Goal: Task Accomplishment & Management: Manage account settings

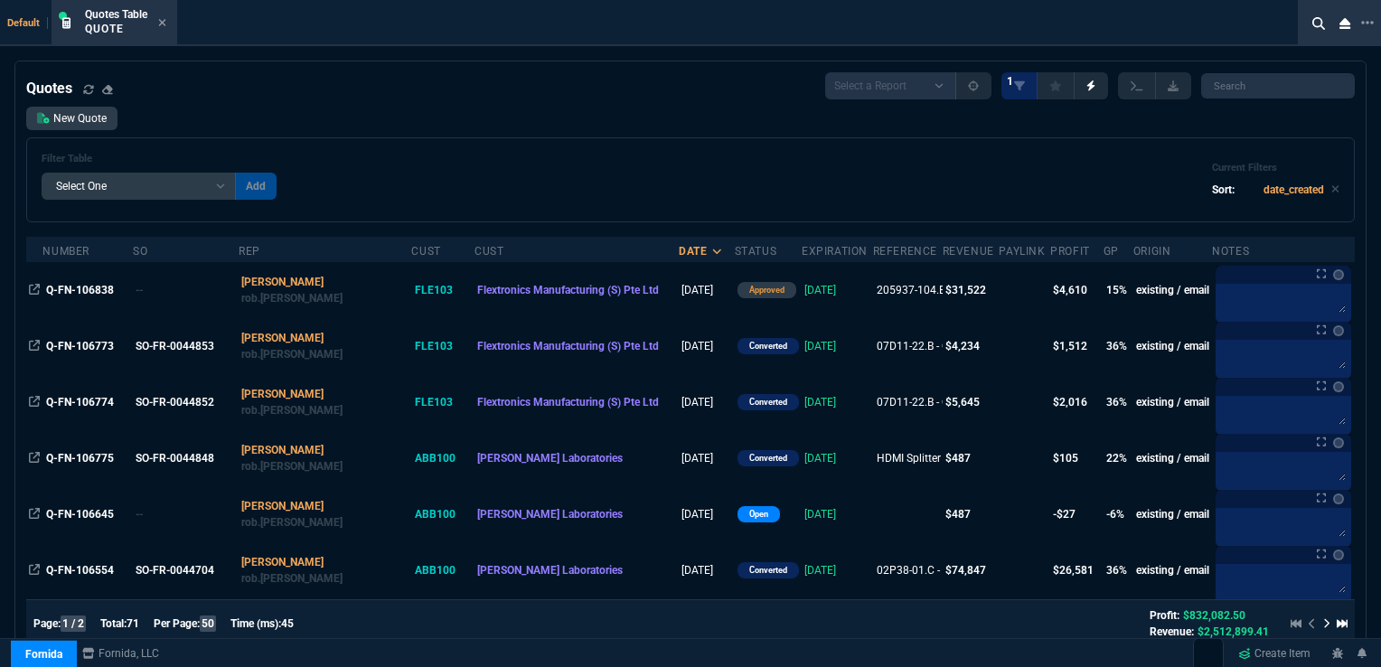
select select "16: [PERSON_NAME]"
select select
click at [164, 22] on icon at bounding box center [162, 22] width 7 height 7
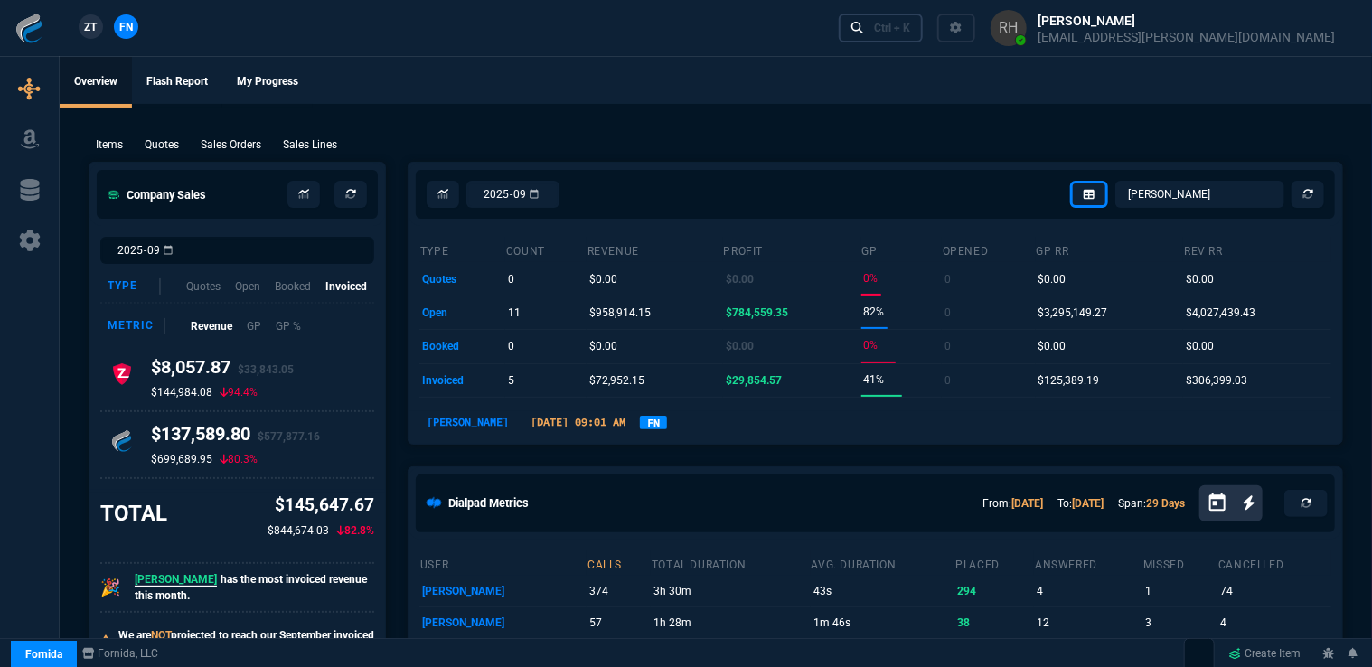
click at [910, 27] on div "Ctrl + K" at bounding box center [892, 28] width 36 height 14
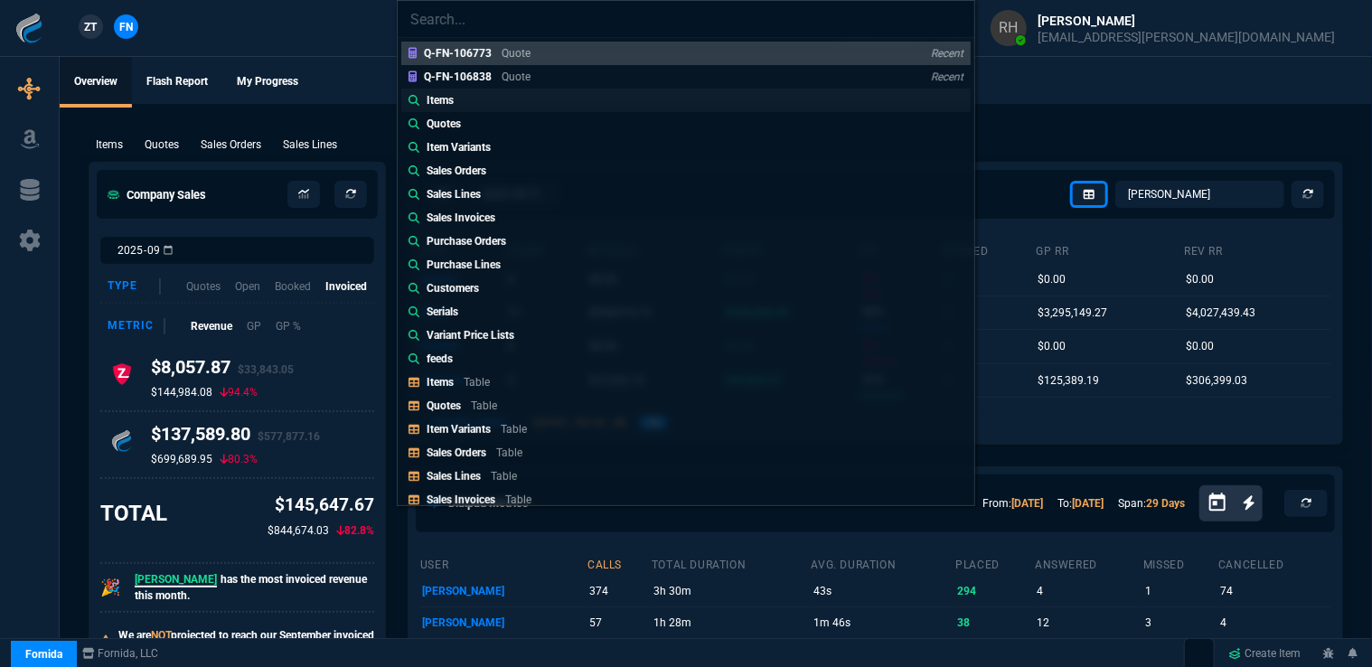
click at [464, 95] on link "Items" at bounding box center [685, 100] width 569 height 23
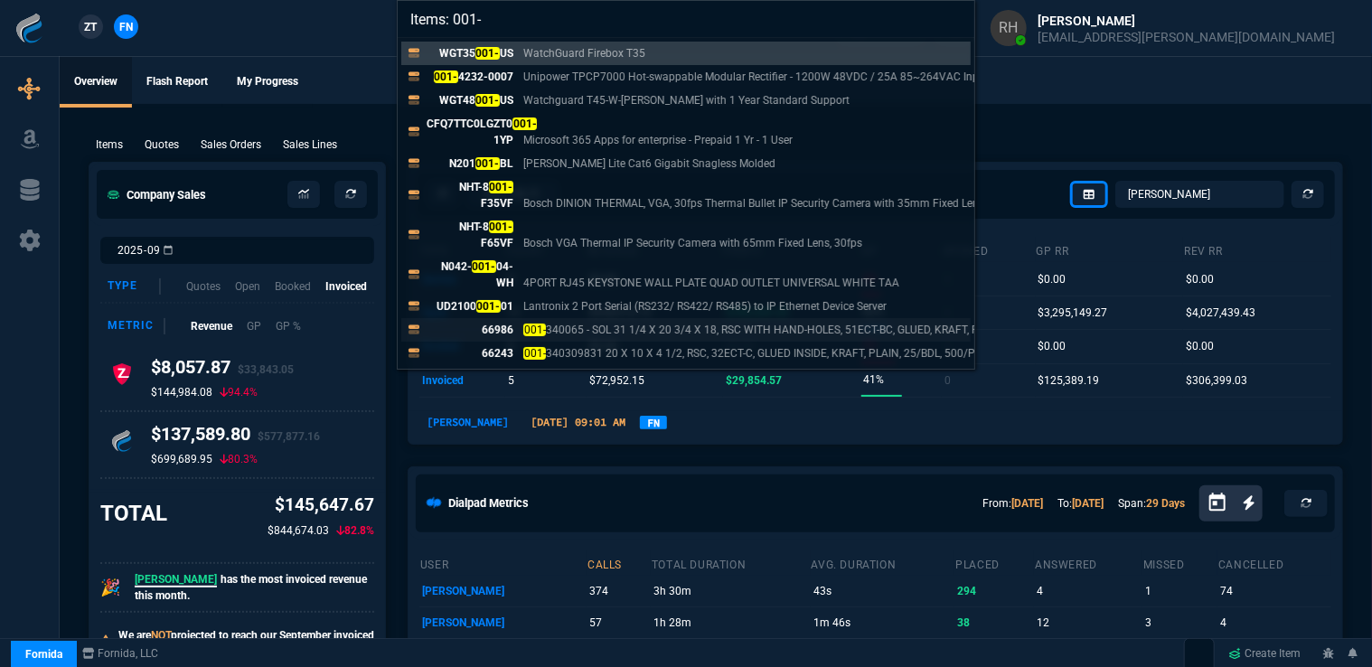
type input "Items: 001-"
click at [578, 322] on p "001- 340065 - SOL 31 1/4 X 20 3/4 X 18, RSC WITH HAND-HOLES, 51ECT-BC, GLUED, K…" at bounding box center [762, 330] width 479 height 16
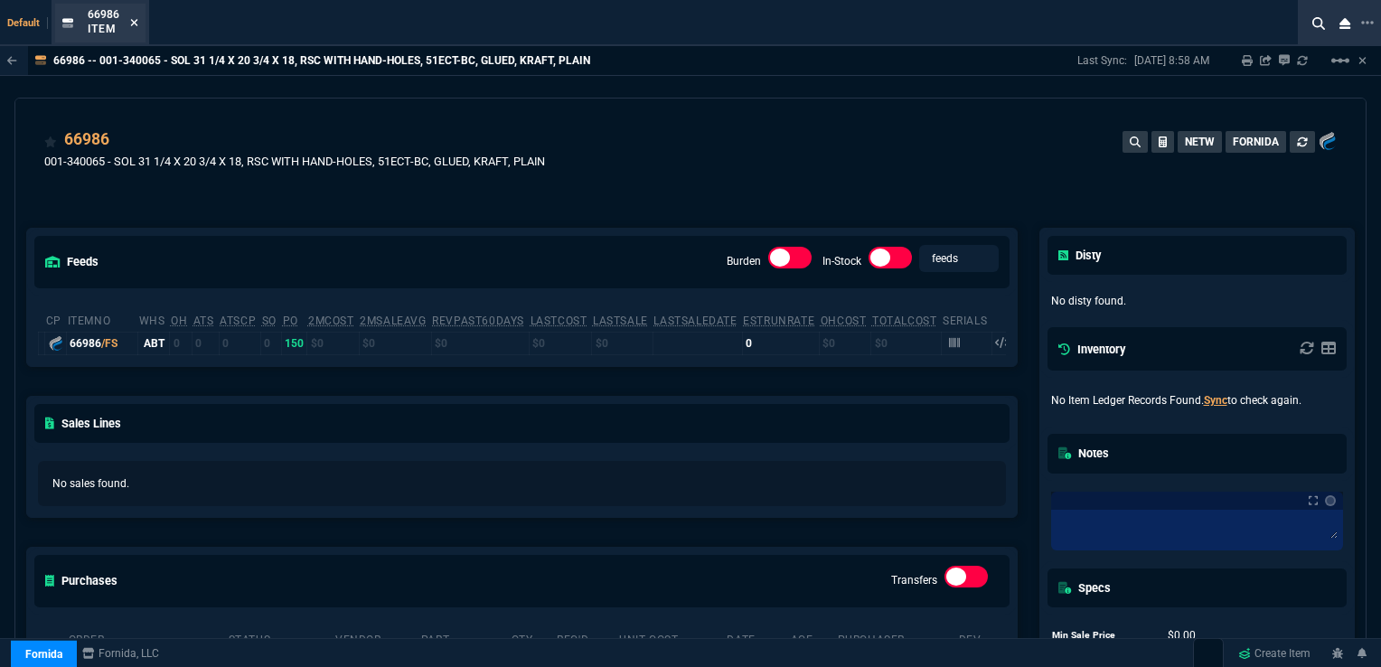
click at [130, 26] on icon at bounding box center [134, 22] width 8 height 11
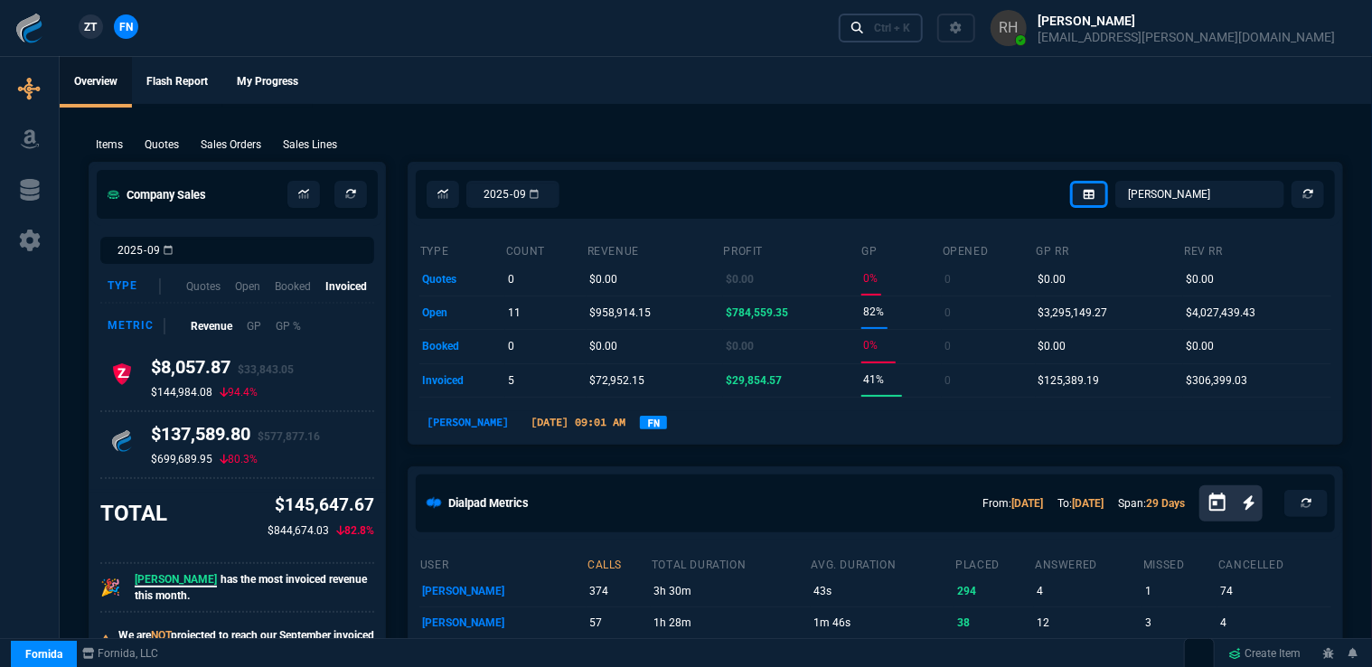
click at [910, 22] on div "Ctrl + K" at bounding box center [892, 28] width 36 height 14
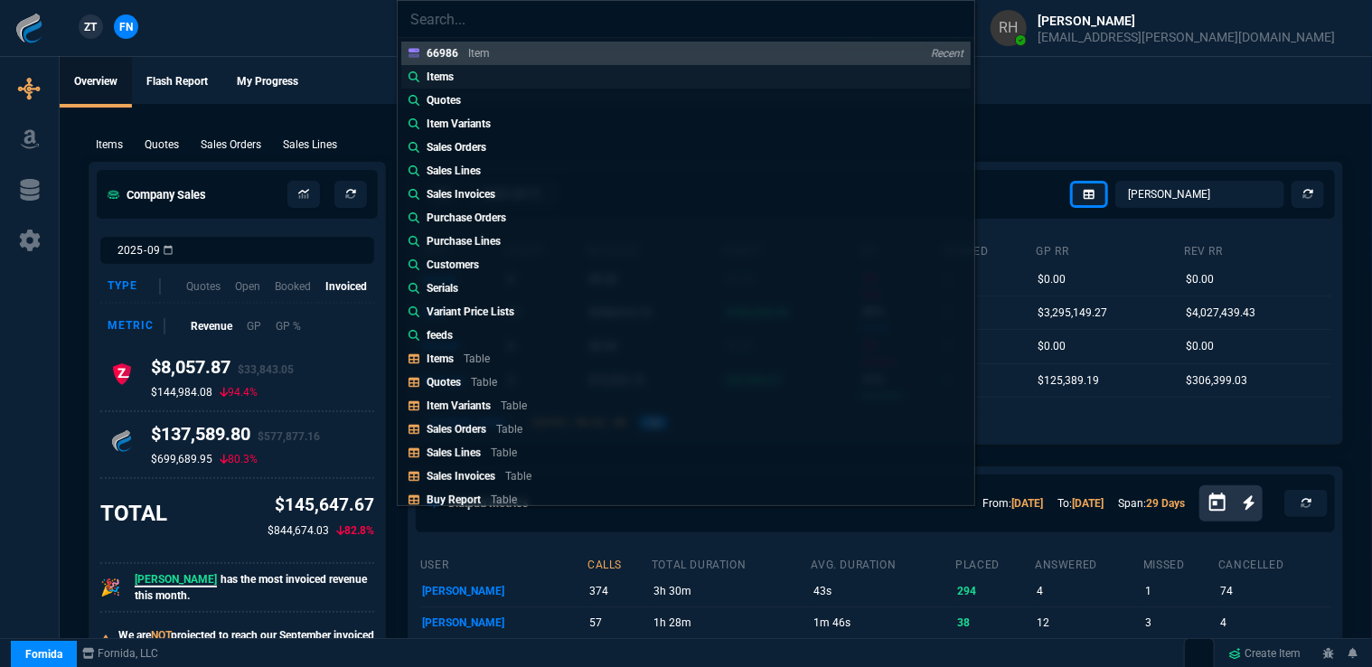
click at [461, 79] on div "Items" at bounding box center [443, 77] width 34 height 16
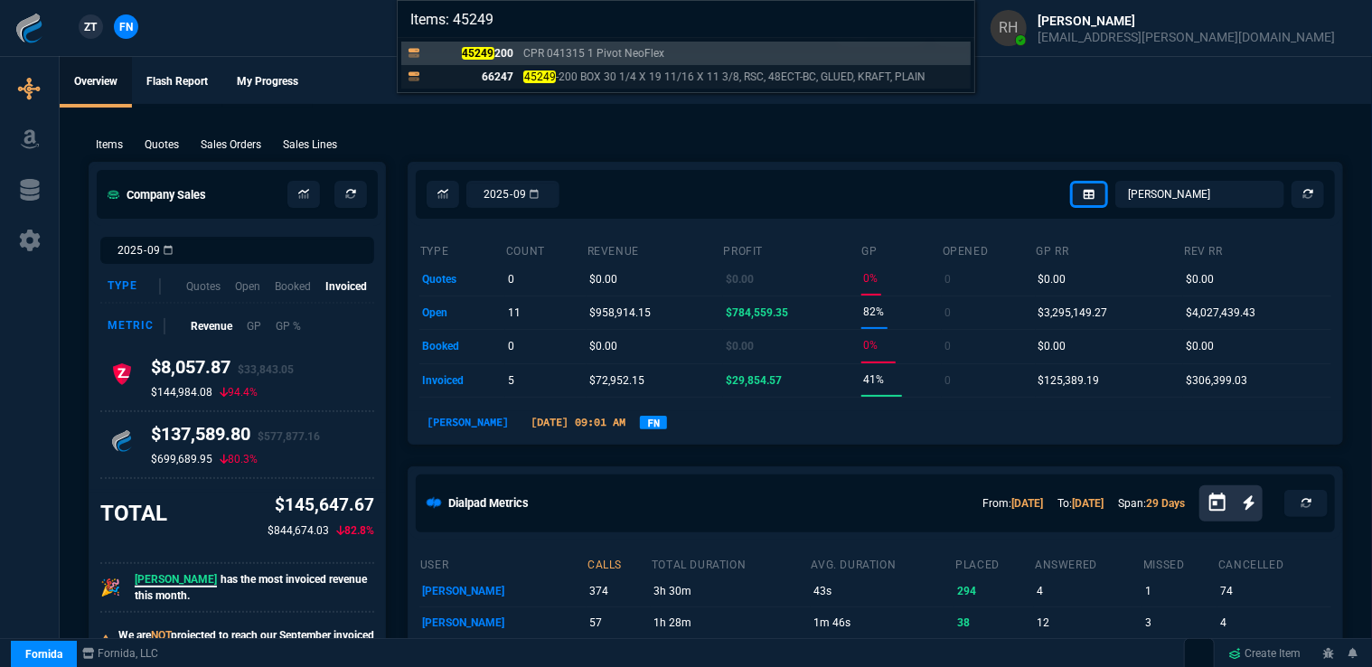
type input "Items: 45249"
click at [488, 72] on p "66247" at bounding box center [469, 77] width 87 height 16
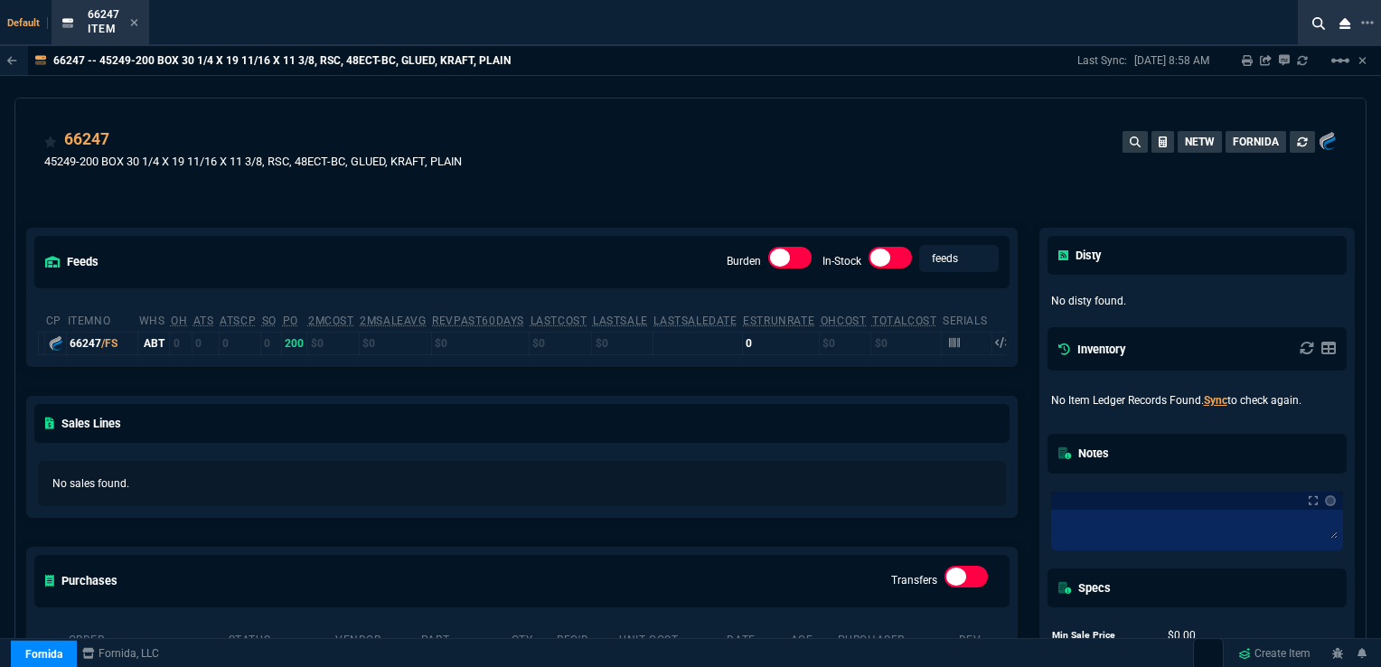
drag, startPoint x: 127, startPoint y: 21, endPoint x: 166, endPoint y: 31, distance: 40.1
click at [127, 21] on div "66247 Item" at bounding box center [113, 23] width 51 height 32
click at [134, 22] on icon at bounding box center [134, 22] width 7 height 7
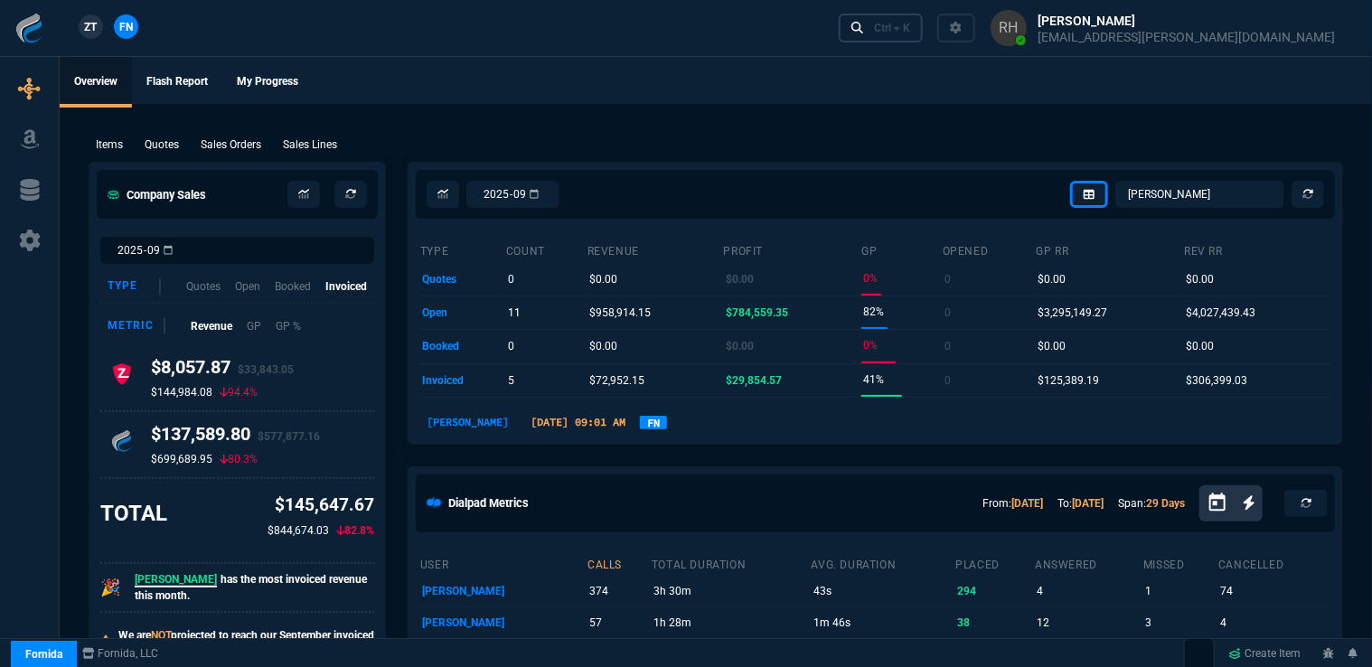
click at [923, 25] on link "Ctrl + K" at bounding box center [881, 28] width 85 height 28
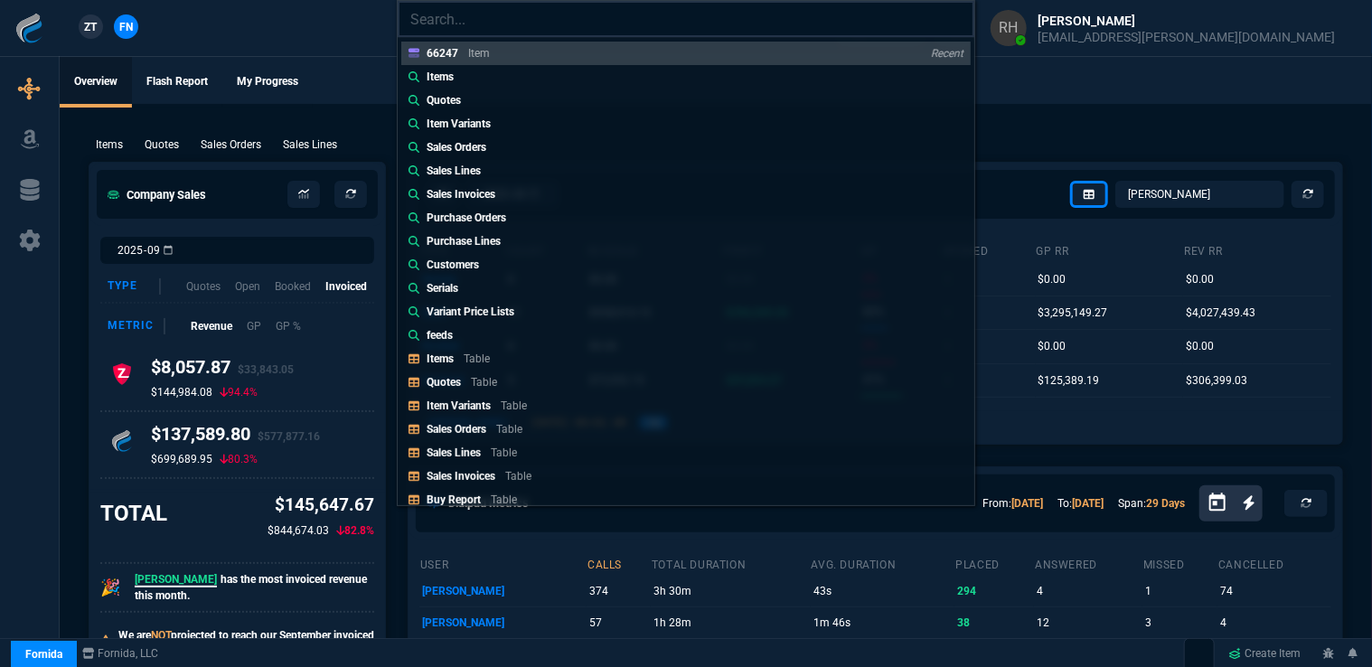
click at [473, 22] on input "search" at bounding box center [686, 19] width 576 height 36
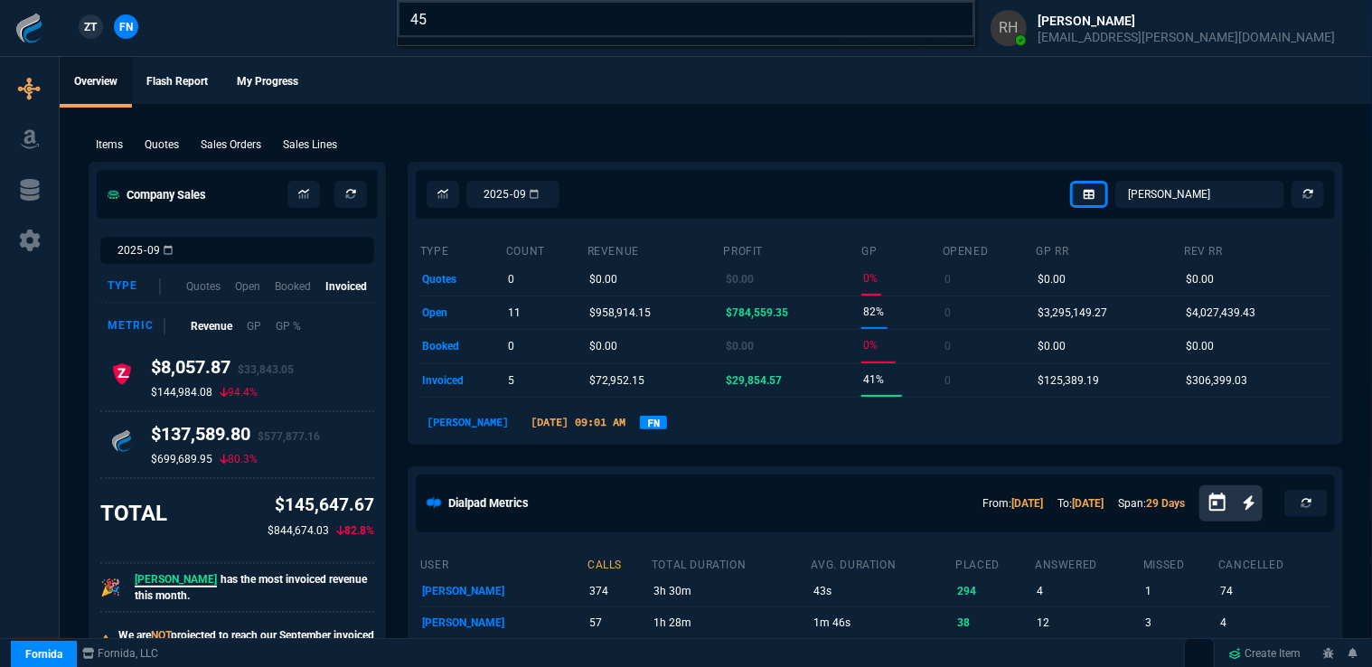
type input "4"
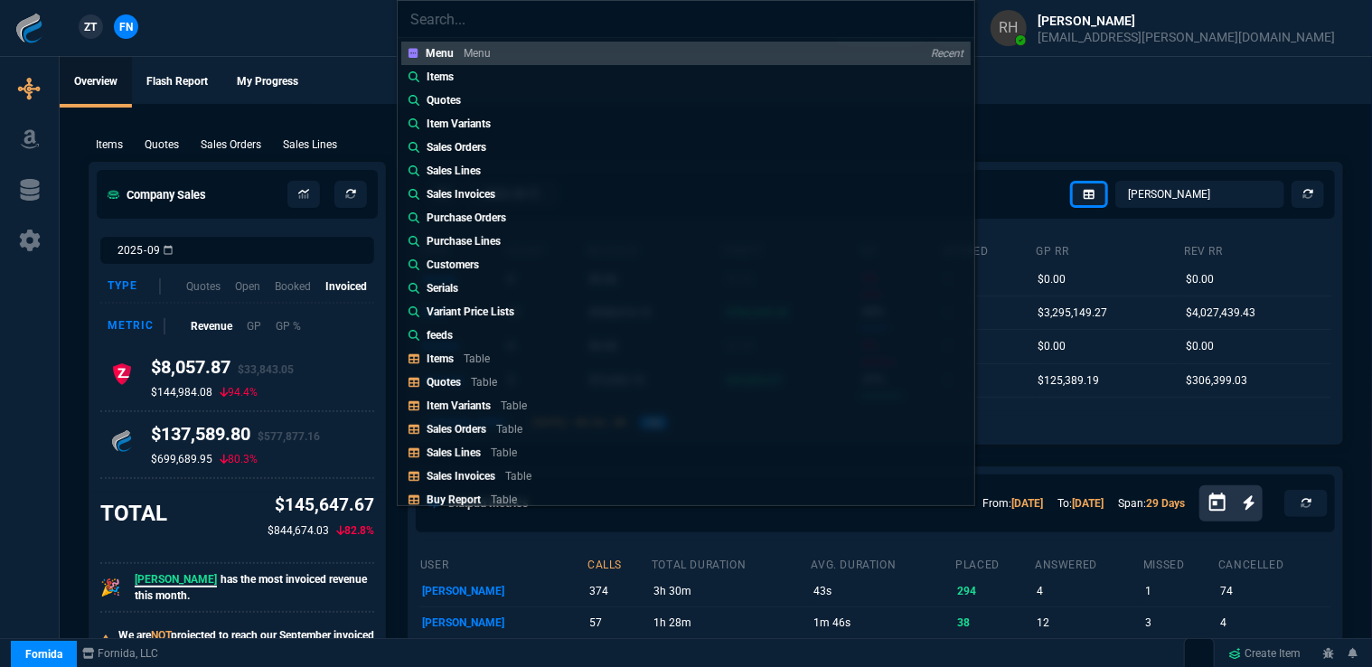
click at [463, 75] on link "Items" at bounding box center [685, 76] width 569 height 23
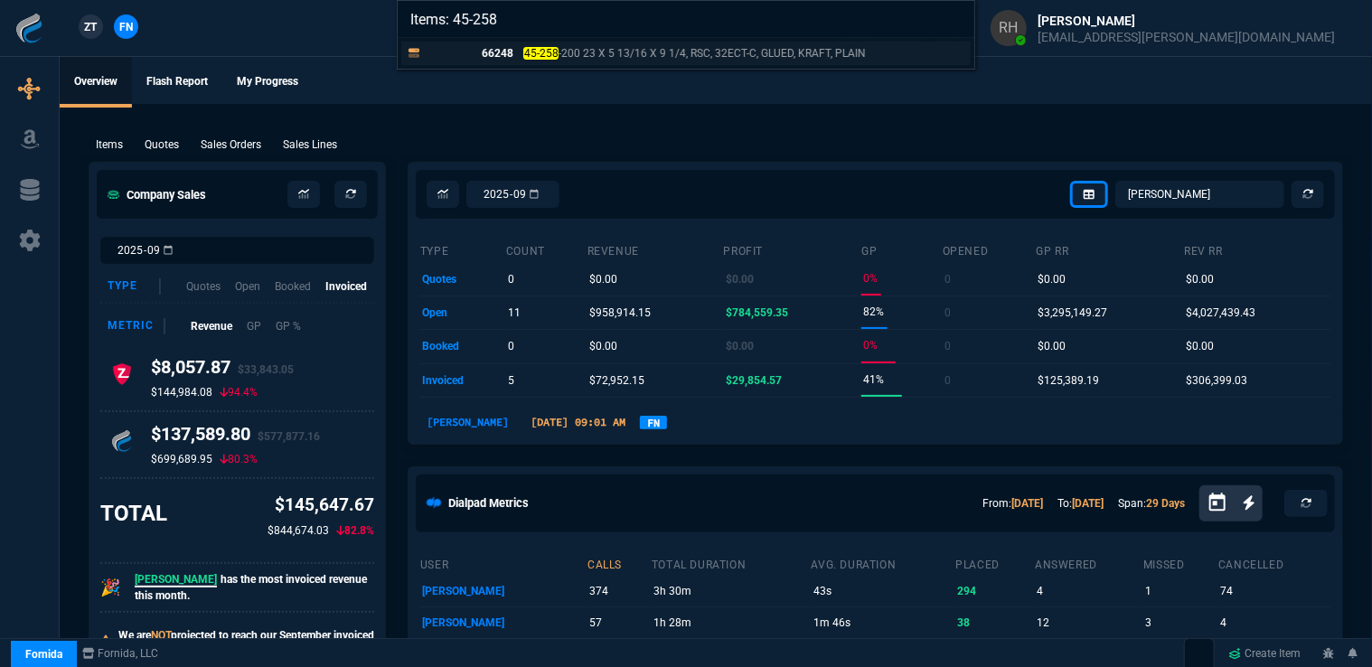
type input "Items: 45-258"
click at [495, 54] on p "66248" at bounding box center [469, 53] width 87 height 16
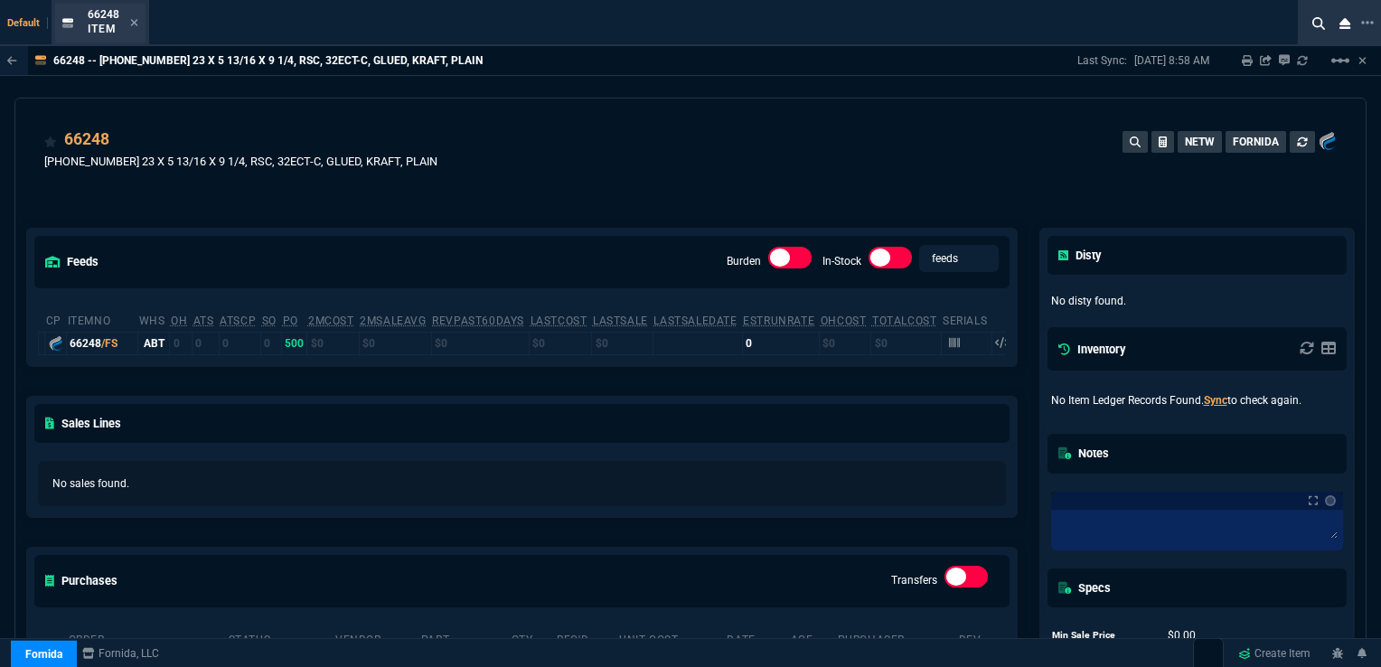
click at [127, 20] on div "66248 Item" at bounding box center [113, 23] width 51 height 32
click at [130, 22] on icon at bounding box center [134, 22] width 8 height 11
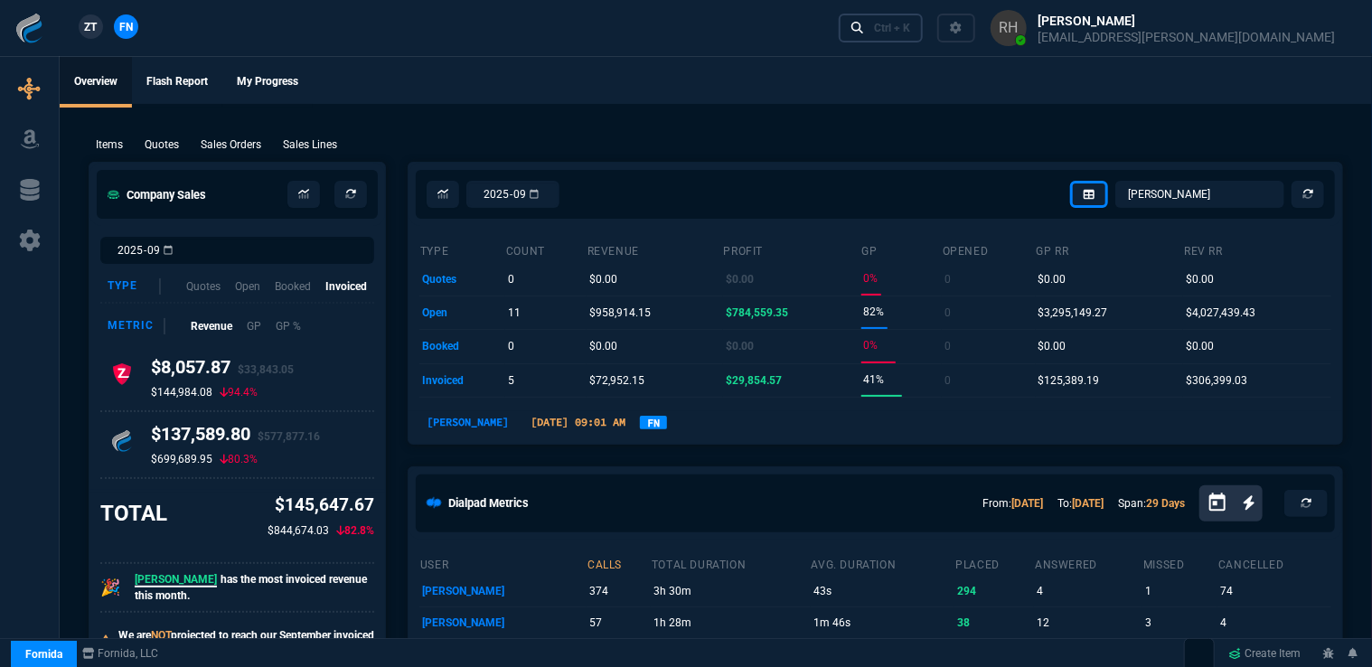
click at [910, 27] on div "Ctrl + K" at bounding box center [892, 28] width 36 height 14
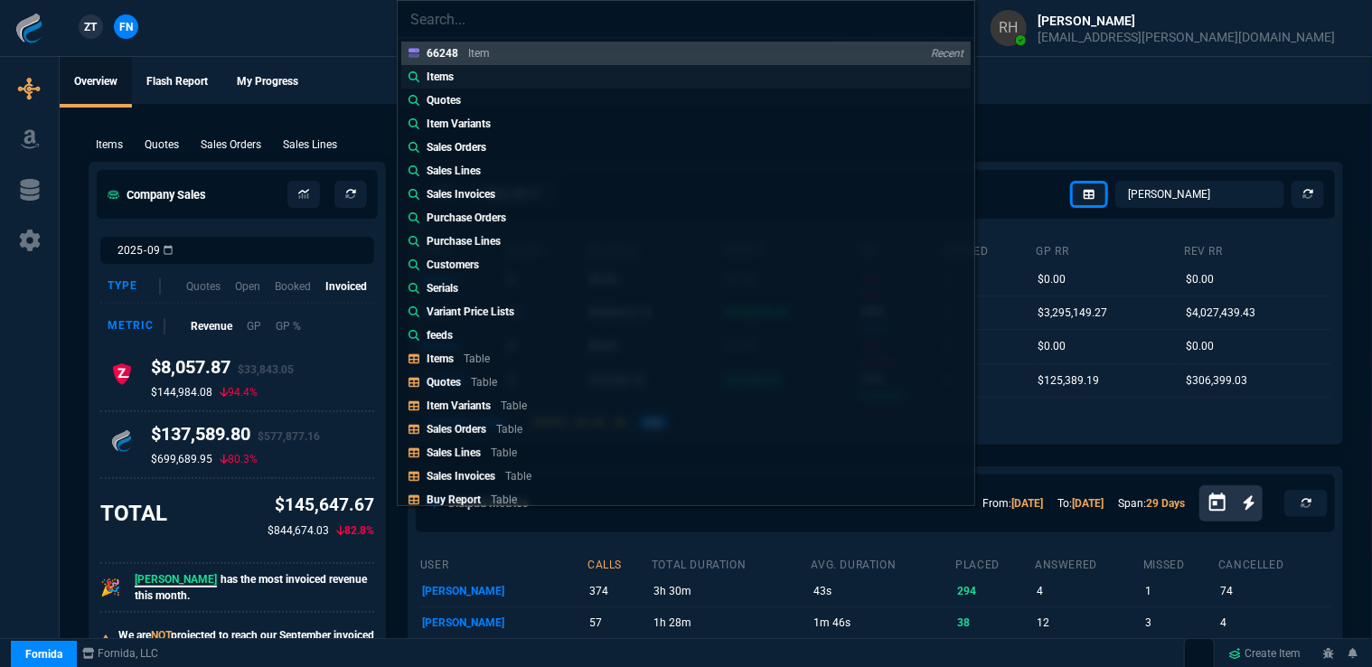
click at [460, 74] on div "Items" at bounding box center [443, 77] width 34 height 16
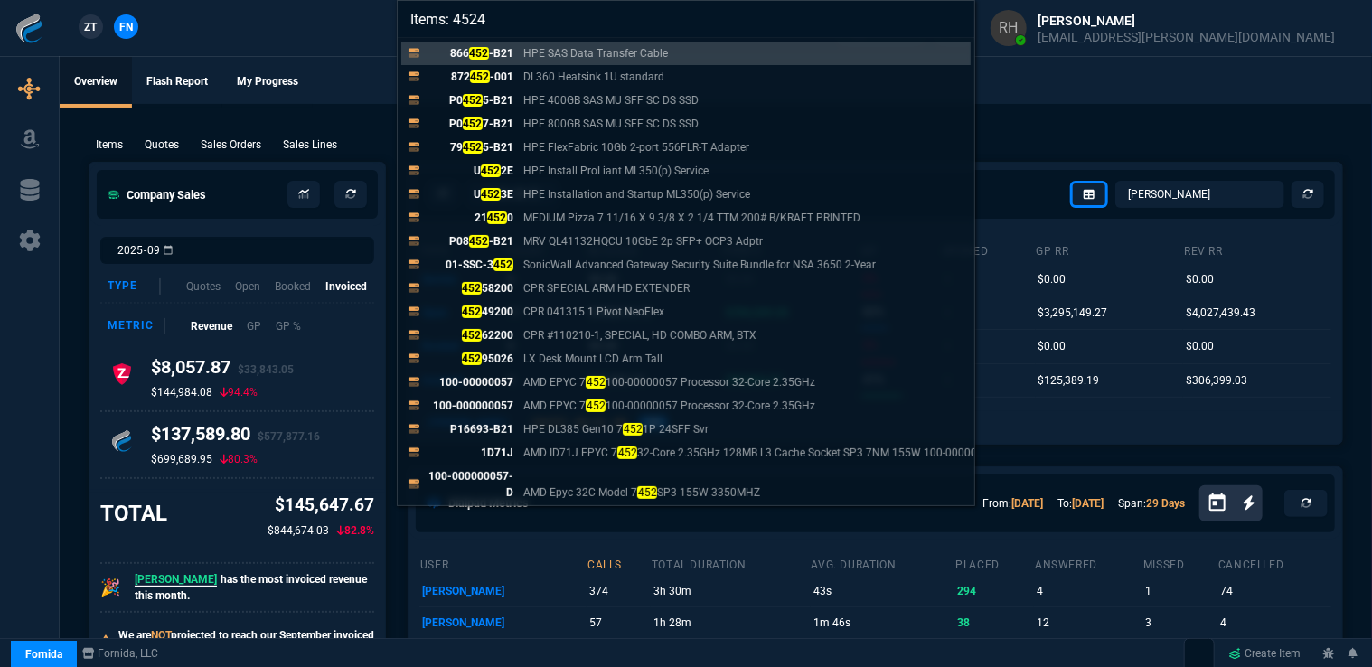
type input "Items: 45249"
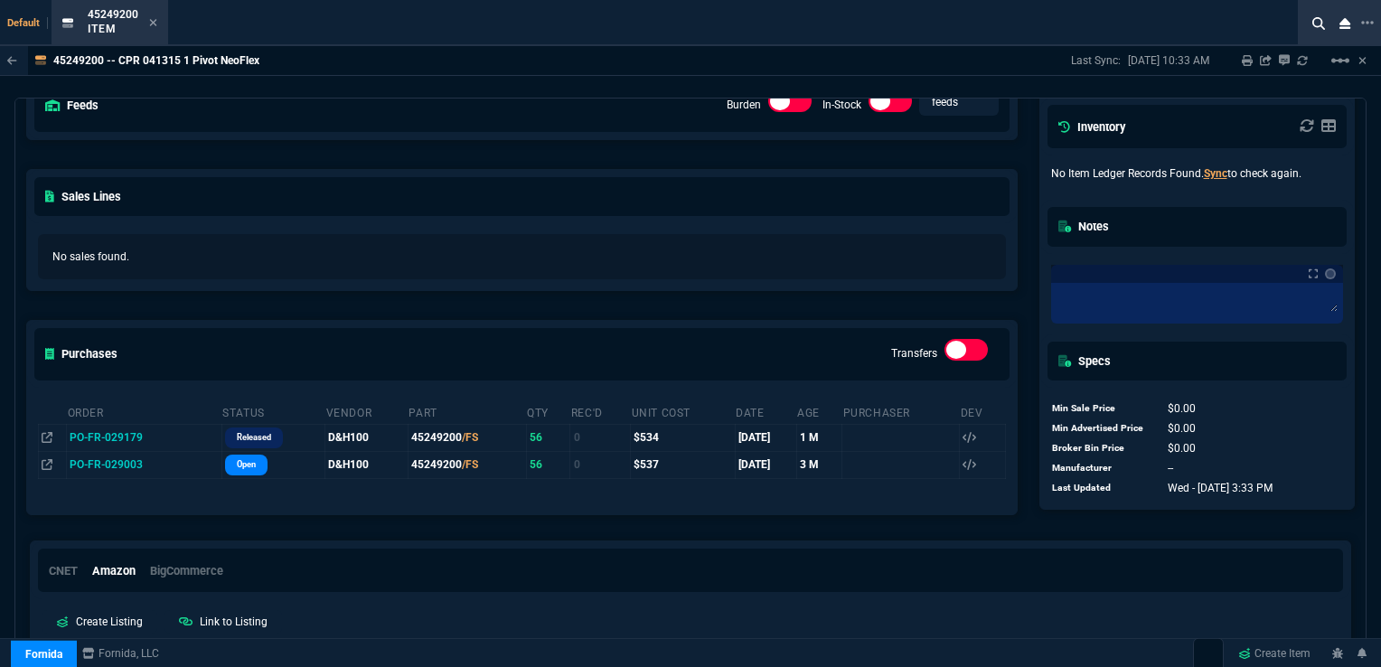
scroll to position [271, 0]
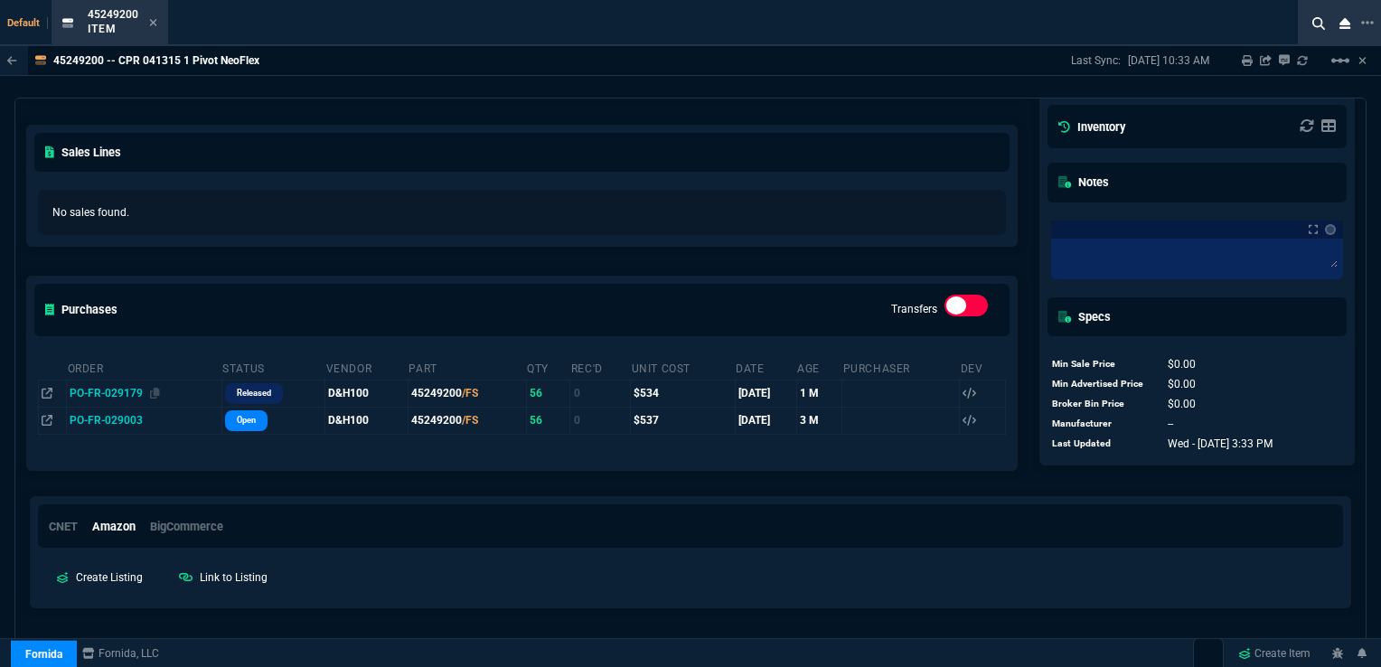
click at [122, 389] on span "PO-FR-029179" at bounding box center [106, 393] width 73 height 13
click at [411, 389] on td "45249200 /FS" at bounding box center [467, 393] width 118 height 27
click at [155, 23] on icon at bounding box center [153, 22] width 8 height 11
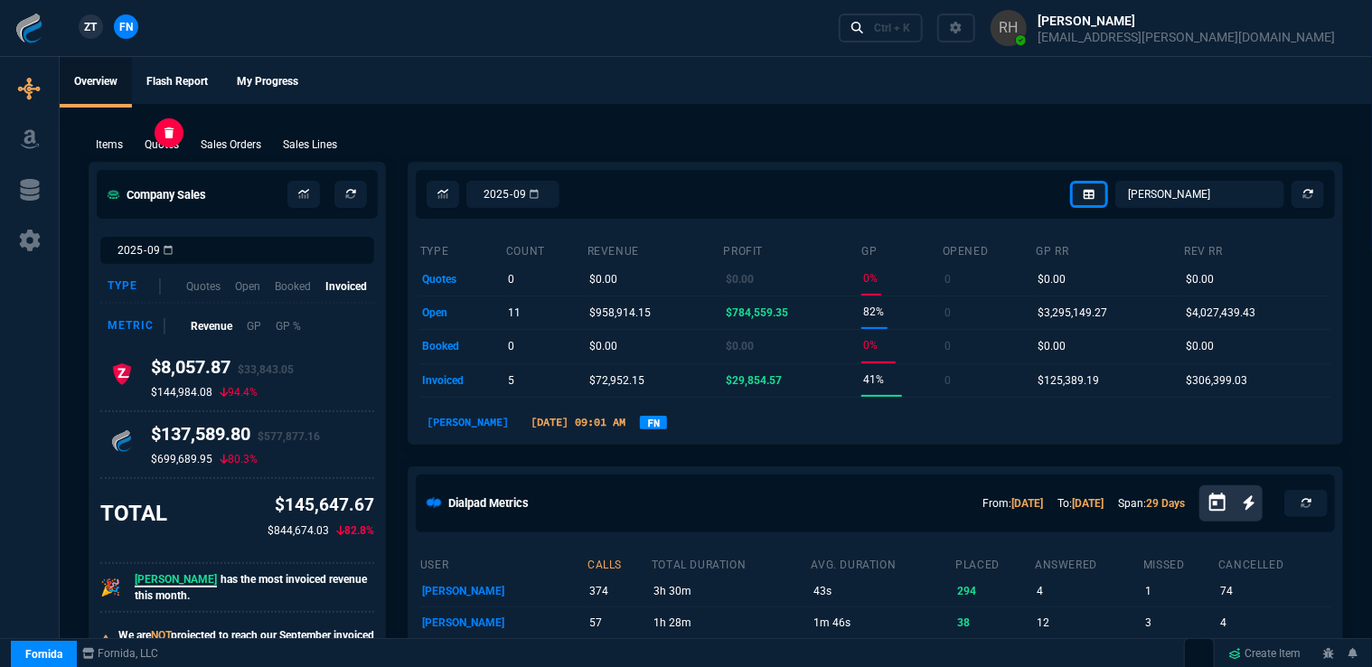
click at [177, 133] on div "Items Quotes Sales Orders Sales Lines Add Link" at bounding box center [716, 144] width 1254 height 22
click at [169, 146] on p "Quotes" at bounding box center [162, 144] width 34 height 16
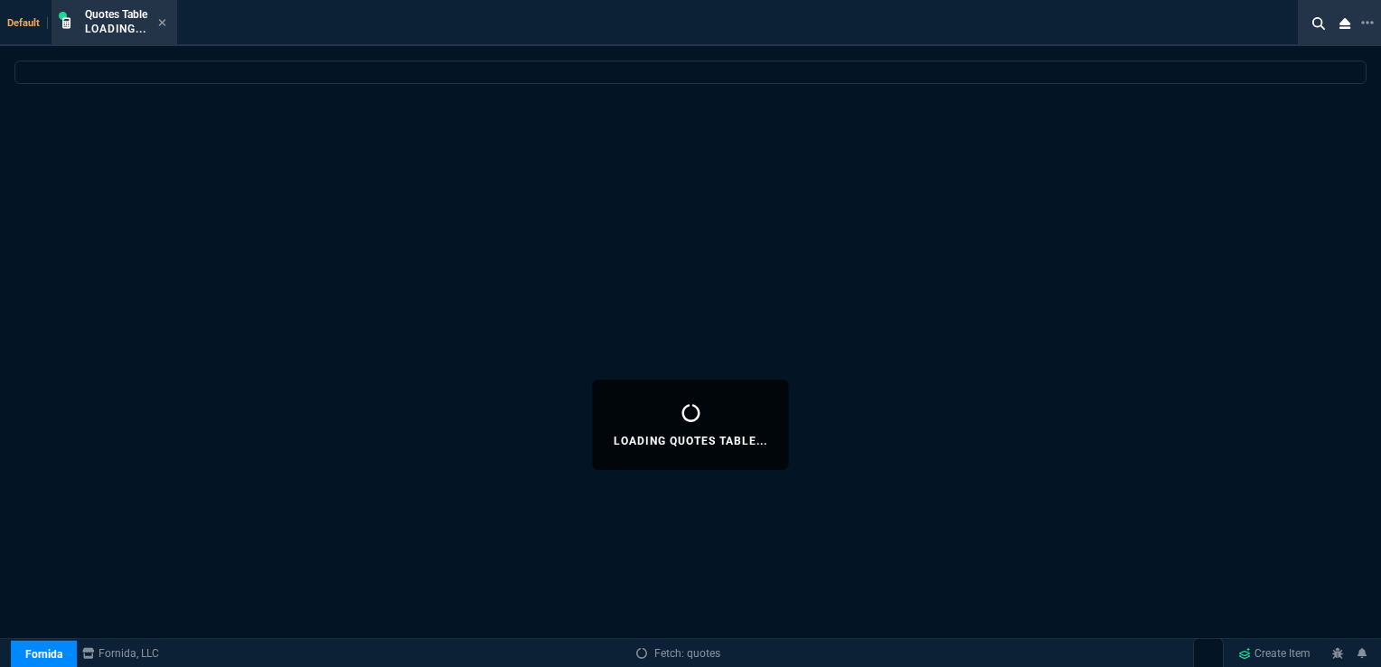
select select
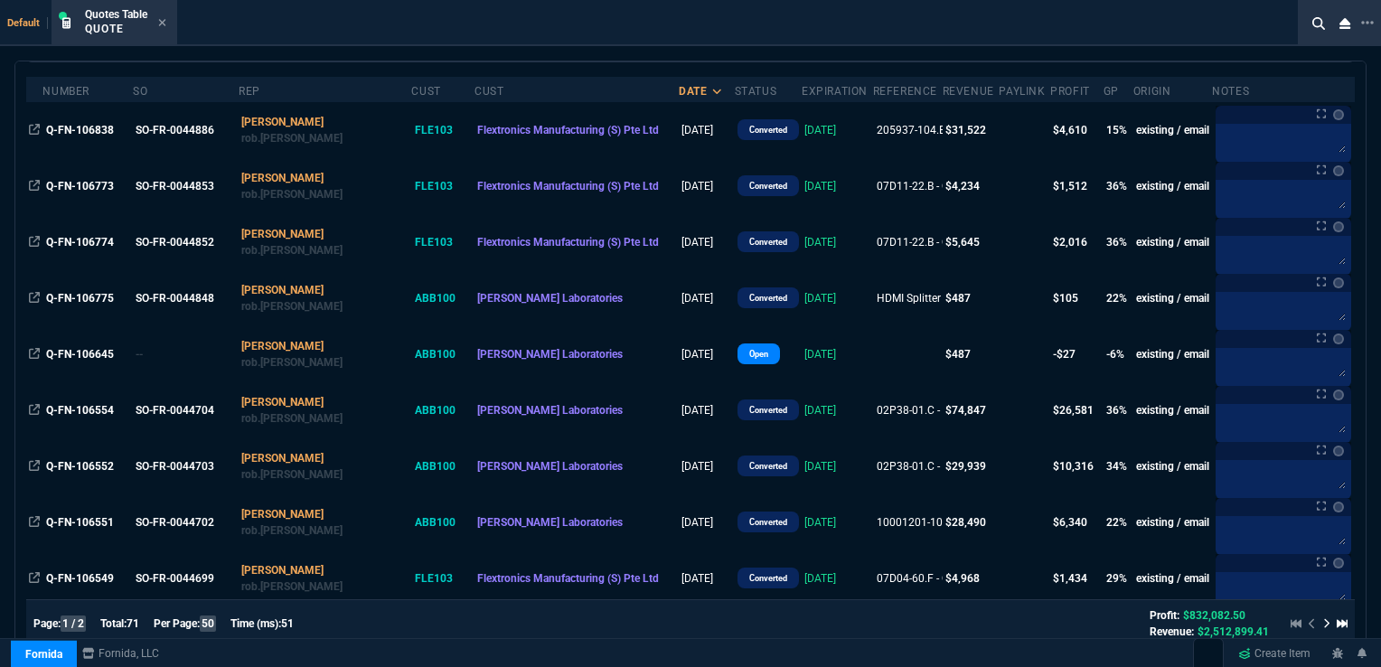
scroll to position [181, 0]
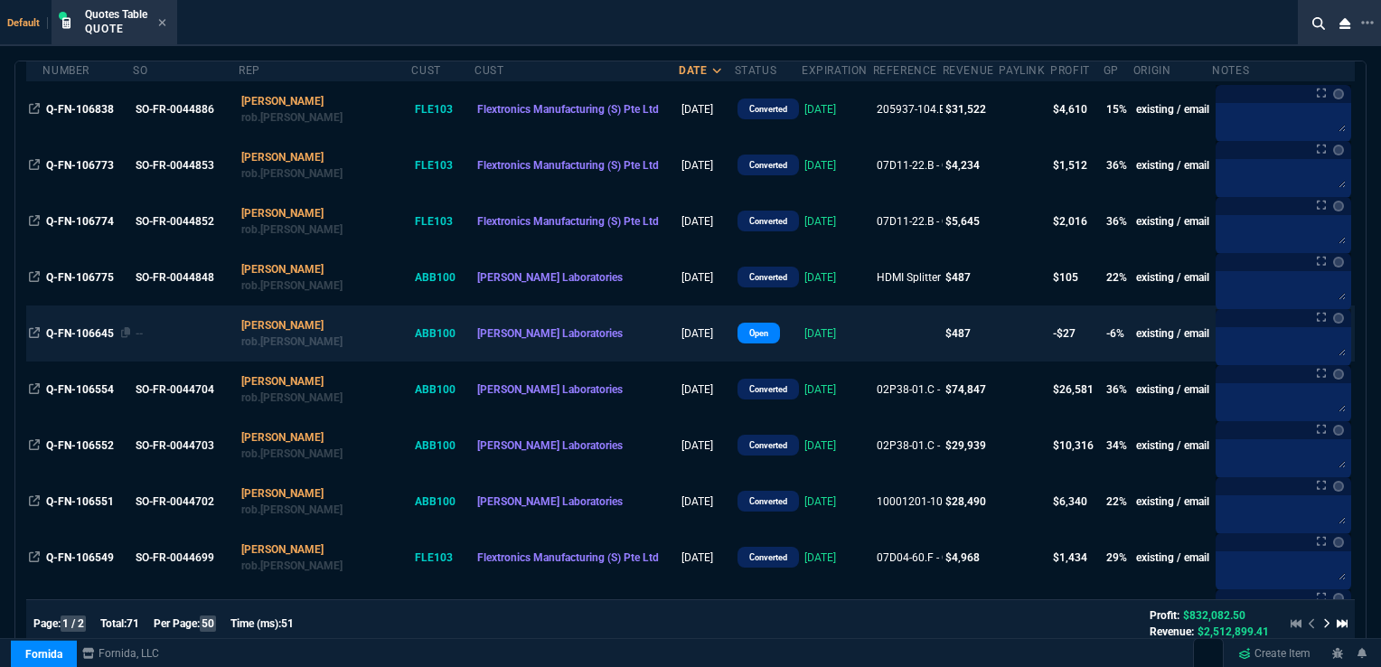
click at [85, 331] on span "Q-FN-106645" at bounding box center [80, 333] width 68 height 13
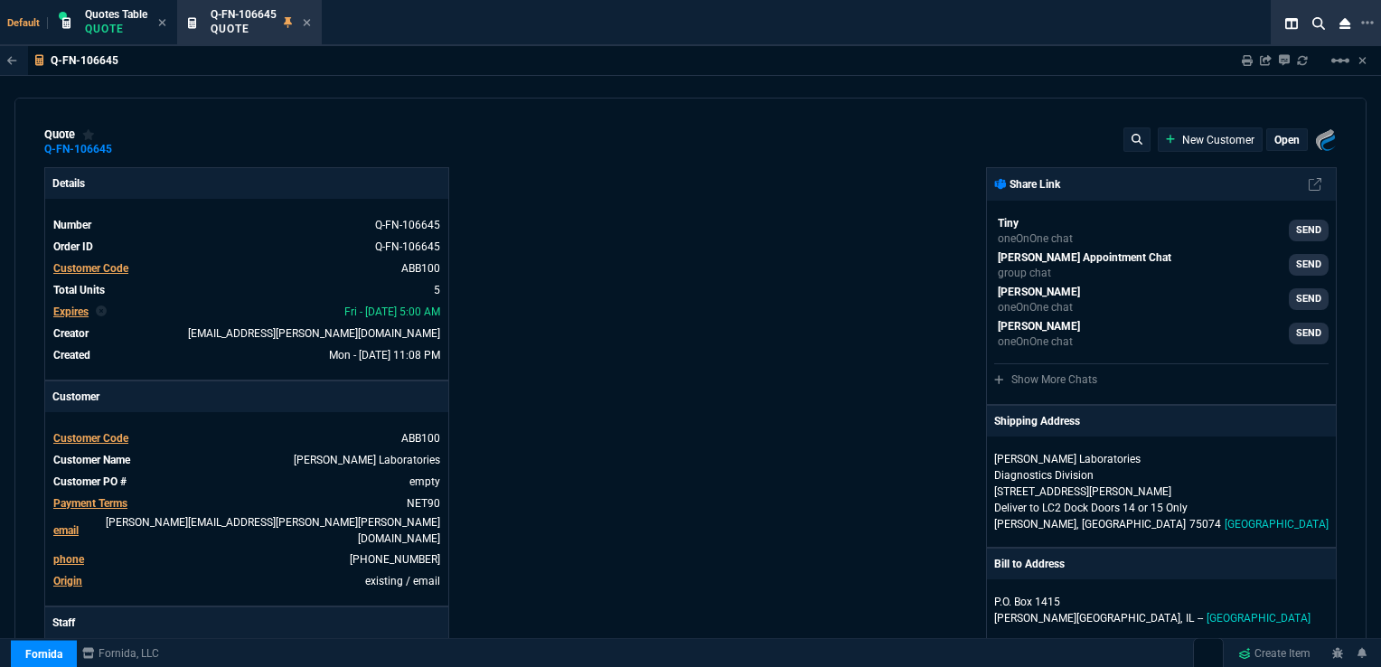
type input "0"
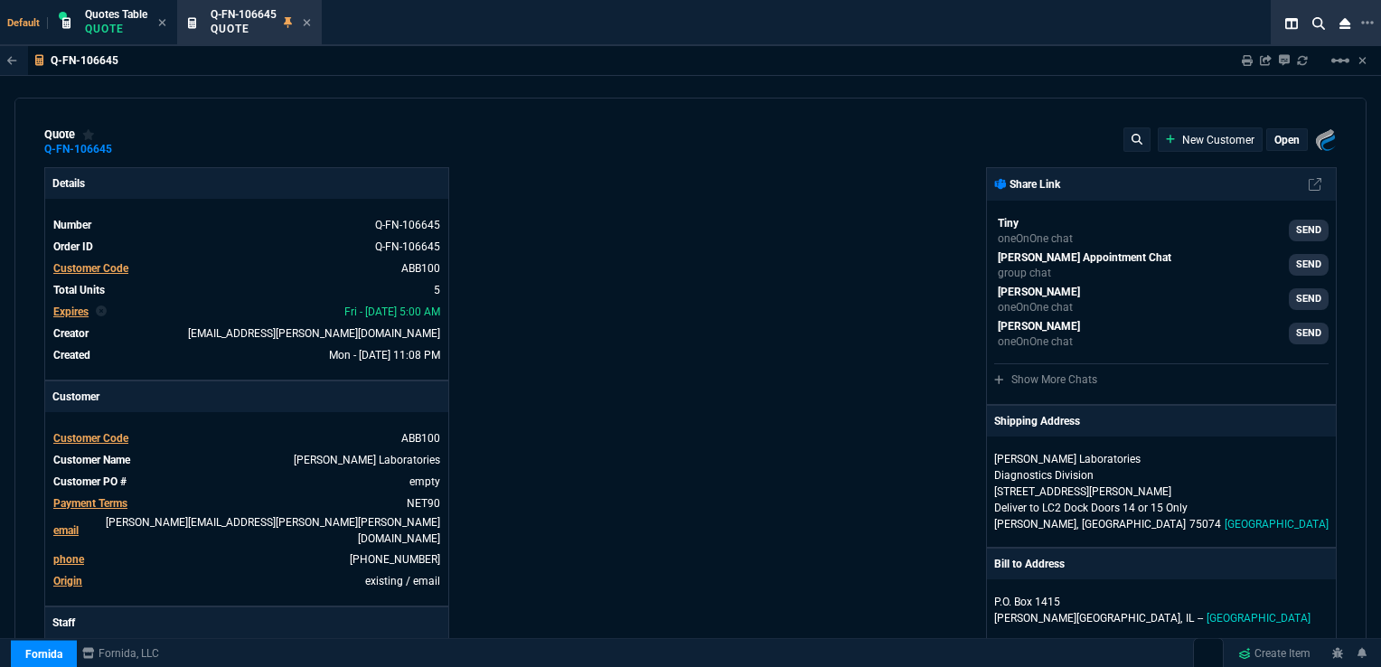
type input "0"
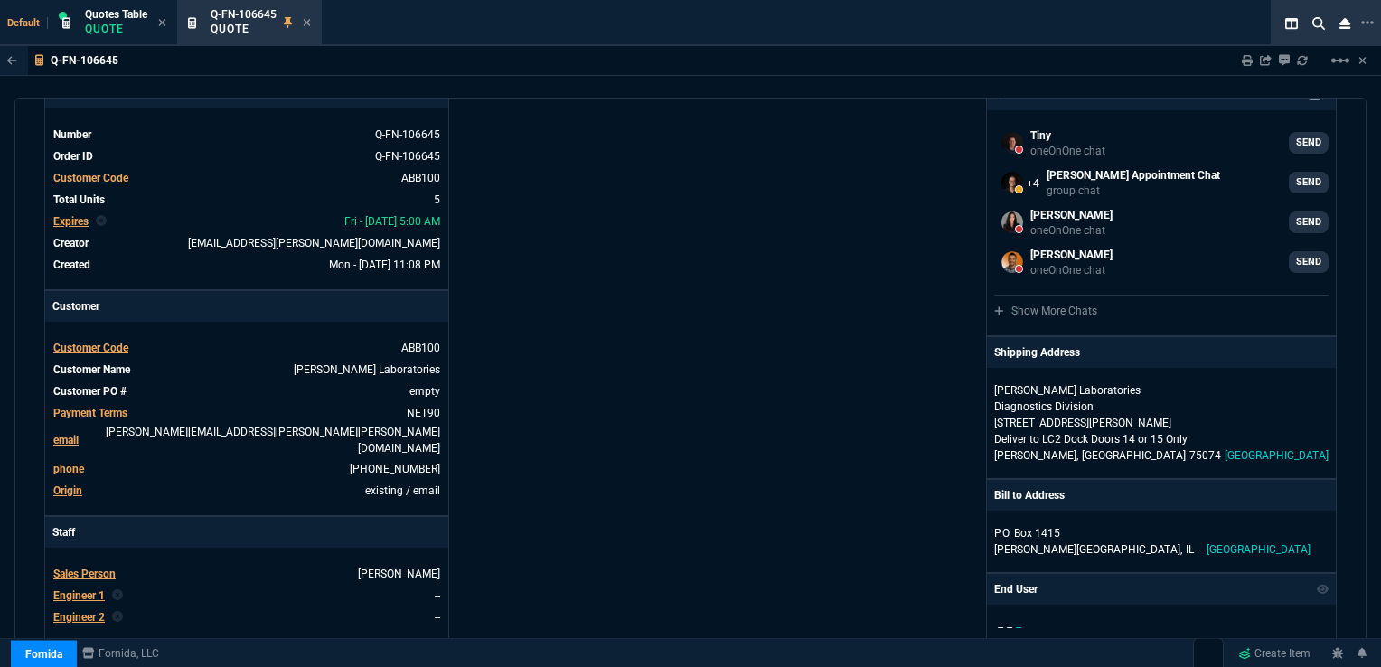
scroll to position [0, 0]
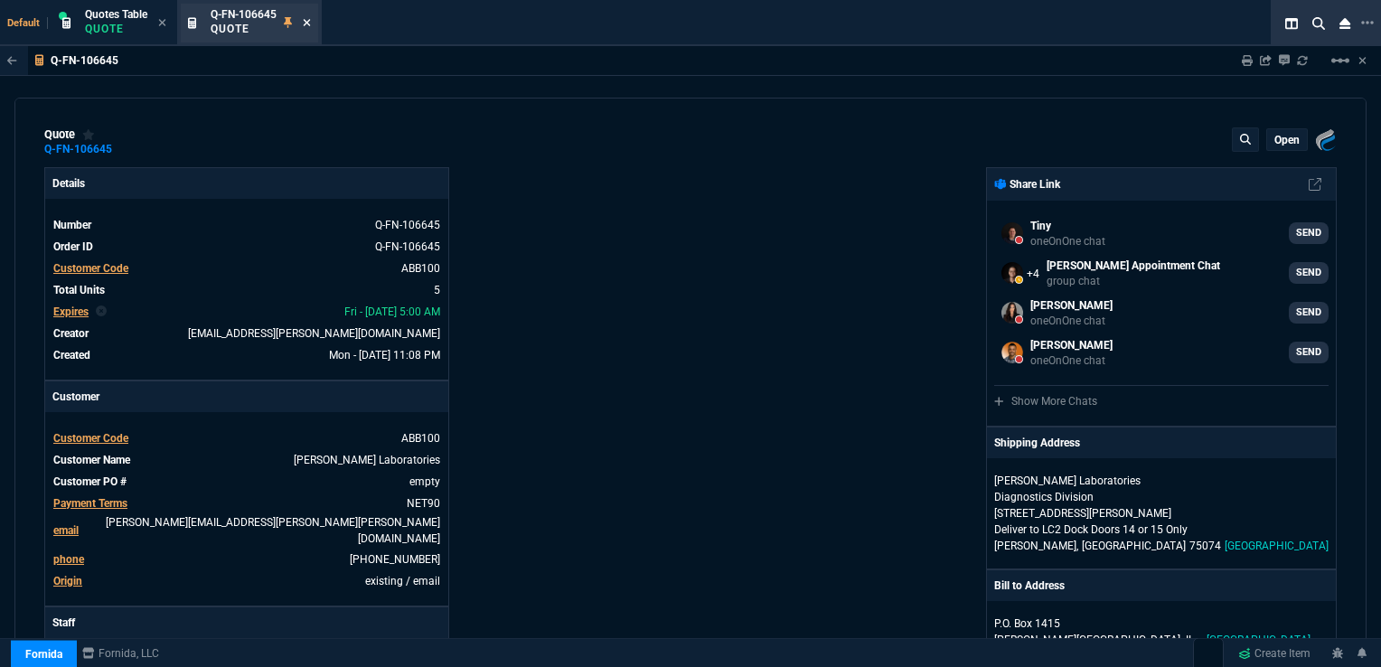
click at [308, 23] on icon at bounding box center [307, 22] width 7 height 7
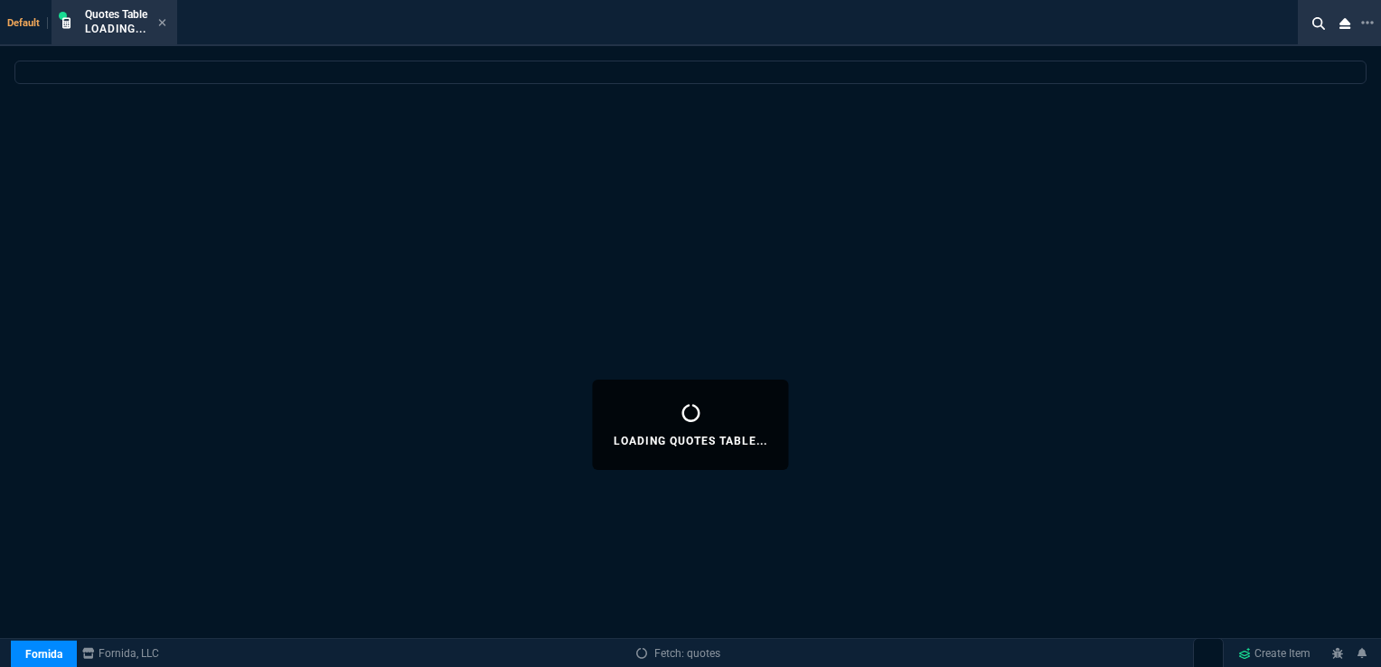
select select
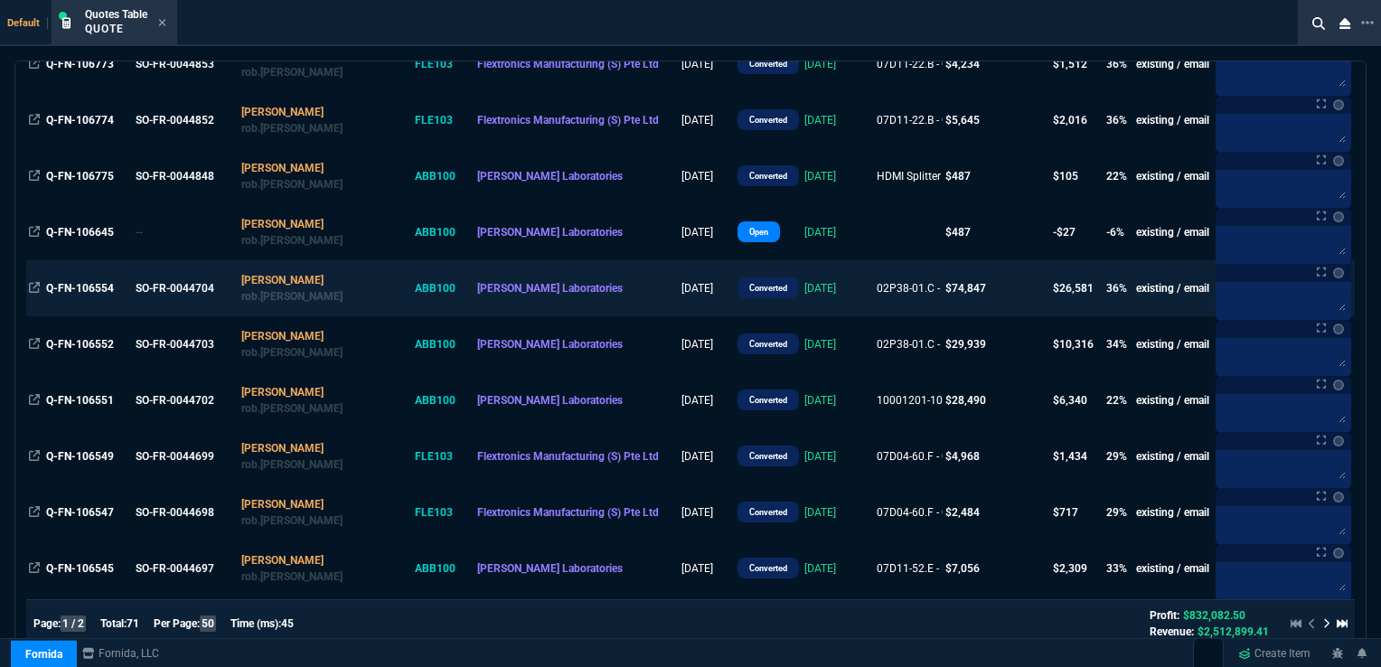
scroll to position [271, 0]
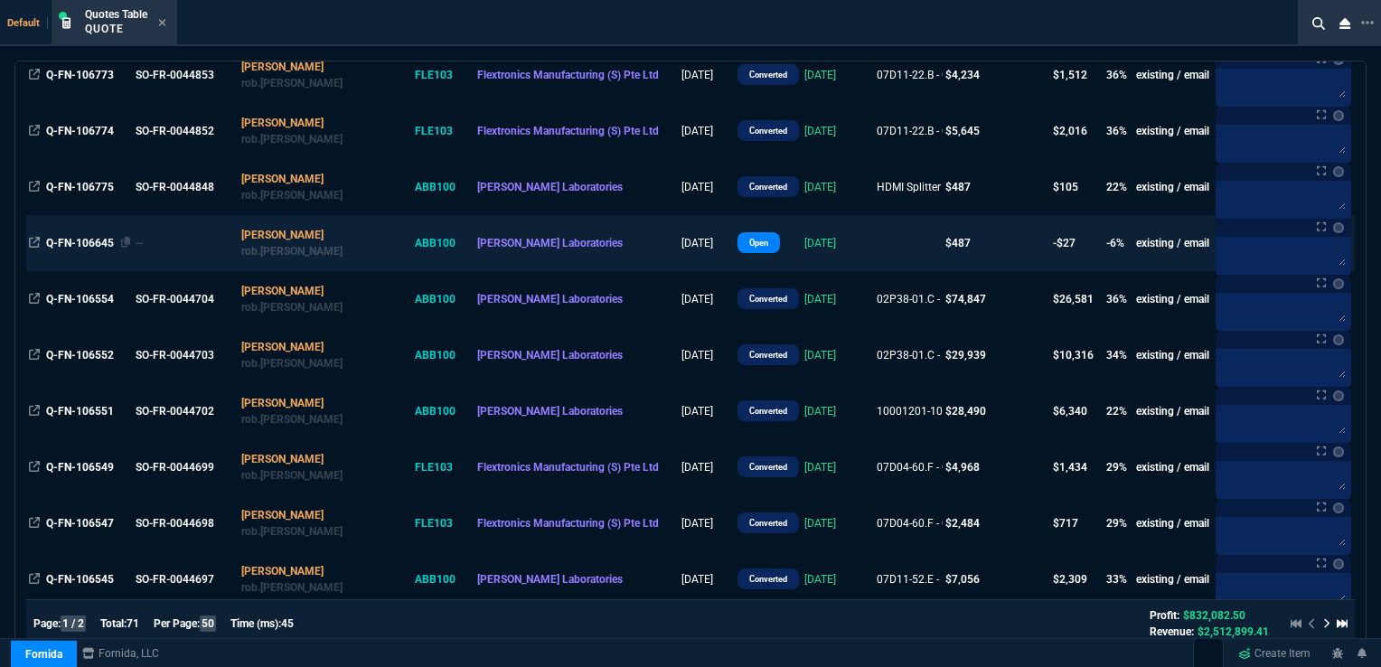
click at [80, 240] on span "Q-FN-106645" at bounding box center [80, 243] width 68 height 13
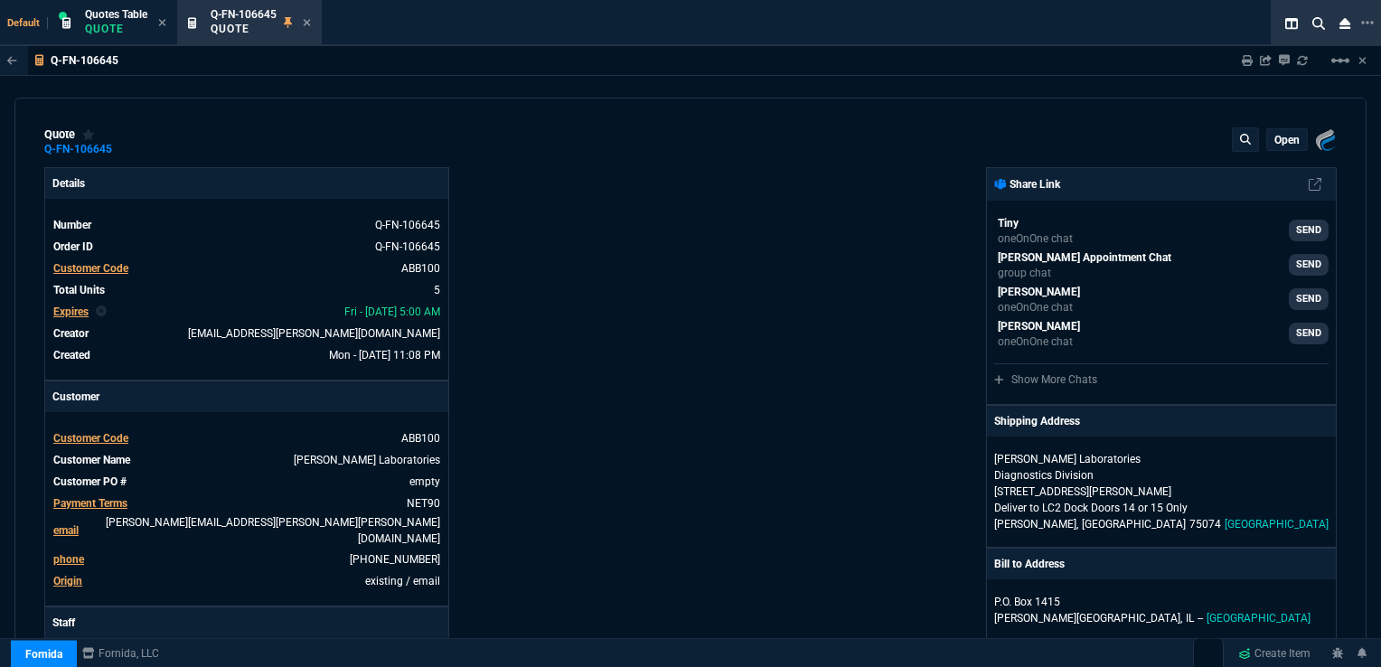
type input "0"
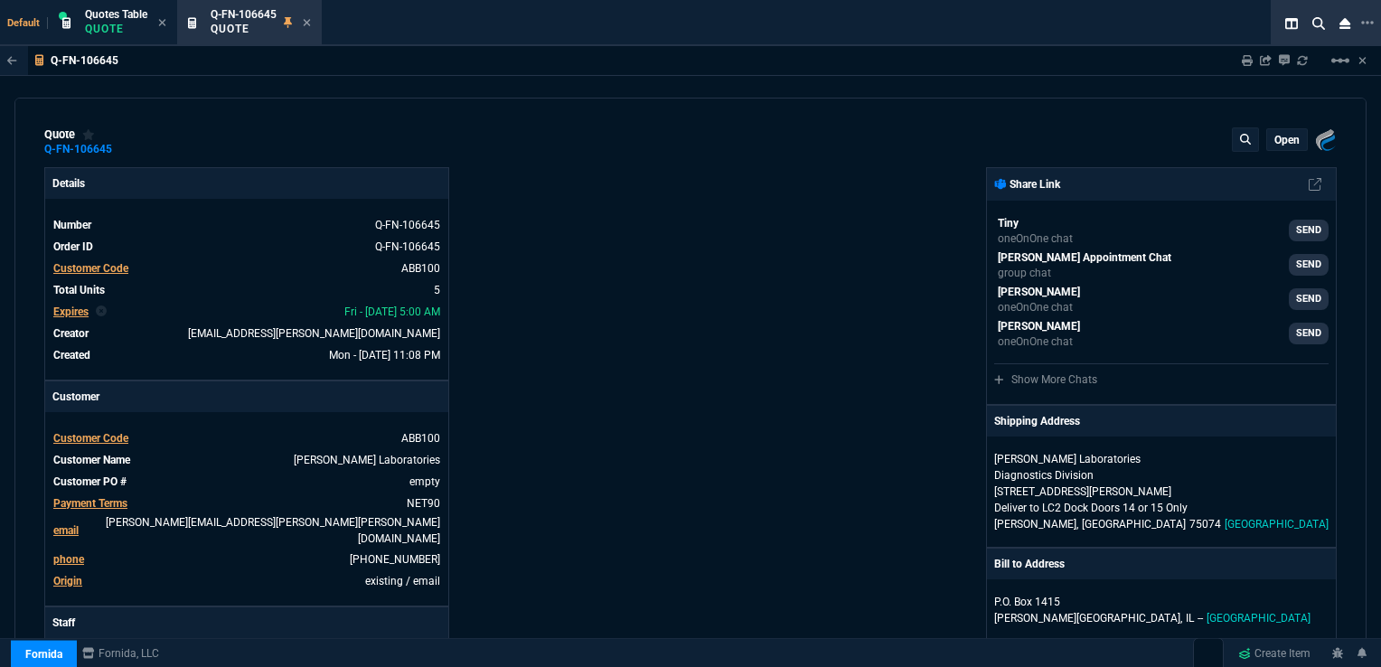
type input "0"
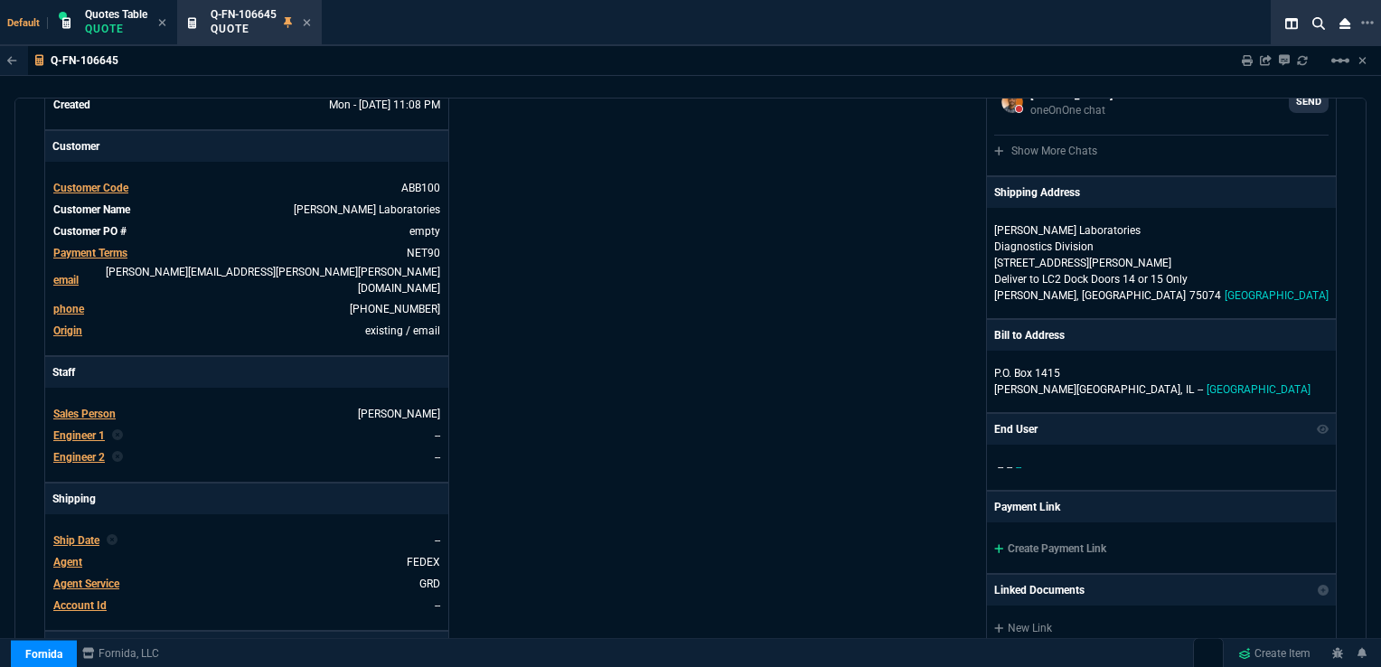
scroll to position [361, 0]
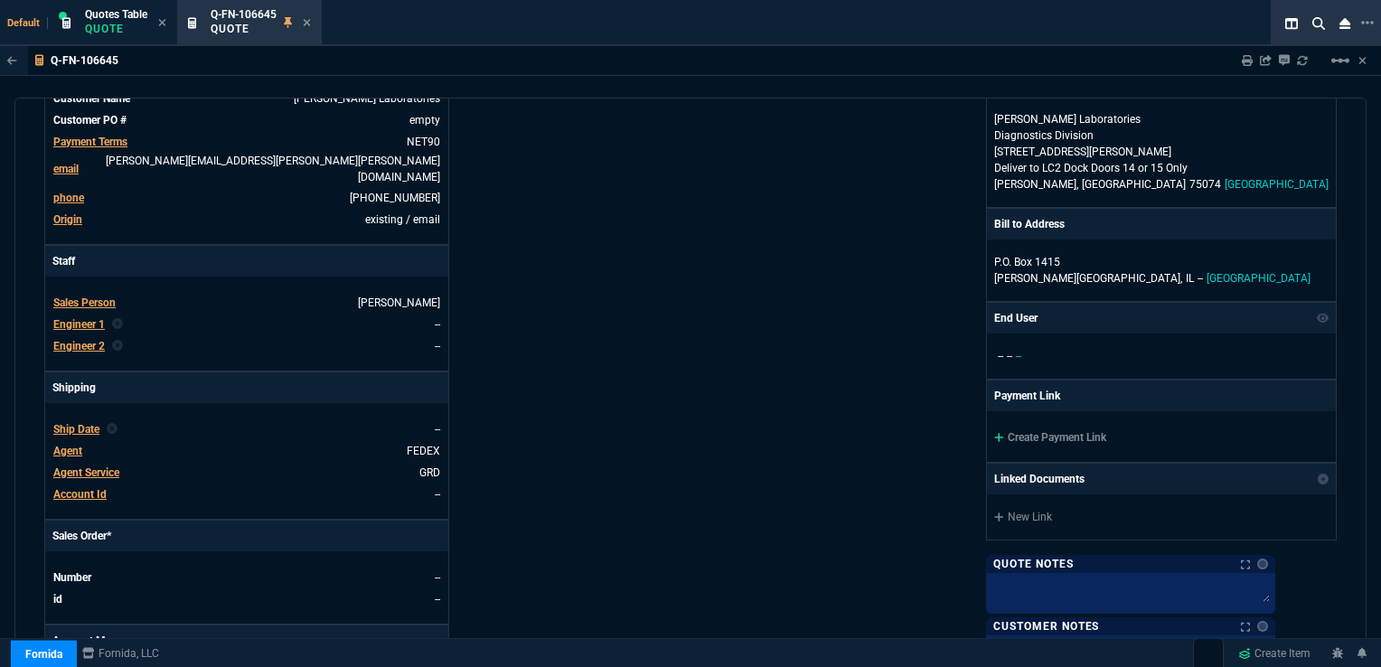
click at [64, 423] on span "Ship Date" at bounding box center [76, 429] width 46 height 13
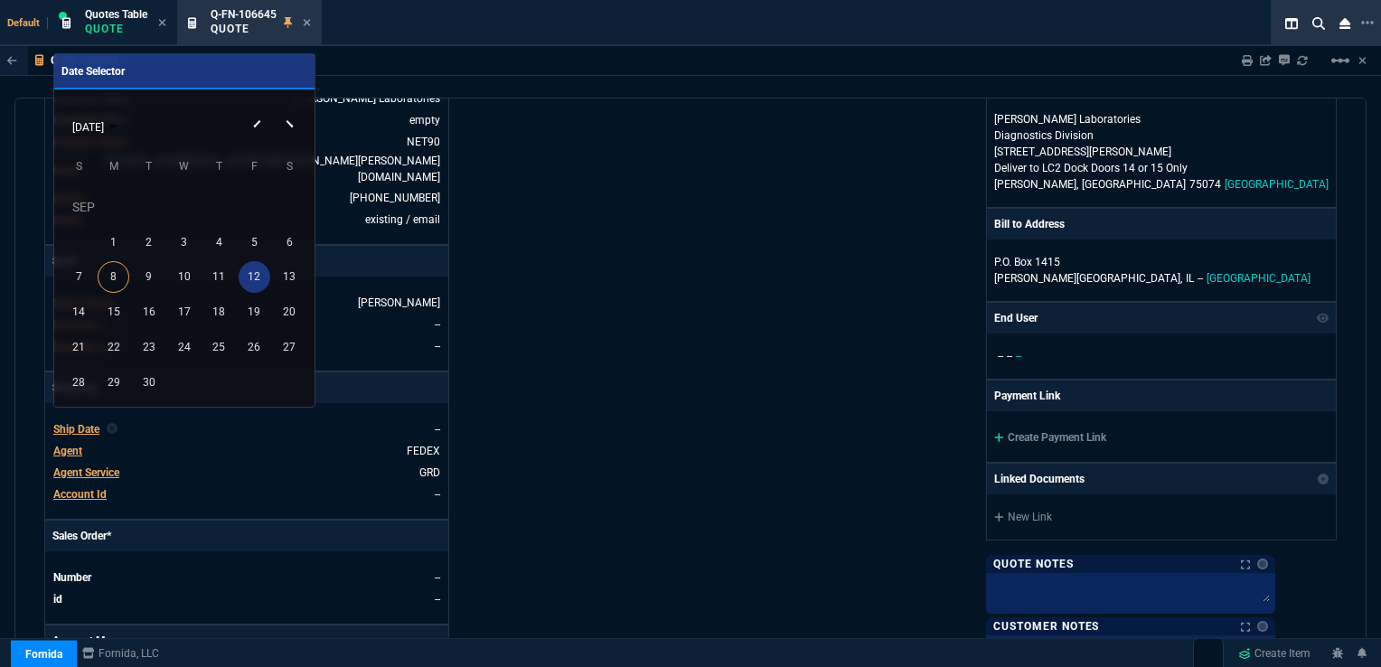
click at [257, 281] on div "12" at bounding box center [255, 277] width 32 height 32
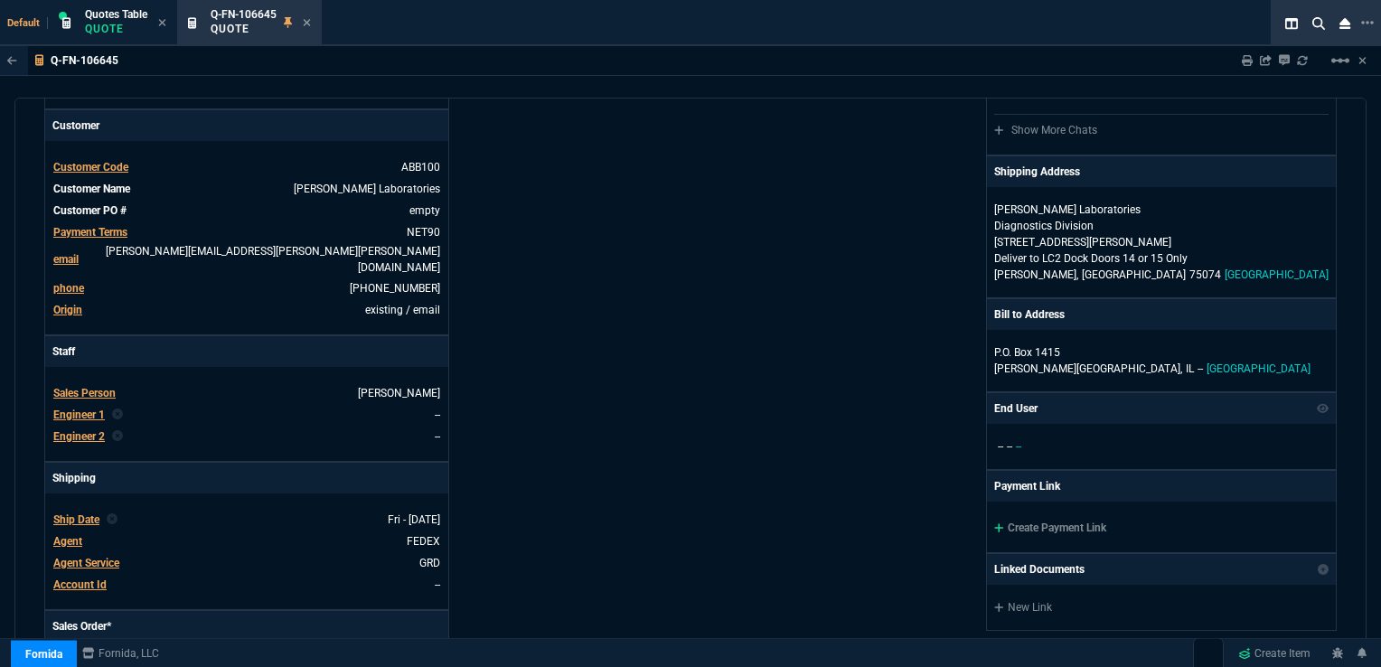
scroll to position [181, 0]
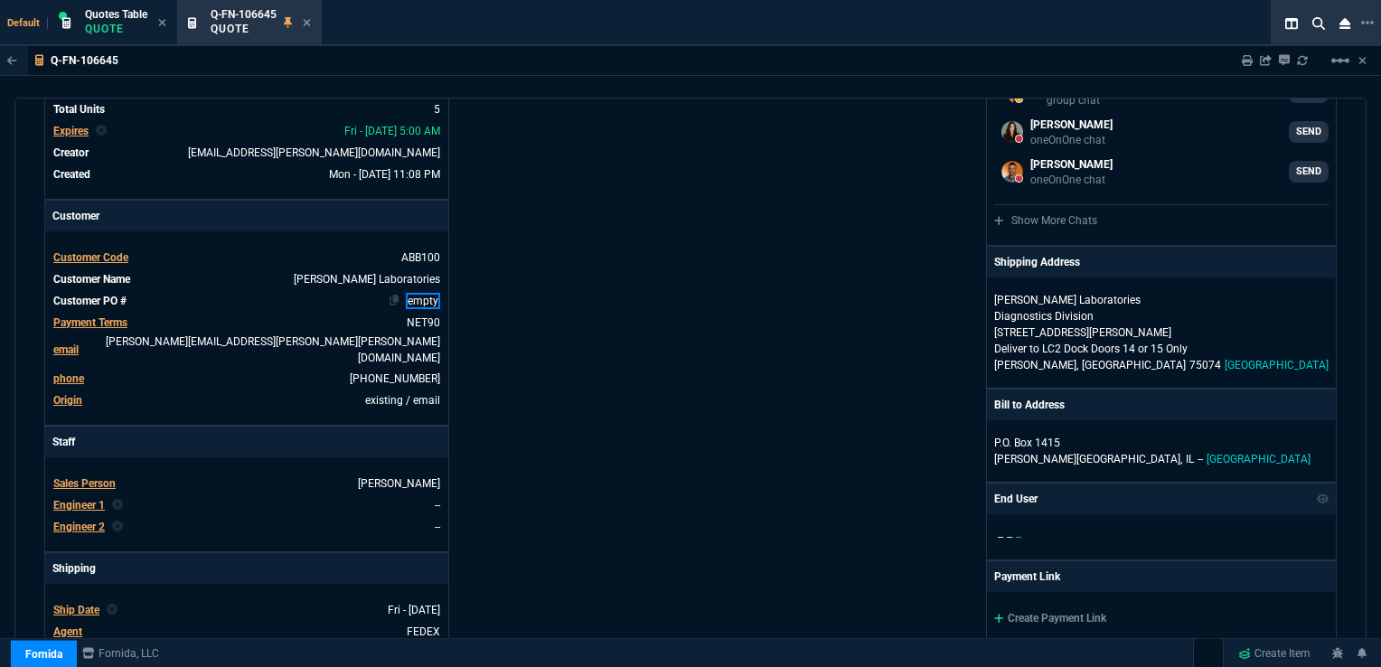
click at [426, 303] on link "empty" at bounding box center [423, 301] width 34 height 16
drag, startPoint x: 436, startPoint y: 298, endPoint x: 409, endPoint y: 299, distance: 26.2
click at [409, 299] on link "empty" at bounding box center [423, 301] width 34 height 16
click at [421, 302] on icon at bounding box center [423, 300] width 10 height 11
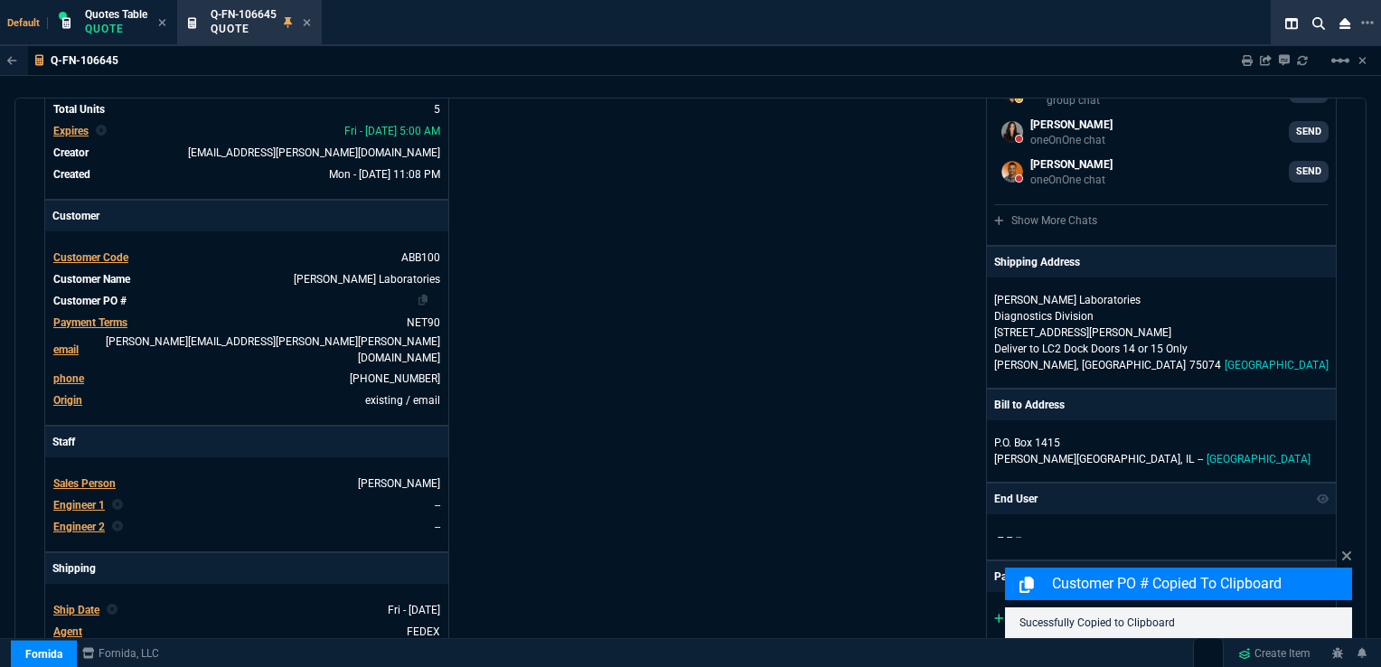
click at [398, 302] on td at bounding box center [287, 301] width 307 height 18
click at [369, 299] on td at bounding box center [287, 301] width 307 height 18
click at [102, 300] on span "Customer PO #" at bounding box center [89, 301] width 73 height 13
click at [432, 301] on nx-fornida-value-formatter at bounding box center [428, 301] width 26 height 16
paste link
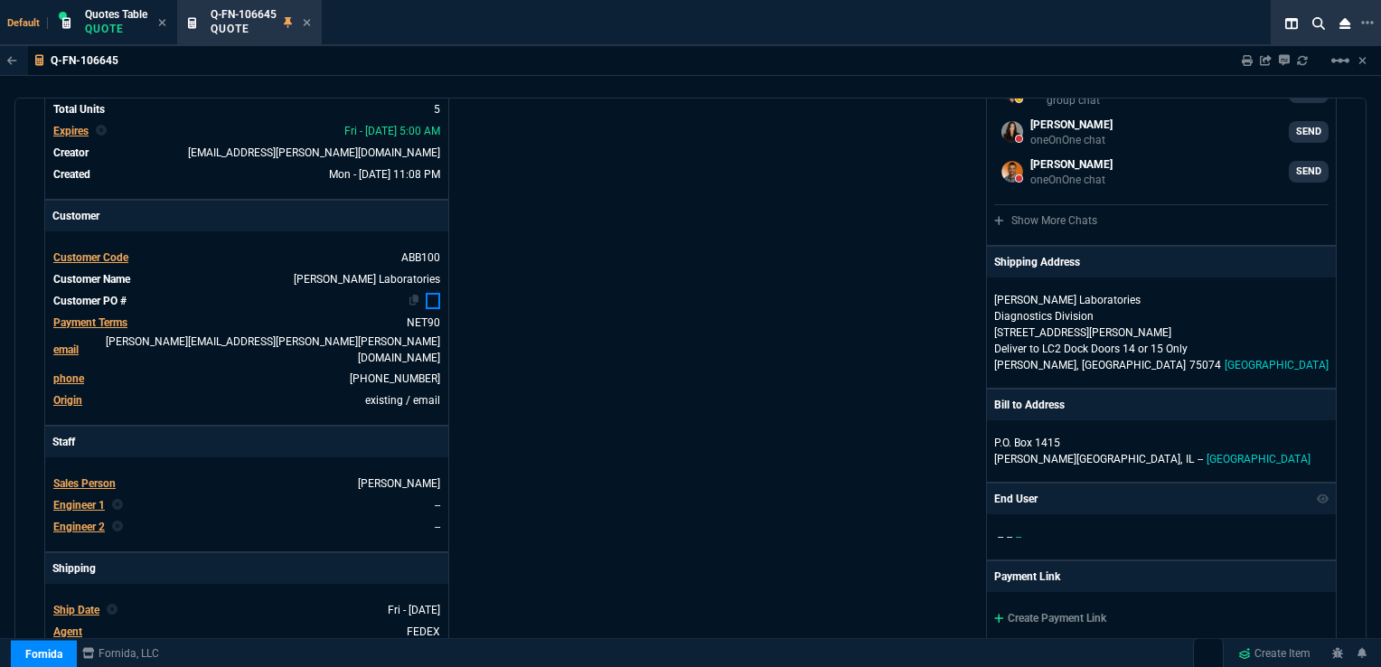
click at [432, 302] on link at bounding box center [433, 301] width 14 height 16
paste link
click at [384, 298] on link "PC470730" at bounding box center [412, 301] width 56 height 16
click at [523, 349] on div "Details Number Q-FN-106645 Order ID Q-FN-106645 Customer Code ABB100 Total Unit…" at bounding box center [367, 458] width 646 height 945
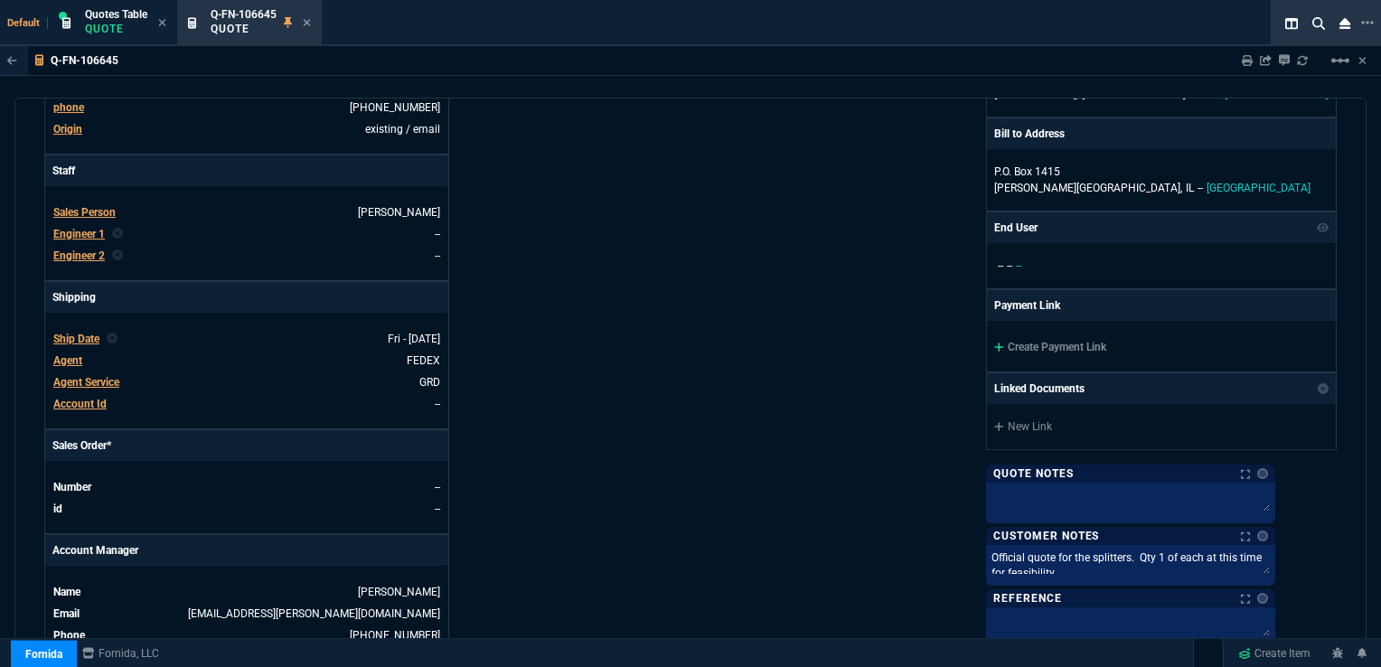
scroll to position [472, 0]
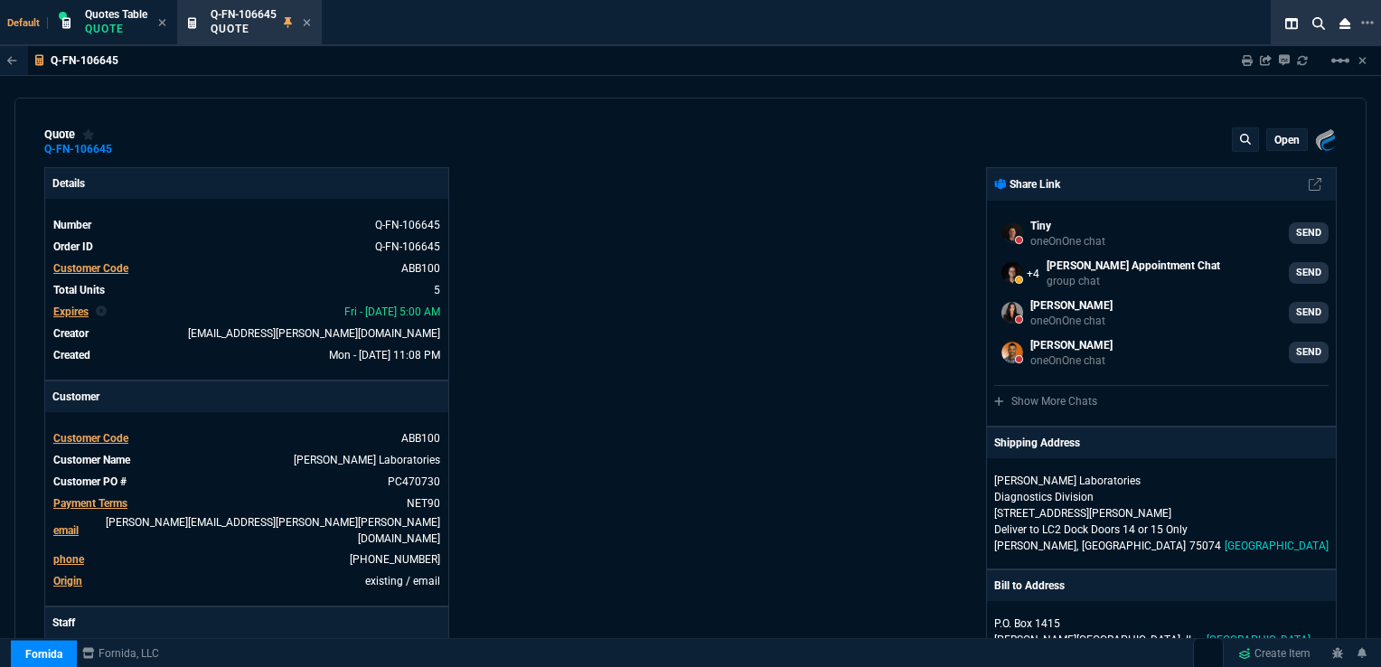
select select "16: [PERSON_NAME]"
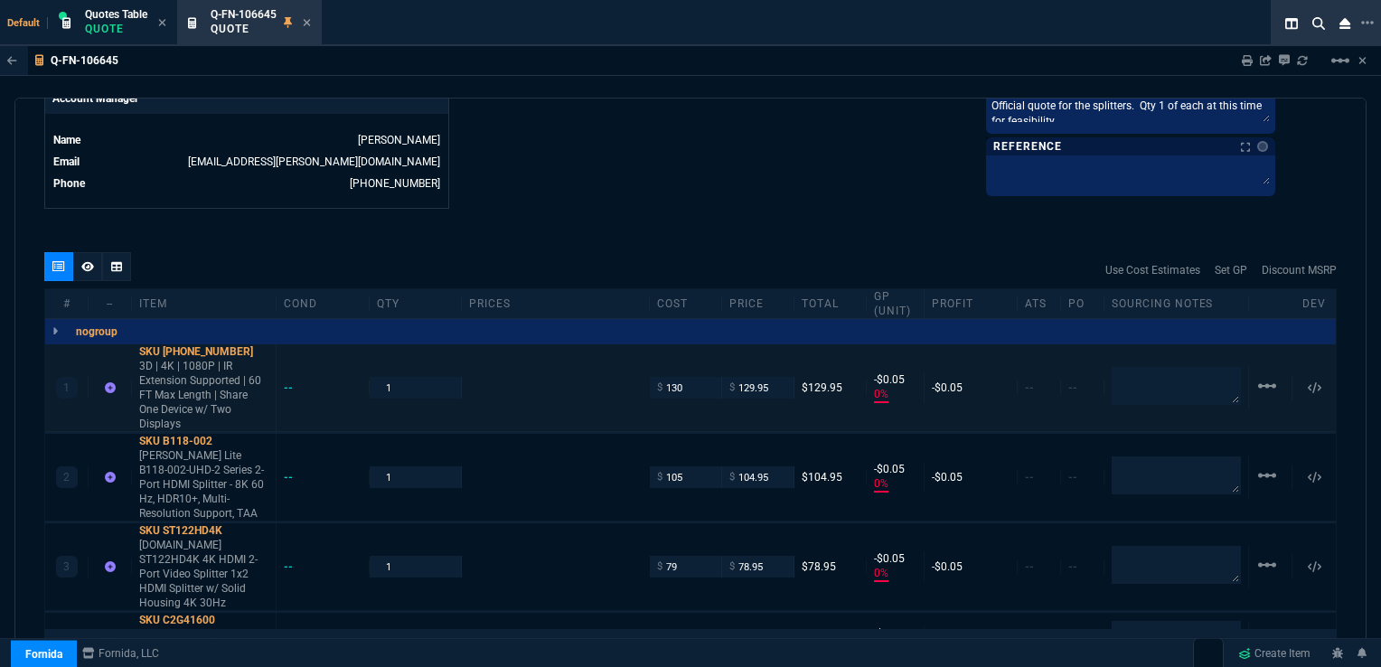
scroll to position [994, 0]
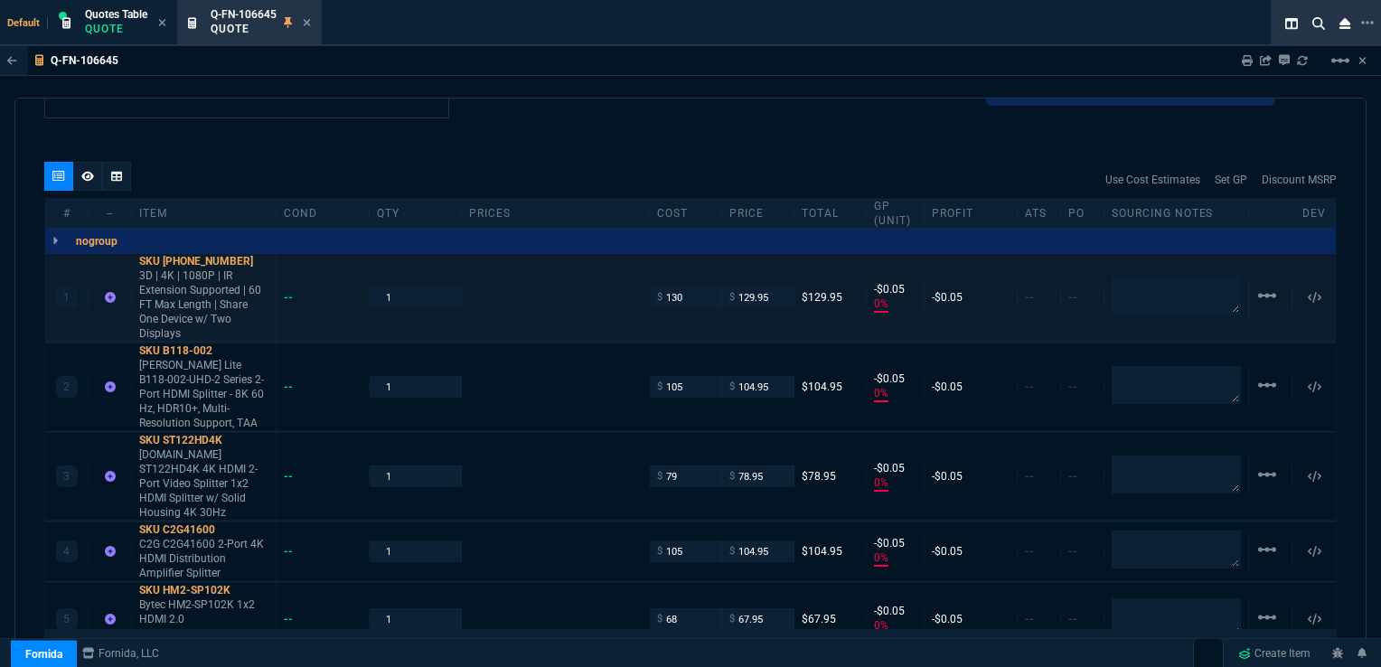
click at [1249, 285] on div "linear_scale" at bounding box center [1270, 297] width 43 height 25
click at [1262, 285] on mat-icon "linear_scale" at bounding box center [1267, 296] width 22 height 22
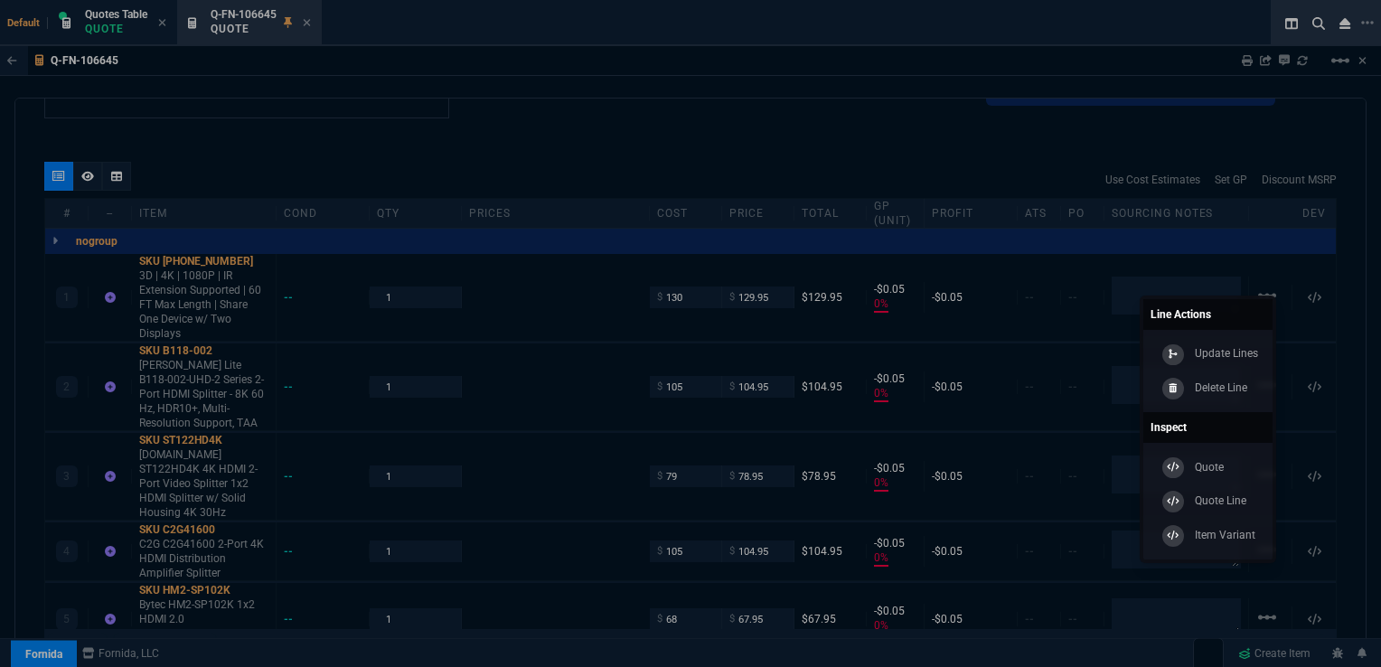
drag, startPoint x: 1229, startPoint y: 382, endPoint x: 780, endPoint y: 78, distance: 542.6
click at [1229, 383] on p "Delete Line" at bounding box center [1221, 388] width 52 height 16
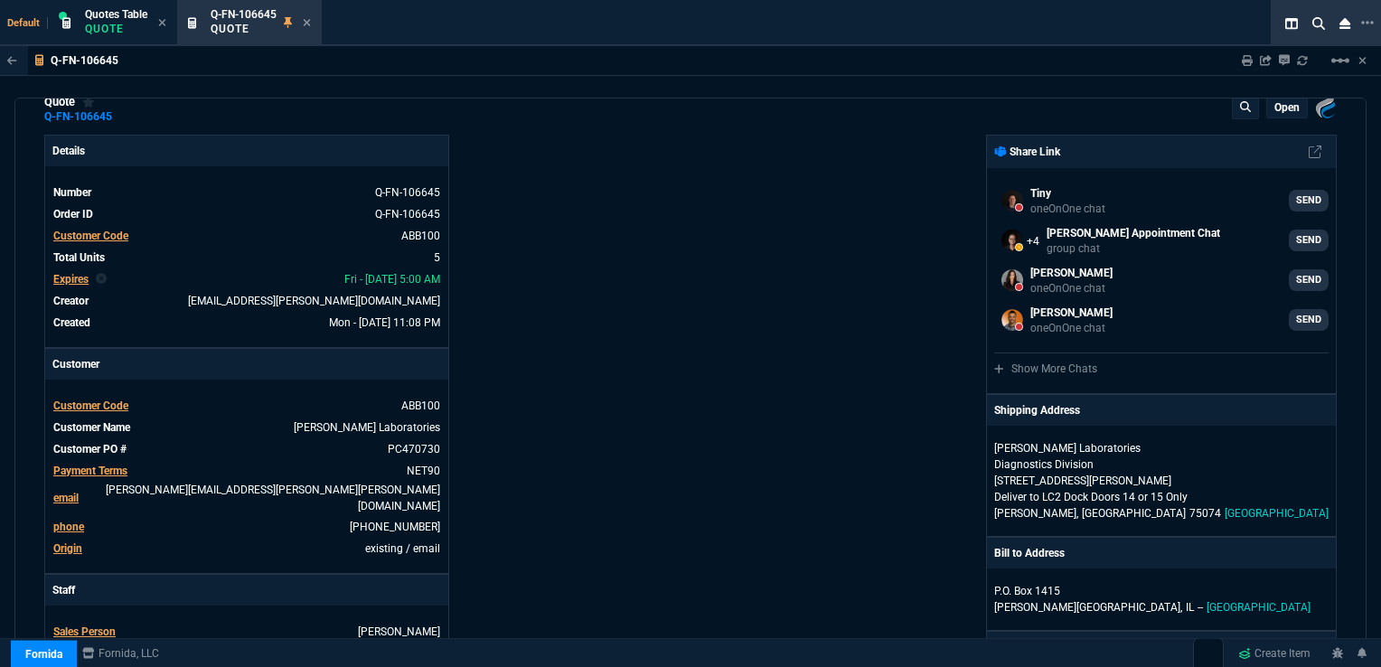
scroll to position [0, 0]
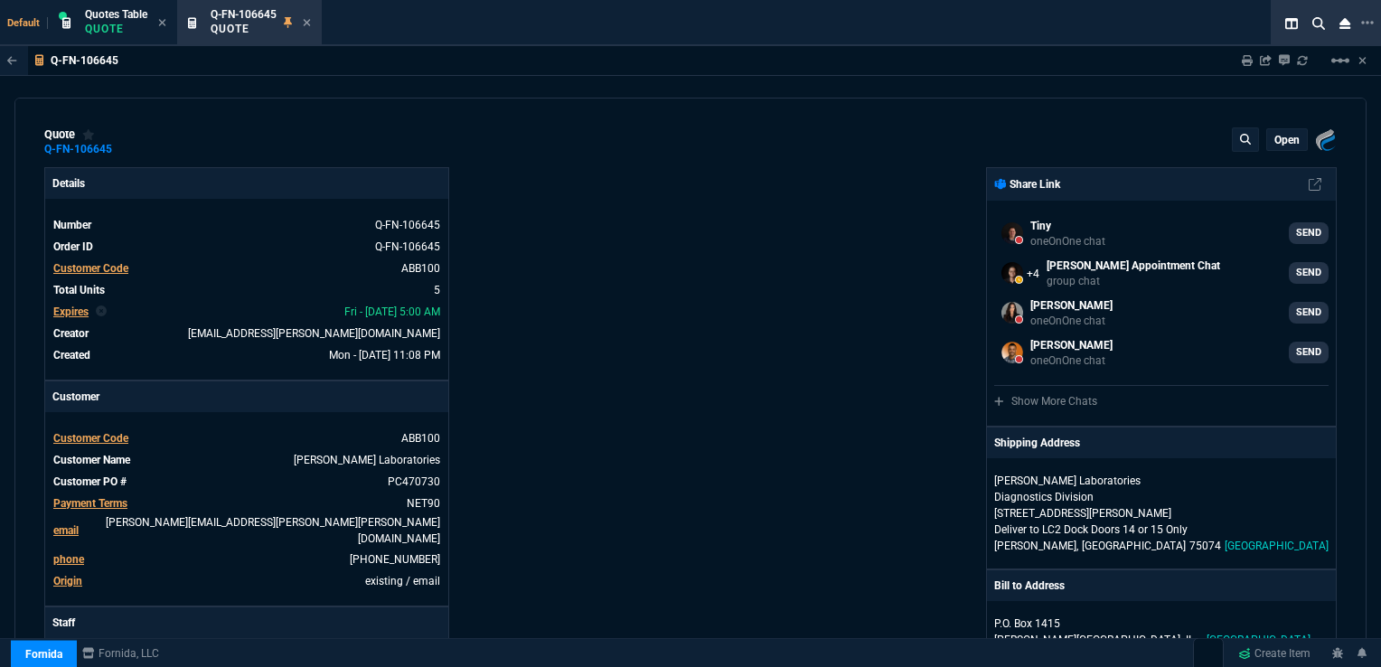
click at [1279, 138] on p "open" at bounding box center [1286, 140] width 25 height 14
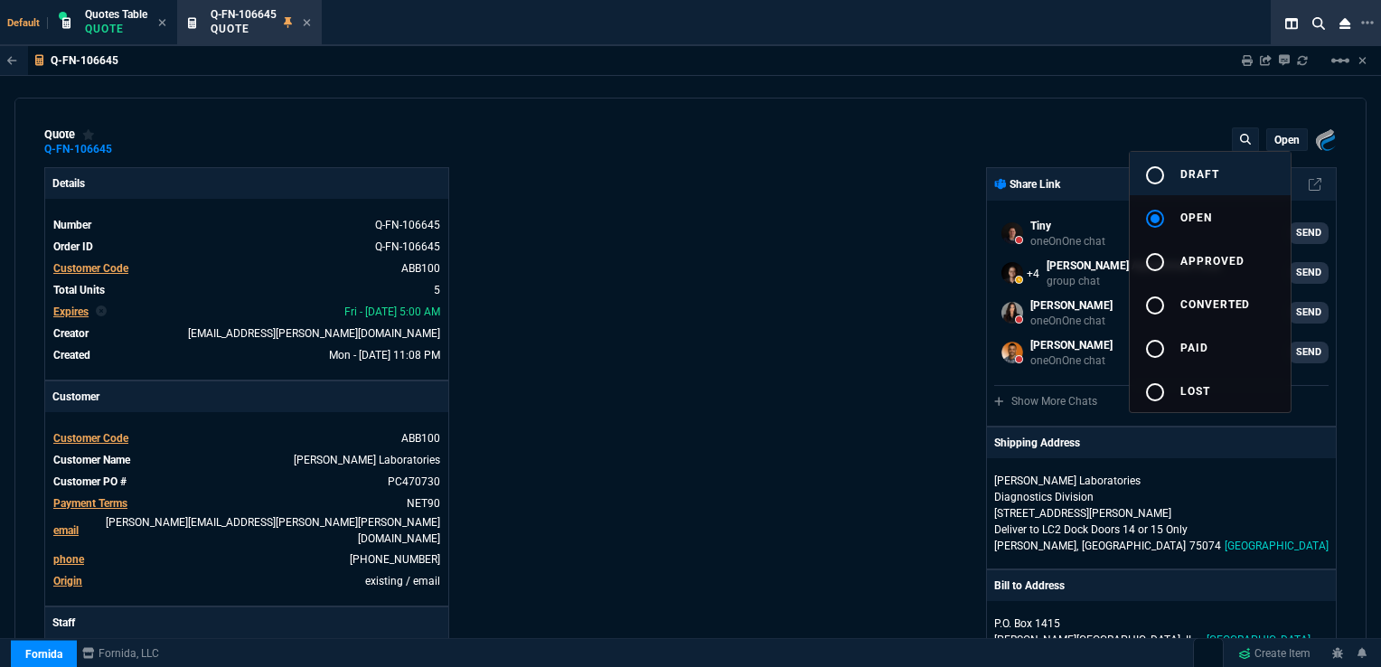
click at [1188, 172] on span "draft" at bounding box center [1199, 174] width 39 height 13
type input "0"
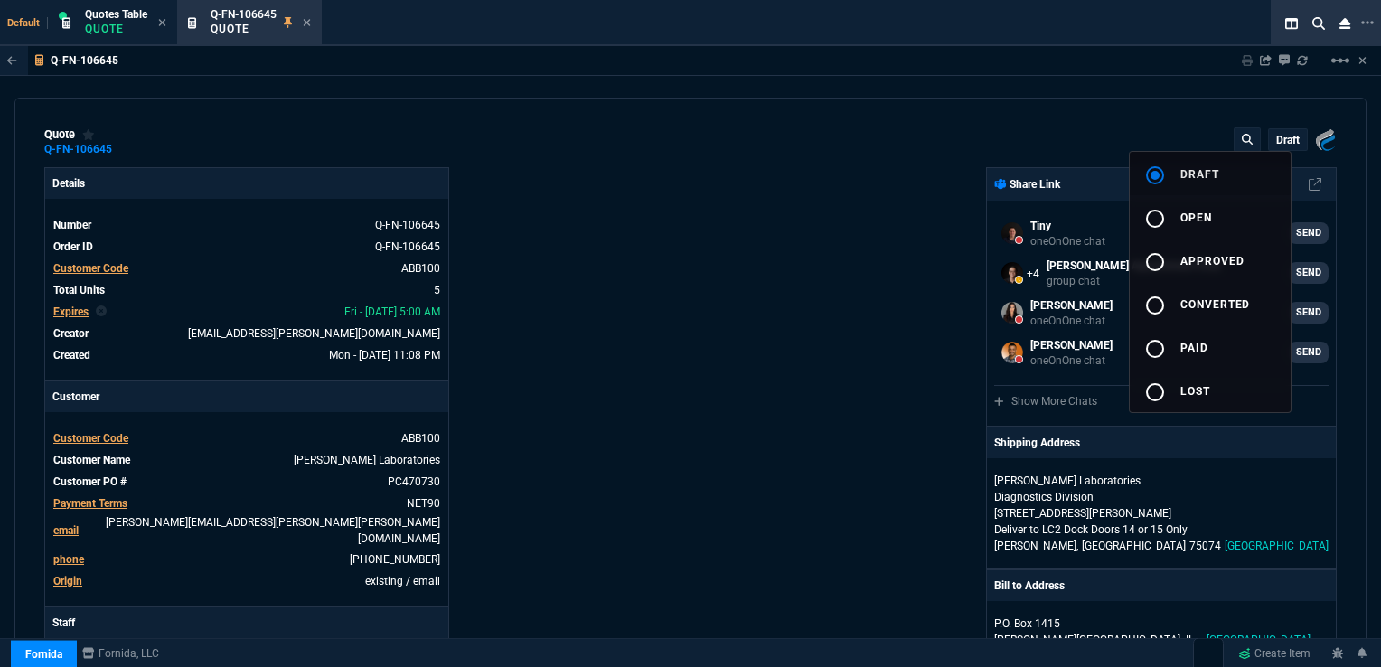
type input "0"
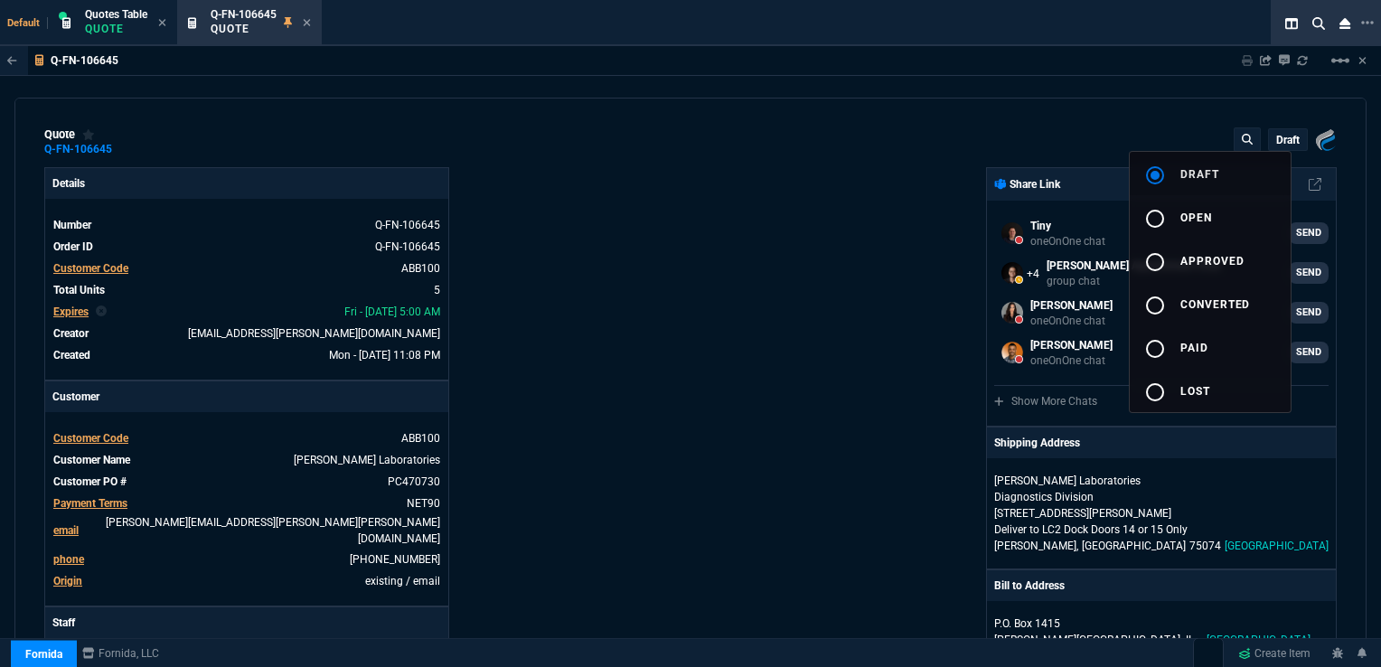
type input "0"
click at [824, 192] on div at bounding box center [690, 333] width 1381 height 667
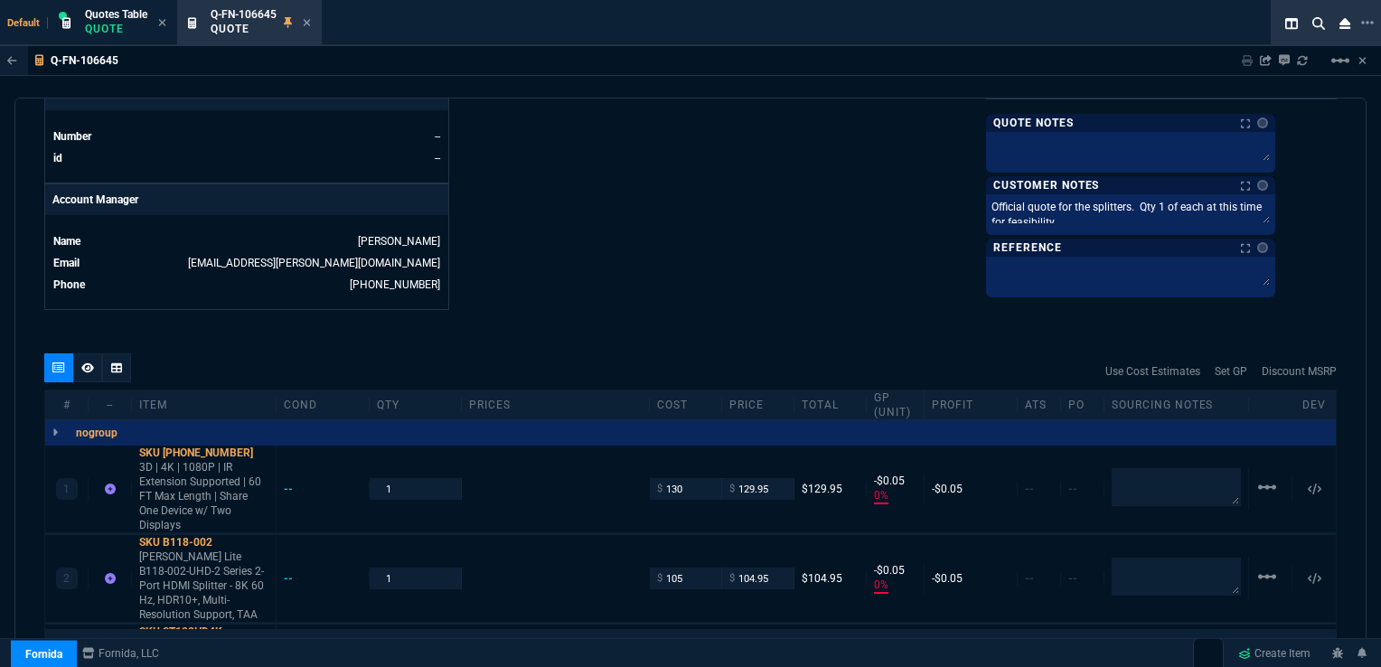
scroll to position [813, 0]
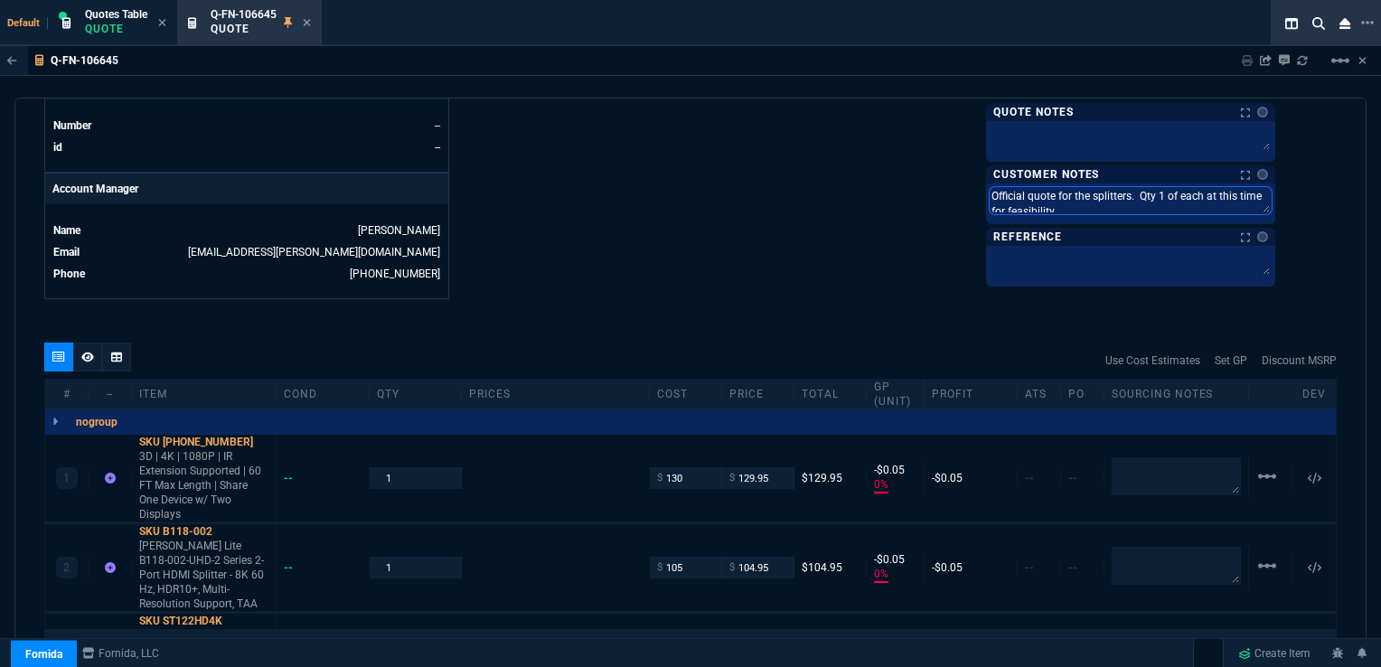
click at [1073, 192] on textarea "Official quote for the splitters. Qty 1 of each at this time for feasibility." at bounding box center [1130, 200] width 282 height 27
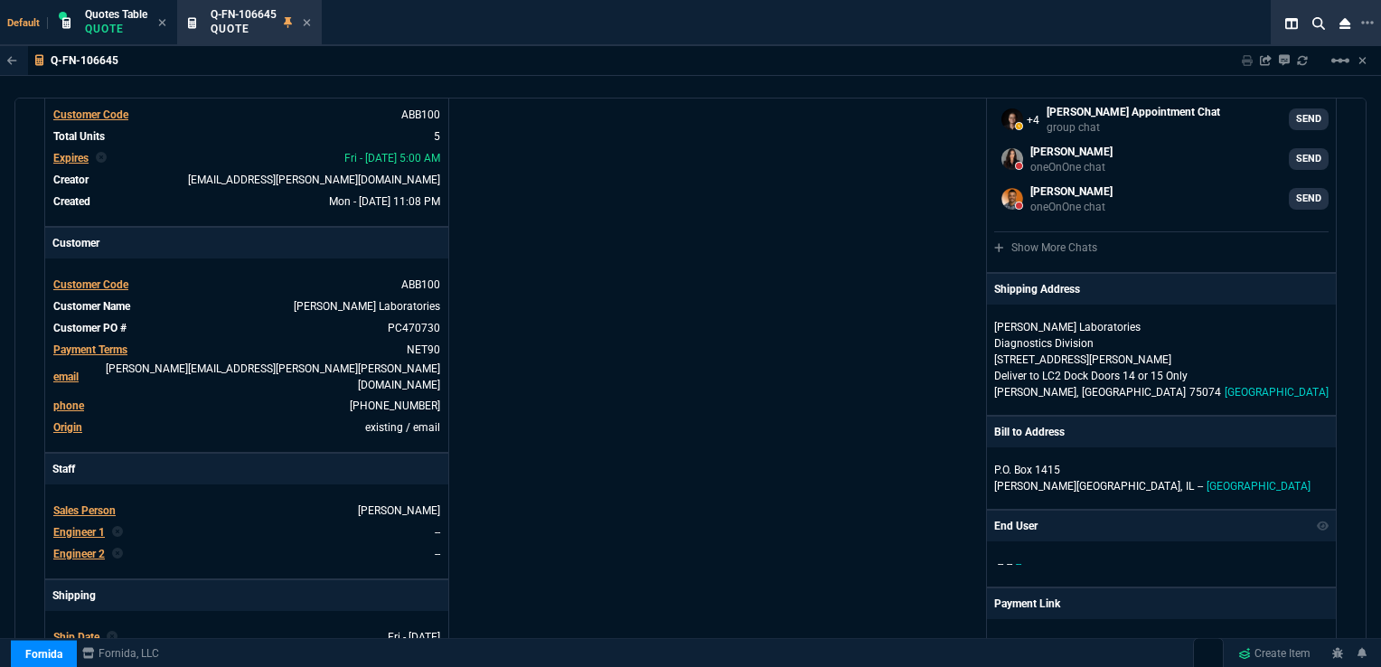
scroll to position [0, 0]
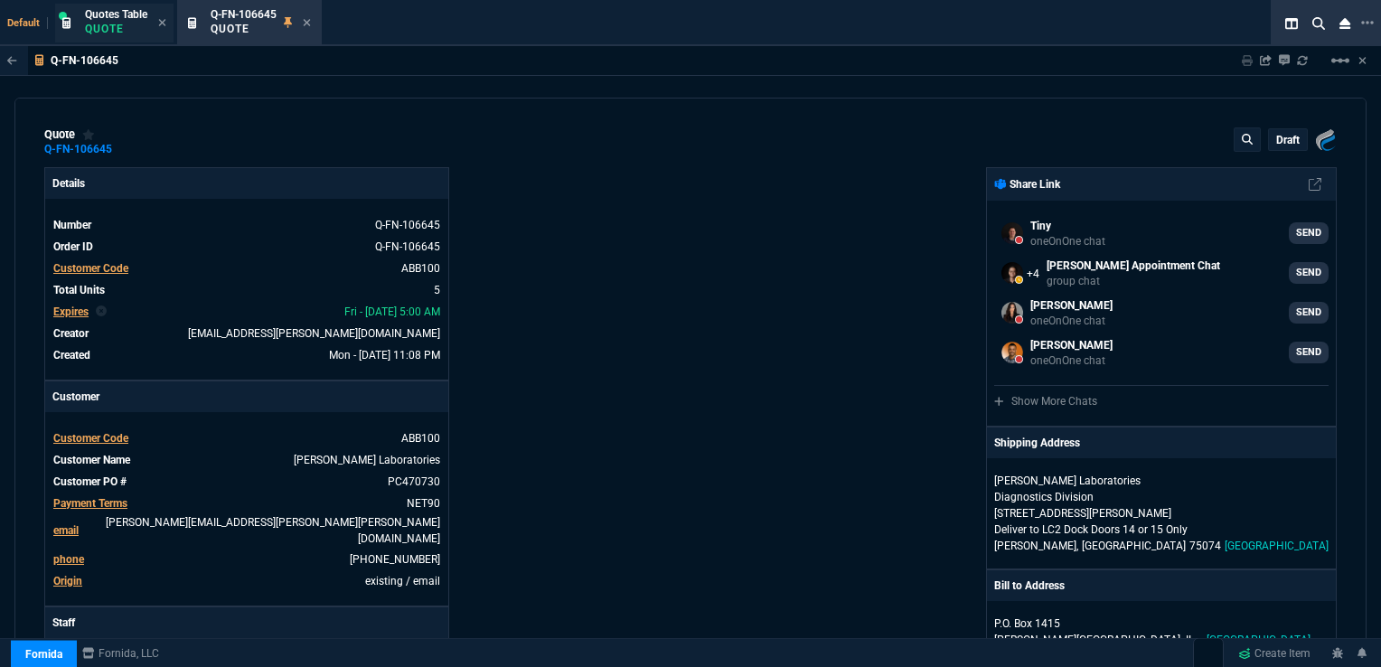
click at [122, 13] on span "Quotes Table" at bounding box center [116, 14] width 62 height 13
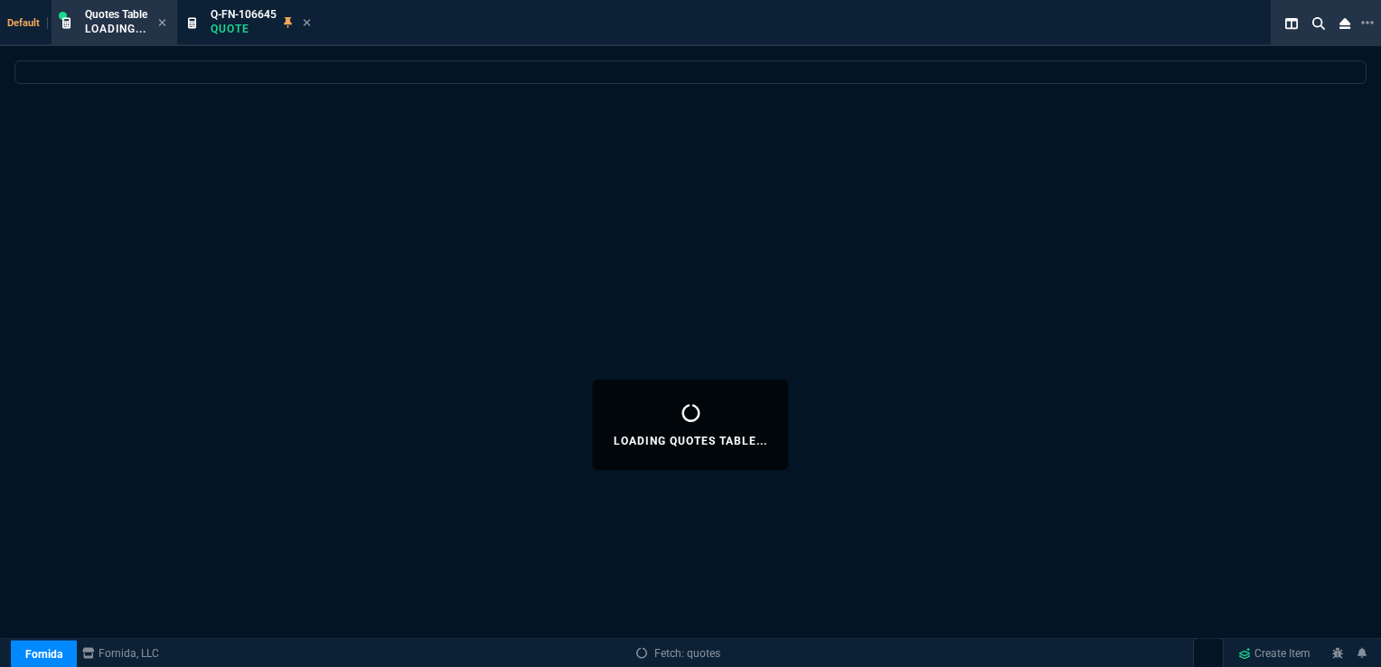
select select
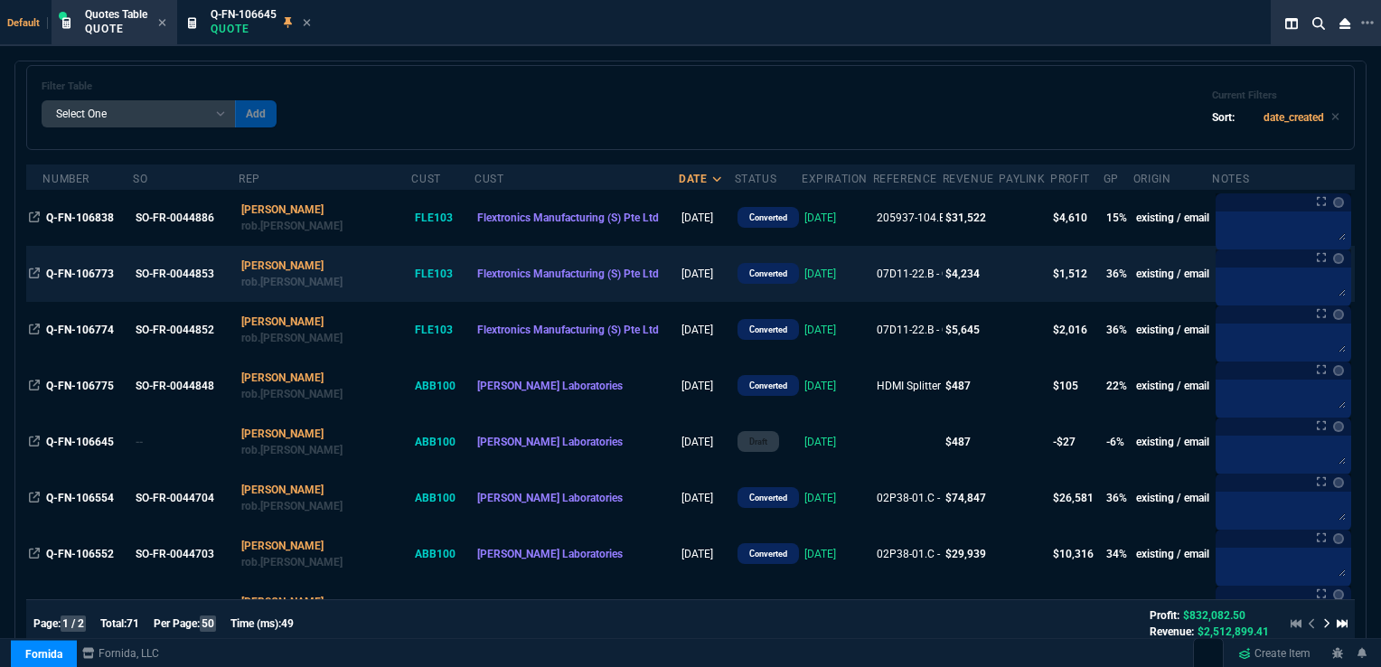
scroll to position [181, 0]
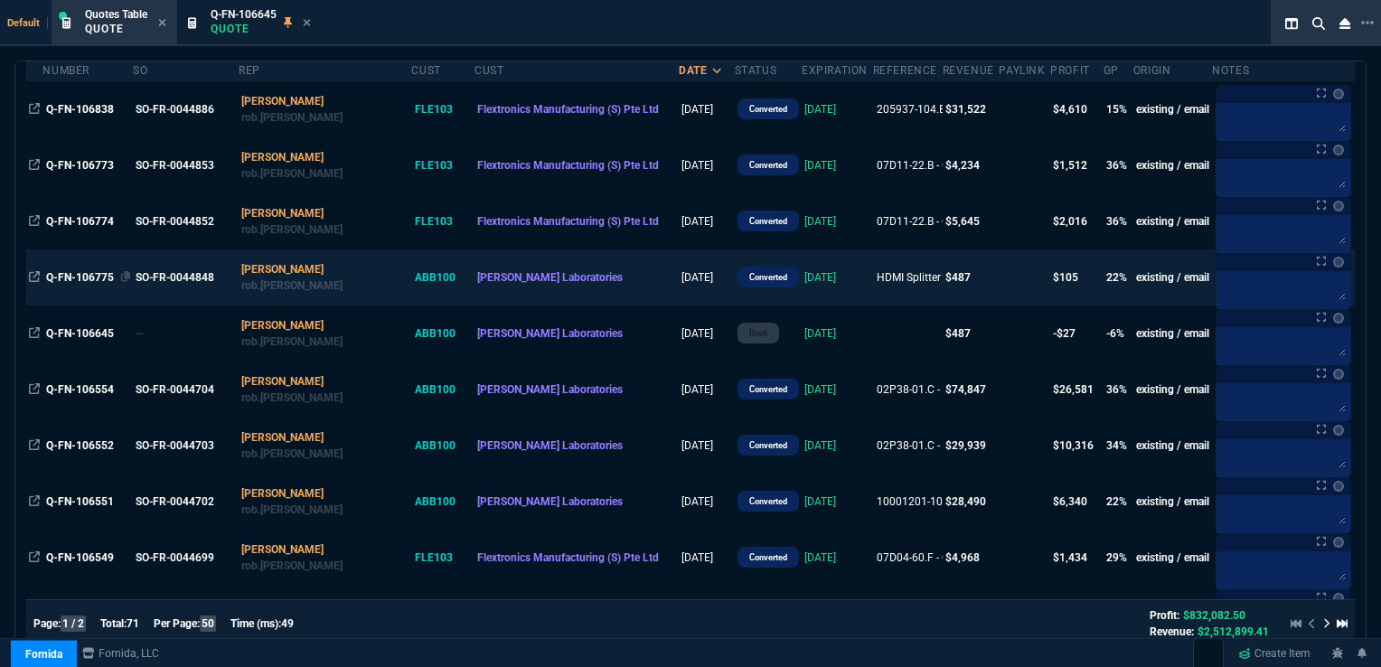
click at [70, 273] on span "Q-FN-106775" at bounding box center [80, 277] width 68 height 13
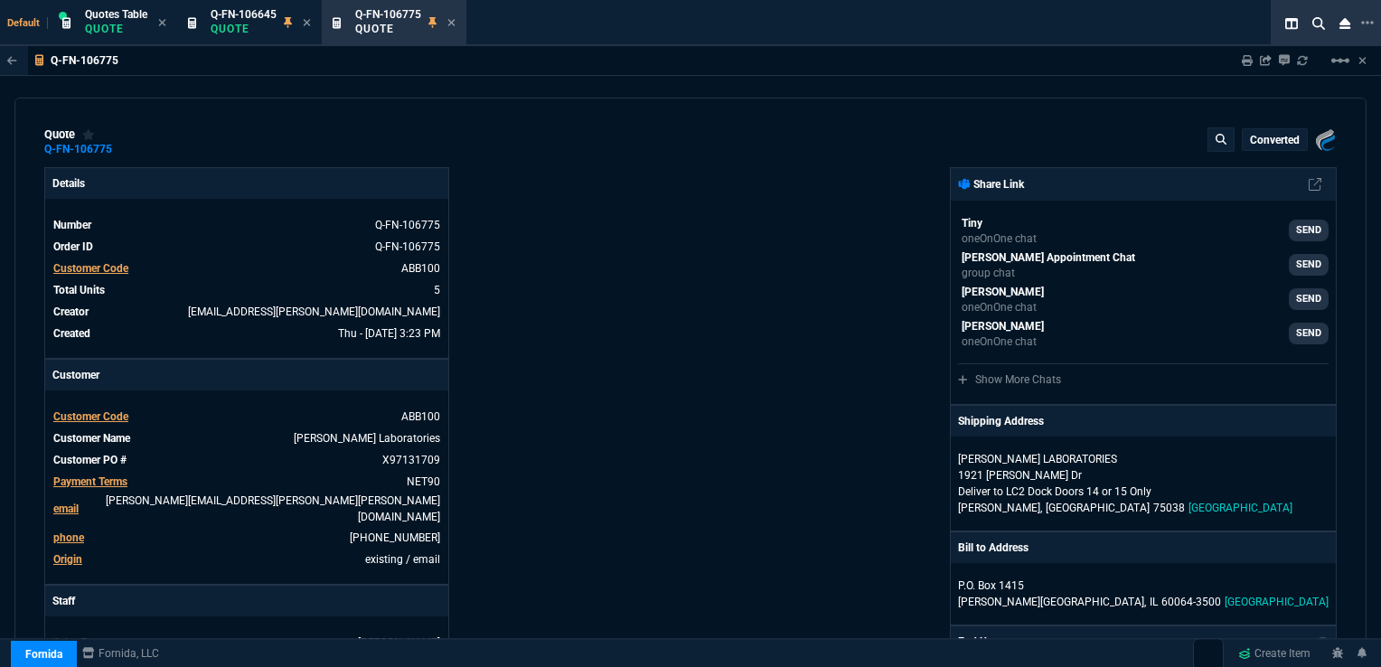
type input "17"
type input "22"
type input "21"
type input "22"
type input "24"
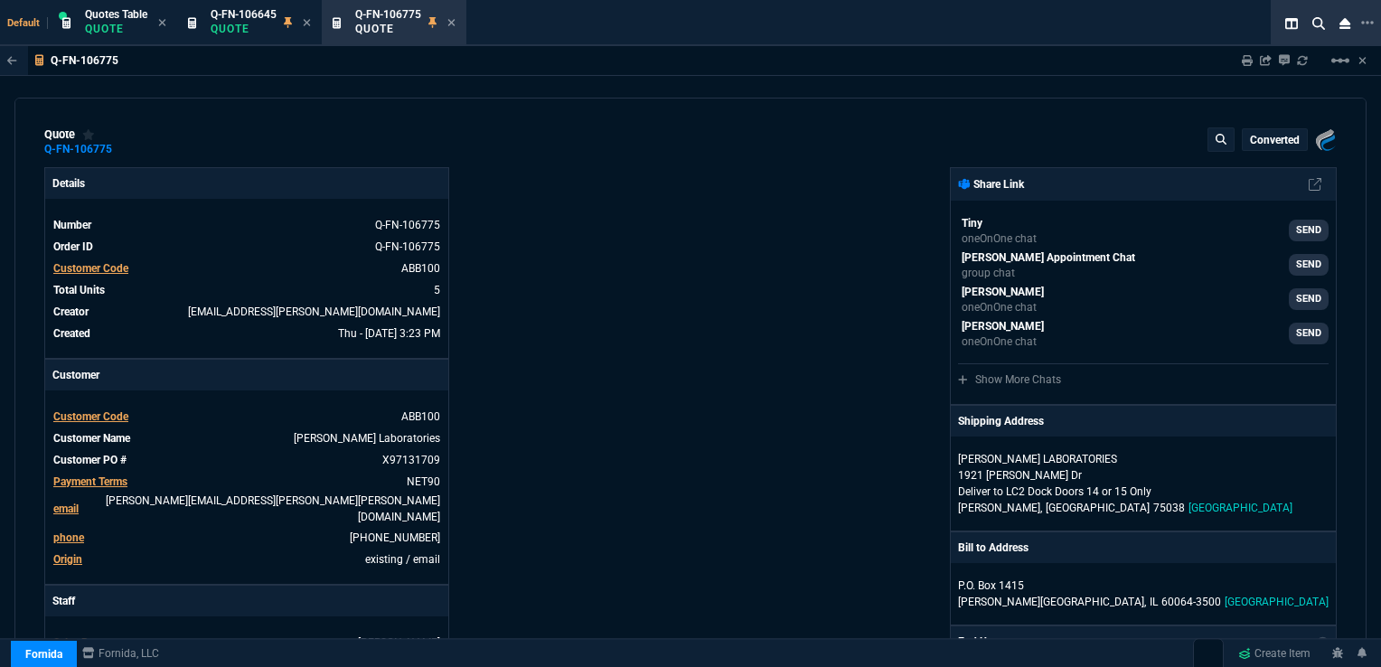
type input "19"
type input "72.98"
type input "19"
type input "20"
type input "63"
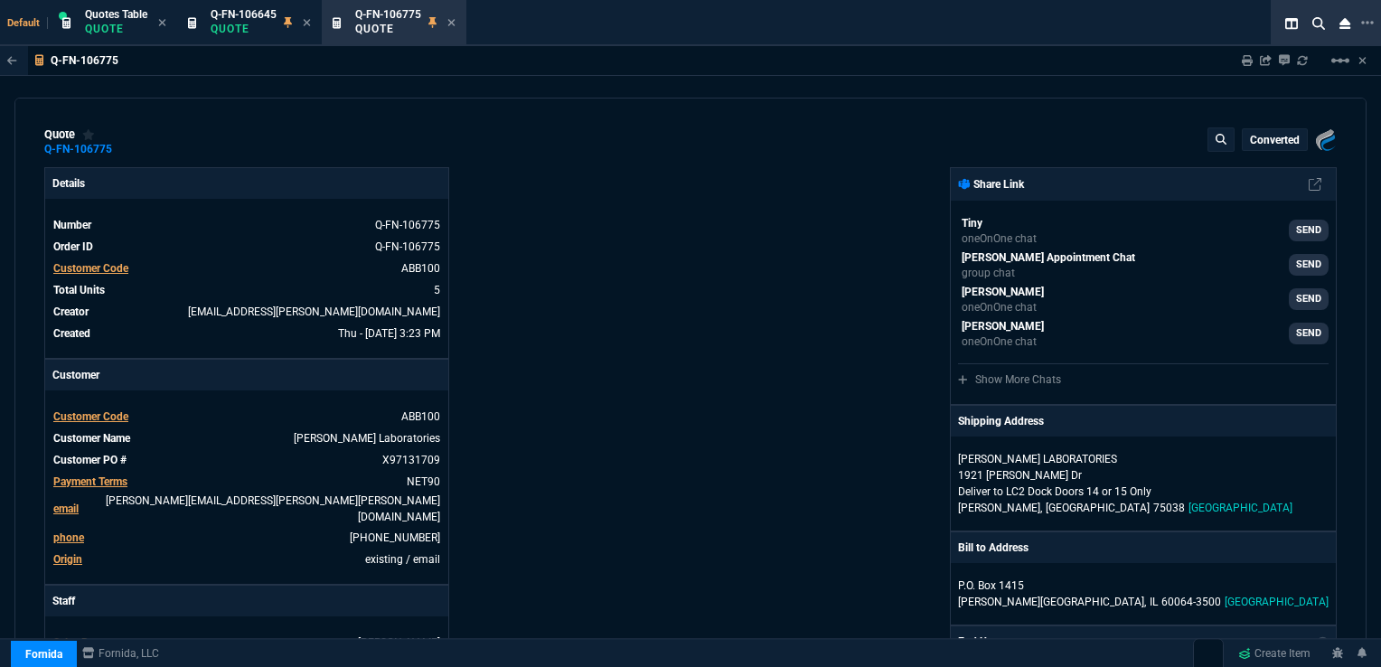
type input "43"
type input "-8"
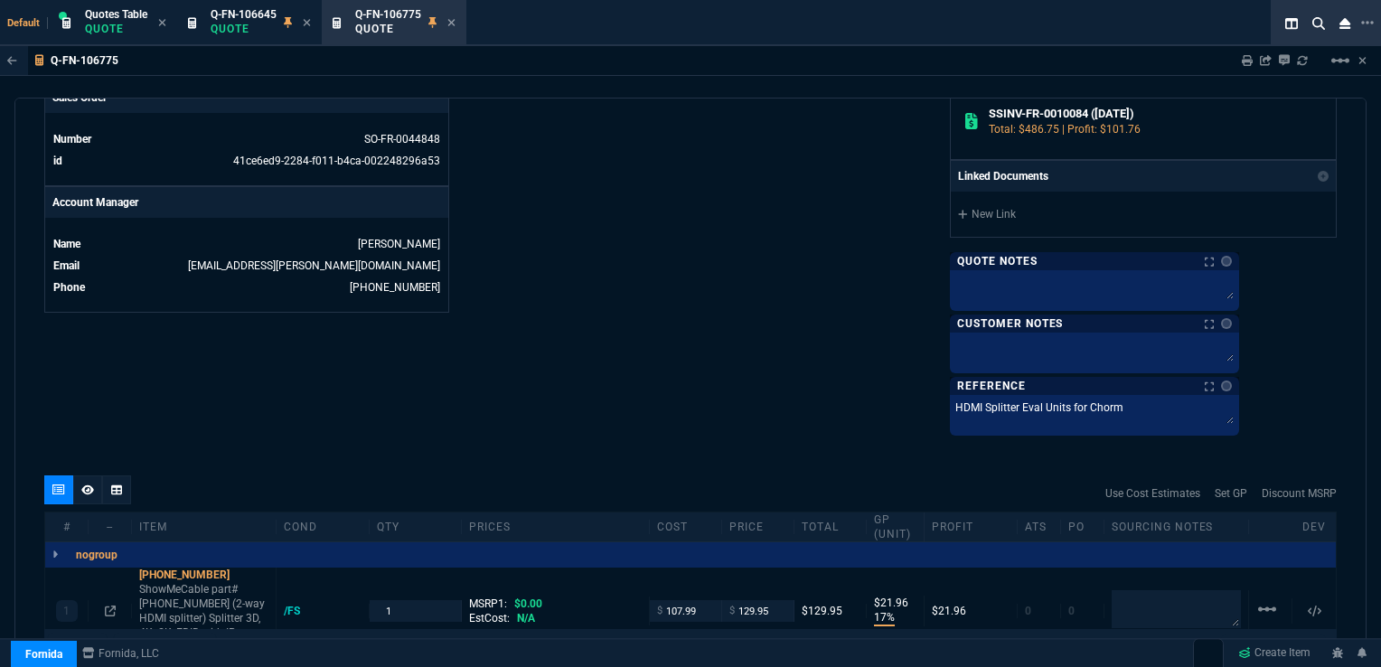
scroll to position [813, 0]
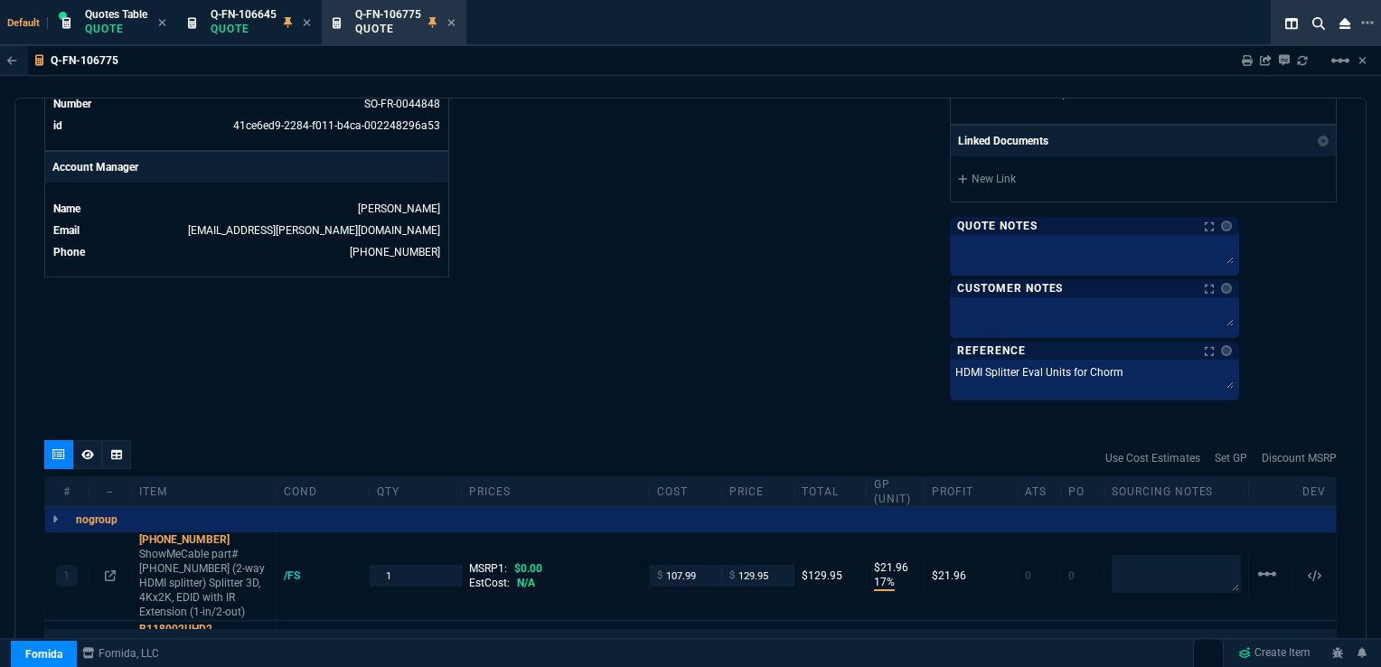
click at [453, 19] on icon at bounding box center [451, 22] width 8 height 11
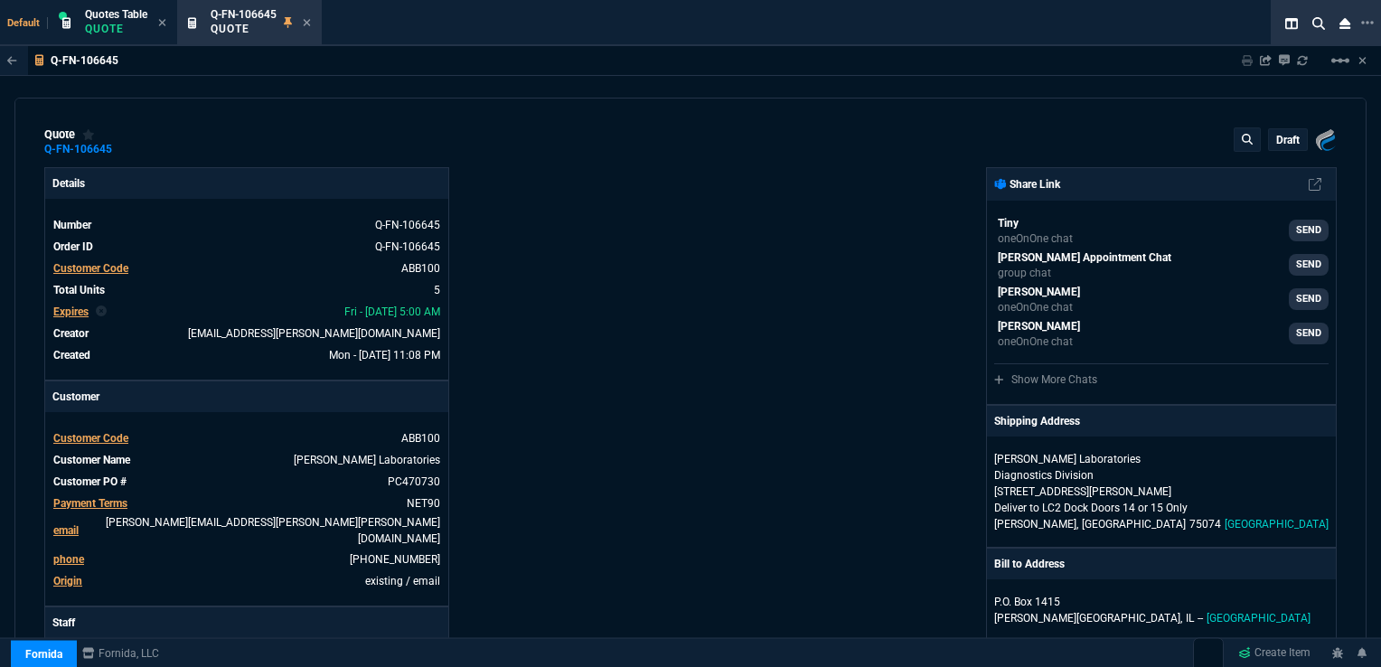
type input "0"
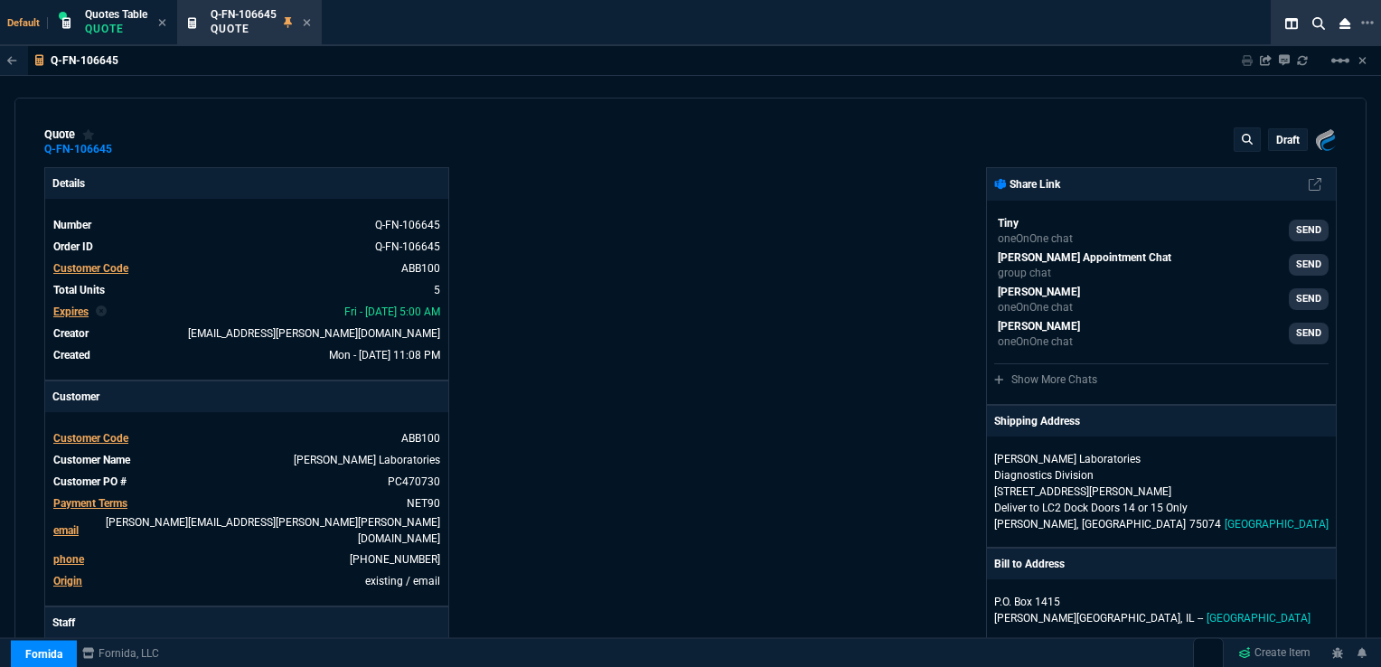
type input "0"
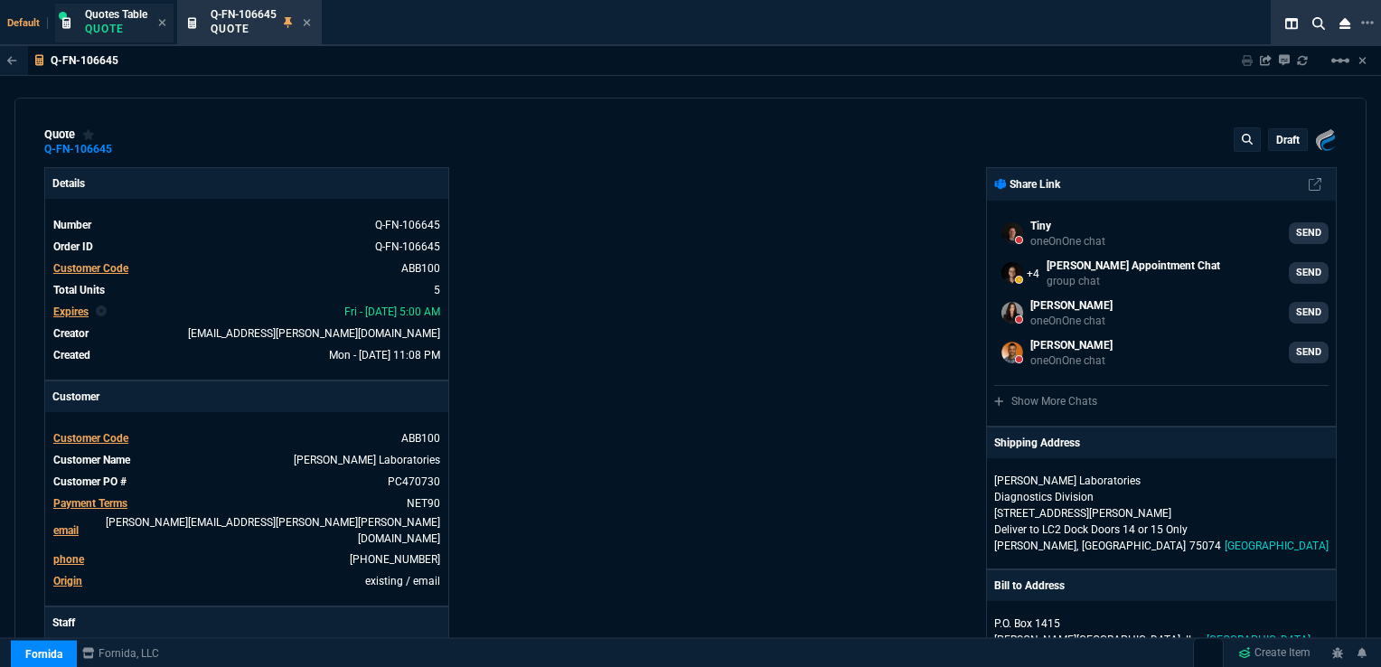
click at [134, 16] on span "Quotes Table" at bounding box center [116, 14] width 62 height 13
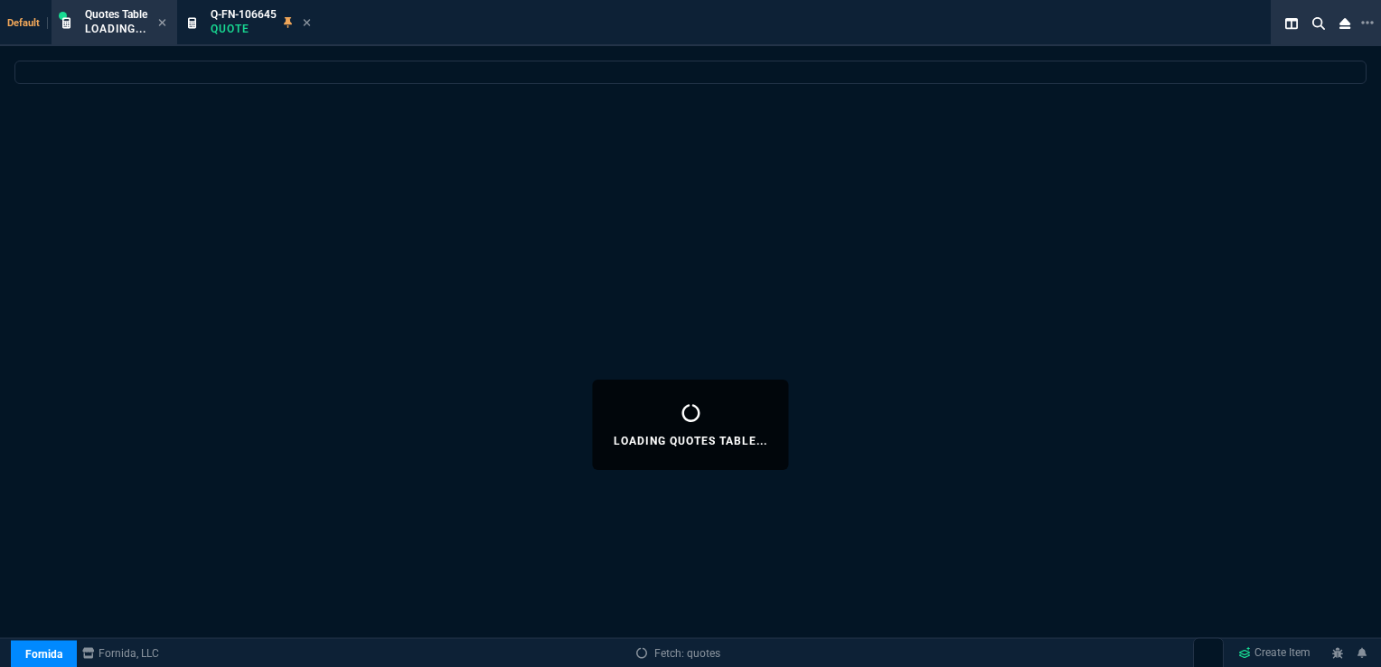
select select
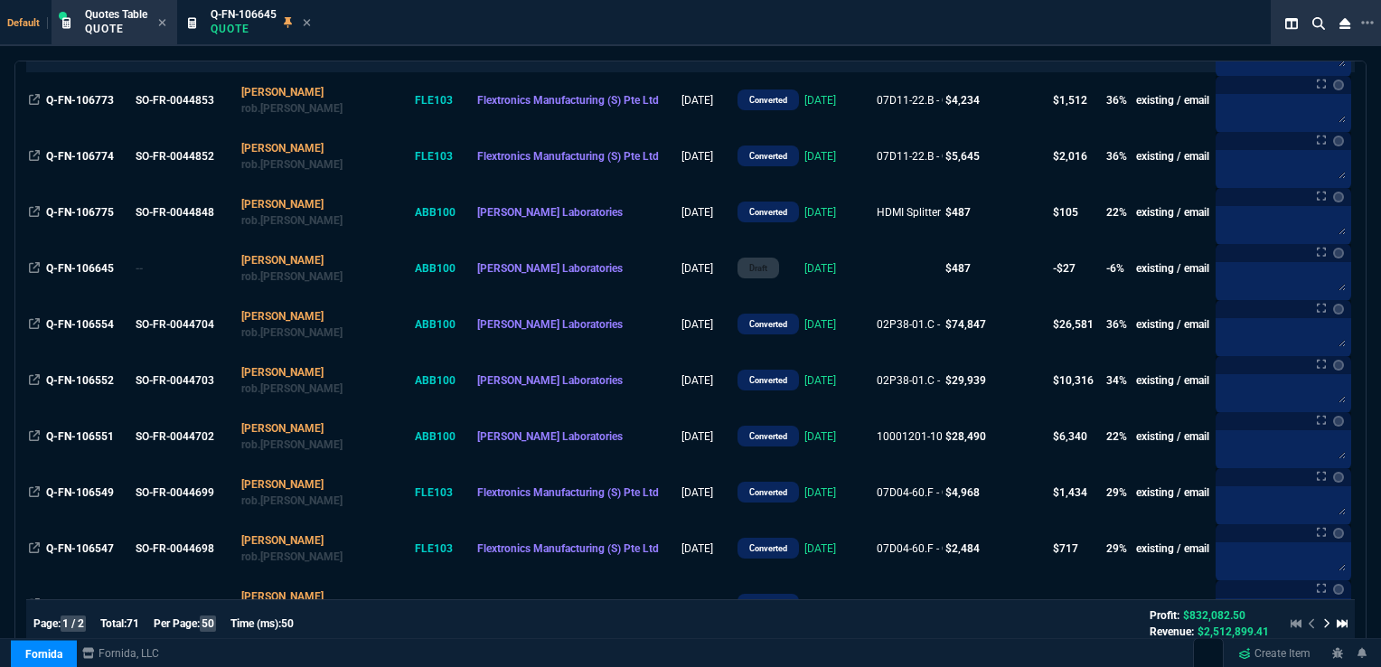
scroll to position [271, 0]
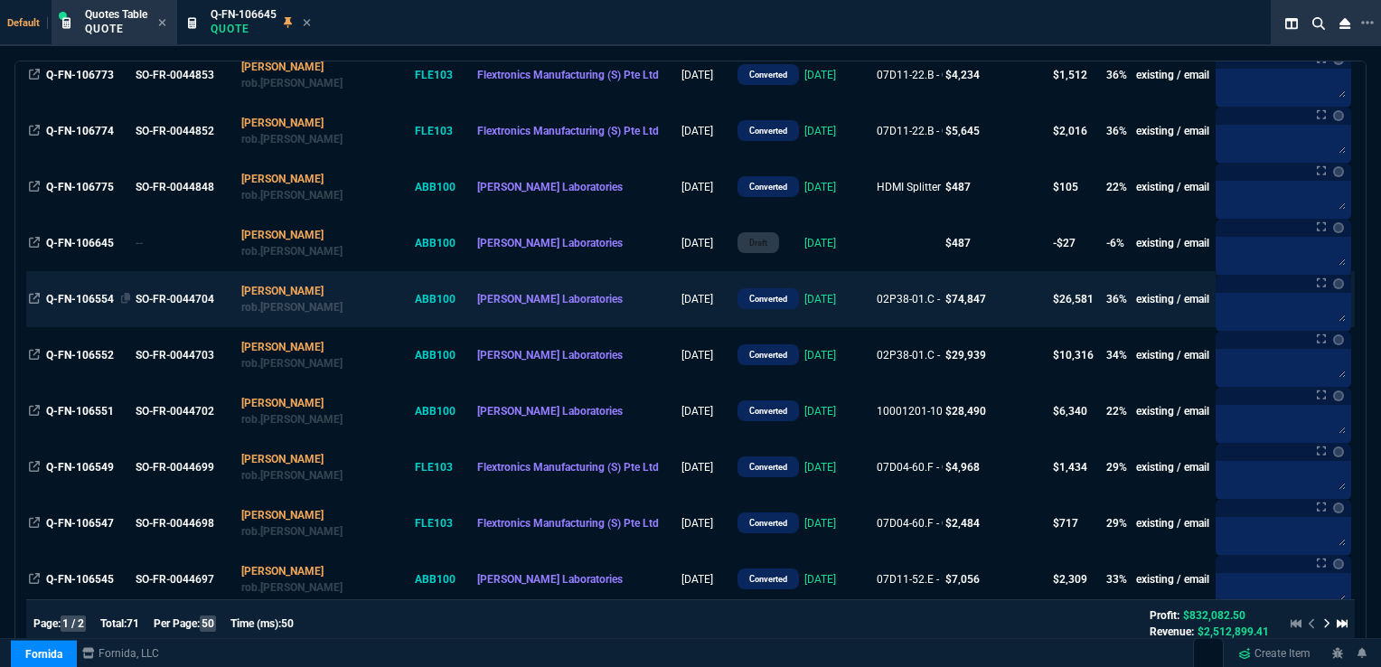
click at [87, 304] on span "Q-FN-106554" at bounding box center [80, 299] width 68 height 13
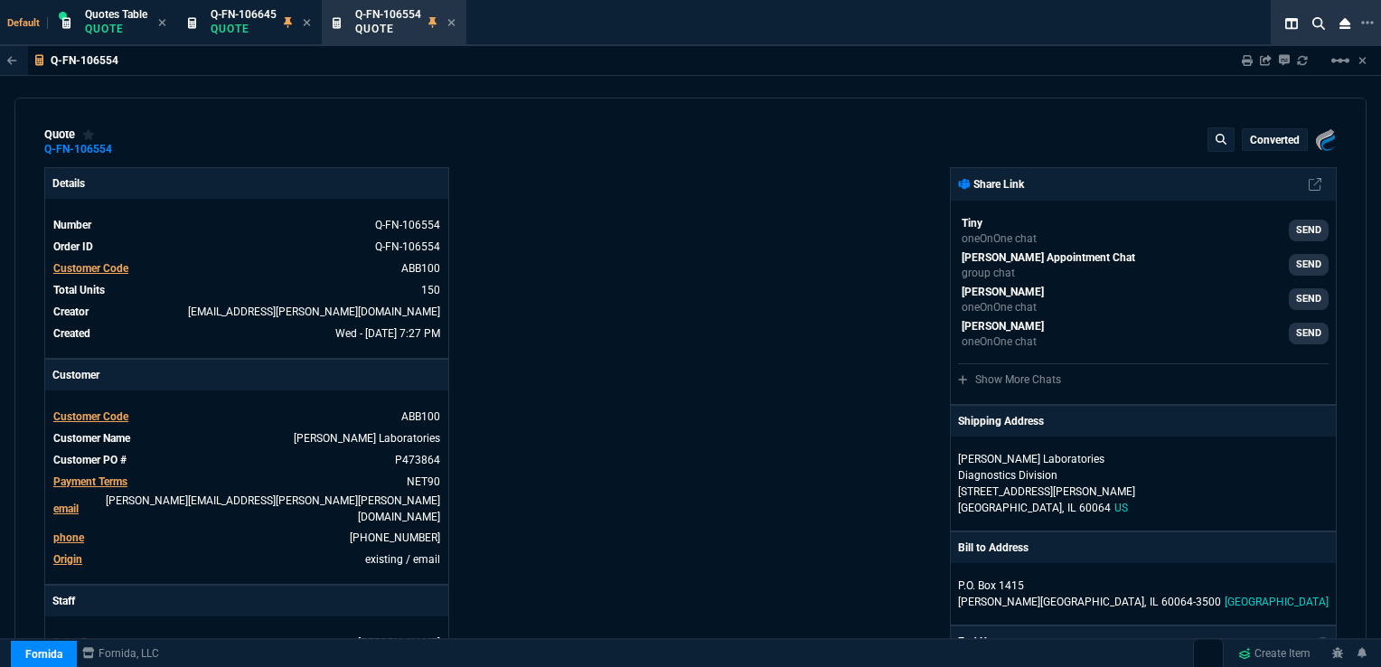
type input "39"
type input "194"
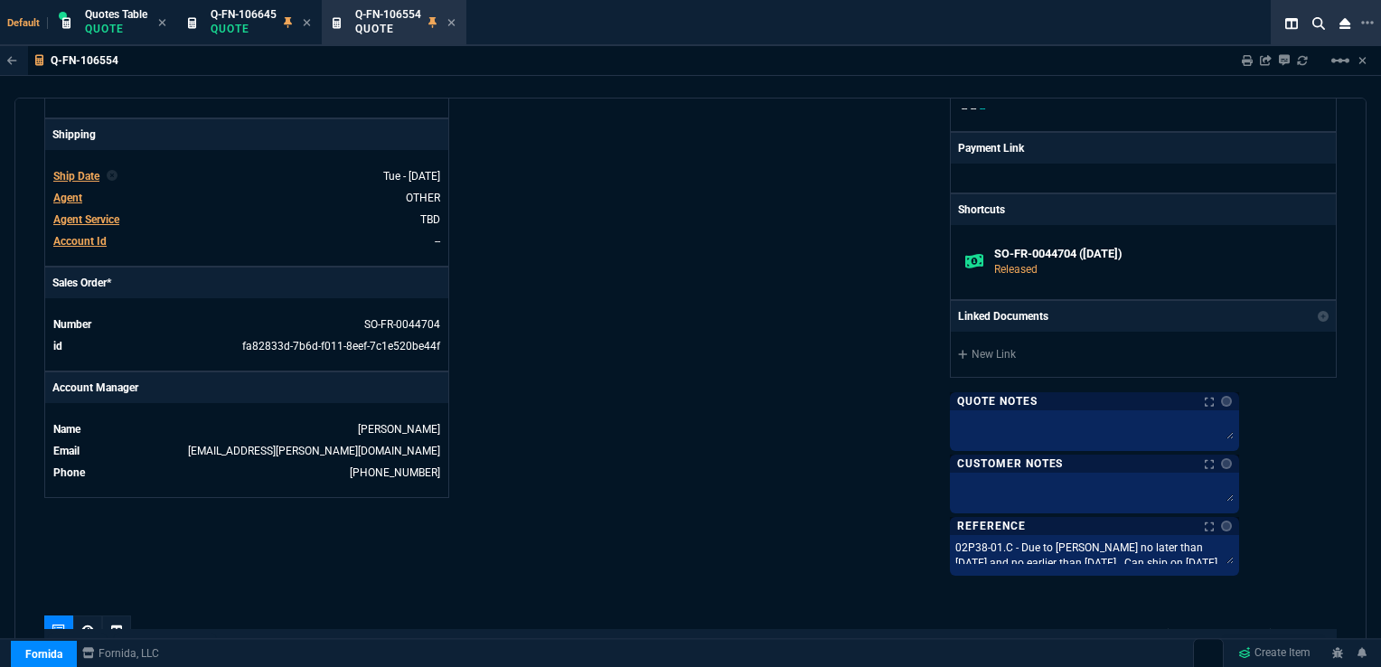
scroll to position [723, 0]
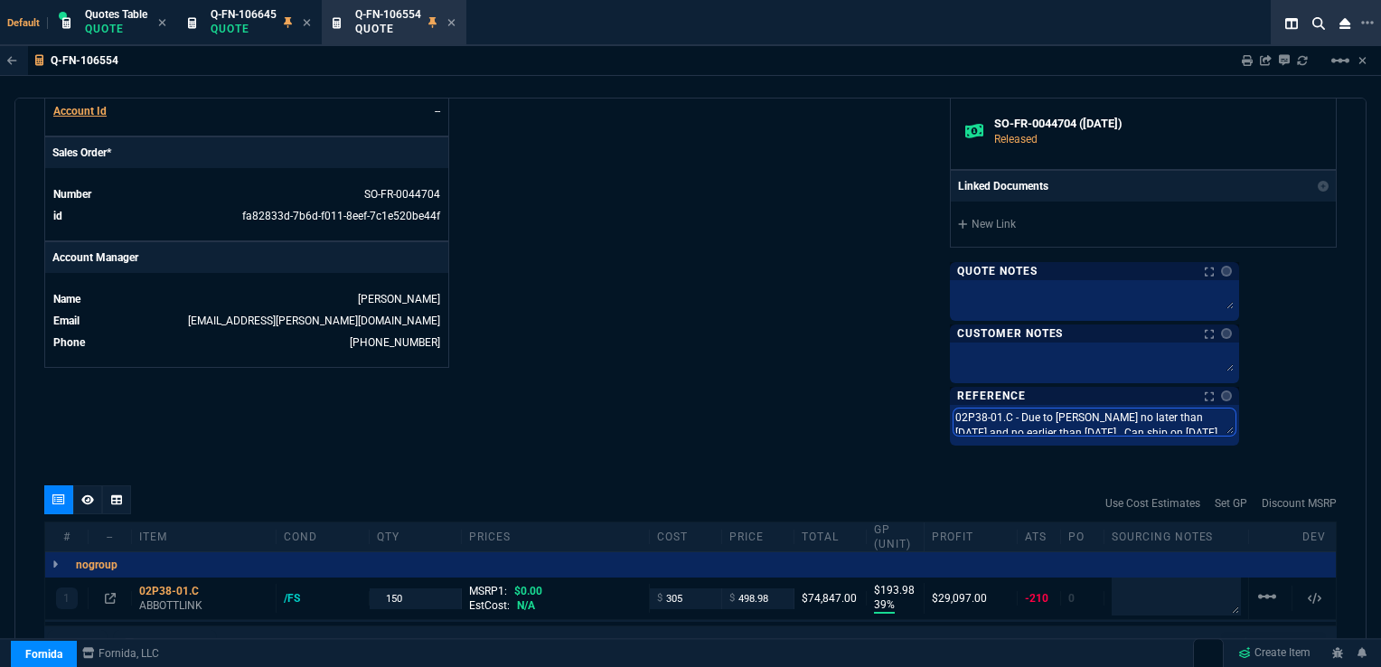
click at [1106, 410] on textarea "02P38-01.C - Due to [PERSON_NAME] no later than [DATE] and no earlier than [DAT…" at bounding box center [1094, 421] width 282 height 27
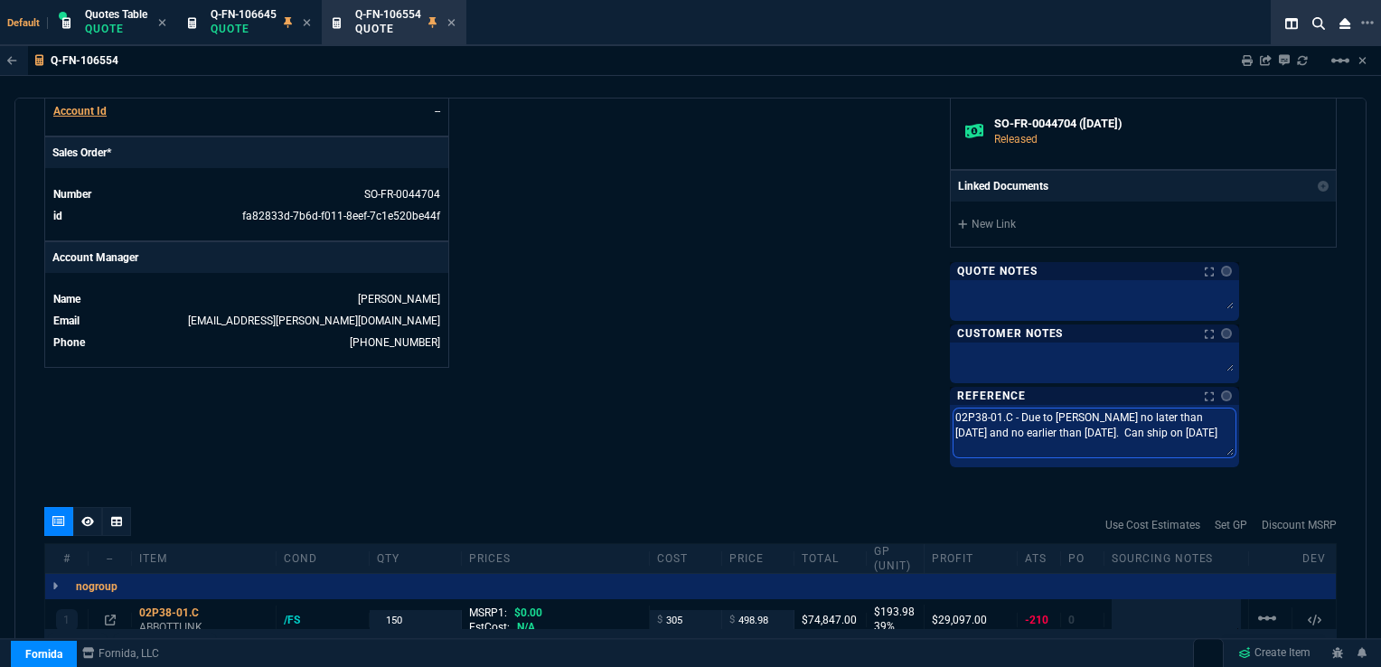
drag, startPoint x: 1262, startPoint y: 428, endPoint x: 1037, endPoint y: 410, distance: 225.7
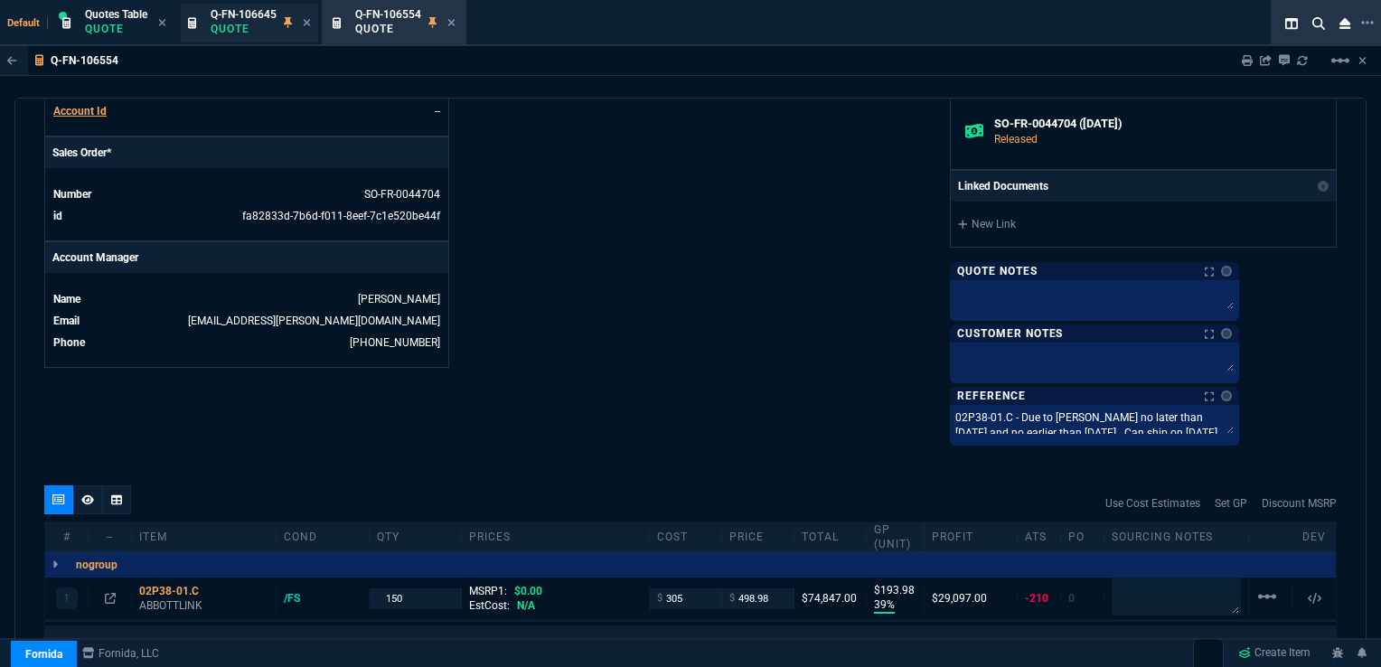
click at [242, 13] on span "Q-FN-106645" at bounding box center [244, 14] width 66 height 13
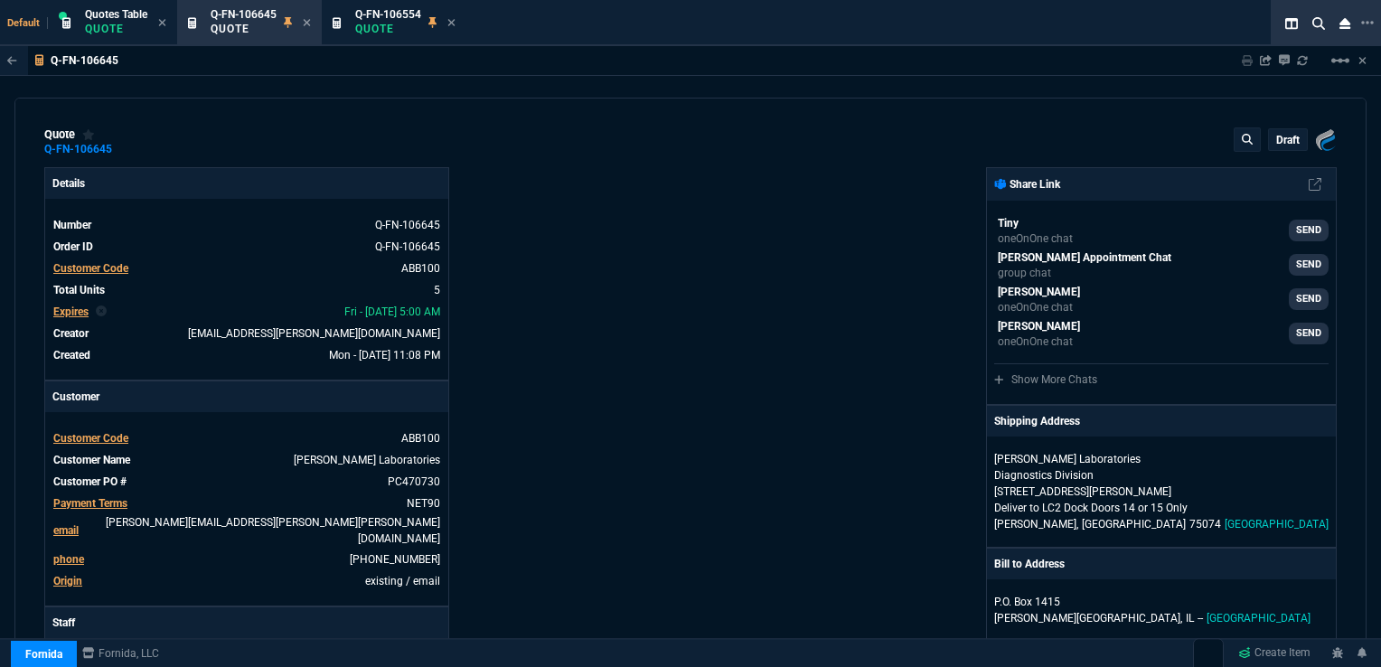
type input "0"
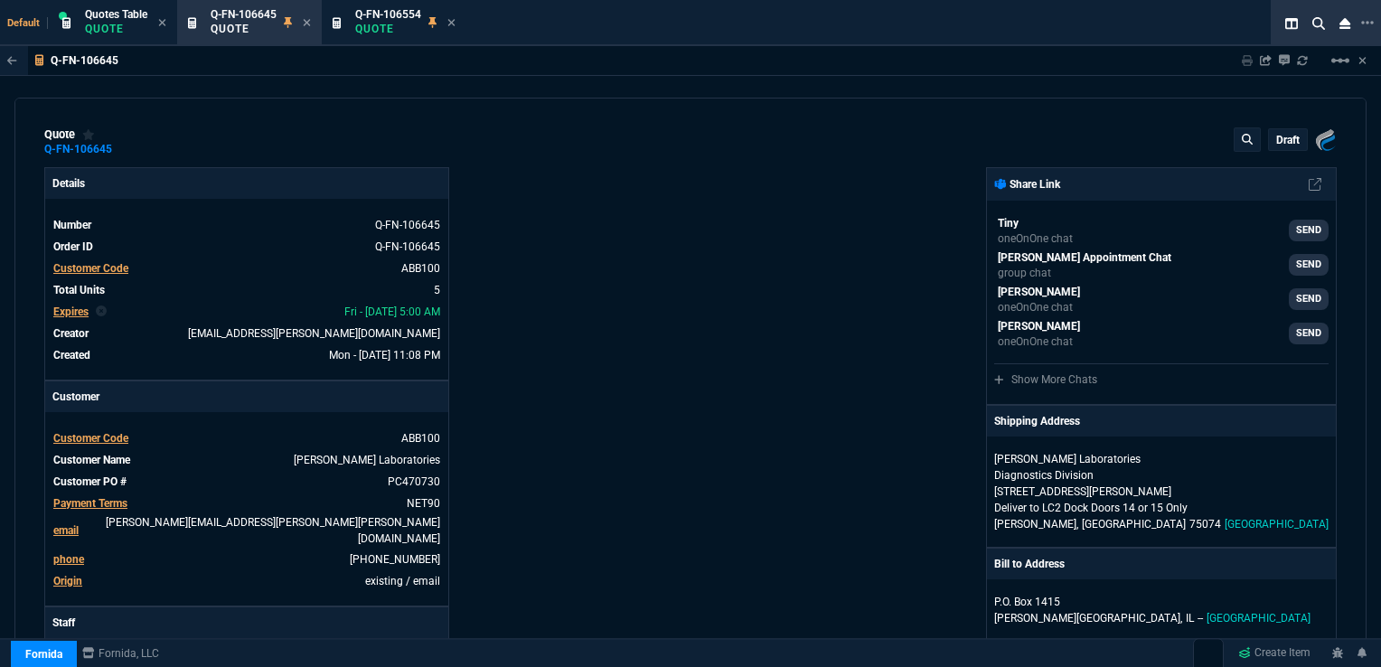
type input "0"
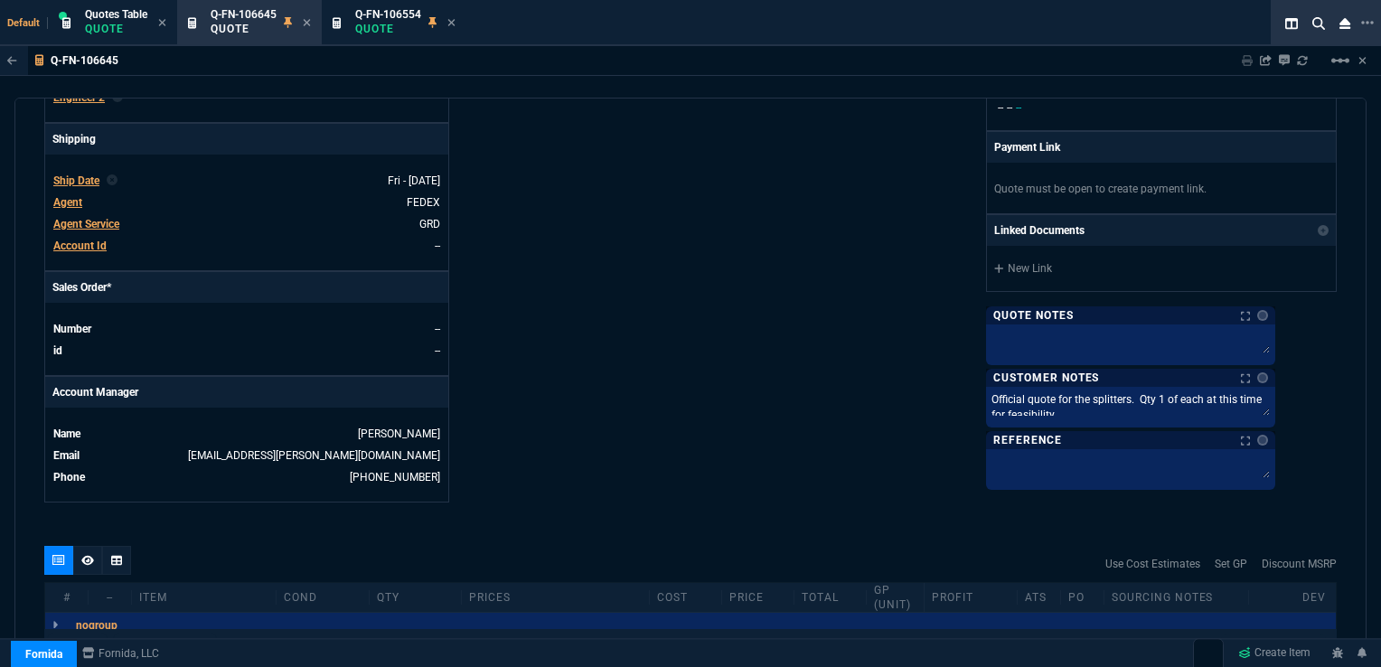
scroll to position [633, 0]
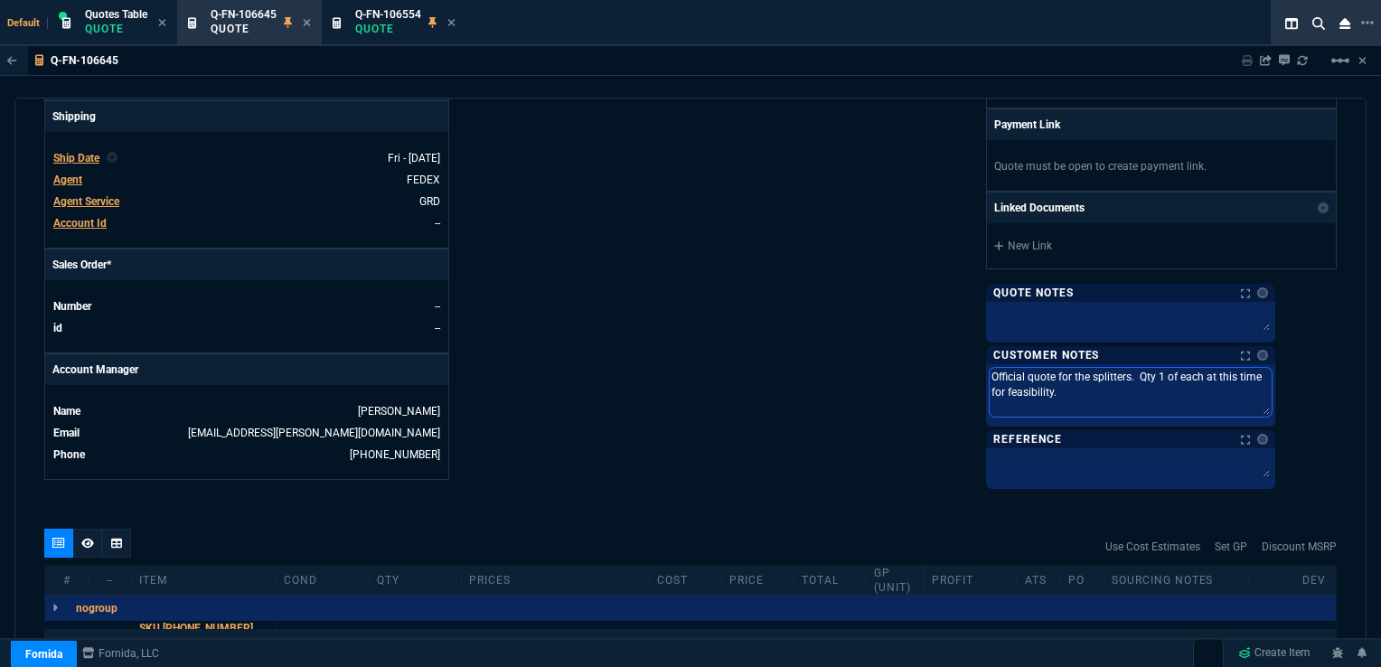
click at [1060, 380] on textarea "Official quote for the splitters. Qty 1 of each at this time for feasibility." at bounding box center [1130, 392] width 282 height 49
drag, startPoint x: 1130, startPoint y: 396, endPoint x: 1034, endPoint y: 373, distance: 99.3
click at [1034, 373] on div "Fornida, LLC [STREET_ADDRESS] Share Link Tiny oneOnOne chat SEND [PERSON_NAME] …" at bounding box center [1013, 10] width 646 height 951
click at [1085, 466] on textarea at bounding box center [1130, 465] width 282 height 27
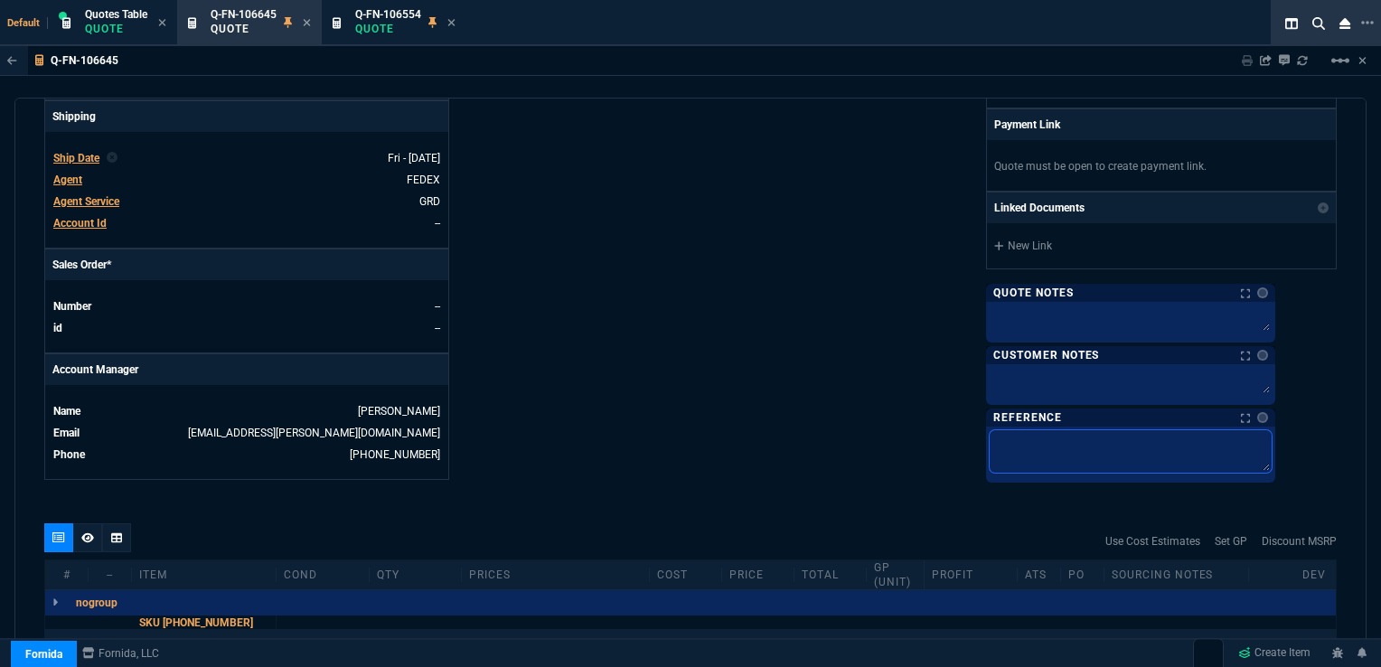
paste textarea "02P38-01.C - Due to [PERSON_NAME] no later than [DATE] and no earlier than [DAT…"
type textarea "02P38-01.C - Due to [PERSON_NAME] no later than [DATE] and no earlier than [DAT…"
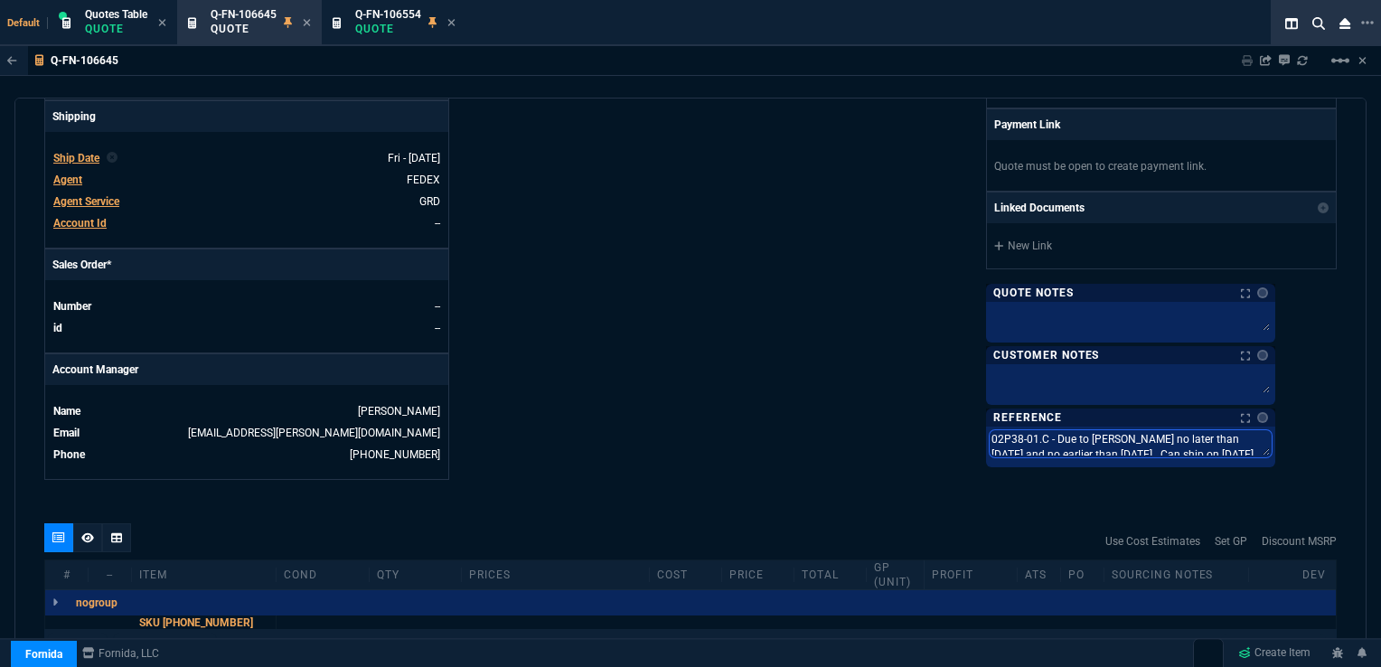
click at [1051, 443] on textarea "02P38-01.C - Due to [PERSON_NAME] no later than [DATE] and no earlier than [DAT…" at bounding box center [1130, 443] width 282 height 27
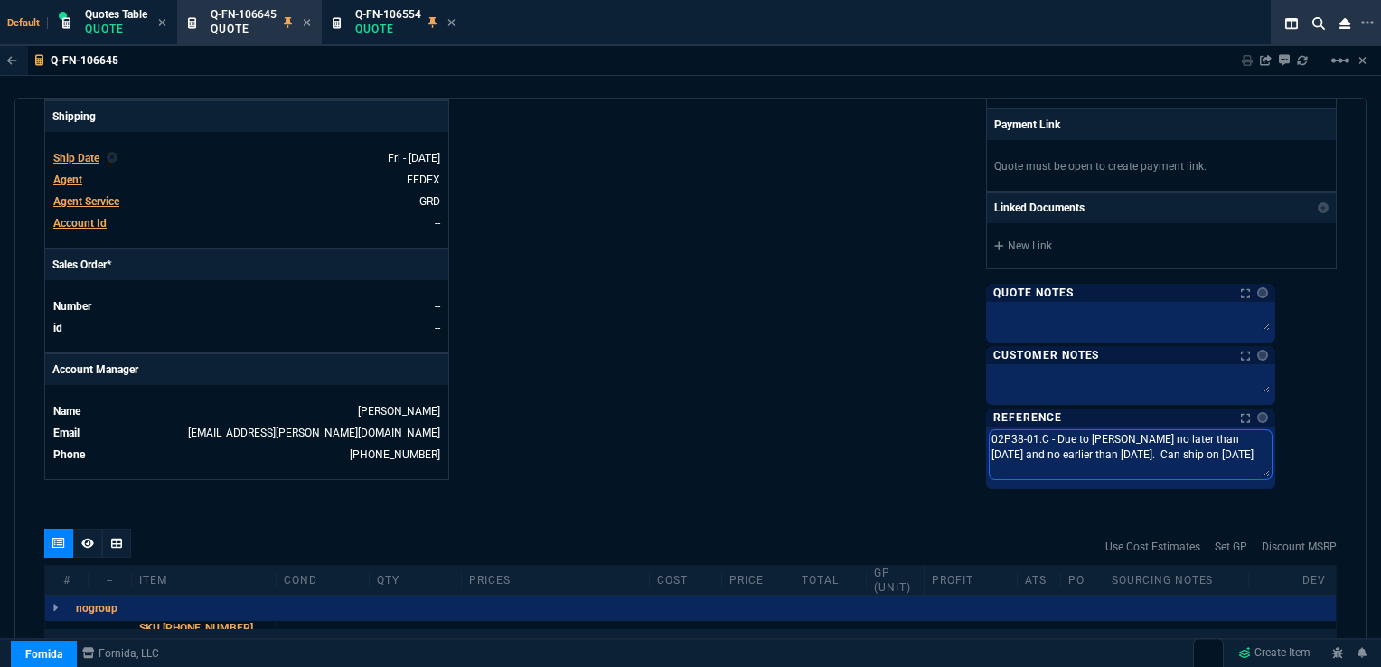
drag, startPoint x: 1091, startPoint y: 434, endPoint x: 1037, endPoint y: 436, distance: 53.3
click at [1037, 436] on div "Fornida, LLC [STREET_ADDRESS] Share Link Tiny oneOnOne chat SEND [PERSON_NAME] …" at bounding box center [1013, 10] width 646 height 951
paste textarea "10014183-1"
type textarea "10014183-101.C - Due to [PERSON_NAME] no later than [DATE] and no earlier than …"
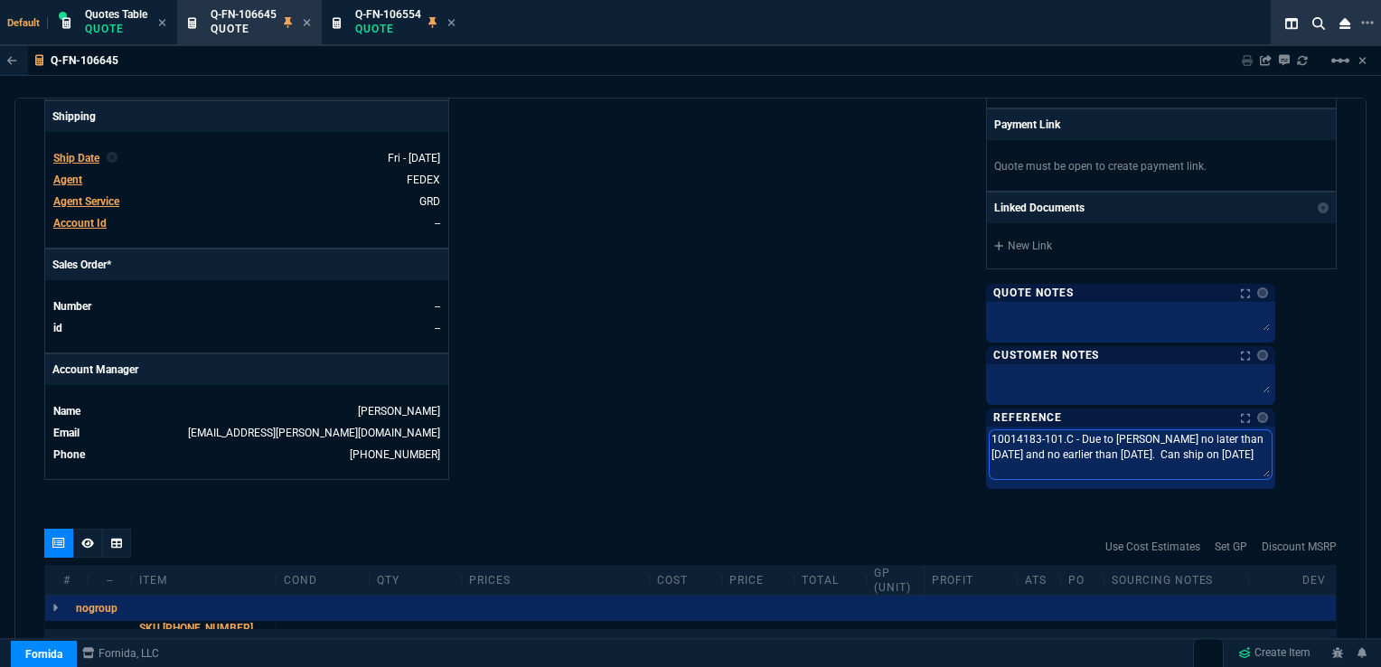
type textarea "10014183-101. - Due to [PERSON_NAME] no later than [DATE] and no earlier than […"
type textarea "10014183-101.B - Due to [PERSON_NAME] no later than [DATE] and no earlier than …"
drag, startPoint x: 1287, startPoint y: 436, endPoint x: 1265, endPoint y: 437, distance: 21.8
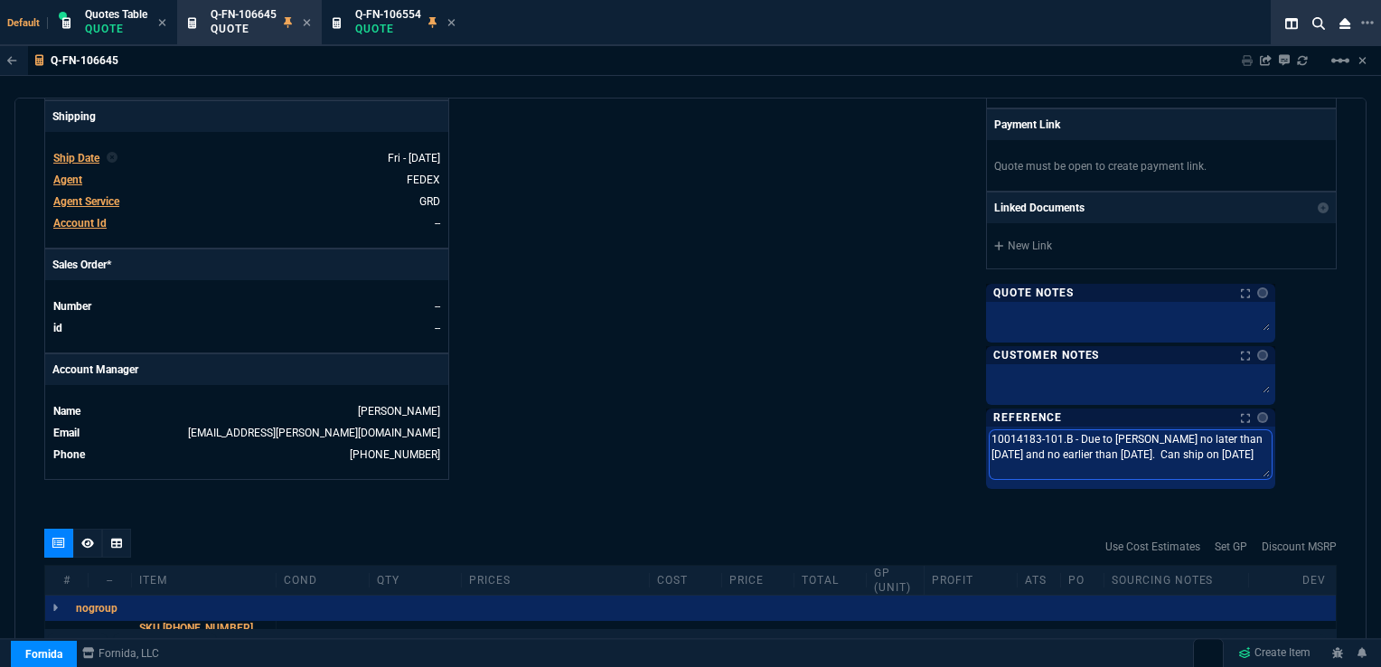
click at [1265, 437] on textarea "10014183-101.B - Due to [PERSON_NAME] no later than [DATE] and no earlier than …" at bounding box center [1130, 454] width 282 height 49
drag, startPoint x: 1303, startPoint y: 436, endPoint x: 1264, endPoint y: 436, distance: 38.9
click at [1264, 436] on textarea "10014183-101.B - Due to [PERSON_NAME] no later than [DATE] and no earlier than …" at bounding box center [1130, 454] width 282 height 49
type textarea "10014183-101.B - Due to [PERSON_NAME] no later than 9 and no earlier than [DATE…"
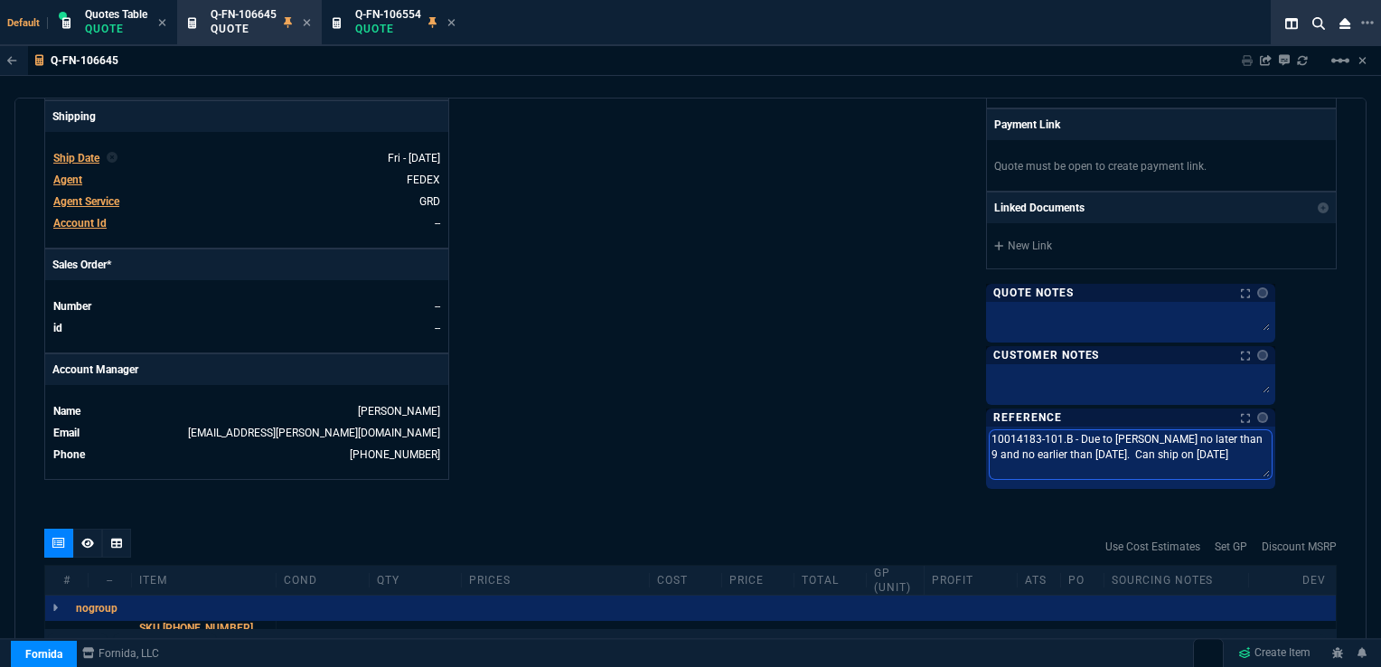
type textarea "10014183-101.B - Due to [PERSON_NAME] no later than 9/ and no earlier than [DAT…"
type textarea "10014183-101.B - Due to [PERSON_NAME] no later than 9/2 and no earlier than [DA…"
type textarea "10014183-101.B - Due to [PERSON_NAME] no later than 9/20 and no earlier than [D…"
type textarea "10014183-101.B - Due to [PERSON_NAME] no later than 9/20/ and no earlier than […"
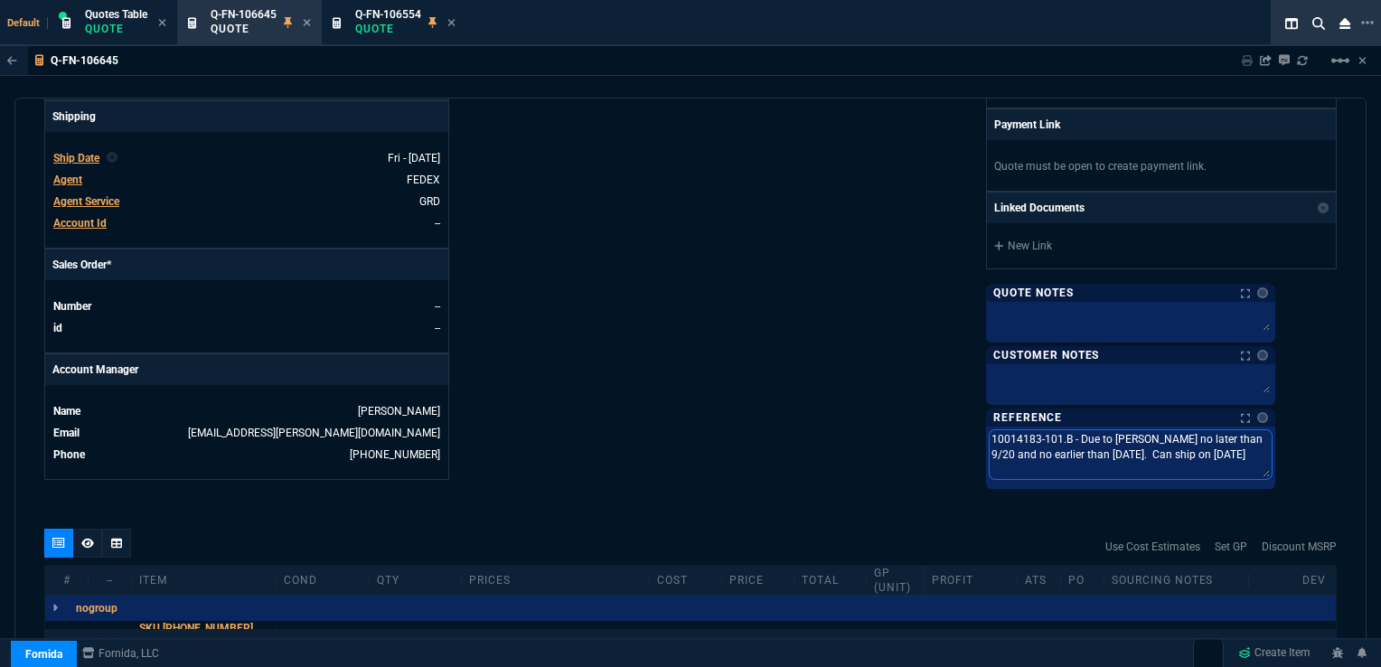
type textarea "10014183-101.B - Due to [PERSON_NAME] no later than 9/20/ and no earlier than […"
type textarea "10014183-101.B - Due to [PERSON_NAME] no later than 9/20/2 and no earlier than …"
type textarea "10014183-101.B - Due to [PERSON_NAME] no later than [DATE] and no earlier than …"
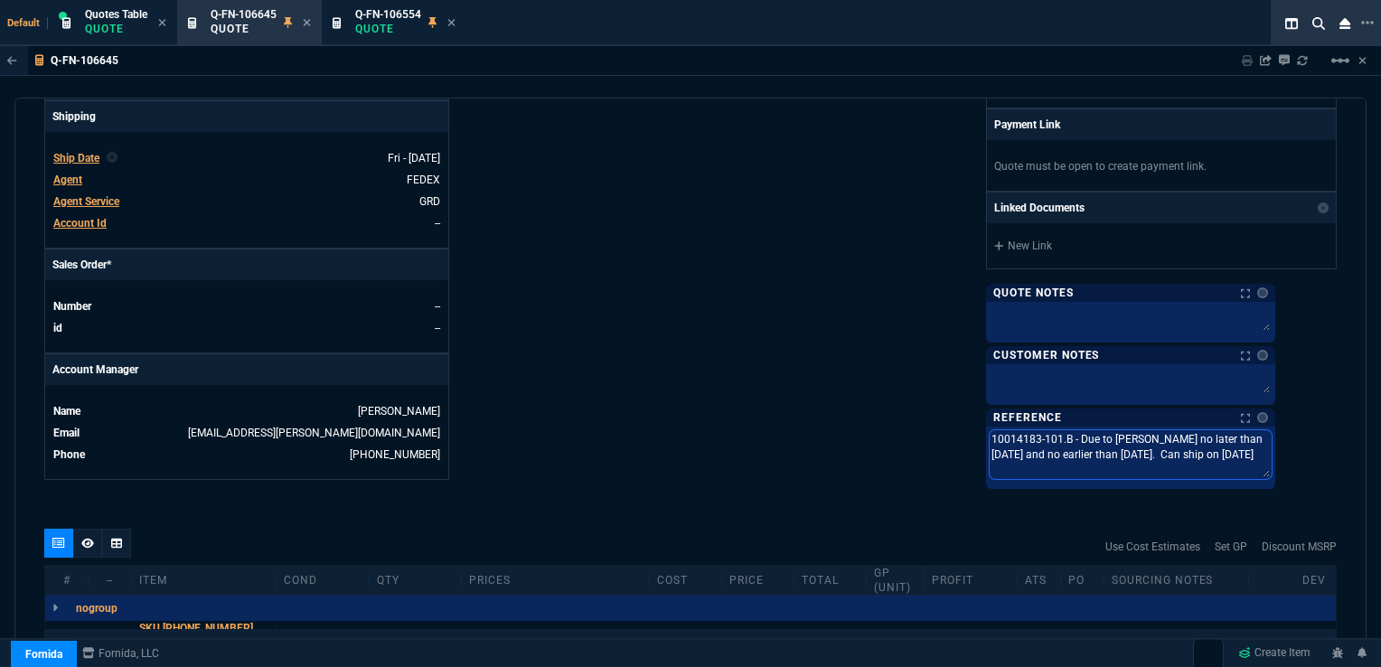
drag, startPoint x: 1138, startPoint y: 450, endPoint x: 1173, endPoint y: 450, distance: 35.2
click at [1173, 450] on textarea "10014183-101.B - Due to [PERSON_NAME] no later than [DATE] and no earlier than …" at bounding box center [1130, 454] width 282 height 49
type textarea "10014183-101.B - Due to [PERSON_NAME] no later than [DATE] and no earlier than …"
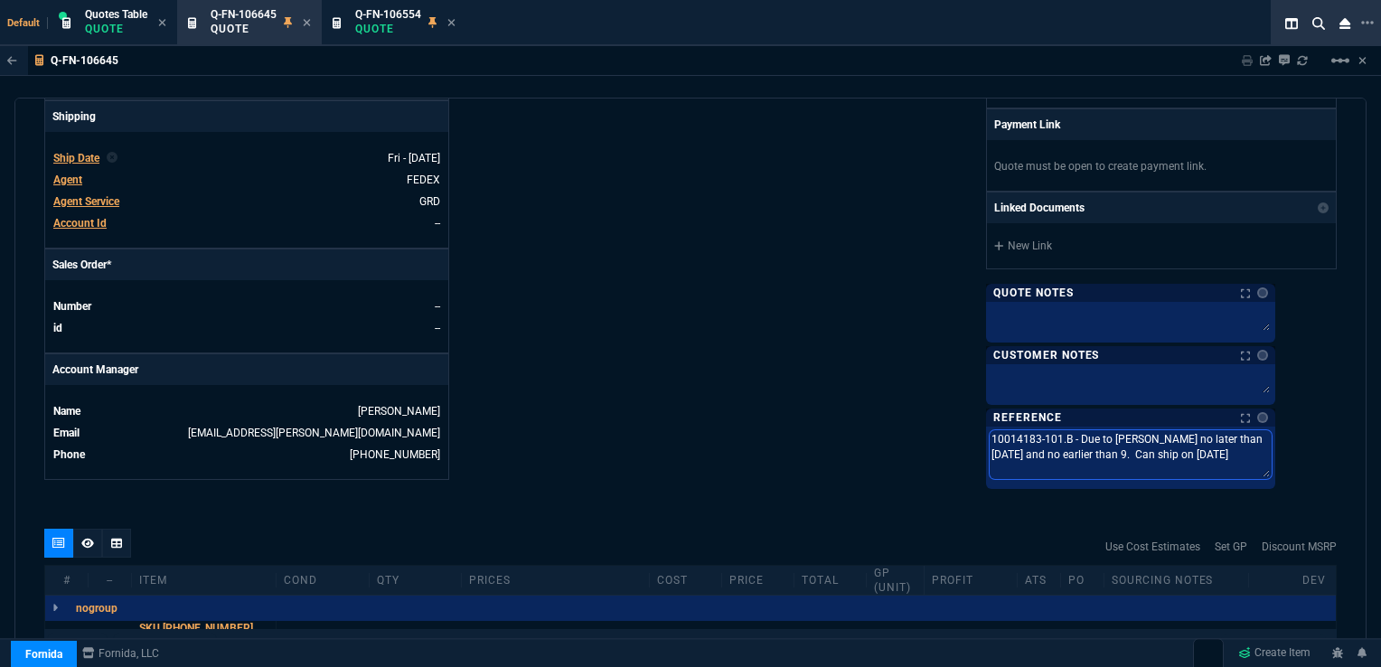
type textarea "10014183-101.B - Due to [PERSON_NAME] no later than [DATE] and no earlier than …"
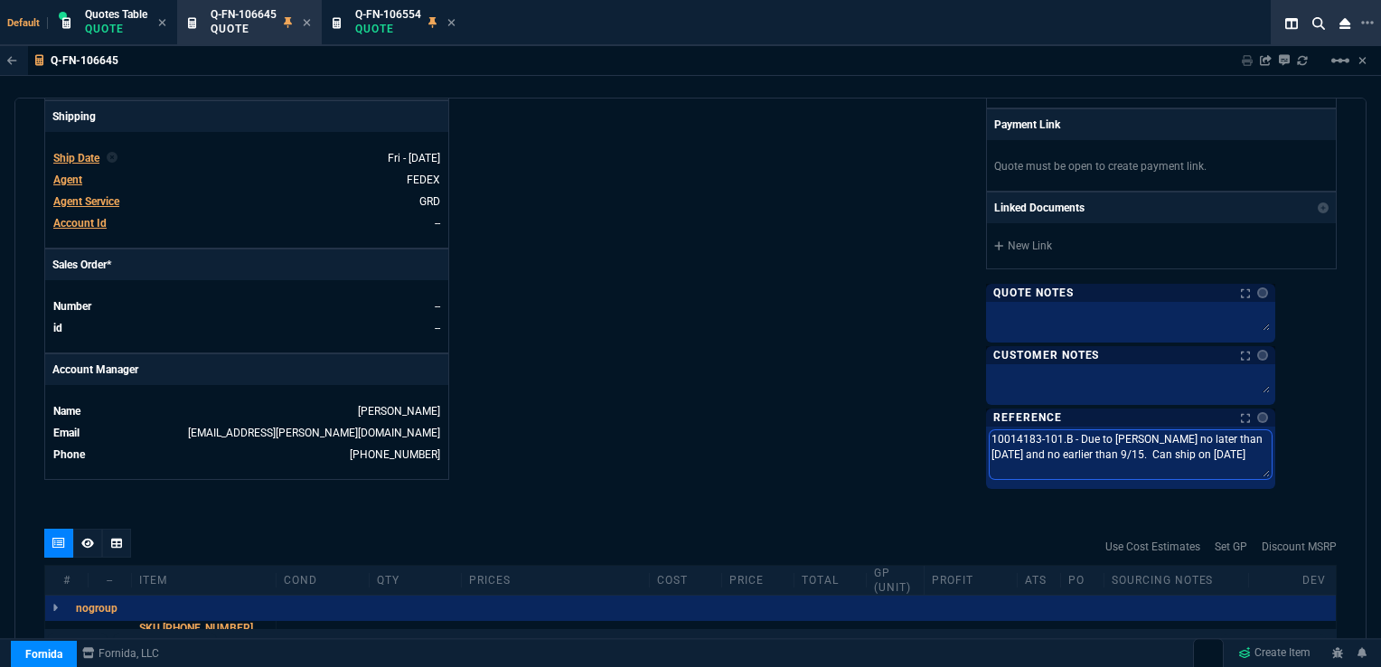
type textarea "10014183-101.B - Due to [PERSON_NAME] no later than [DATE] and no earlier than …"
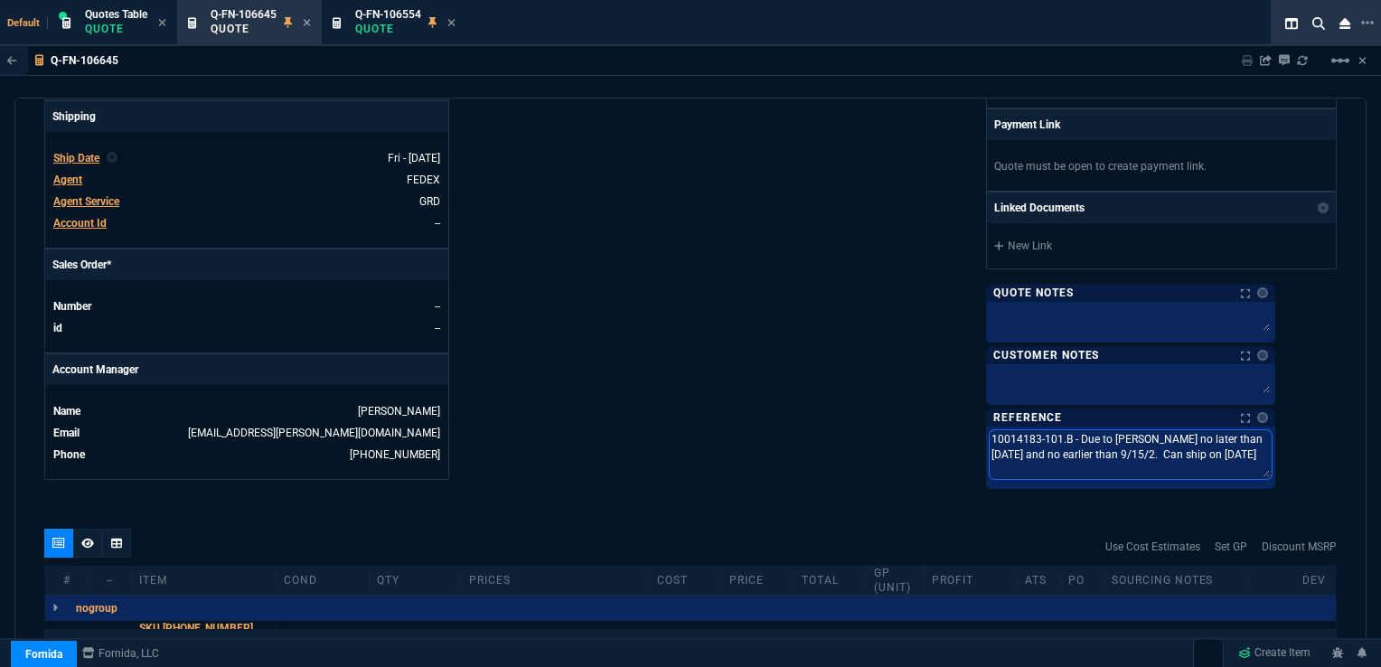
type textarea "10014183-101.B - Due to [PERSON_NAME] no later than [DATE] and no earlier than …"
drag, startPoint x: 1243, startPoint y: 447, endPoint x: 1279, endPoint y: 446, distance: 36.2
click at [1271, 446] on textarea "10014183-101.B - Due to [PERSON_NAME] no later than [DATE] and no earlier than …" at bounding box center [1130, 454] width 282 height 49
type textarea "10014183-101.B - Due to [PERSON_NAME] no later than [DATE] and no earlier than …"
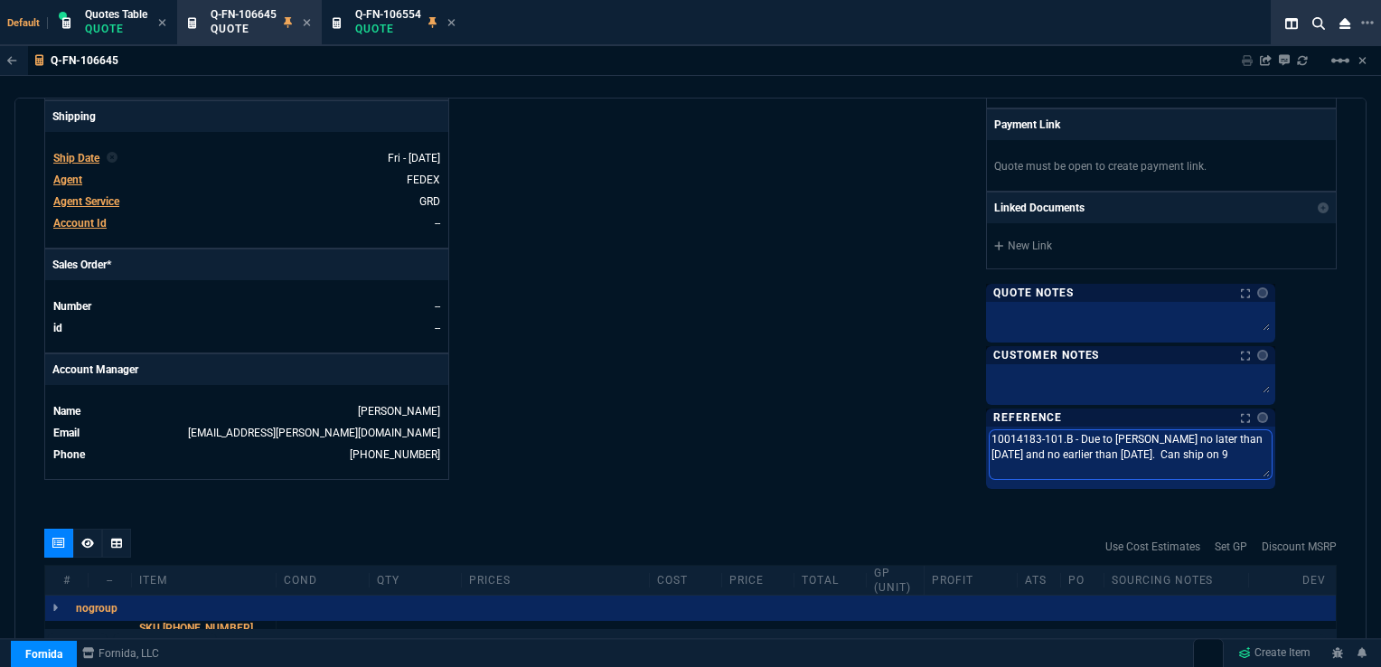
type textarea "10014183-101.B - Due to [PERSON_NAME] no later than [DATE] and no earlier than …"
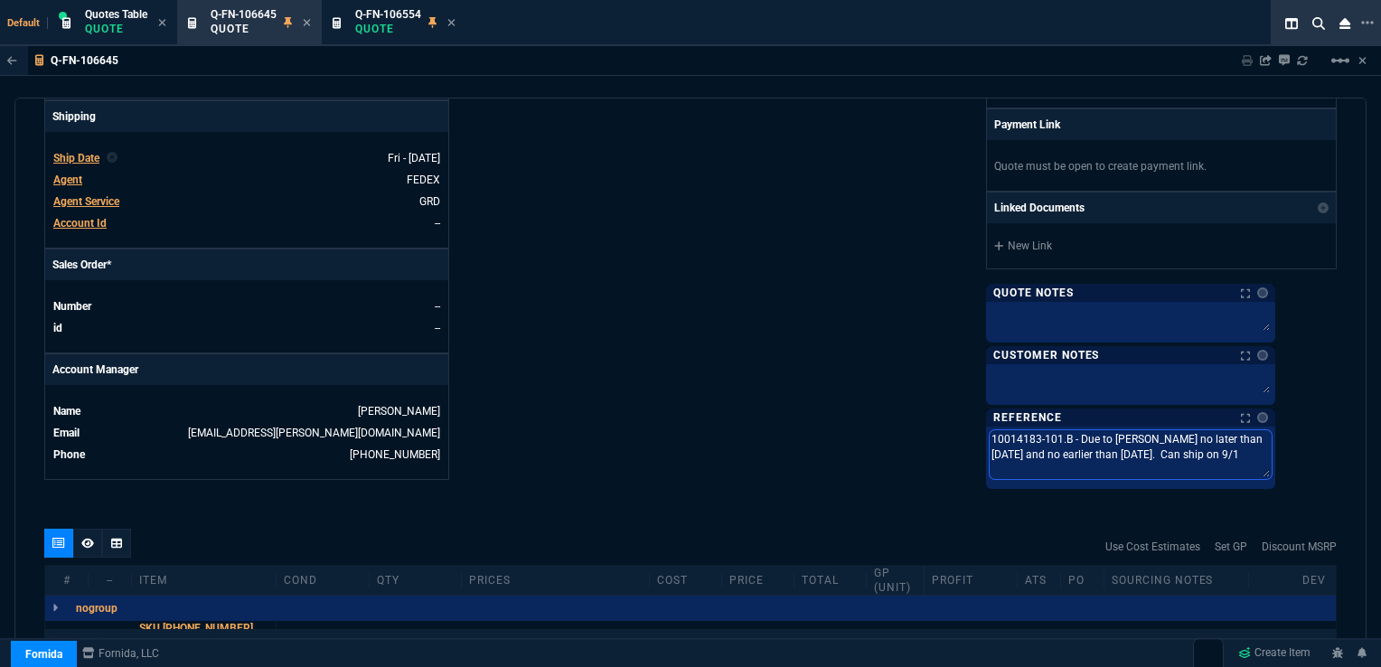
type textarea "10014183-101.B - Due to [PERSON_NAME] no later than [DATE] and no earlier than …"
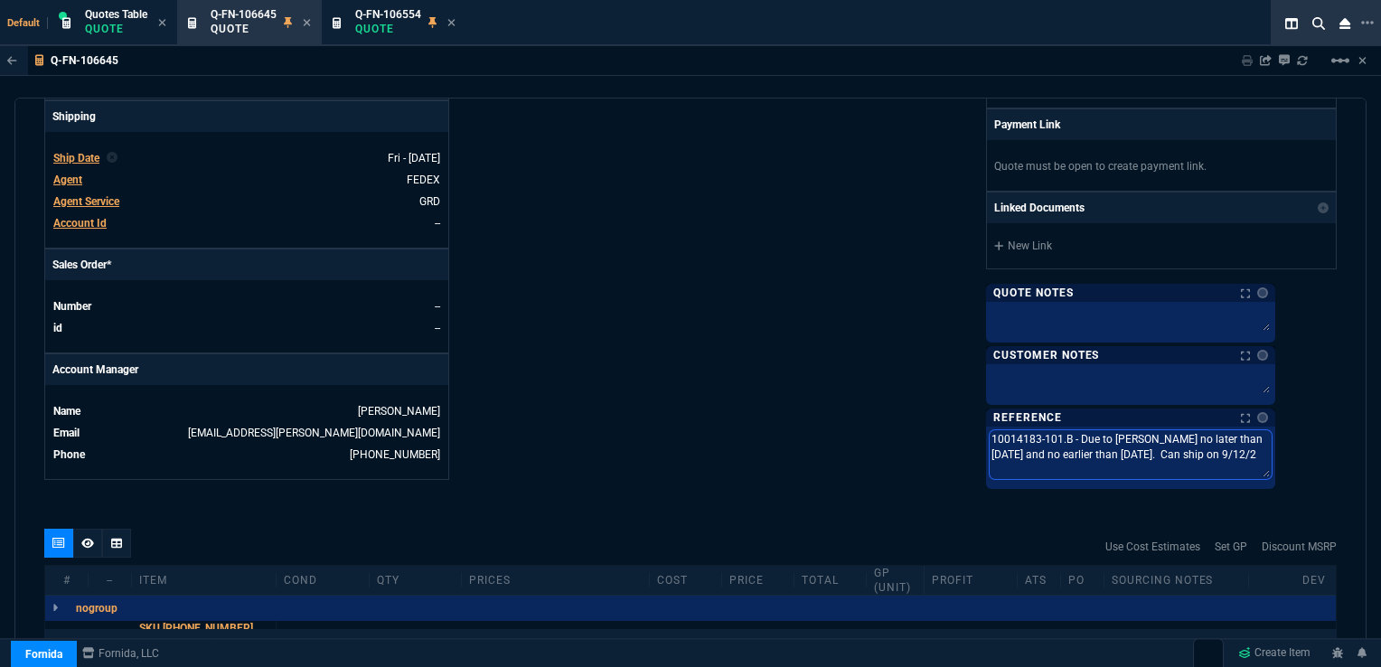
type textarea "10014183-101.B - Due to [PERSON_NAME] no later than [DATE] and no earlier than …"
click at [1261, 447] on textarea "10014183-101.B - Due to [PERSON_NAME] no later than [DATE] and no earlier than …" at bounding box center [1130, 454] width 282 height 49
type textarea "10014183-101.B - Due to [PERSON_NAME] no later than [DATE] and no earlier than …"
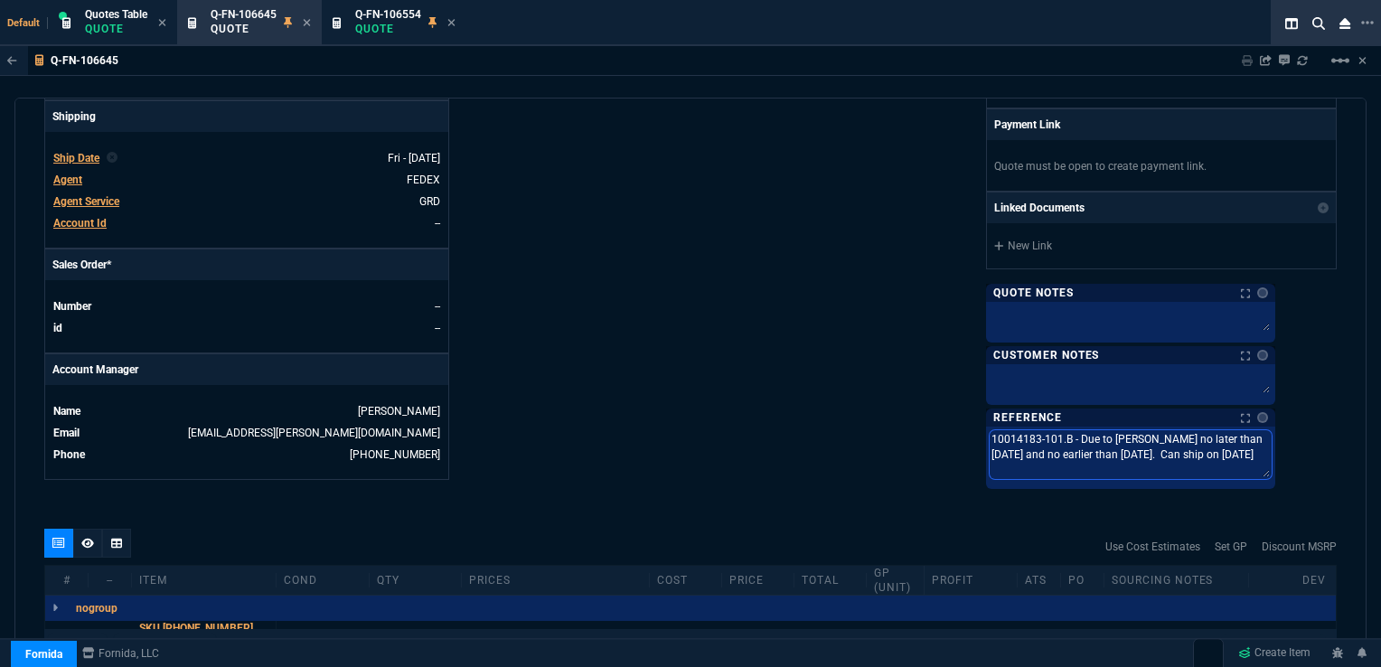
type textarea "10014183-101.B - Due to [PERSON_NAME] no later than [DATE] and no earlier than …"
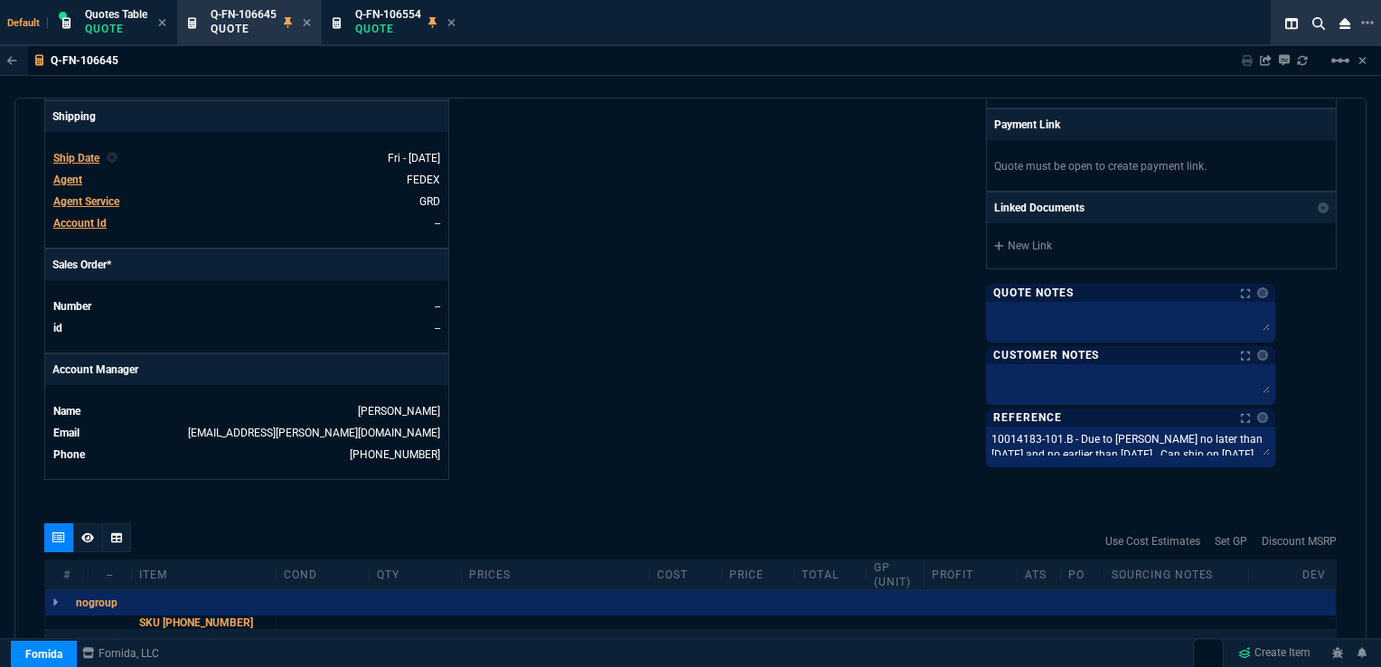
click at [681, 367] on div "Details Number Q-FN-106645 Order ID Q-FN-106645 Customer Code ABB100 Total Unit…" at bounding box center [367, 7] width 646 height 945
click at [90, 152] on span "Ship Date" at bounding box center [76, 158] width 46 height 13
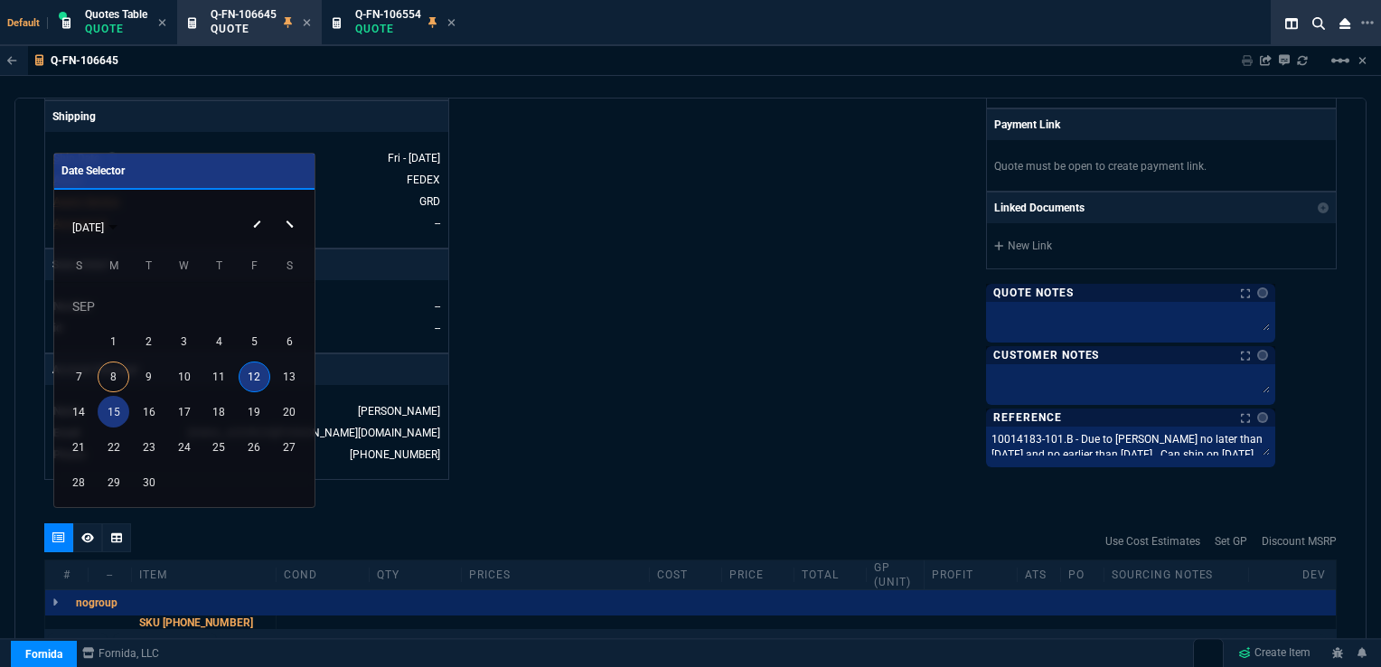
click at [118, 407] on div "15" at bounding box center [114, 412] width 32 height 32
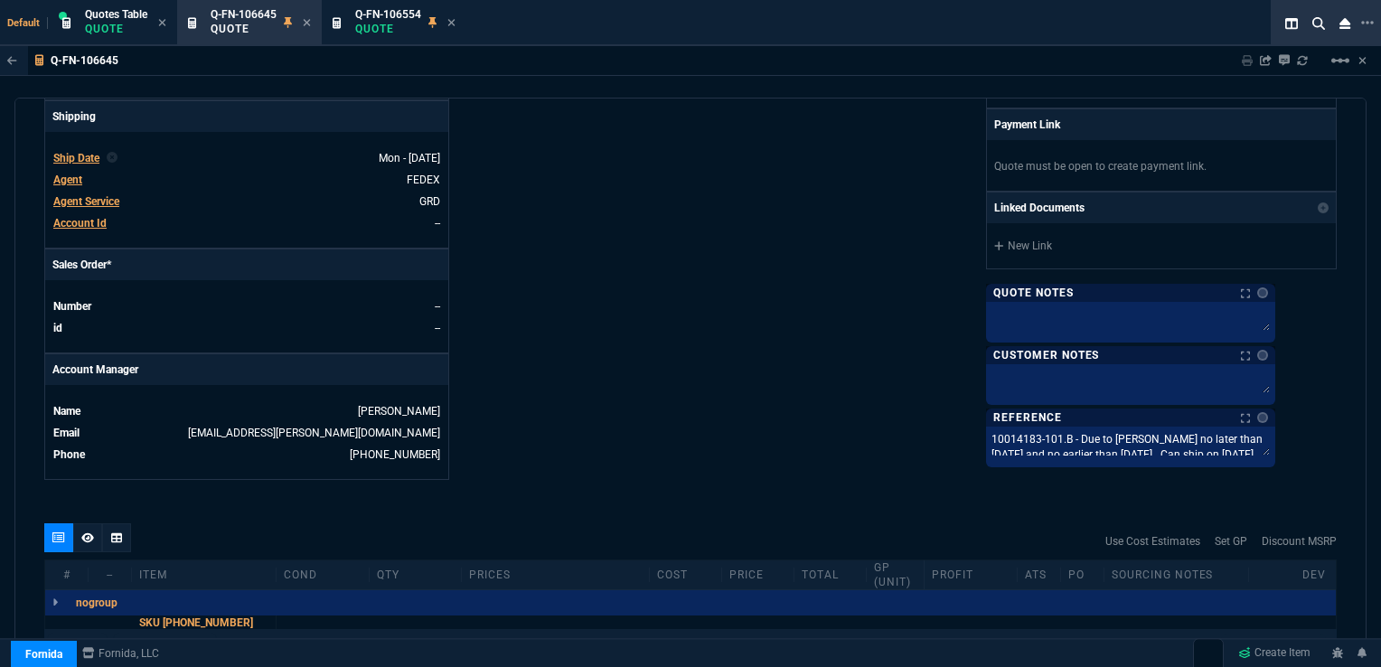
click at [575, 266] on div "Details Number Q-FN-106645 Order ID Q-FN-106645 Customer Code ABB100 Total Unit…" at bounding box center [367, 7] width 646 height 945
click at [435, 217] on link "--" at bounding box center [437, 223] width 5 height 13
drag, startPoint x: 72, startPoint y: 207, endPoint x: 768, endPoint y: 114, distance: 702.0
click at [72, 217] on span "Account Id" at bounding box center [79, 223] width 53 height 13
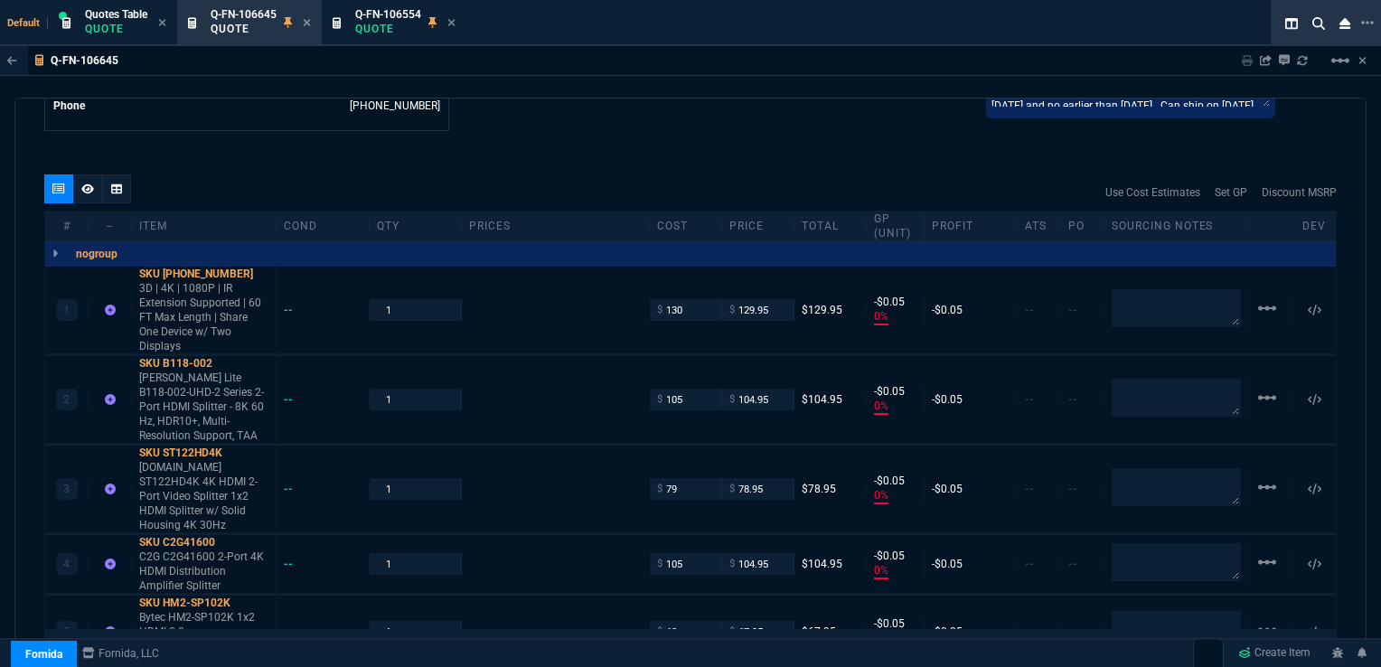
scroll to position [994, 0]
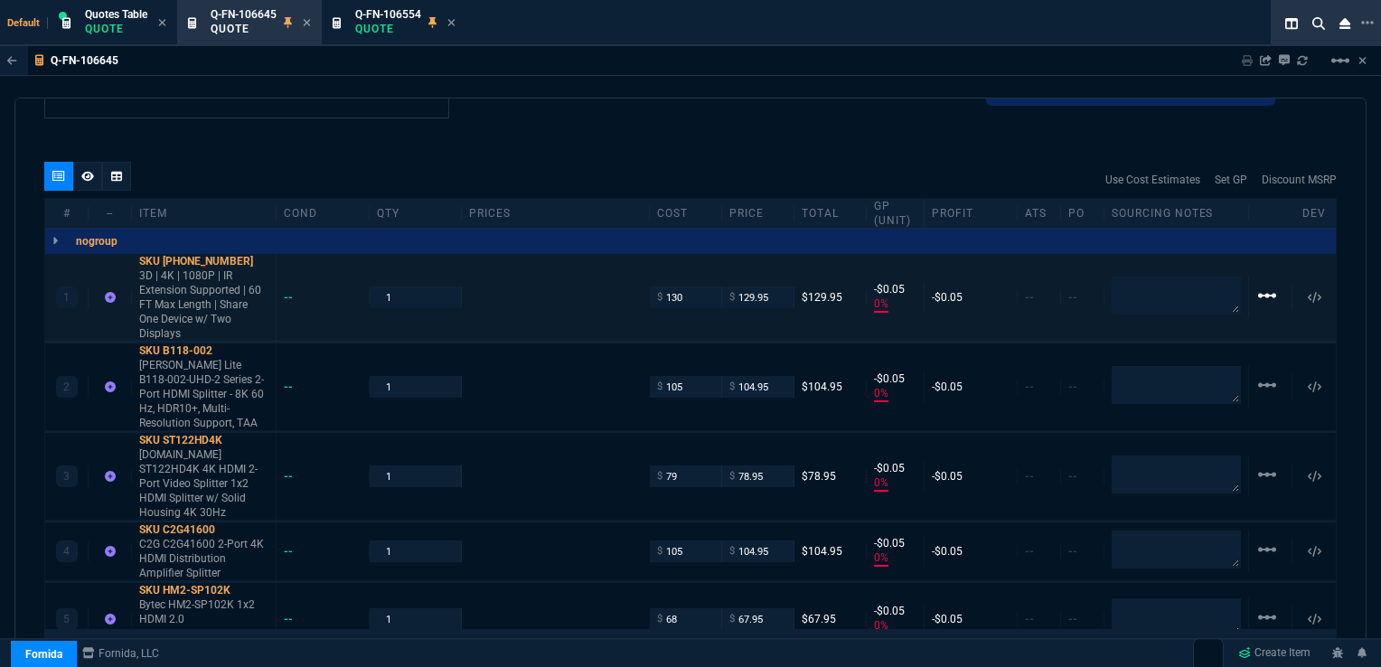
click at [1256, 285] on mat-icon "linear_scale" at bounding box center [1267, 296] width 22 height 22
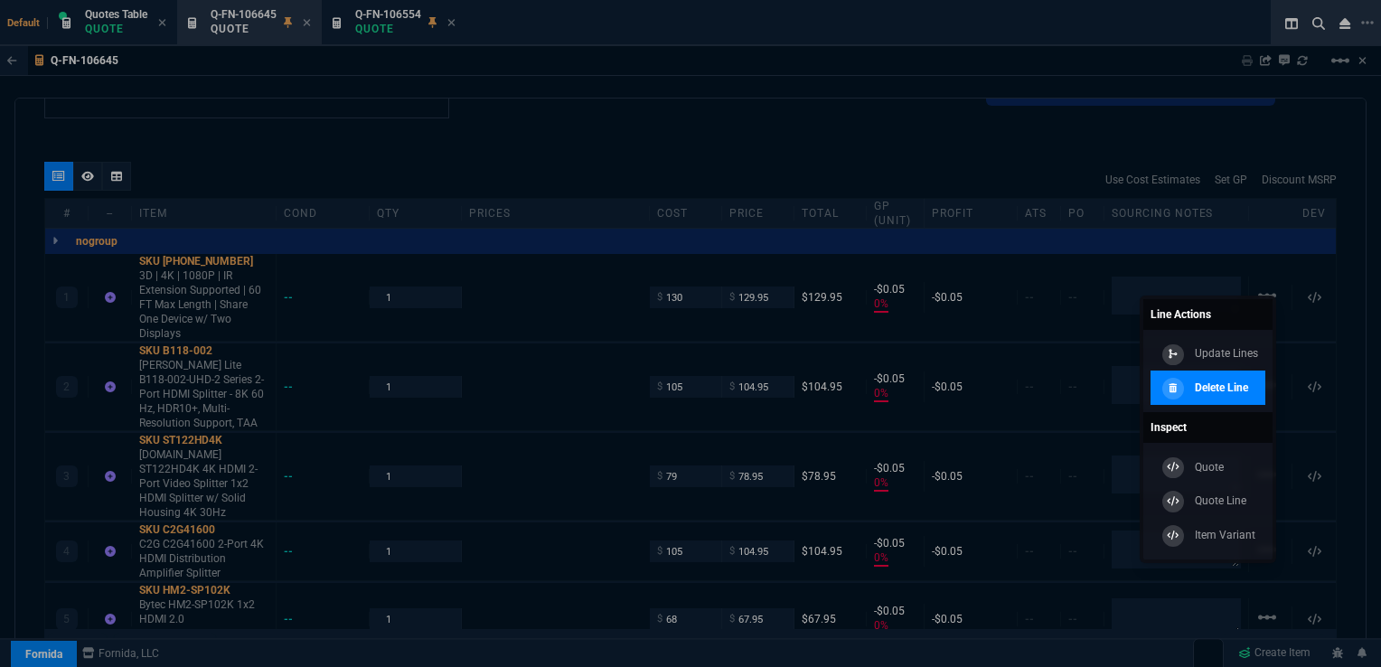
click at [1220, 385] on p "Delete Line" at bounding box center [1221, 388] width 53 height 16
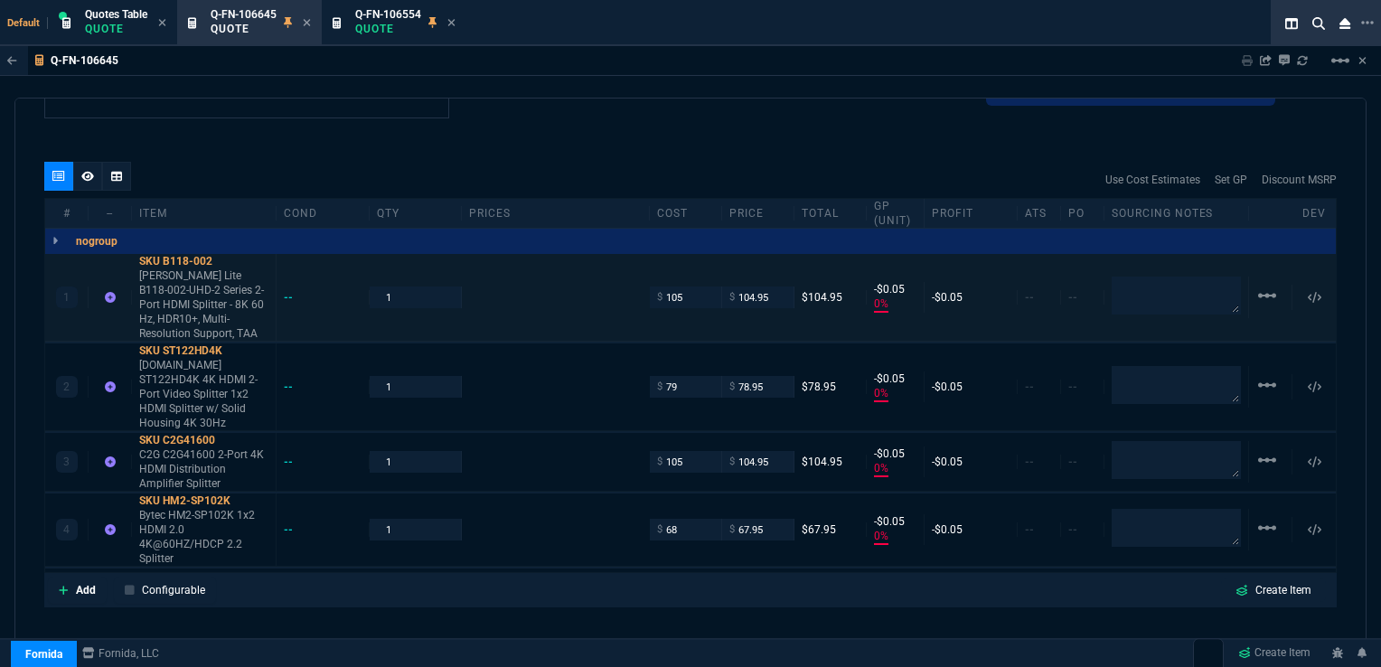
type input "0"
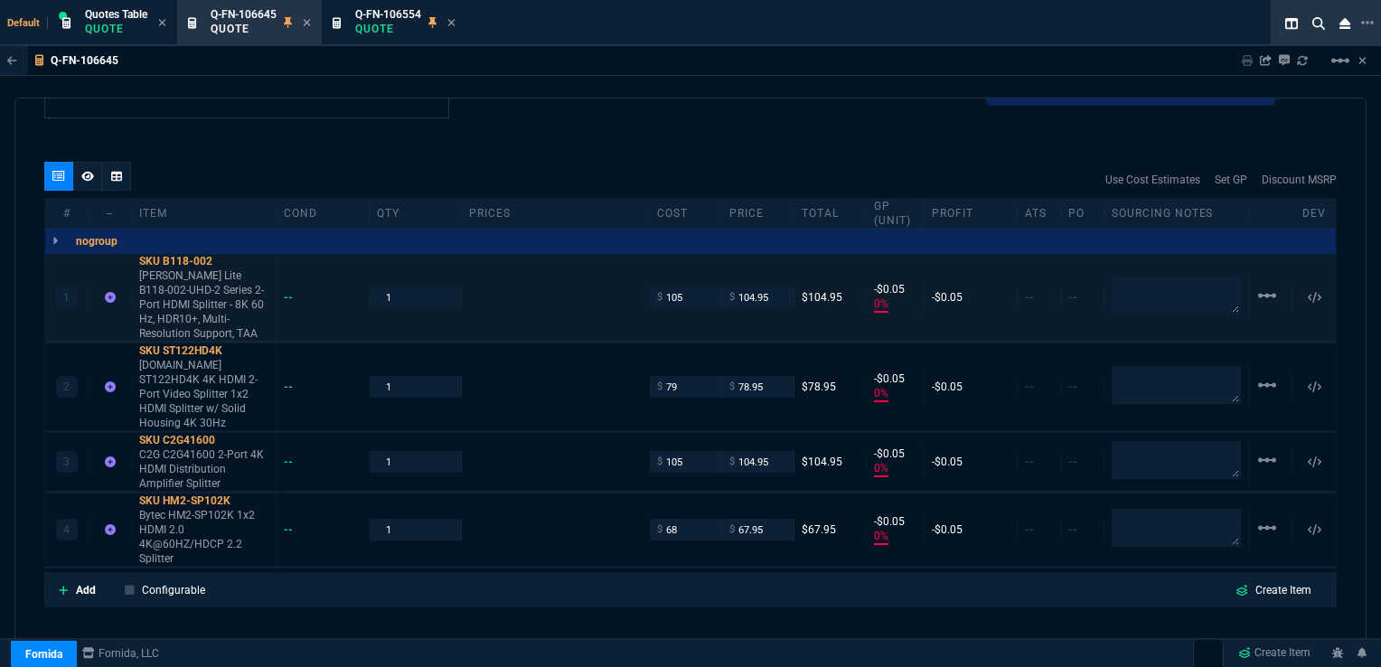
type input "0"
click at [1267, 285] on mat-icon "linear_scale" at bounding box center [1267, 296] width 22 height 22
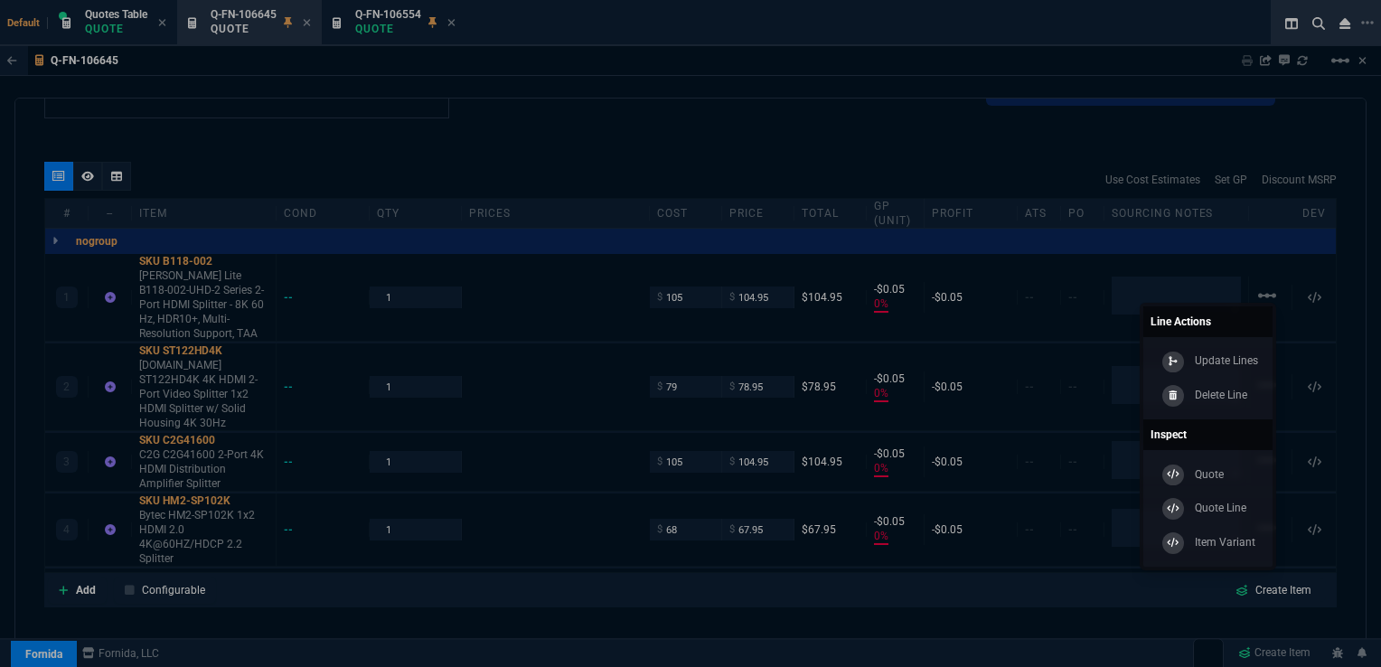
click at [1225, 392] on p "Delete Line" at bounding box center [1221, 395] width 52 height 16
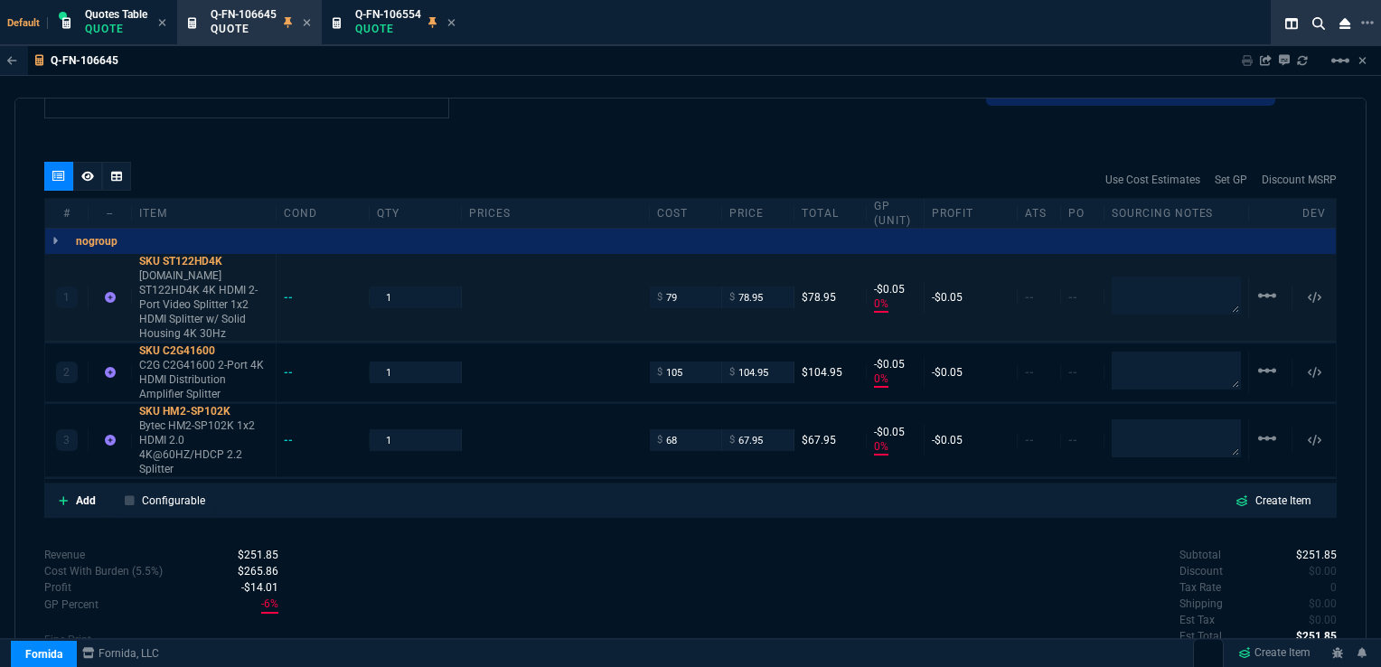
type input "0"
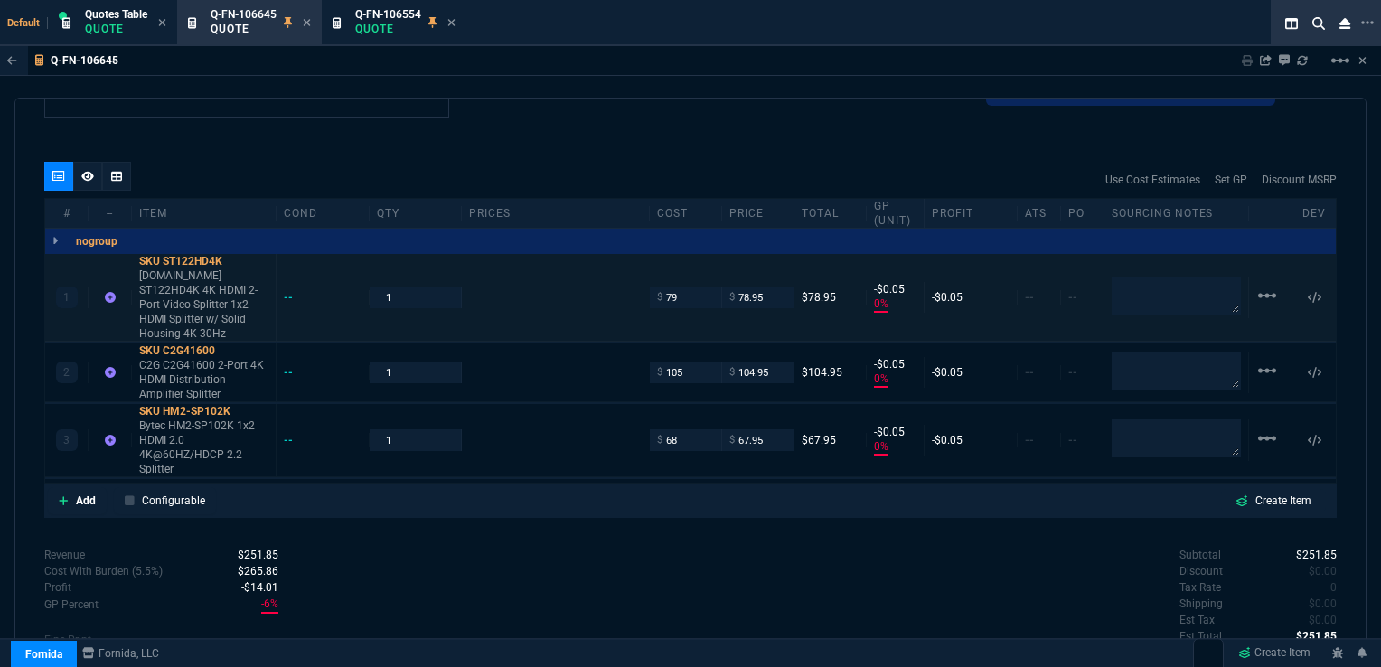
type input "0"
click at [1260, 285] on mat-icon "linear_scale" at bounding box center [1267, 296] width 22 height 22
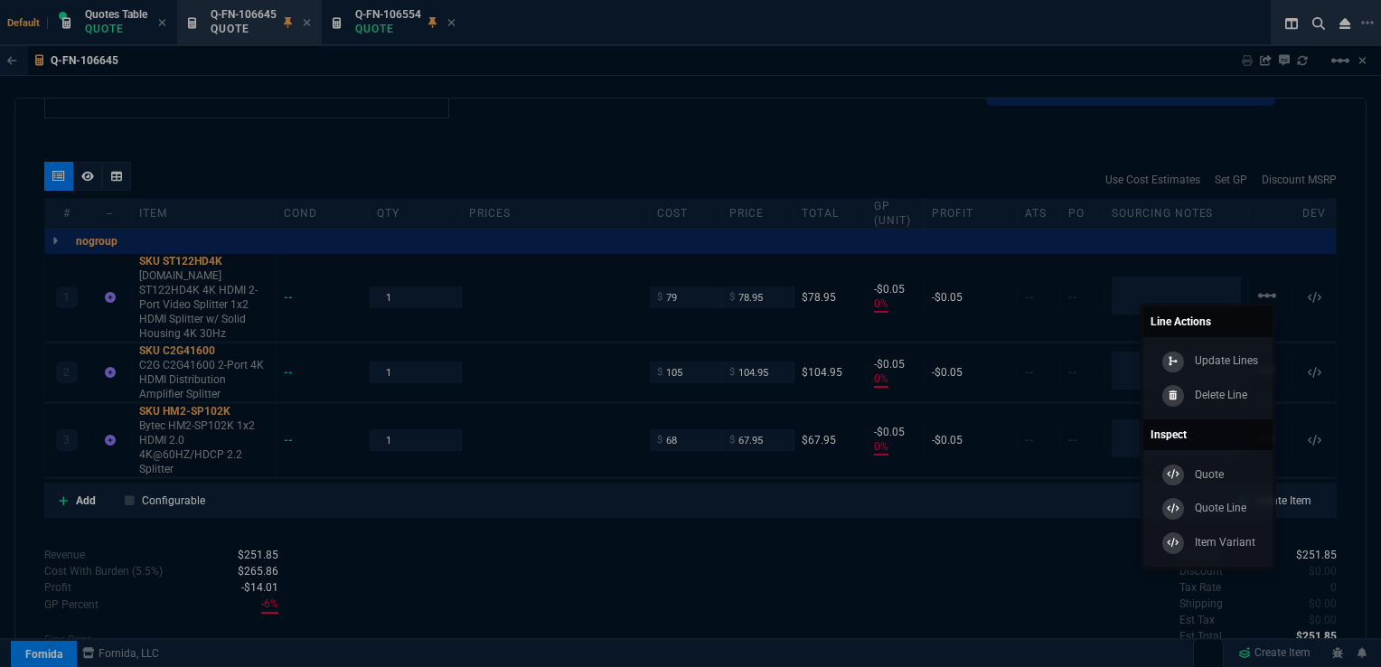
click at [1210, 396] on p "Delete Line" at bounding box center [1221, 395] width 52 height 16
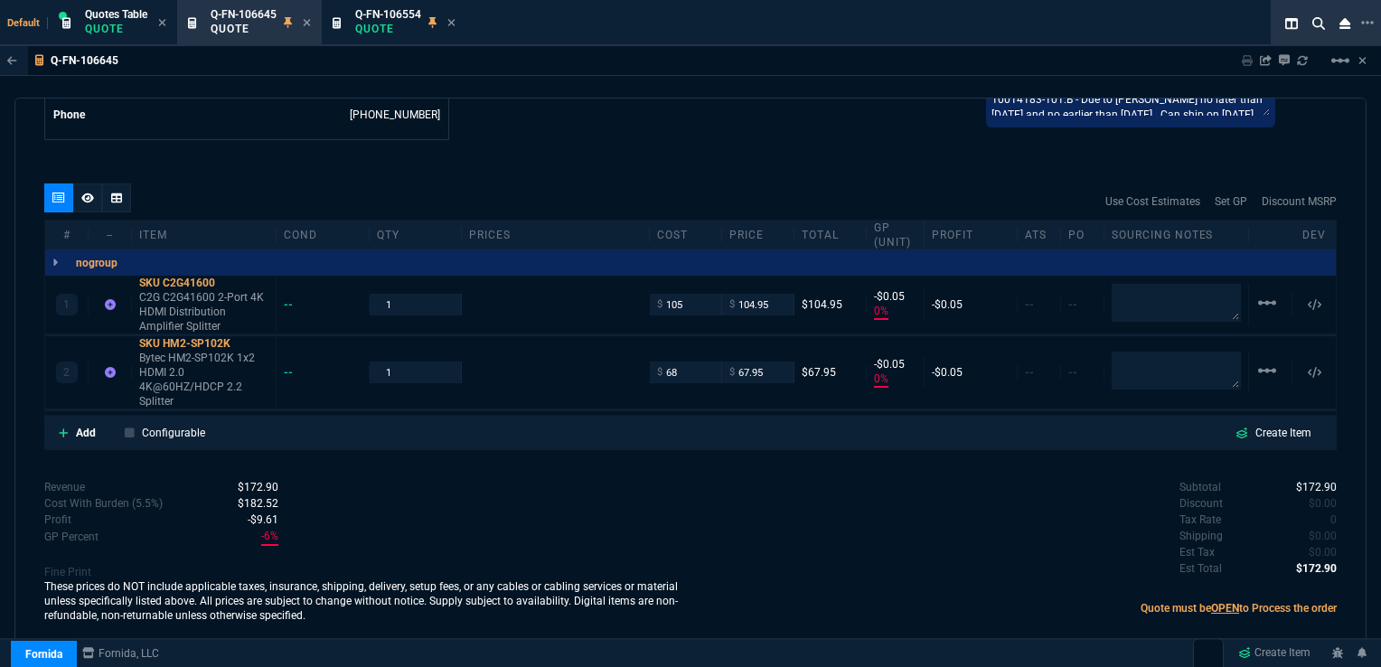
scroll to position [954, 0]
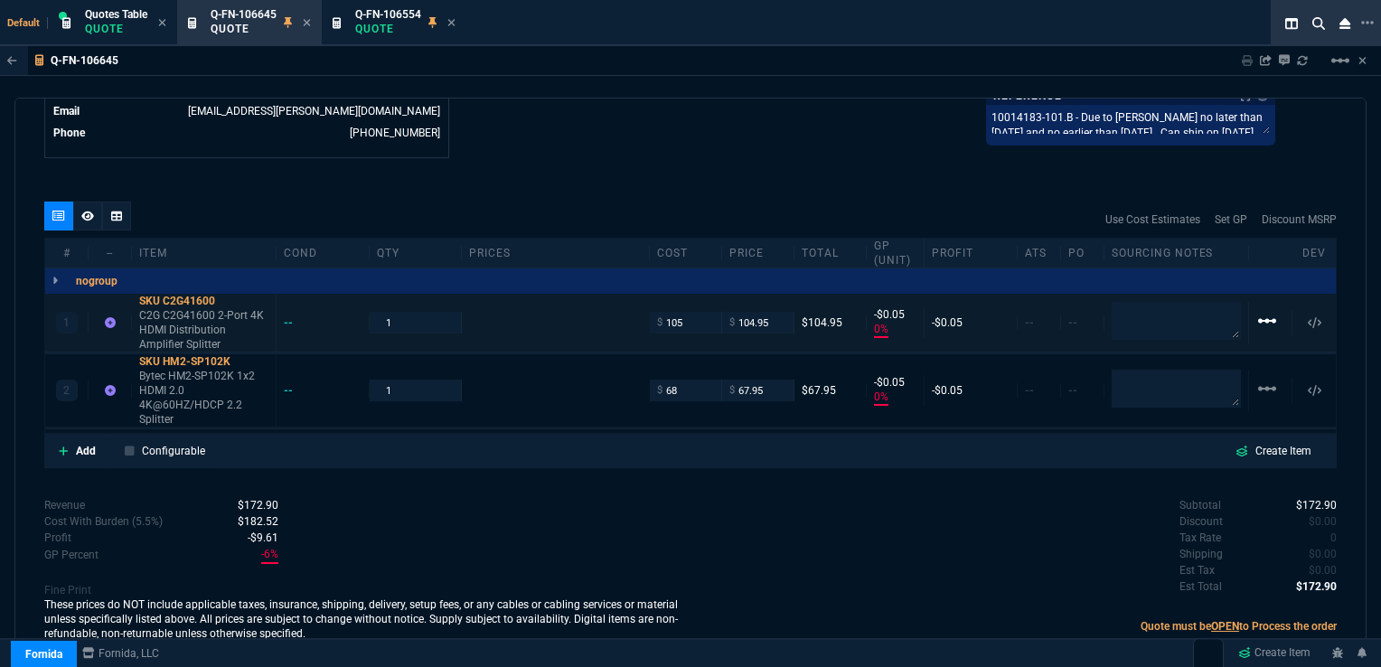
type input "0"
click at [1262, 310] on mat-icon "linear_scale" at bounding box center [1267, 321] width 22 height 22
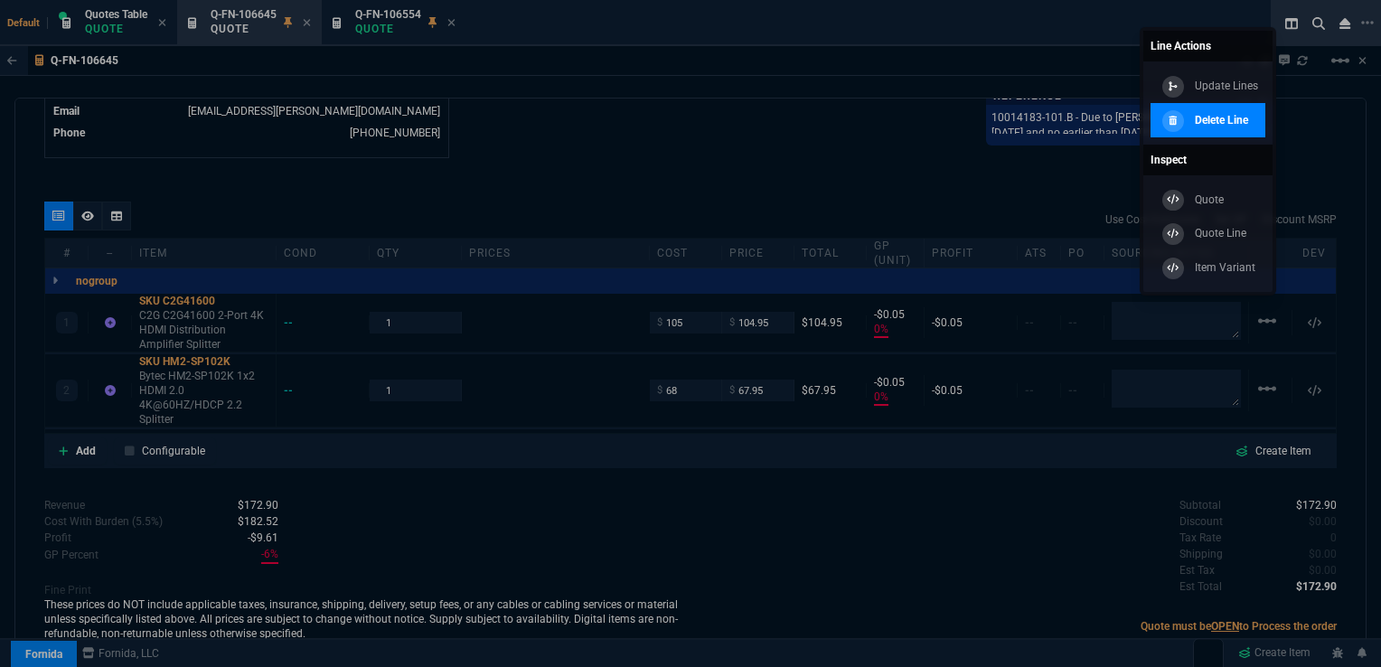
click at [1210, 125] on p "Delete Line" at bounding box center [1221, 120] width 53 height 16
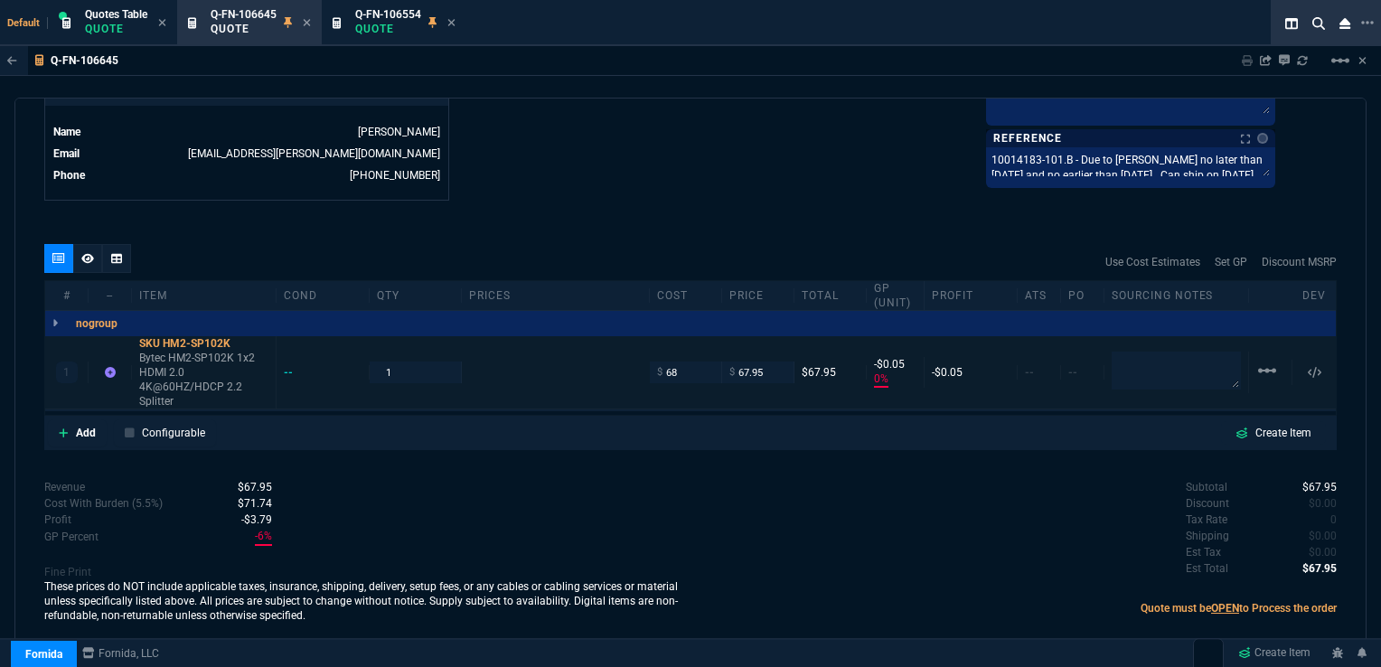
scroll to position [894, 0]
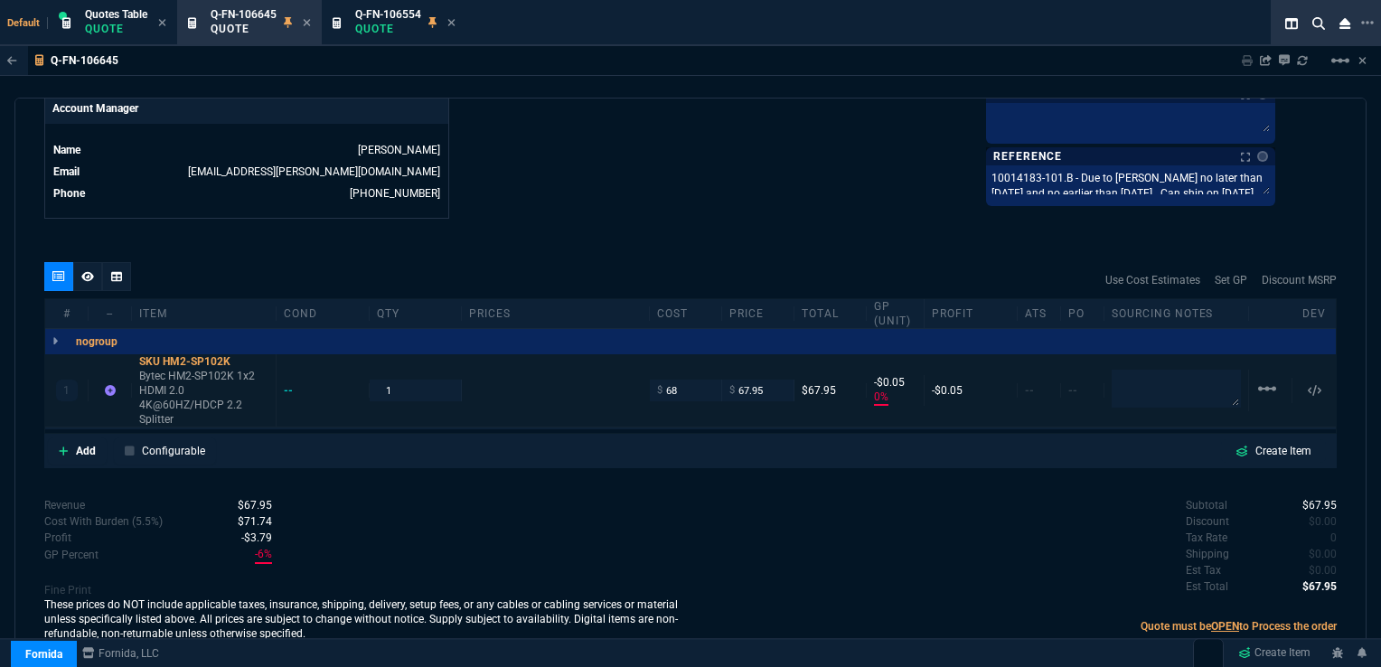
type input "0"
click at [1259, 378] on mat-icon "linear_scale" at bounding box center [1267, 389] width 22 height 22
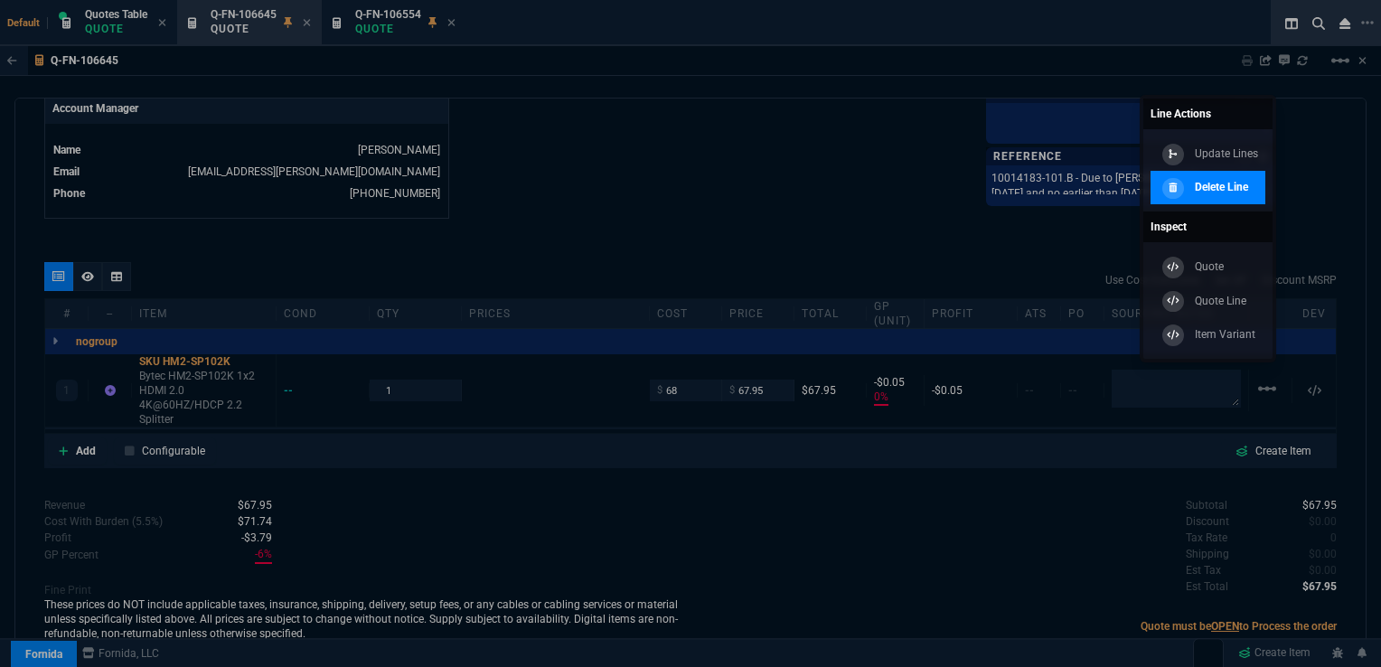
click at [1204, 187] on p "Delete Line" at bounding box center [1221, 187] width 53 height 16
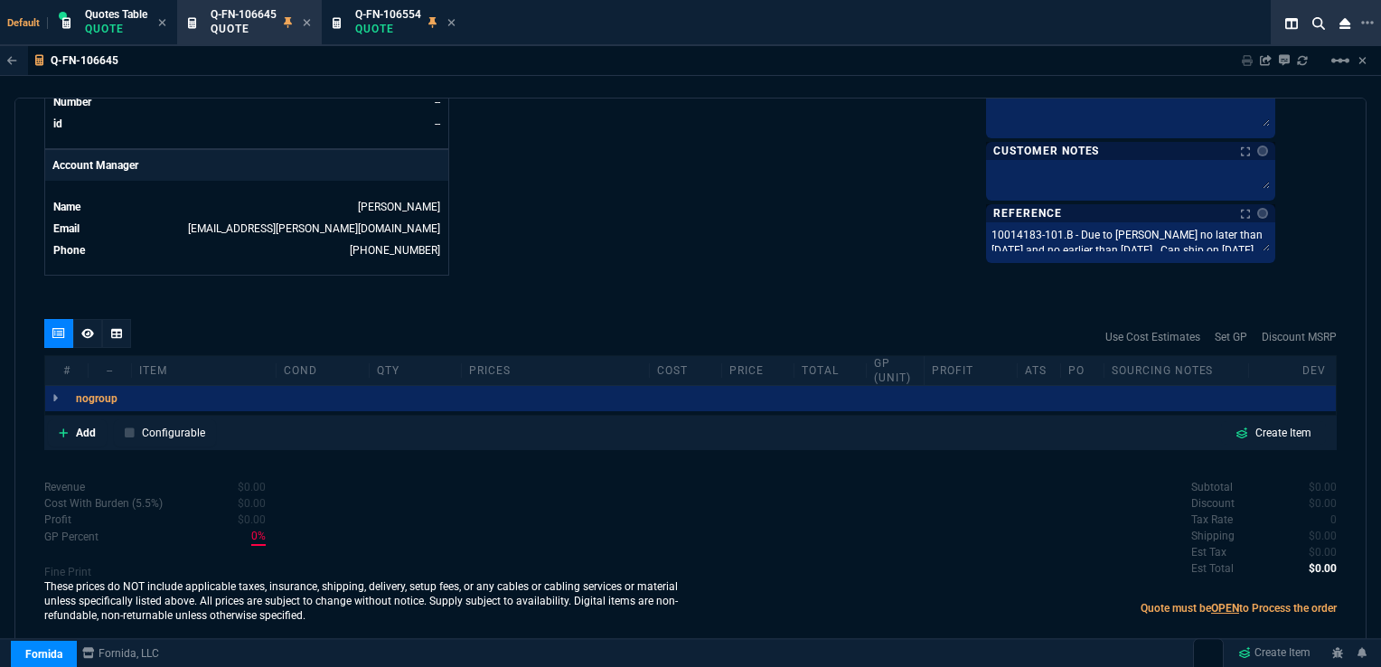
scroll to position [820, 0]
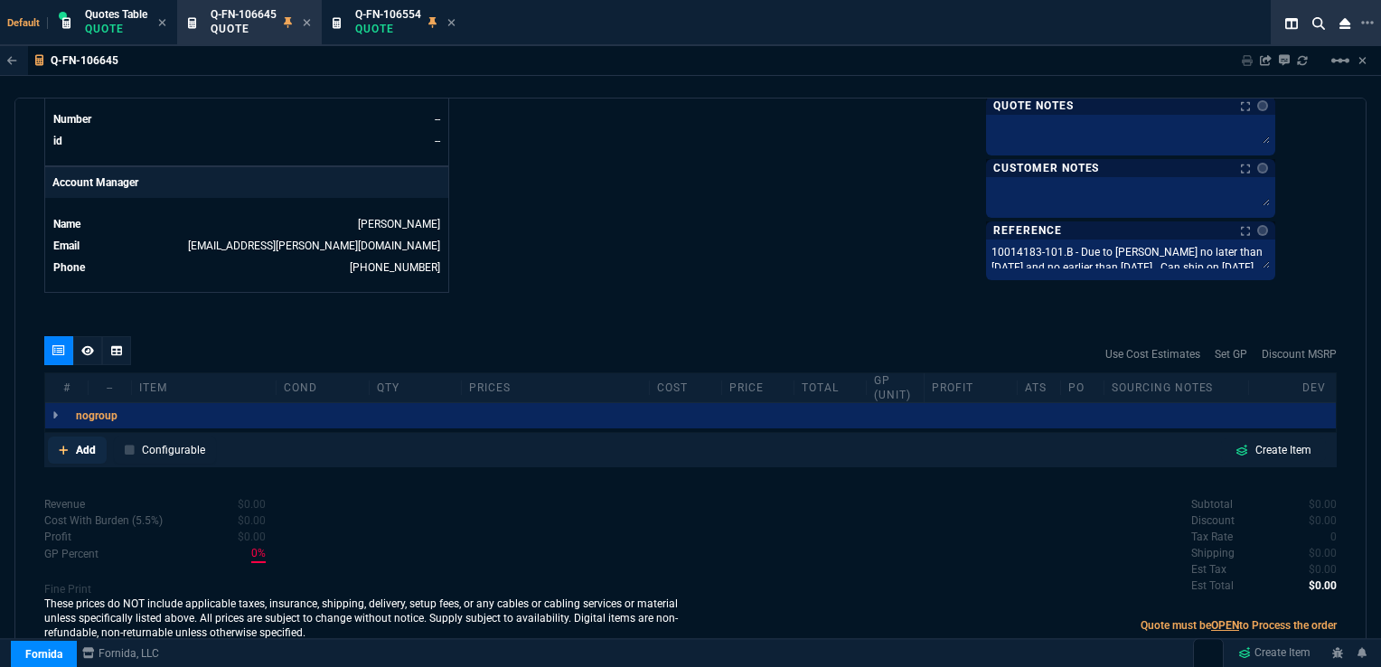
click at [83, 442] on p "Add" at bounding box center [86, 450] width 20 height 16
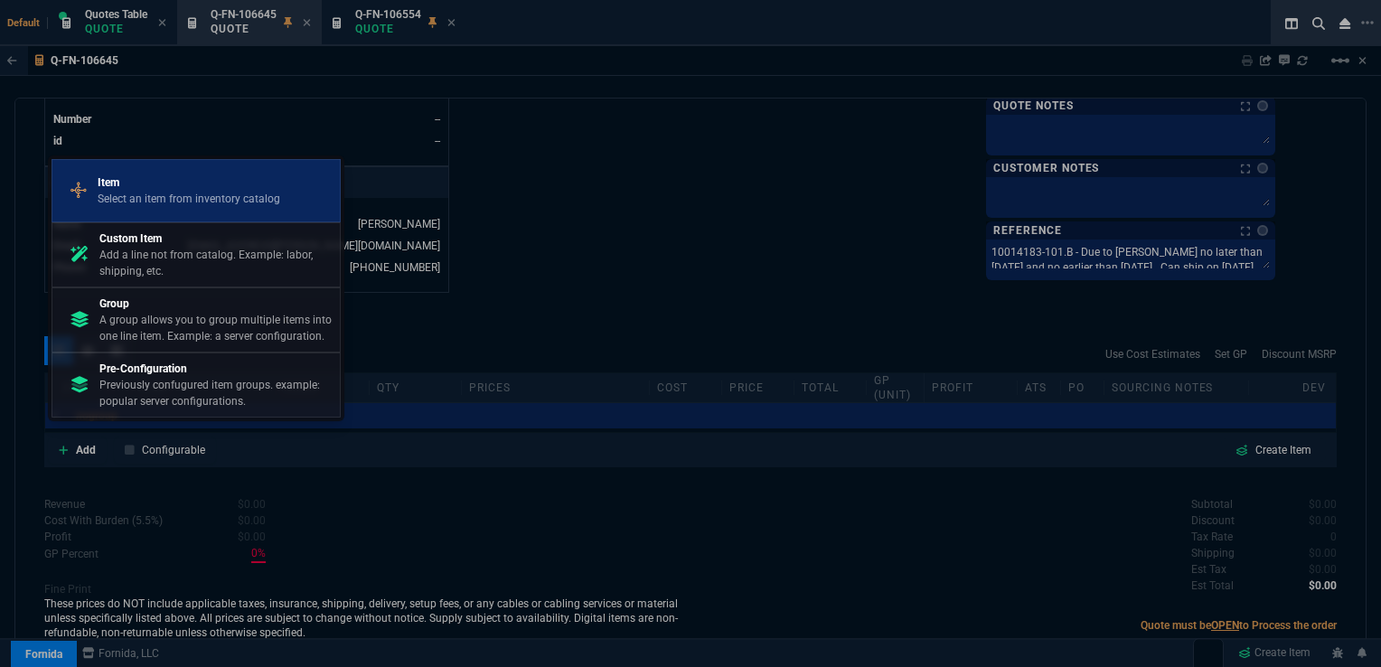
click at [128, 191] on p "Item" at bounding box center [189, 182] width 183 height 16
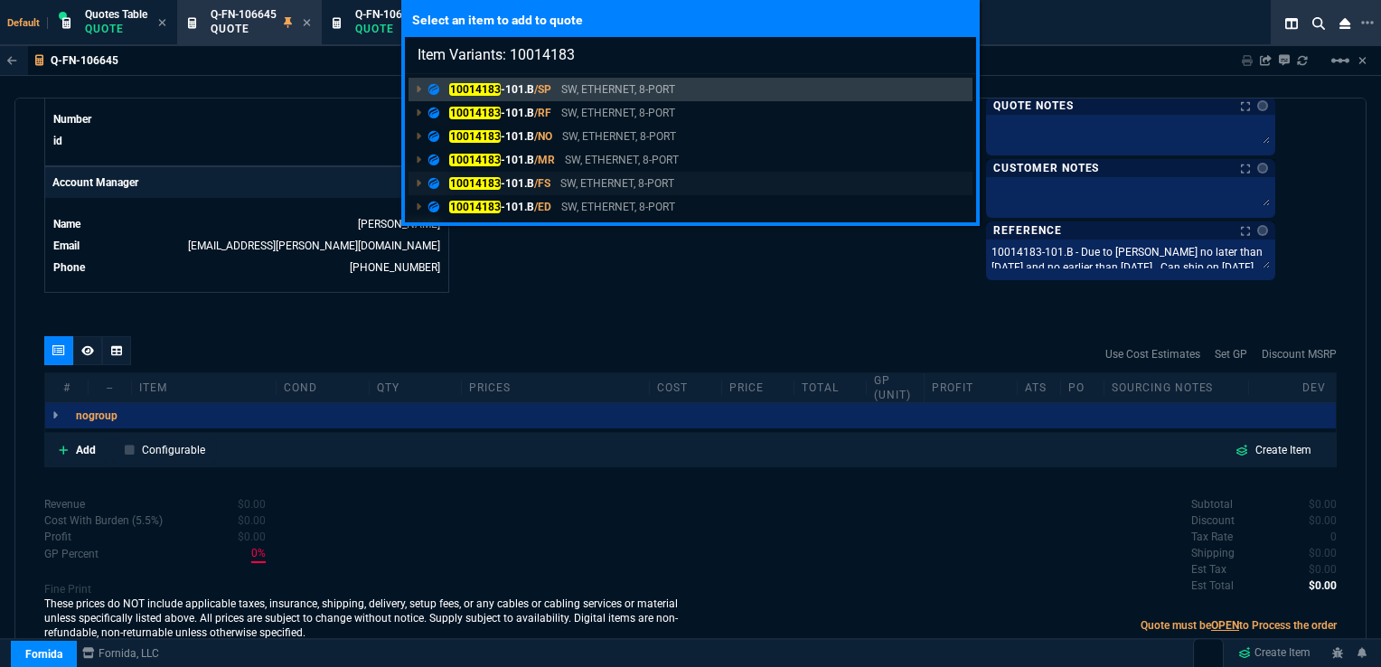
type input "Item Variants: 10014183"
click at [494, 179] on mark "10014183" at bounding box center [475, 183] width 52 height 13
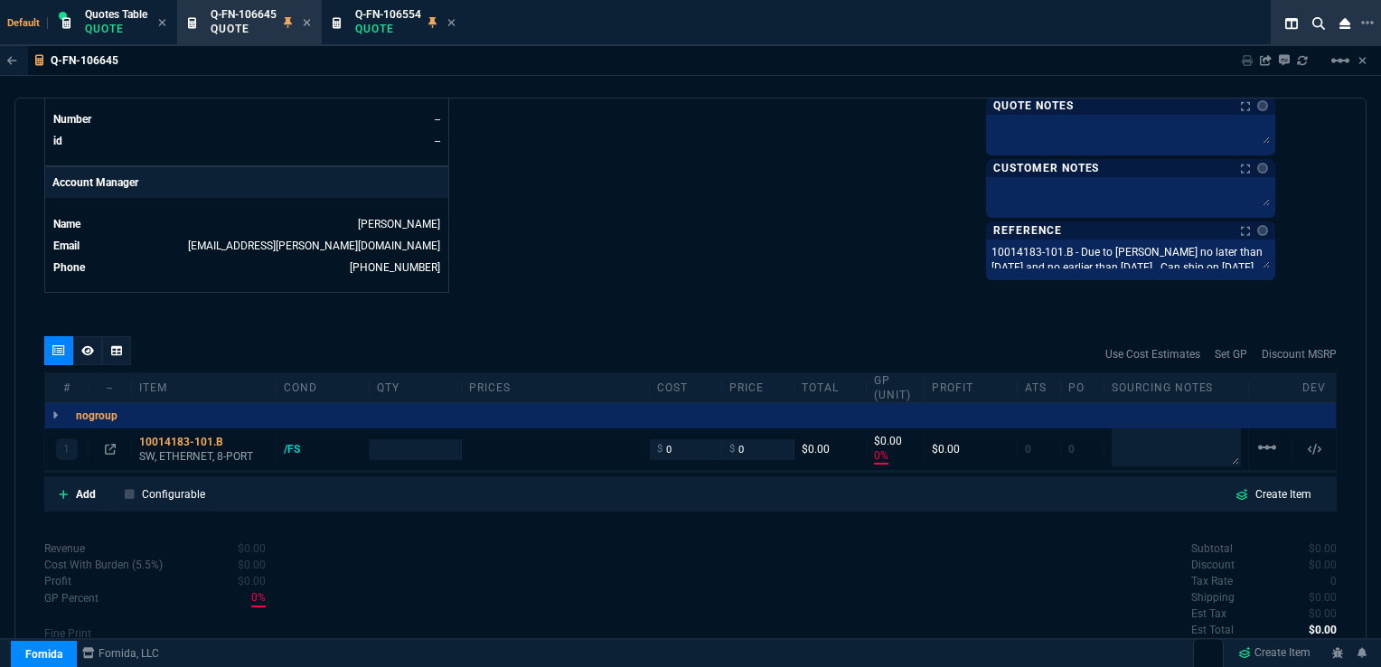
scroll to position [863, 0]
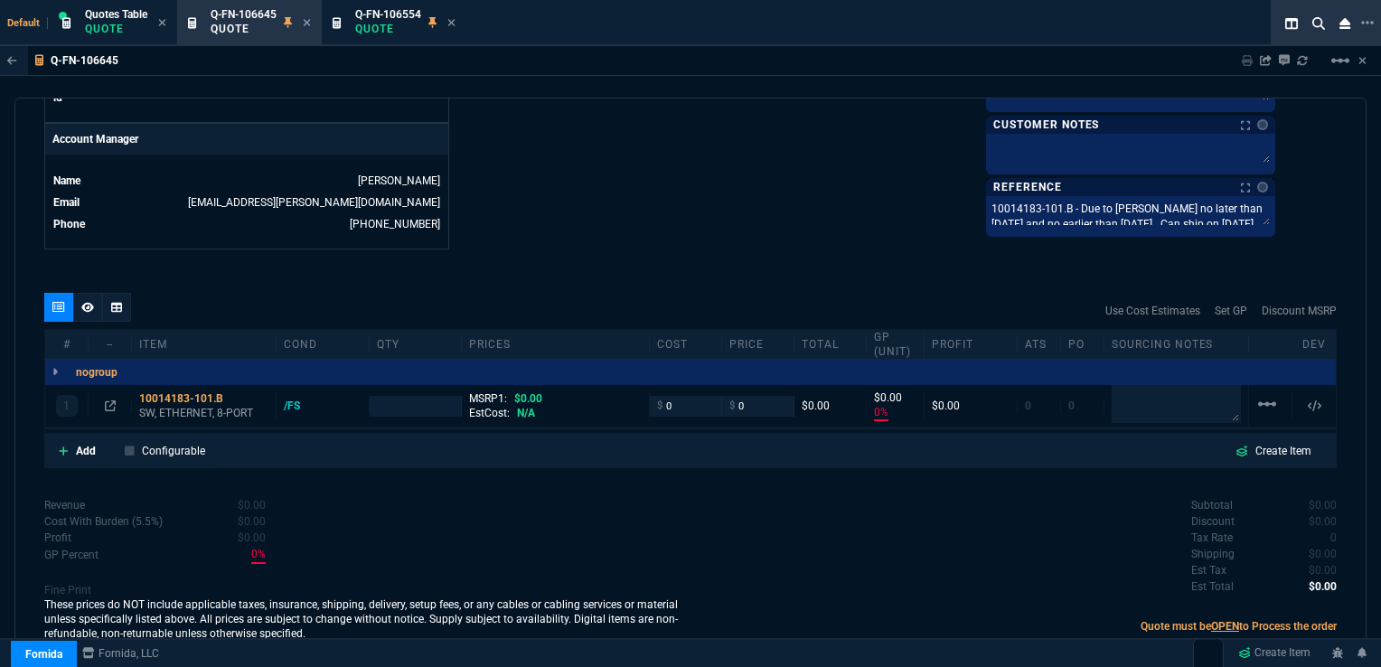
type input "0"
click at [417, 396] on input "number" at bounding box center [416, 406] width 78 height 21
type input "300"
click at [606, 437] on div "Add Configurable Create Item" at bounding box center [690, 450] width 1285 height 27
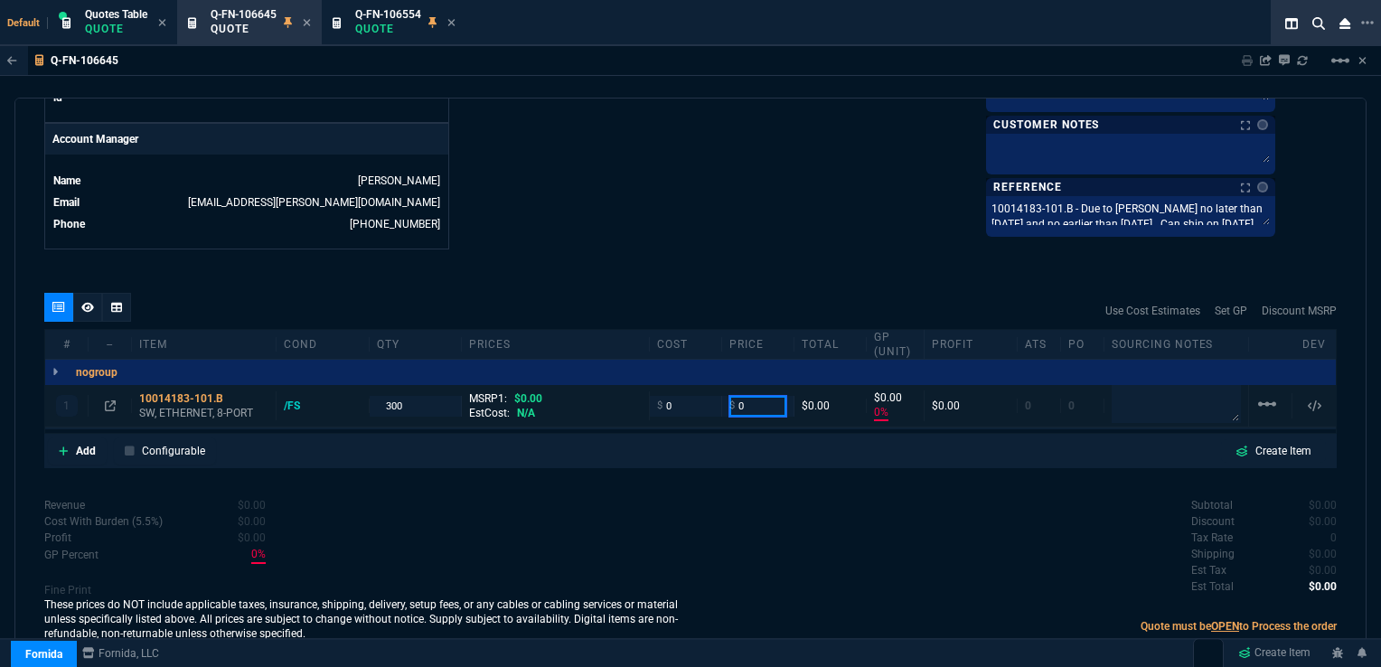
click at [754, 396] on input "0" at bounding box center [757, 406] width 57 height 21
paste input "number"
type input "63.92"
click at [683, 396] on input "0" at bounding box center [685, 406] width 57 height 21
type input "63.92"
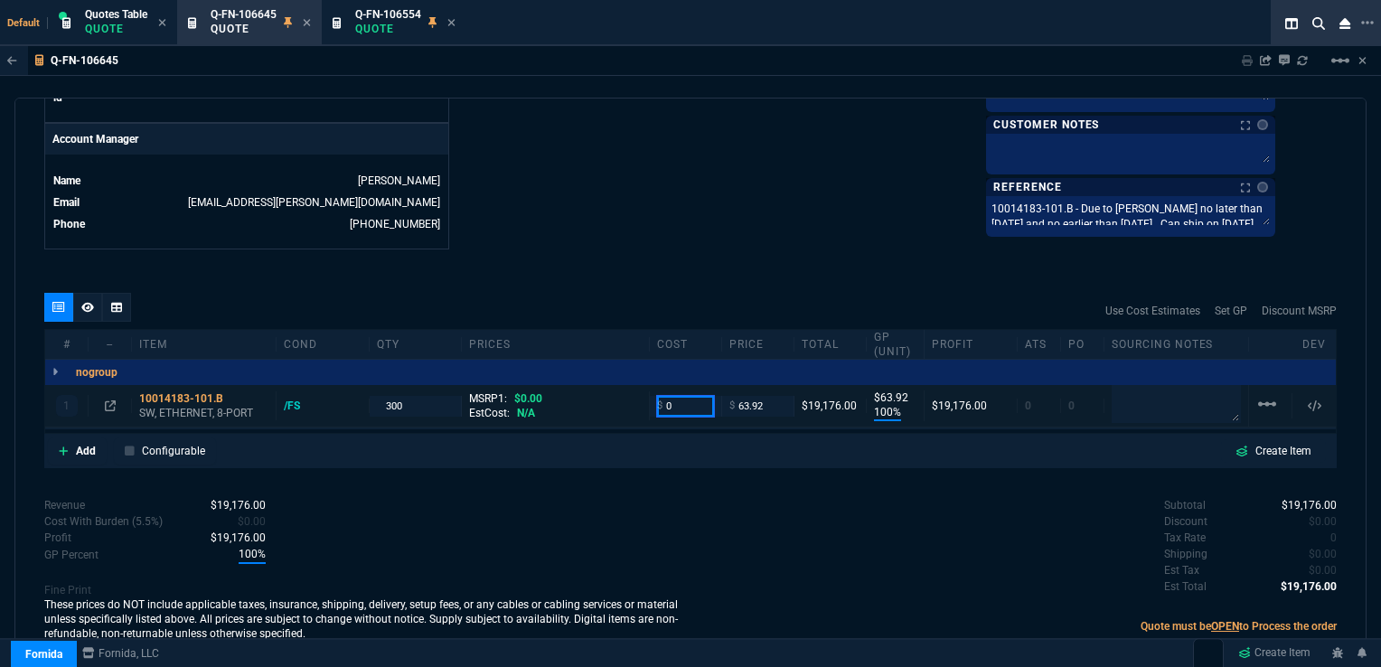
type input "100"
type input "64"
drag, startPoint x: 670, startPoint y: 395, endPoint x: 683, endPoint y: 396, distance: 12.7
click at [670, 396] on input "0" at bounding box center [685, 406] width 57 height 21
drag, startPoint x: 680, startPoint y: 389, endPoint x: 654, endPoint y: 391, distance: 25.4
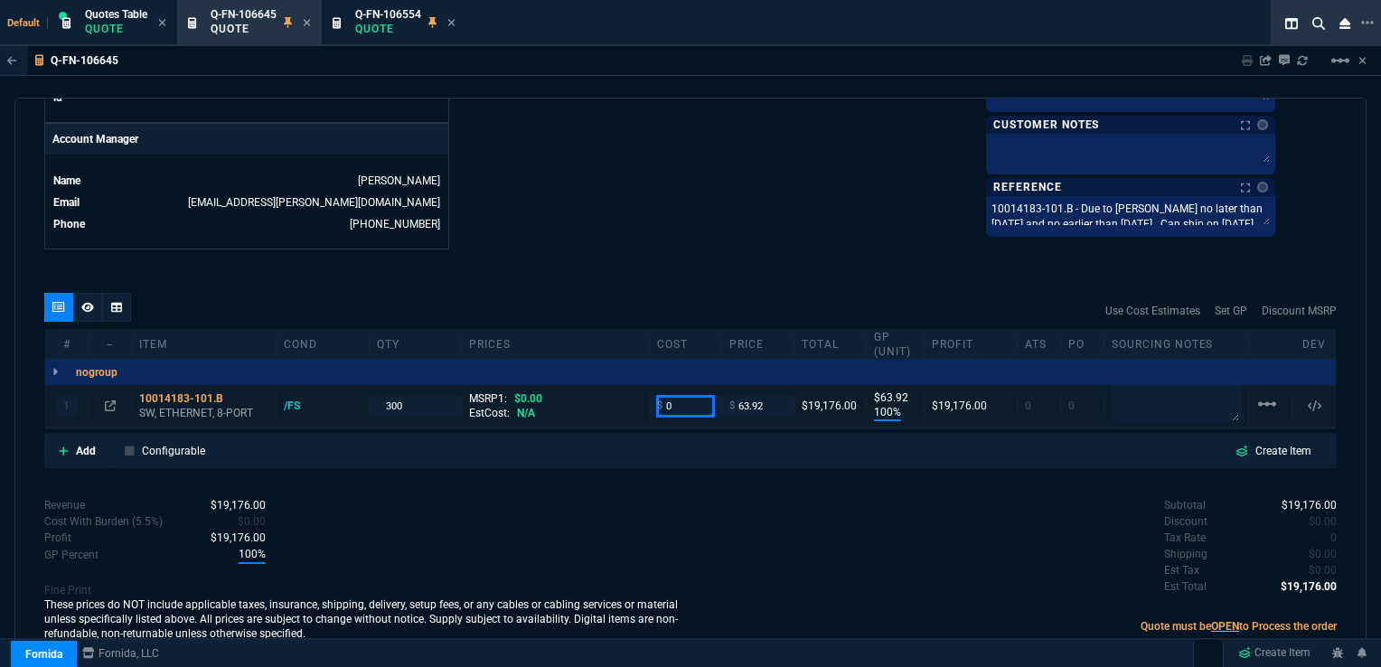
click at [657, 396] on div "$ 0" at bounding box center [685, 406] width 57 height 21
type input "37.60"
click at [755, 248] on div "quote Q-FN-106645 draft Fornida, LLC [STREET_ADDRESS] Details Number Q-FN-10664…" at bounding box center [690, 381] width 1352 height 567
type input "37.6"
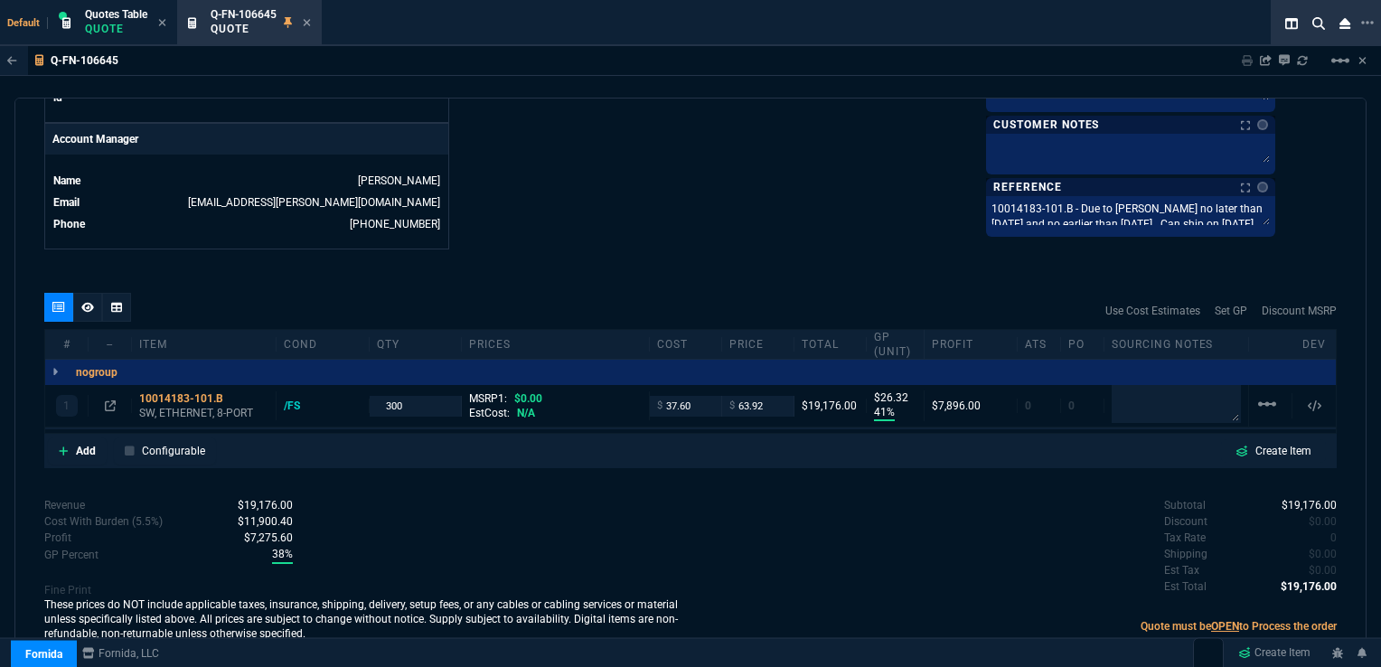
type input "41"
type input "26"
click at [831, 243] on div "quote Q-FN-106645 draft Fornida, LLC [STREET_ADDRESS] Details Number Q-FN-10664…" at bounding box center [690, 381] width 1352 height 567
click at [727, 253] on div "quote Q-FN-106645 draft Fornida, LLC [STREET_ADDRESS] Details Number Q-FN-10664…" at bounding box center [690, 381] width 1352 height 567
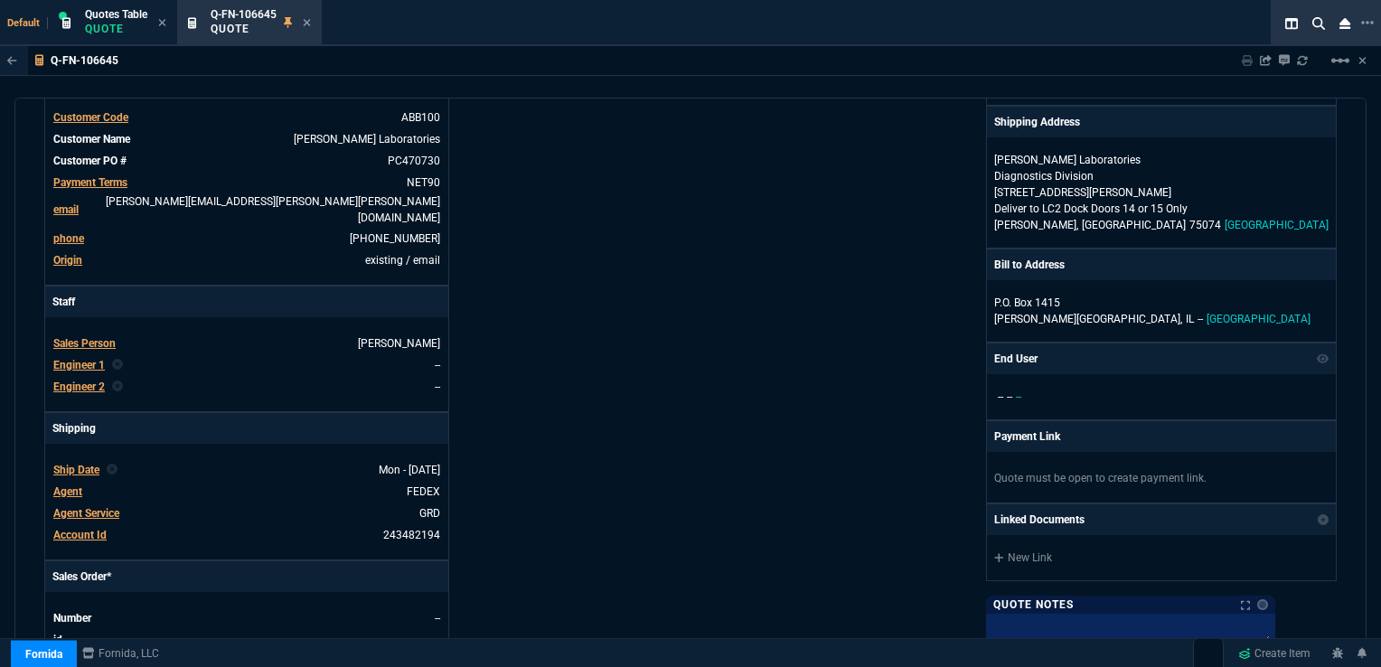
scroll to position [0, 0]
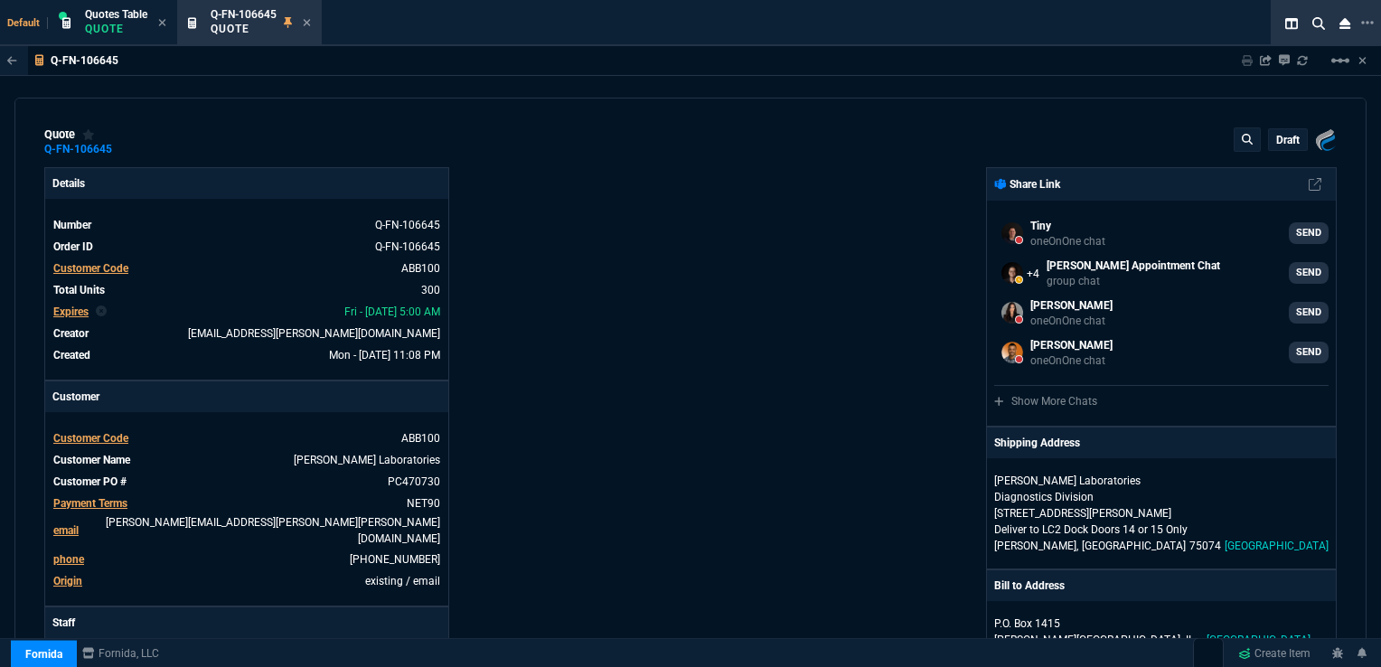
click at [1285, 136] on p "draft" at bounding box center [1287, 140] width 23 height 14
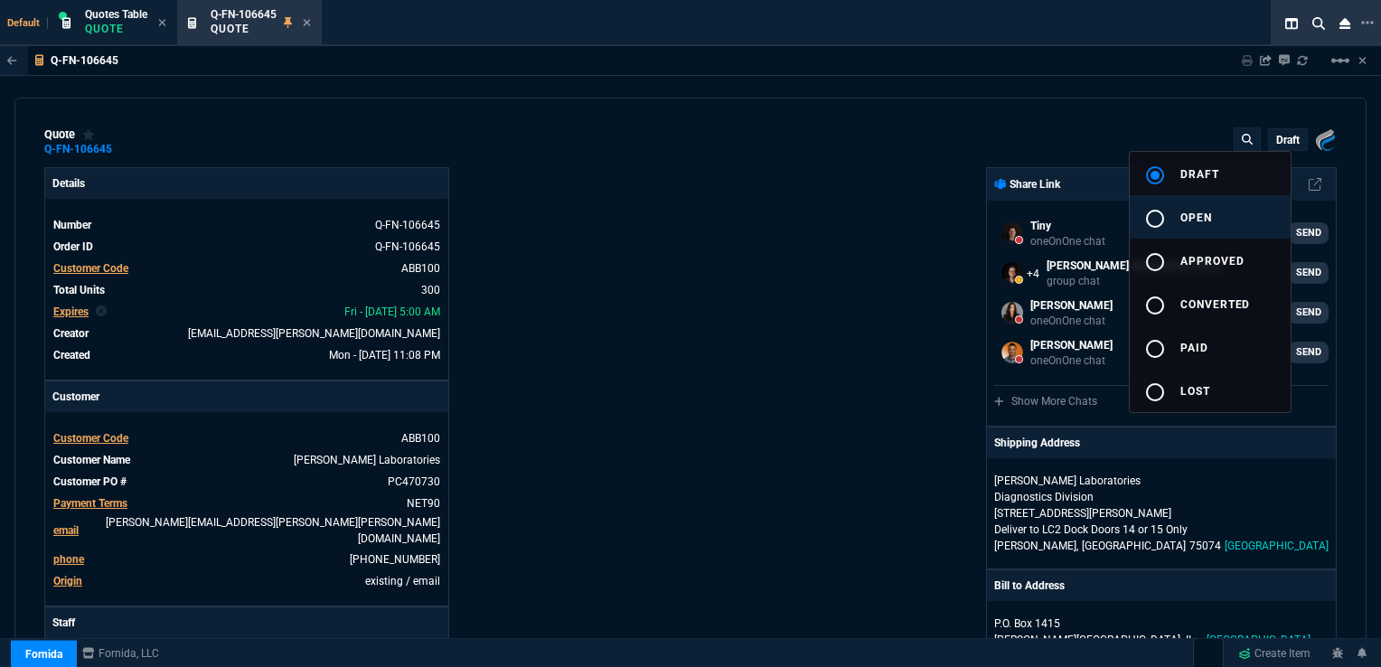
click at [1205, 212] on span "open" at bounding box center [1196, 217] width 32 height 13
type input "41"
type input "26"
click at [808, 301] on div at bounding box center [690, 333] width 1381 height 667
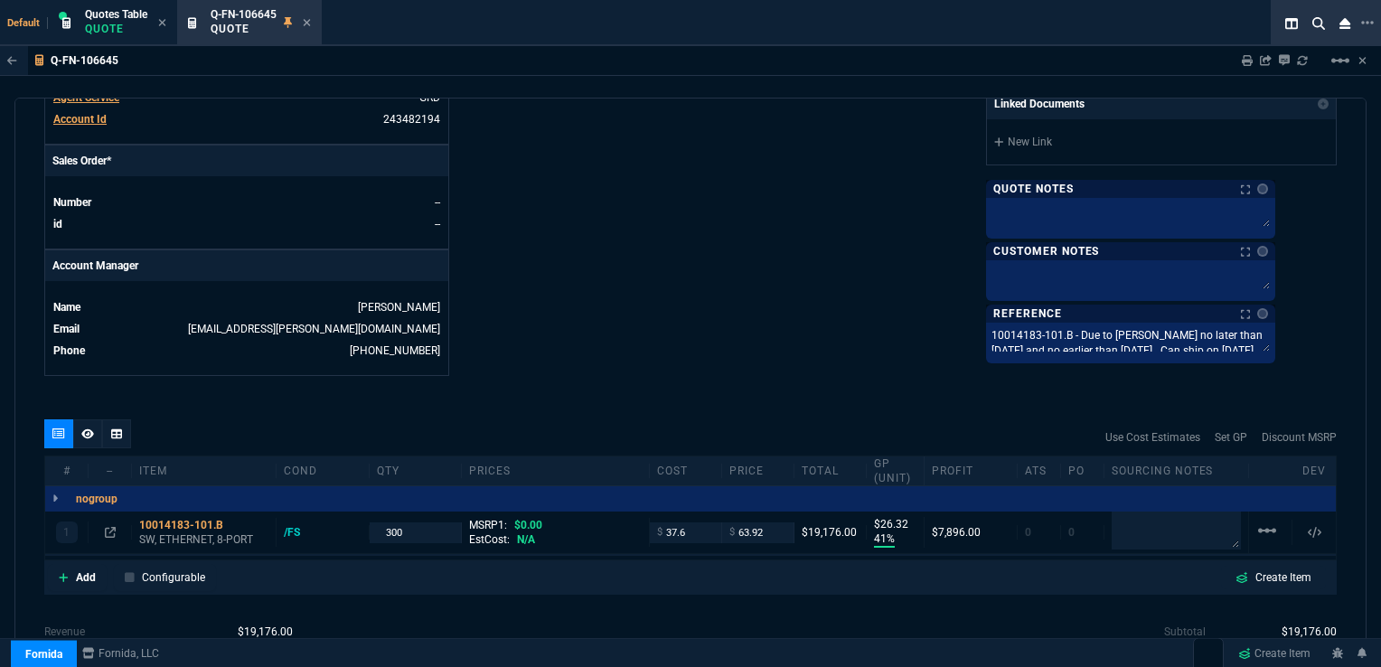
scroll to position [858, 0]
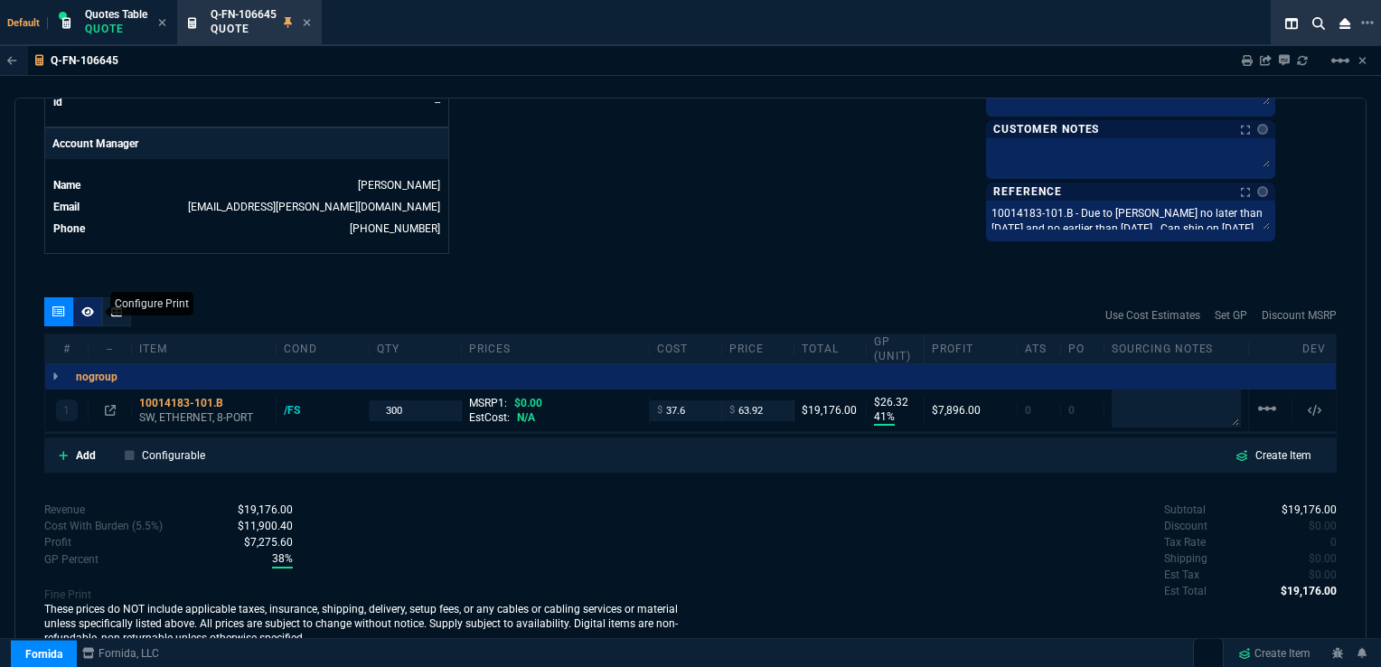
click at [89, 306] on icon at bounding box center [87, 311] width 13 height 10
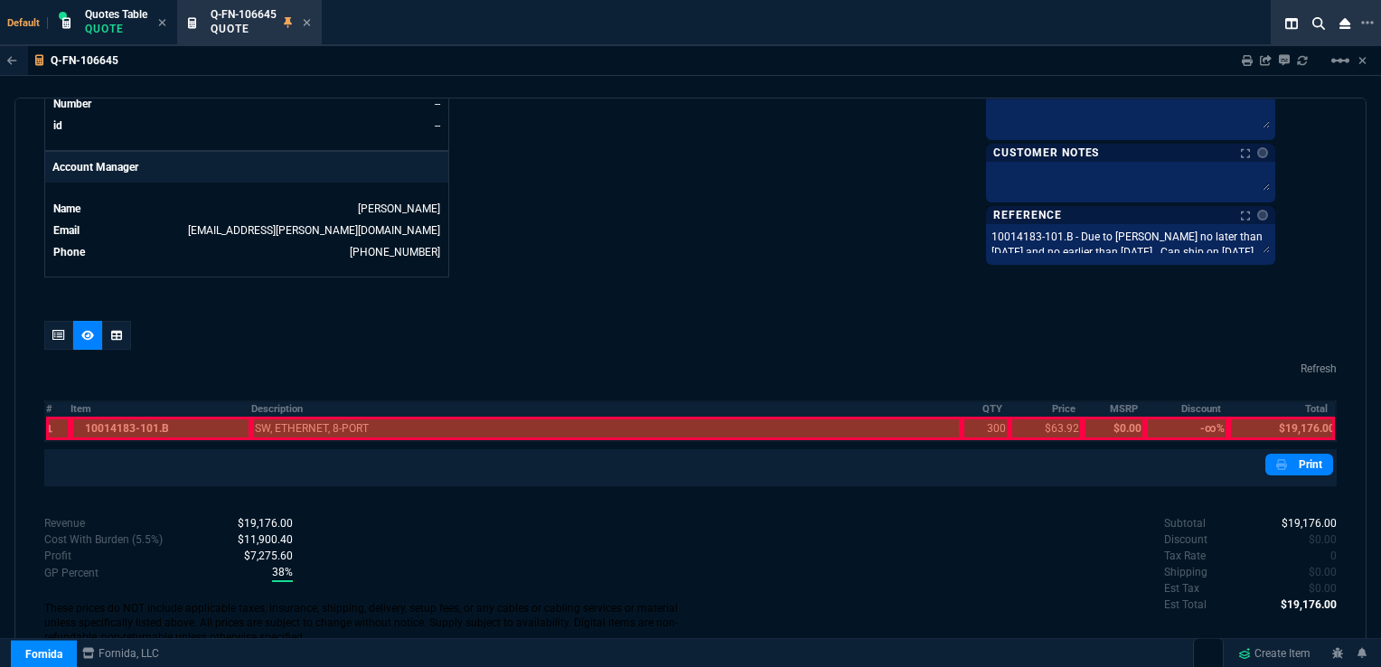
click at [146, 417] on div at bounding box center [160, 428] width 181 height 23
click at [322, 417] on div at bounding box center [605, 428] width 709 height 23
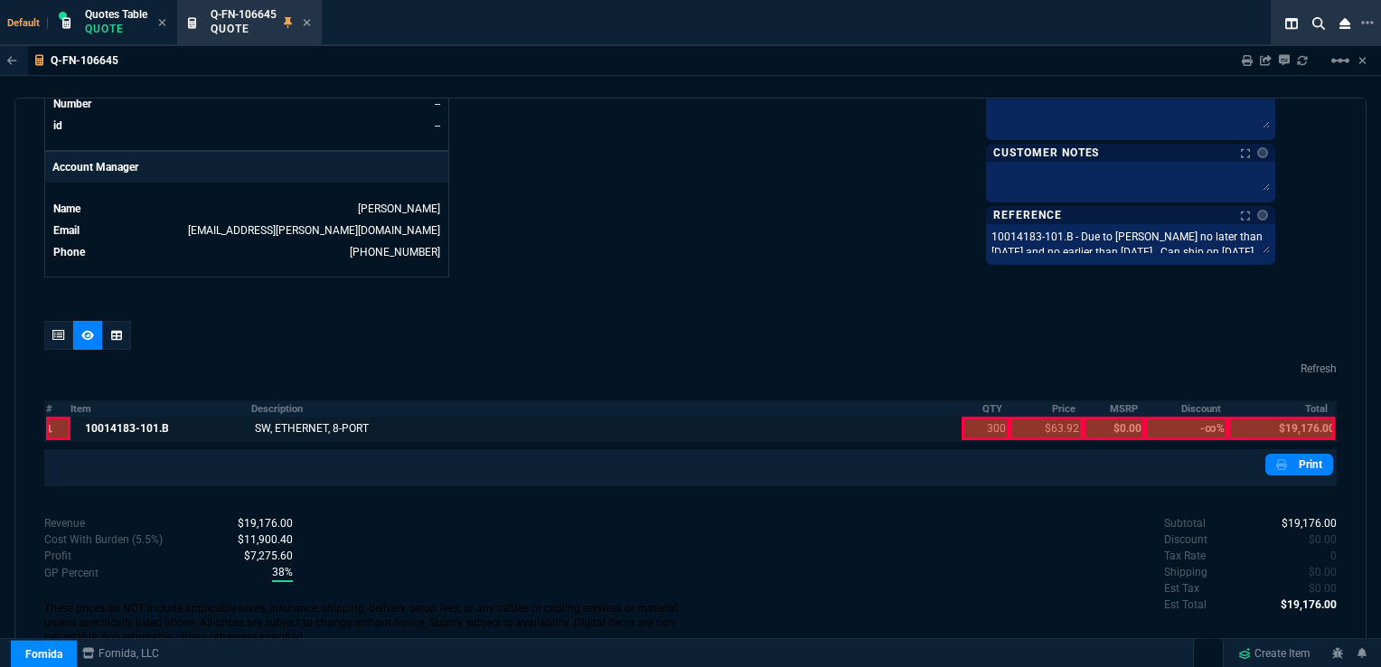
click at [970, 417] on div at bounding box center [985, 428] width 48 height 23
click at [1036, 417] on div at bounding box center [1045, 428] width 73 height 23
click at [1278, 417] on div at bounding box center [1281, 428] width 107 height 23
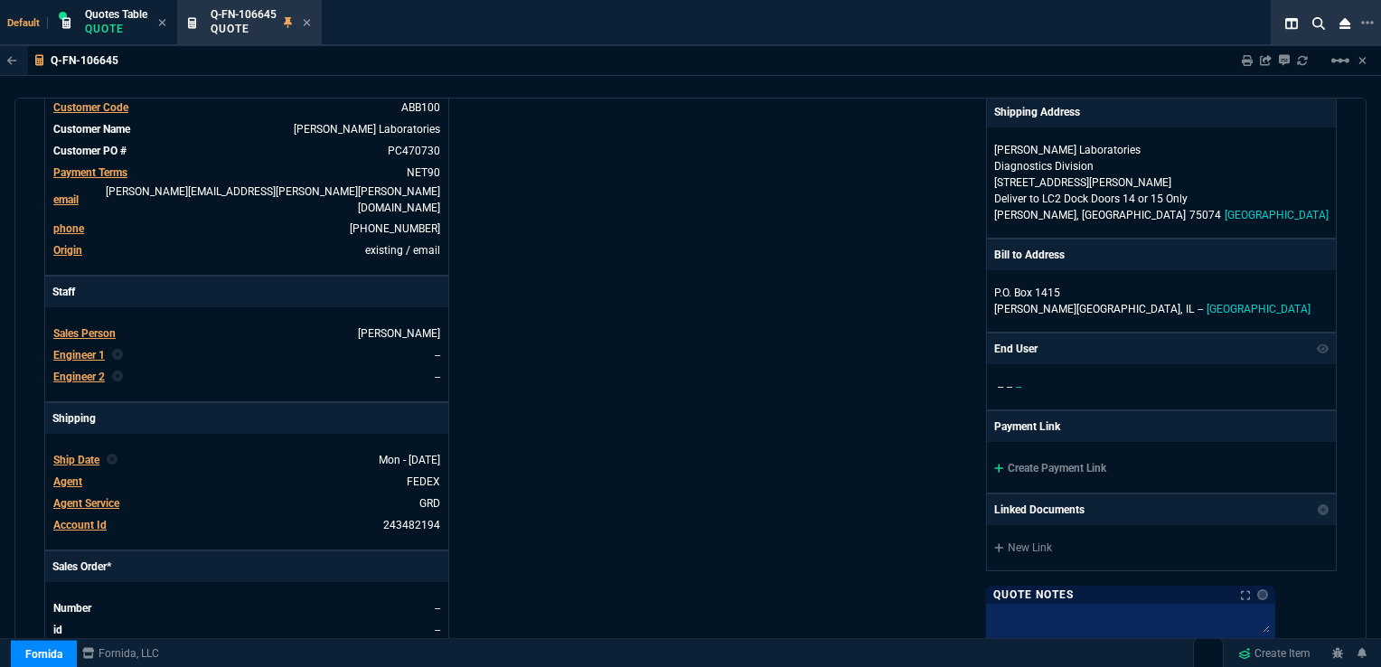
scroll to position [293, 0]
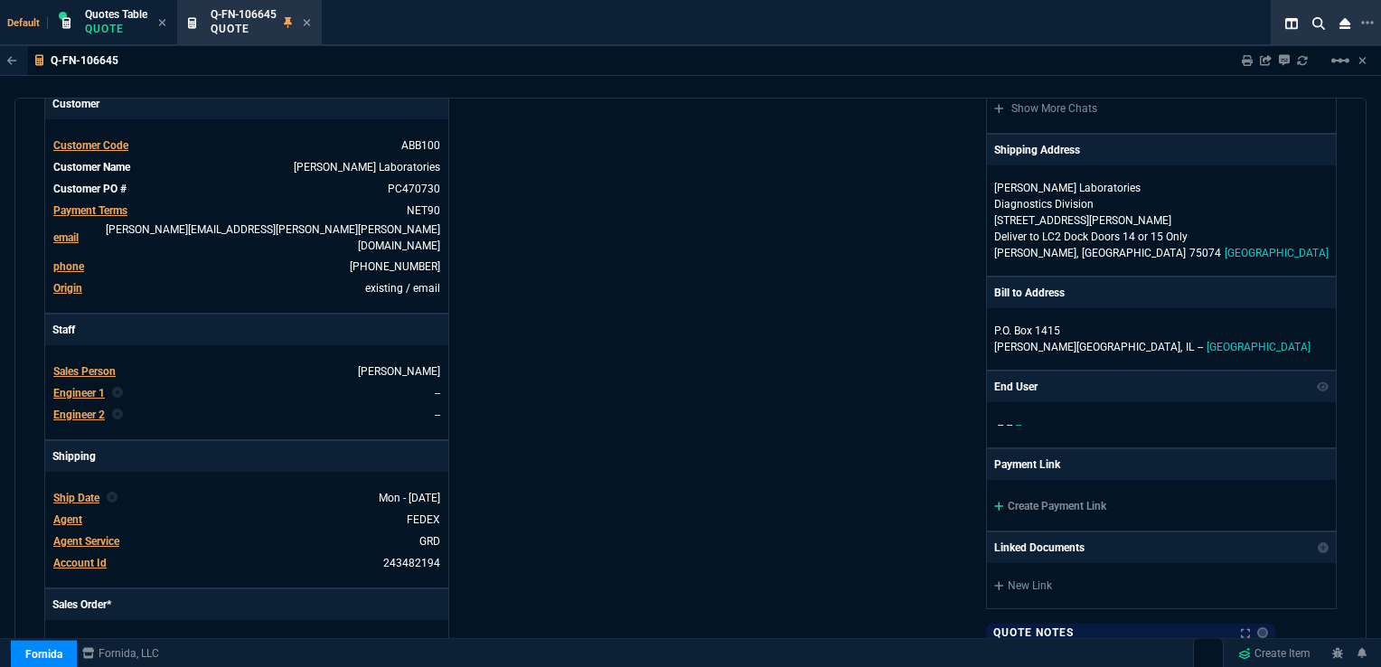
click at [822, 334] on div "Fornida, LLC [STREET_ADDRESS] Share Link Tiny oneOnOne chat SEND [PERSON_NAME] …" at bounding box center [1013, 346] width 646 height 945
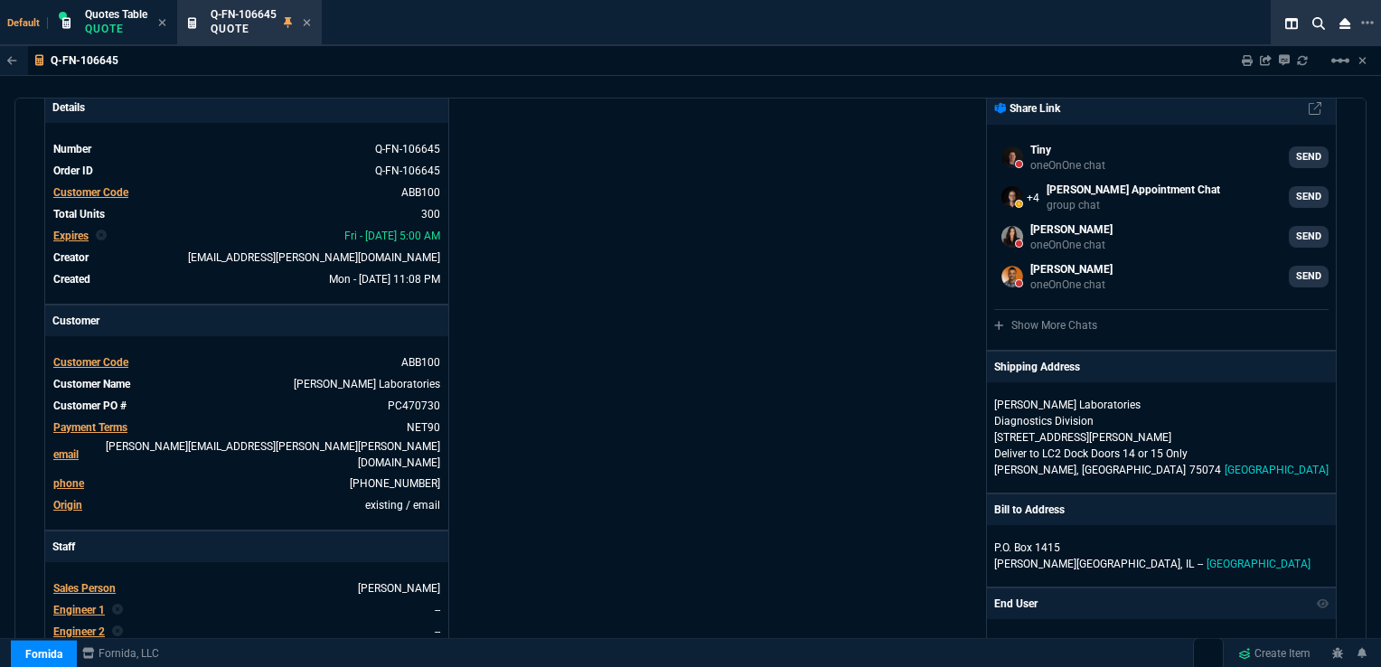
scroll to position [0, 0]
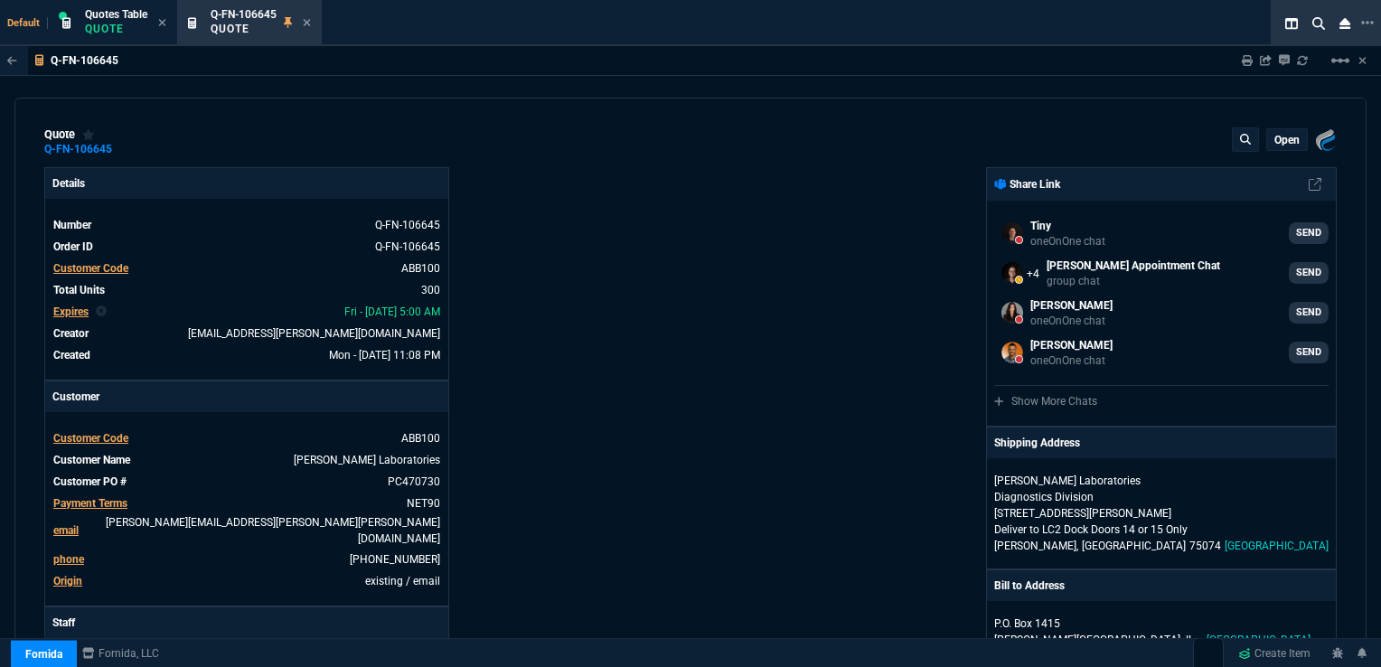
click at [1275, 136] on p "open" at bounding box center [1286, 140] width 25 height 14
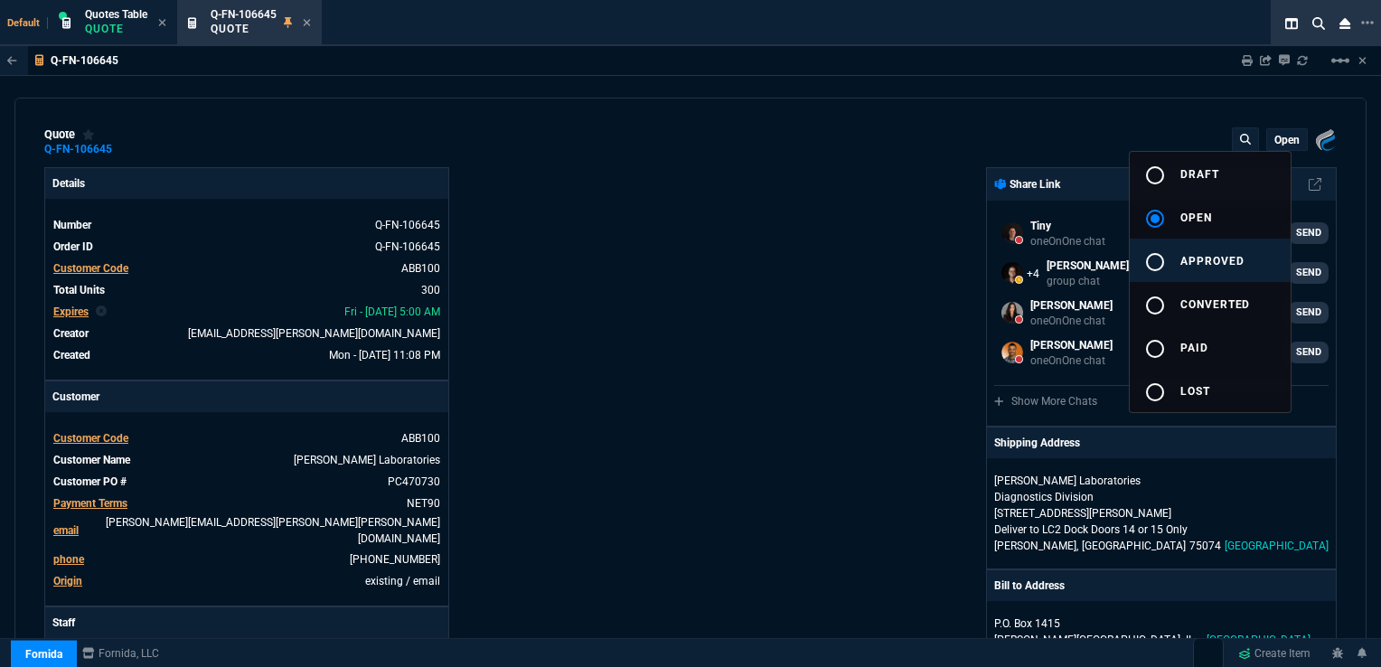
click at [1202, 257] on span "approved" at bounding box center [1212, 261] width 64 height 13
type input "41"
type input "26"
click at [357, 248] on div at bounding box center [690, 333] width 1381 height 667
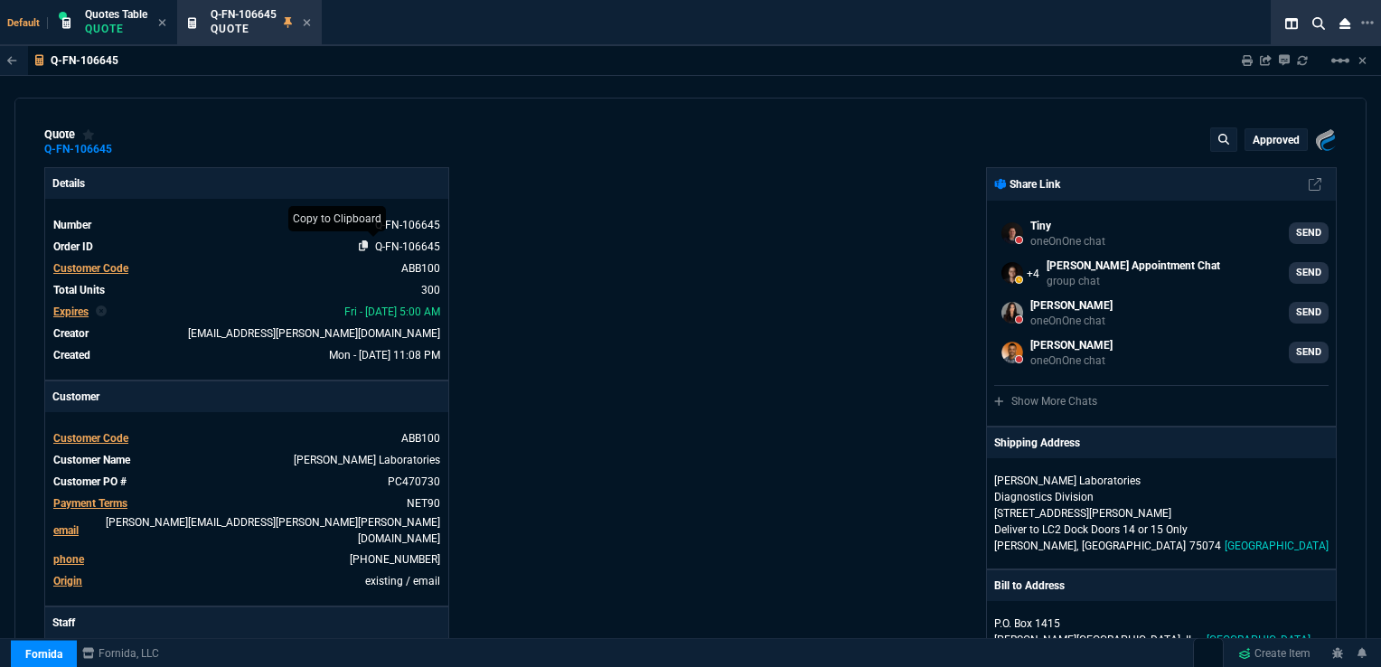
click at [361, 248] on icon at bounding box center [364, 245] width 10 height 11
click at [307, 24] on icon at bounding box center [307, 22] width 8 height 11
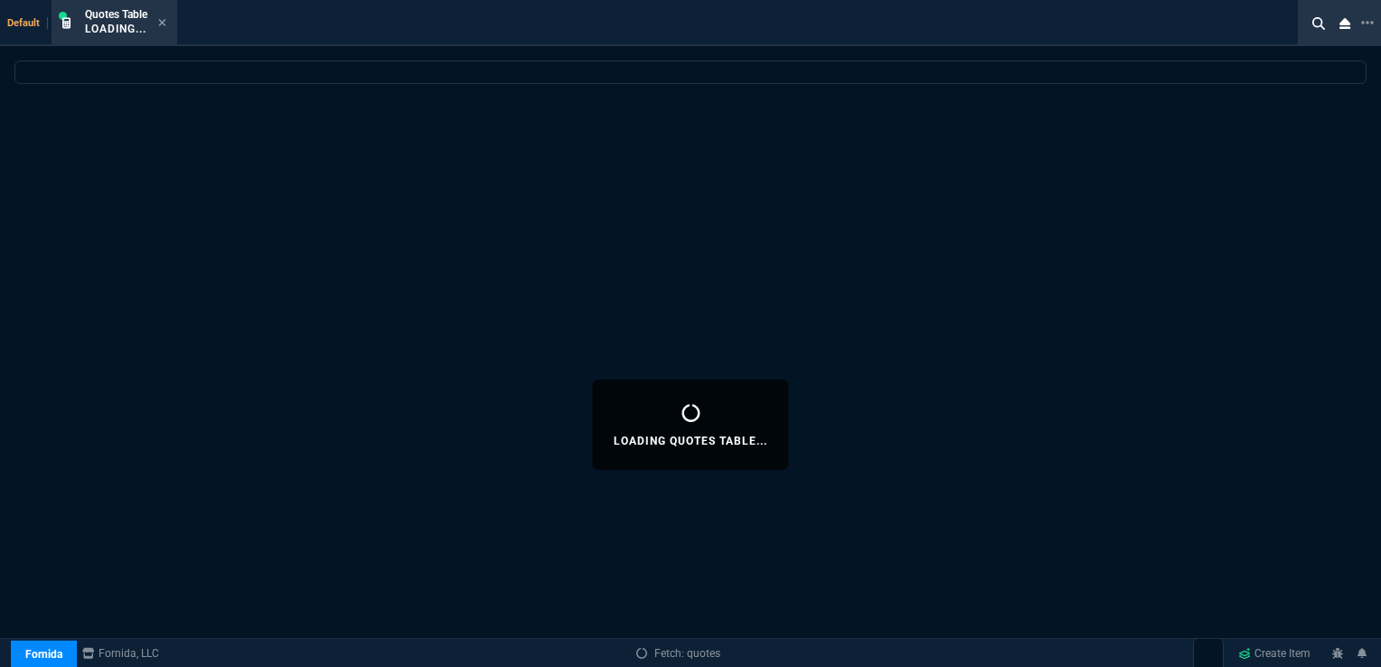
select select
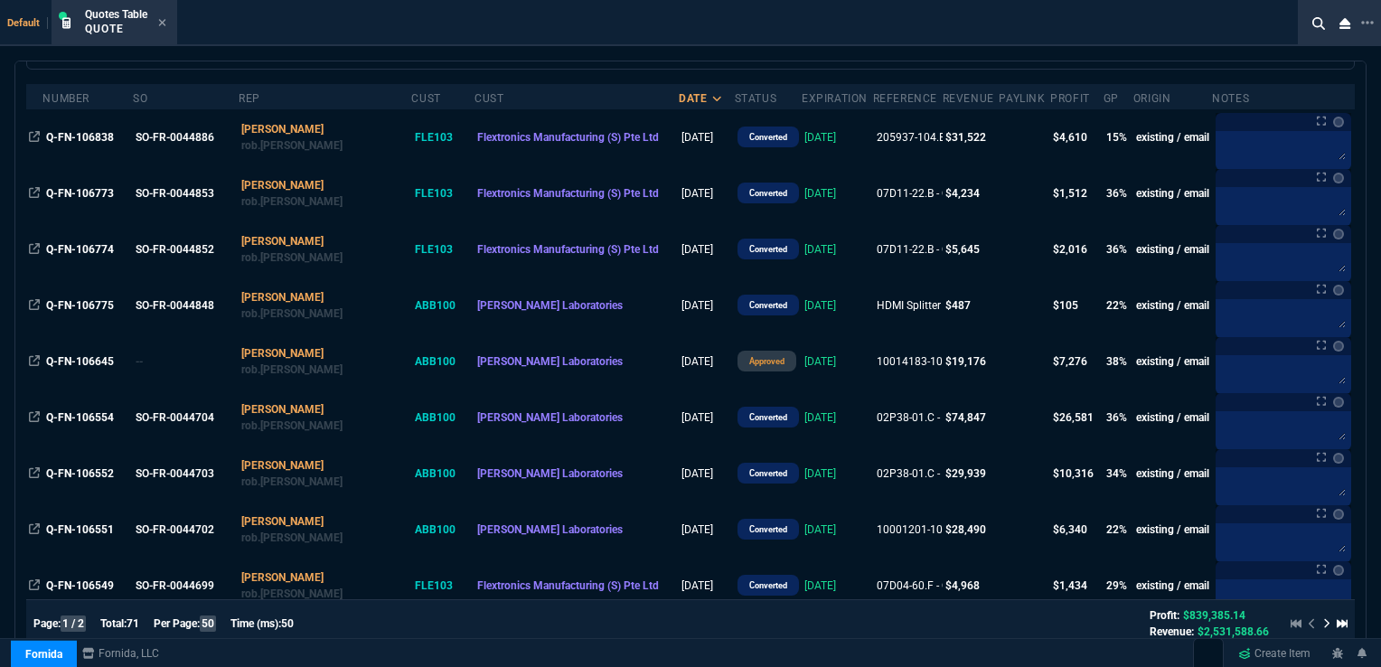
scroll to position [181, 0]
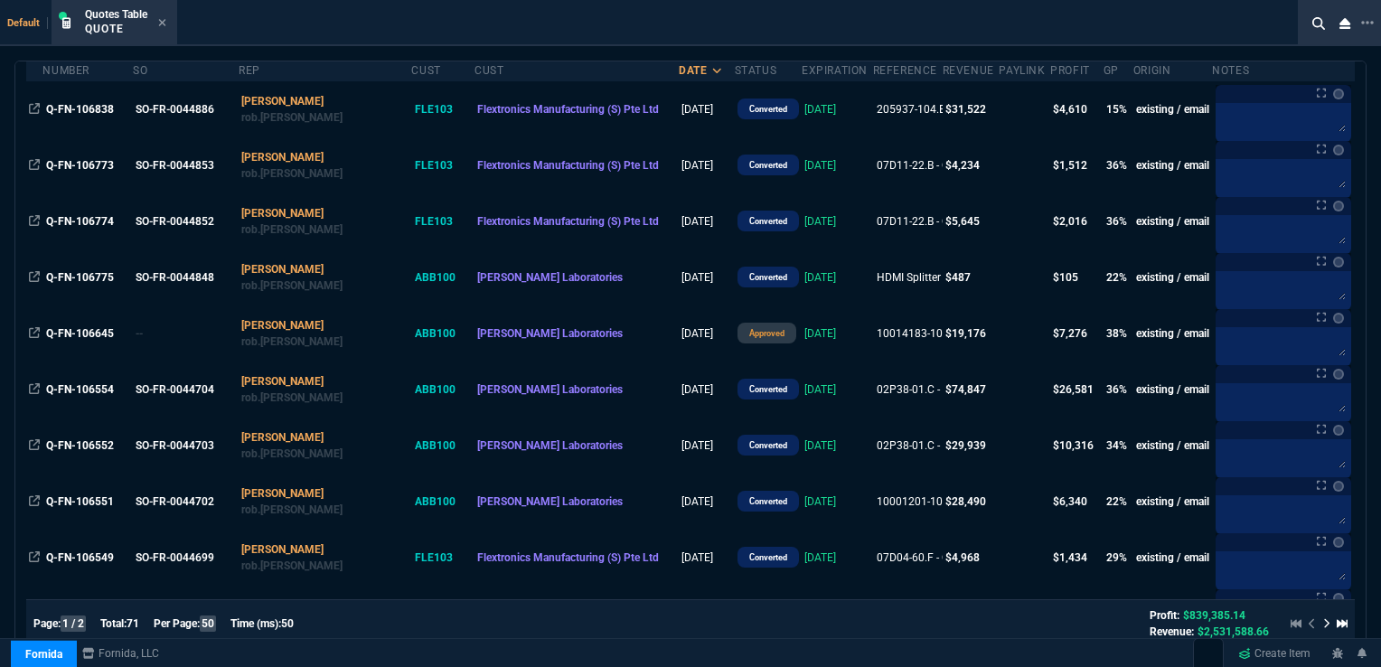
click at [163, 21] on icon at bounding box center [162, 22] width 7 height 7
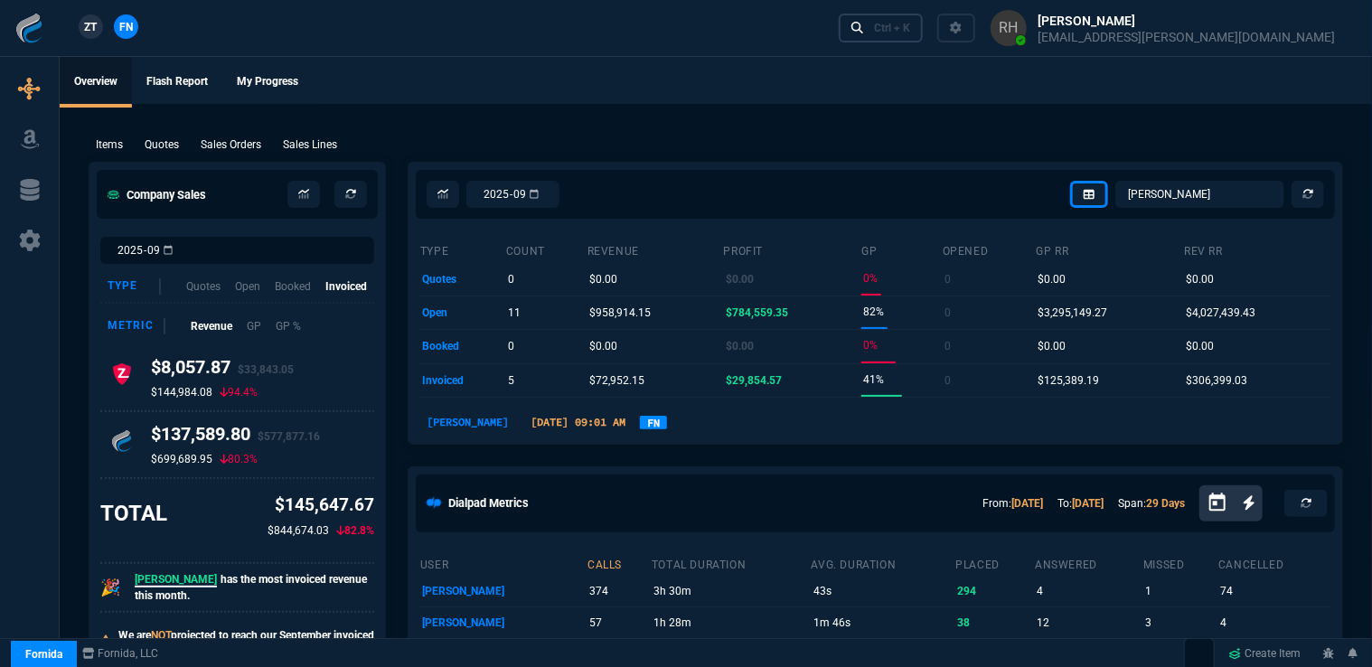
click at [910, 29] on div "Ctrl + K" at bounding box center [892, 28] width 36 height 14
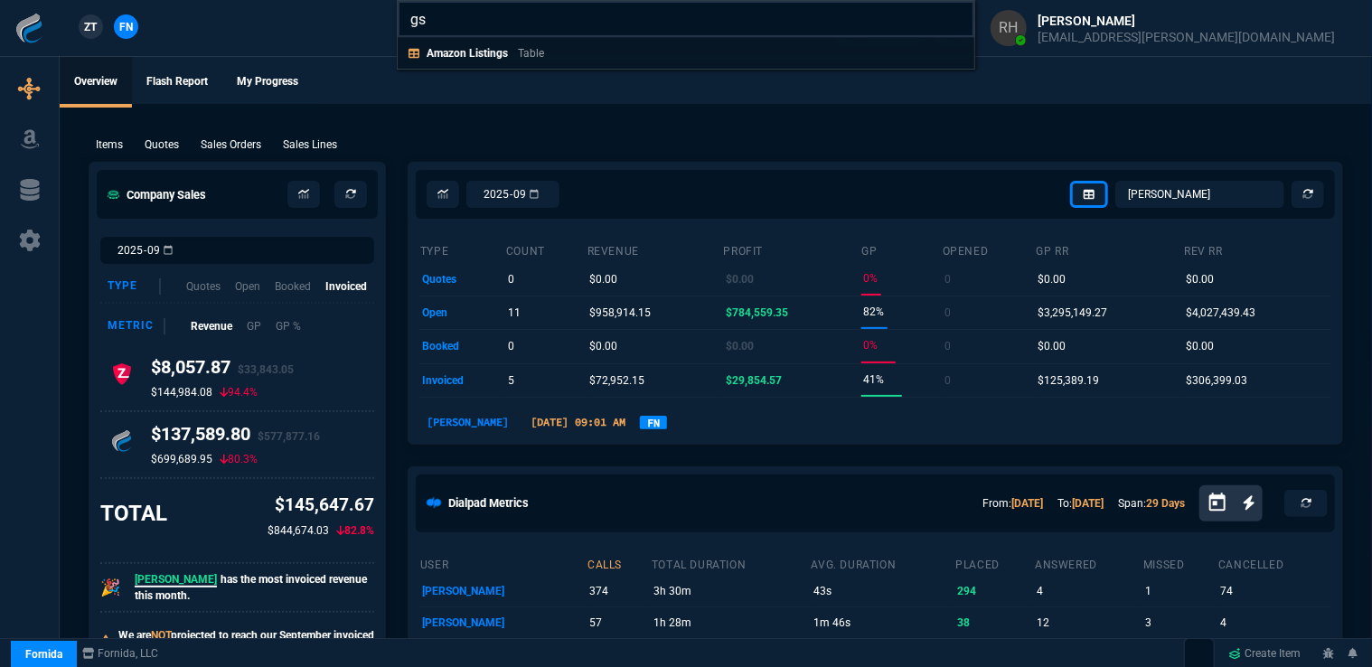
type input "g"
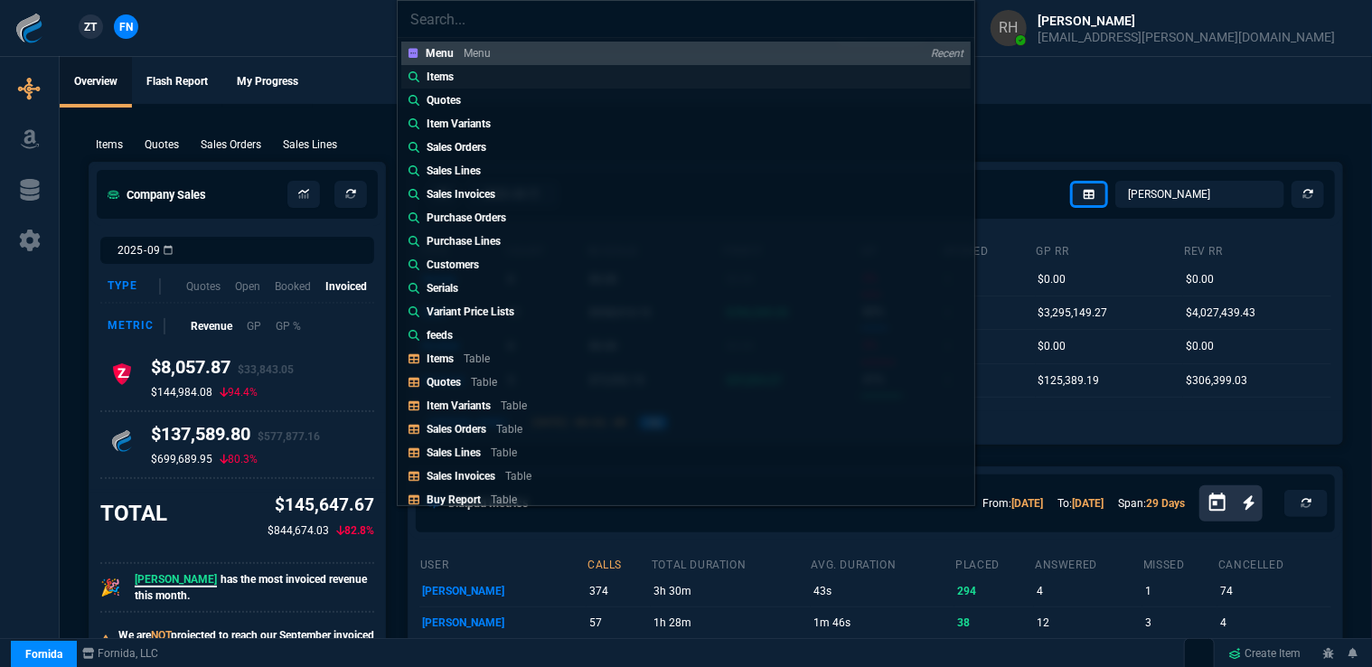
click at [441, 67] on link "Items" at bounding box center [685, 76] width 569 height 23
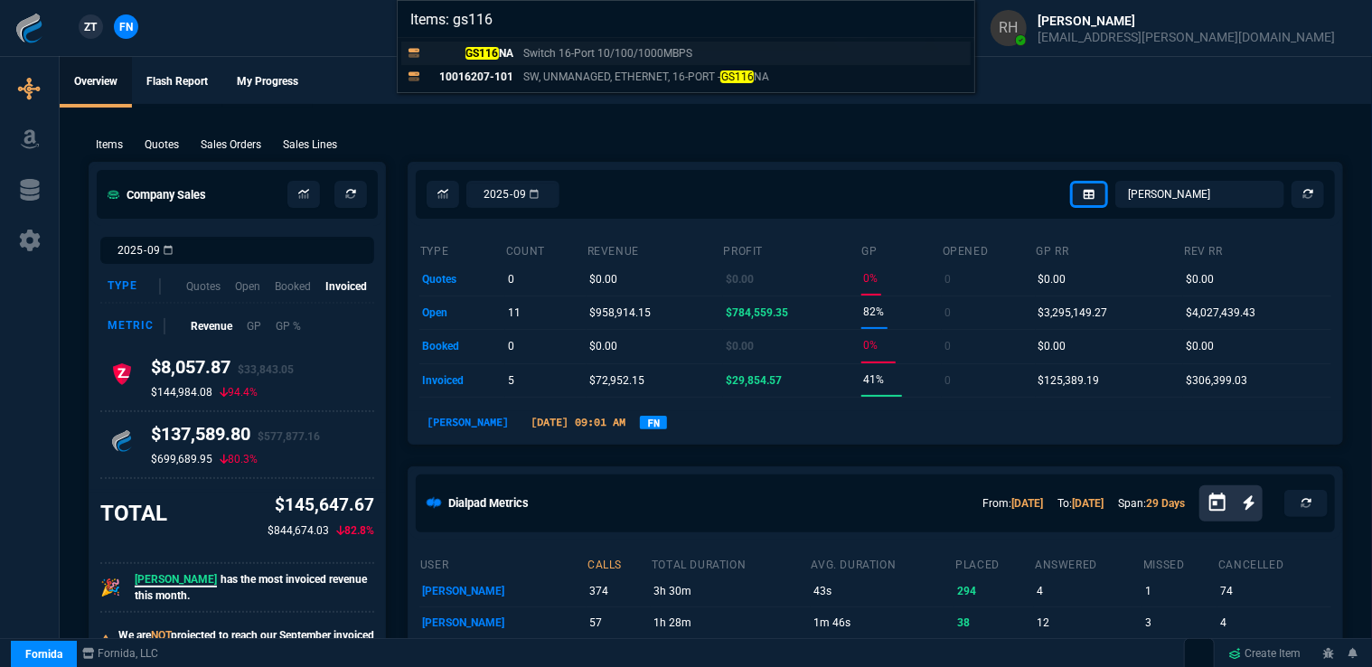
type input "Items: gs116"
click at [520, 52] on div "GS116 NA Switch 16-Port 10/100/1000MBPS" at bounding box center [562, 53] width 273 height 16
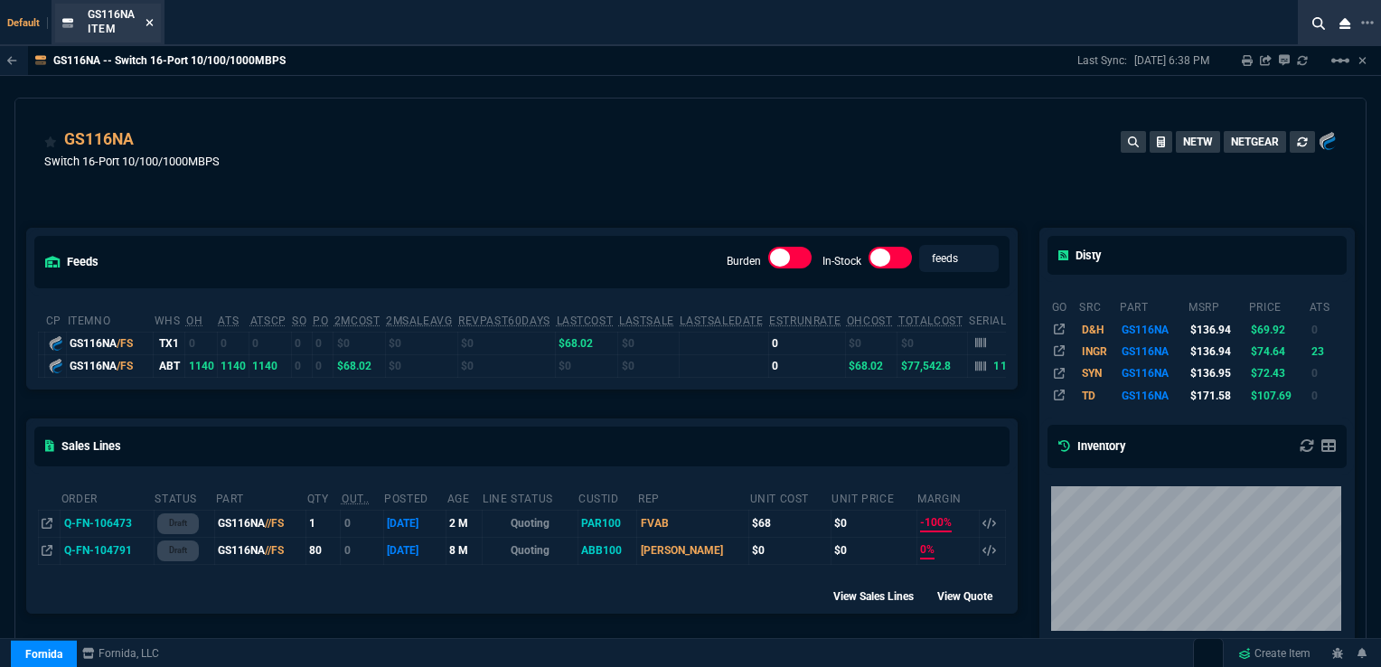
click at [146, 20] on icon at bounding box center [149, 22] width 8 height 11
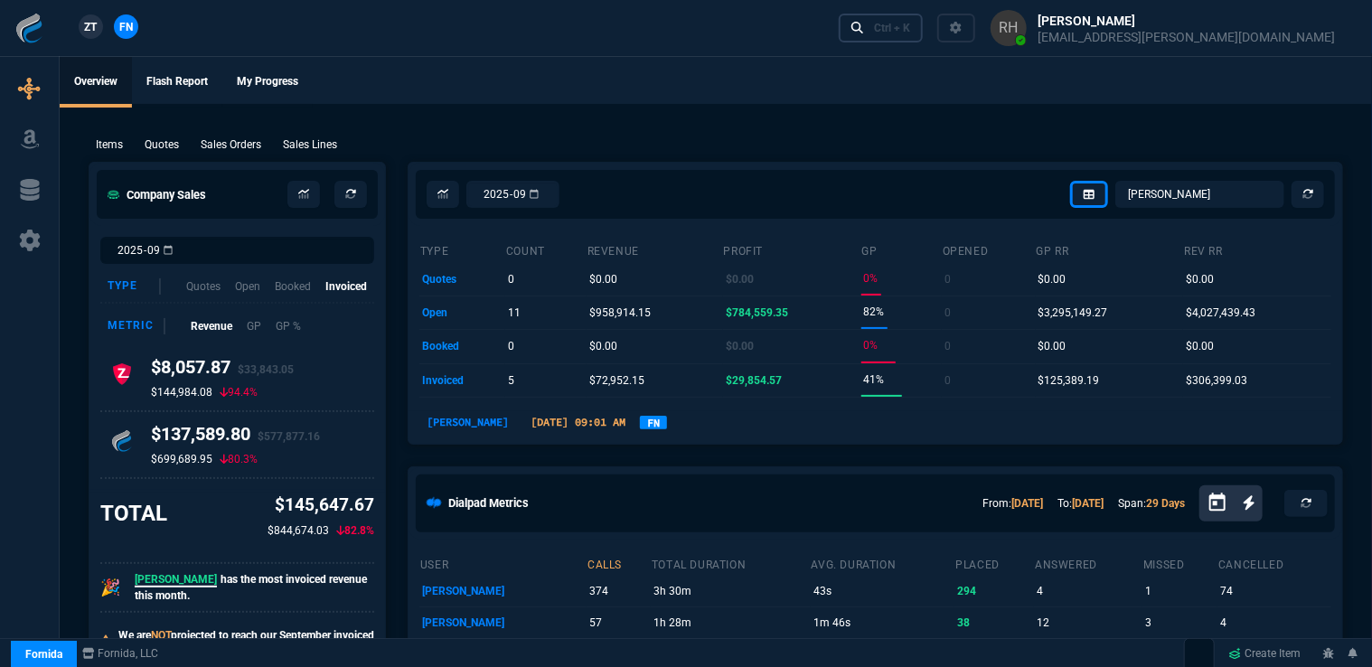
click at [910, 31] on div "Ctrl + K" at bounding box center [892, 28] width 36 height 14
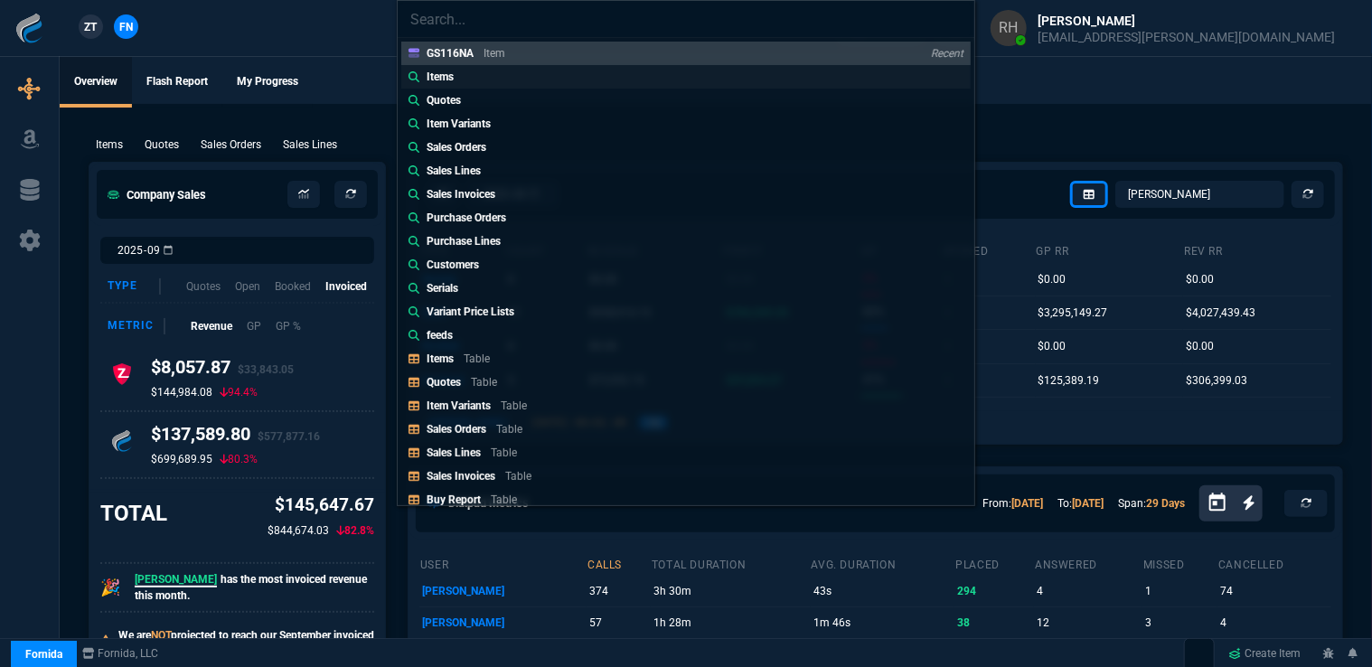
click at [445, 75] on p "Items" at bounding box center [439, 77] width 27 height 16
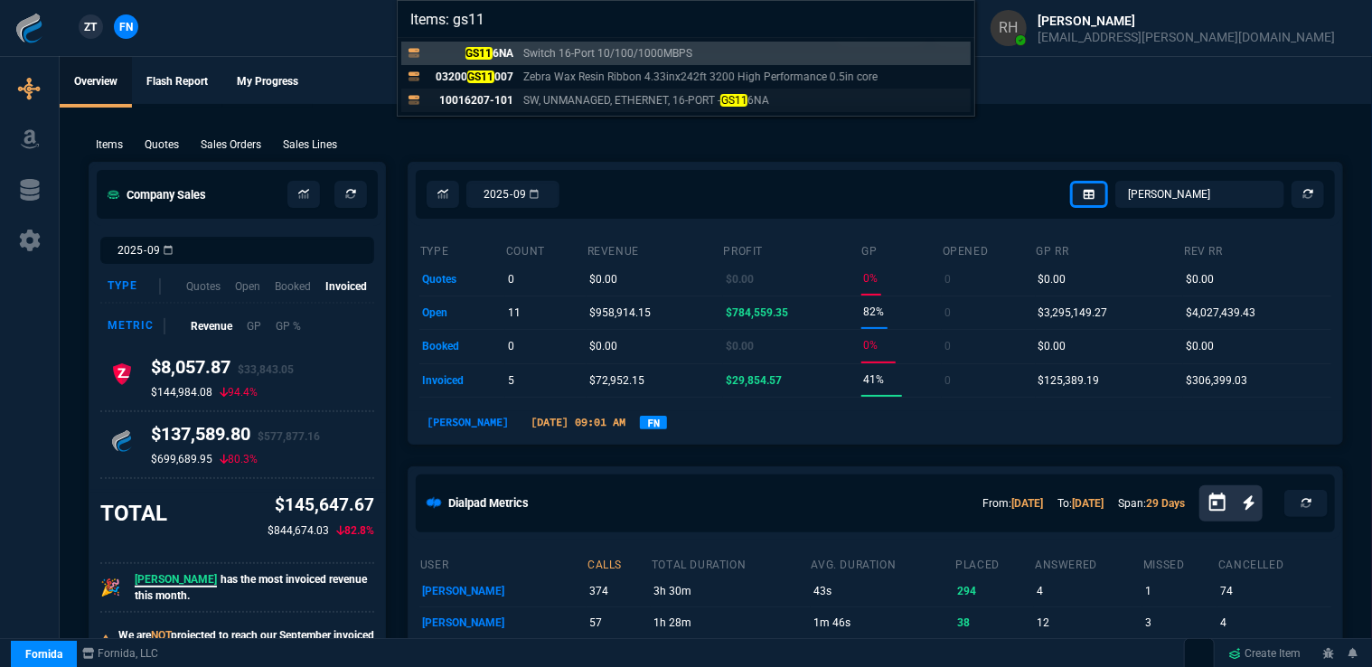
type input "Items: gs11"
click at [539, 97] on p "SW, UNMANAGED, ETHERNET, 16-PORT - GS11 6NA" at bounding box center [646, 100] width 246 height 16
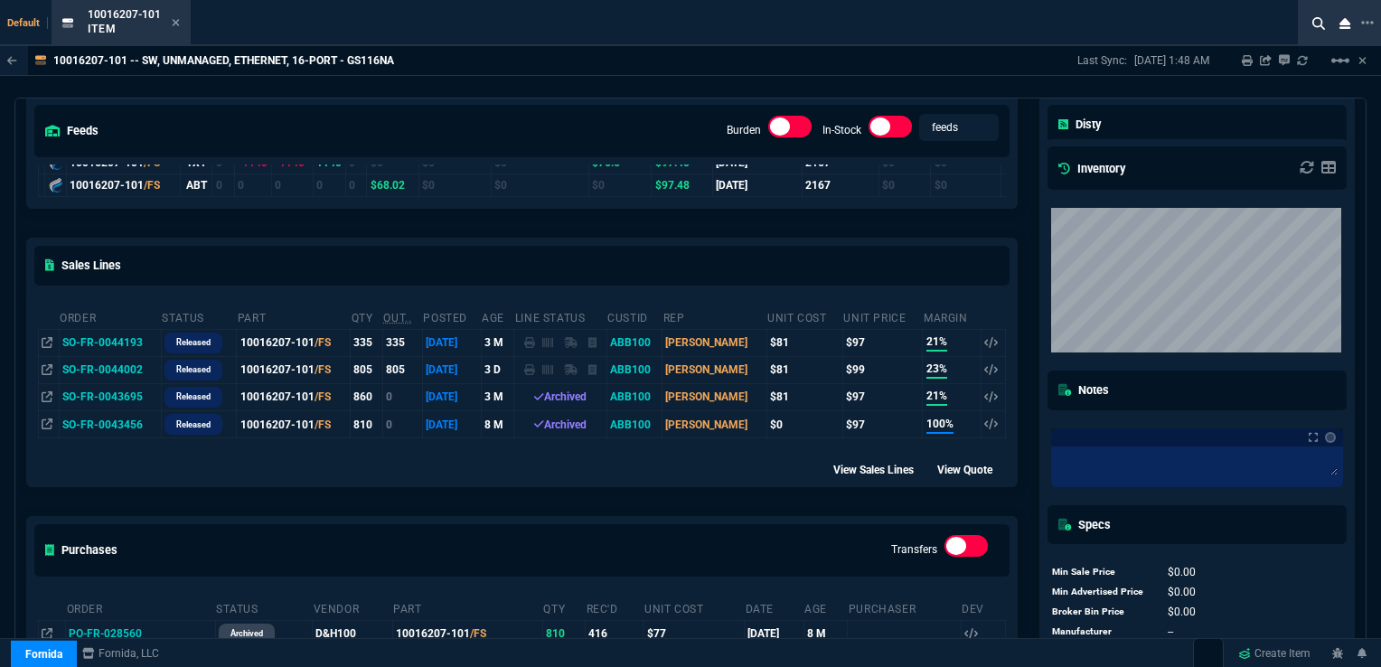
click at [129, 364] on td "SO-FR-0044002" at bounding box center [110, 369] width 102 height 27
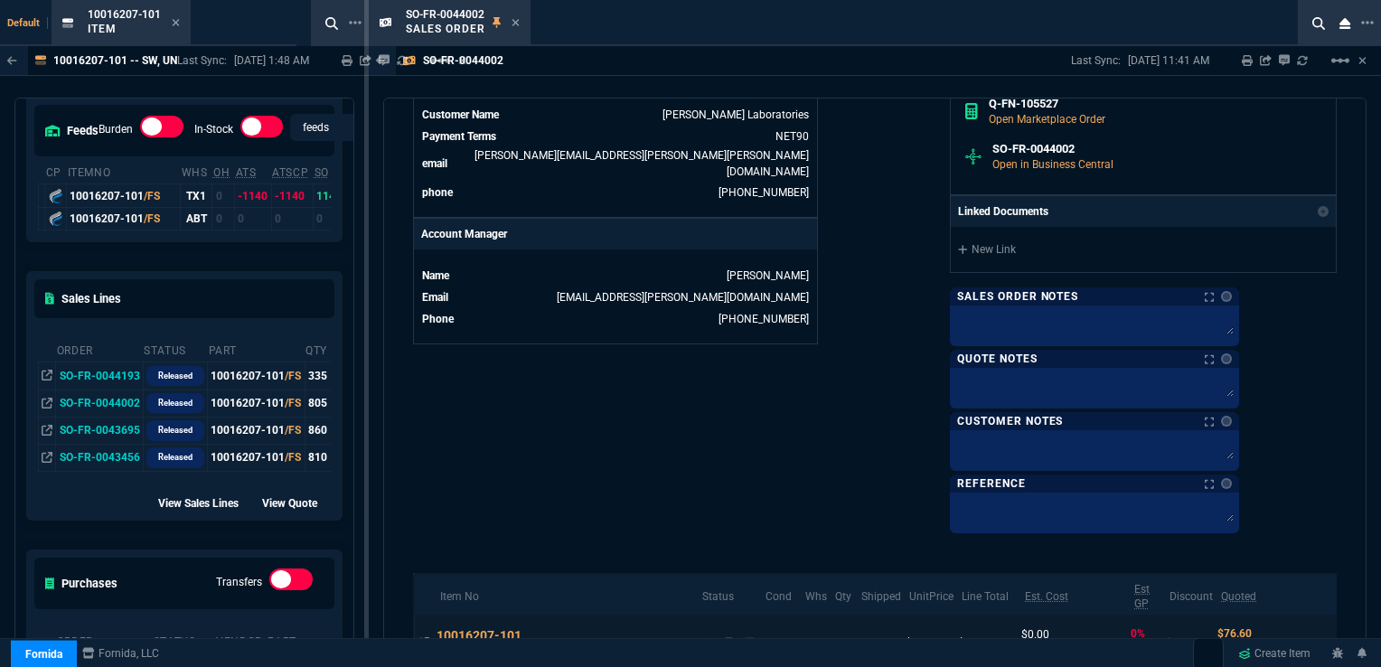
scroll to position [954, 0]
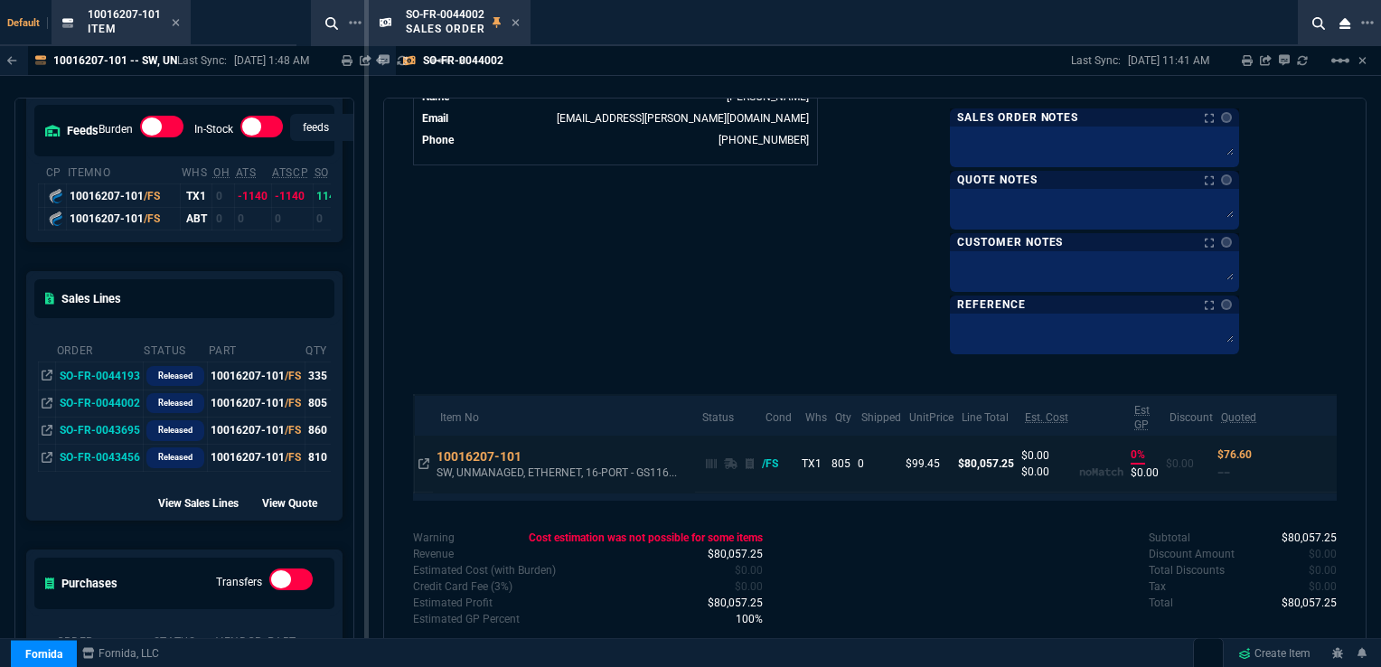
click at [929, 457] on p "$99.45" at bounding box center [927, 463] width 45 height 16
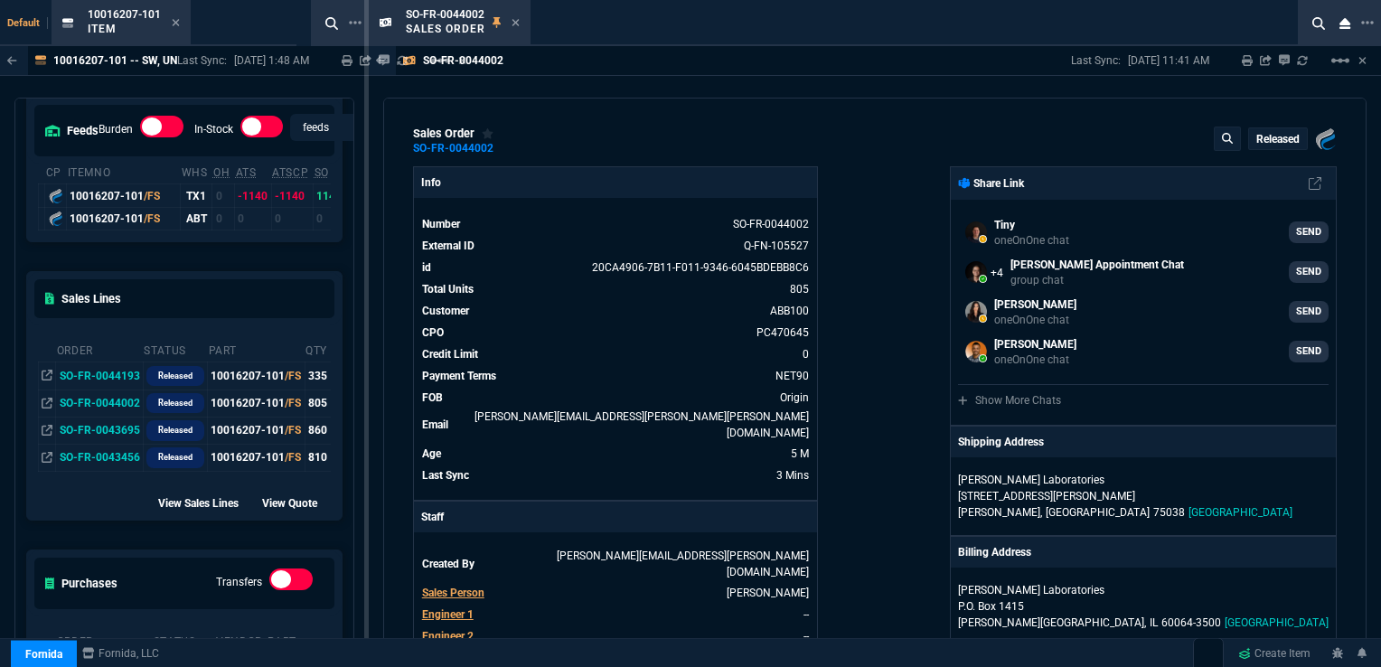
scroll to position [0, 0]
click at [177, 23] on icon at bounding box center [176, 22] width 8 height 11
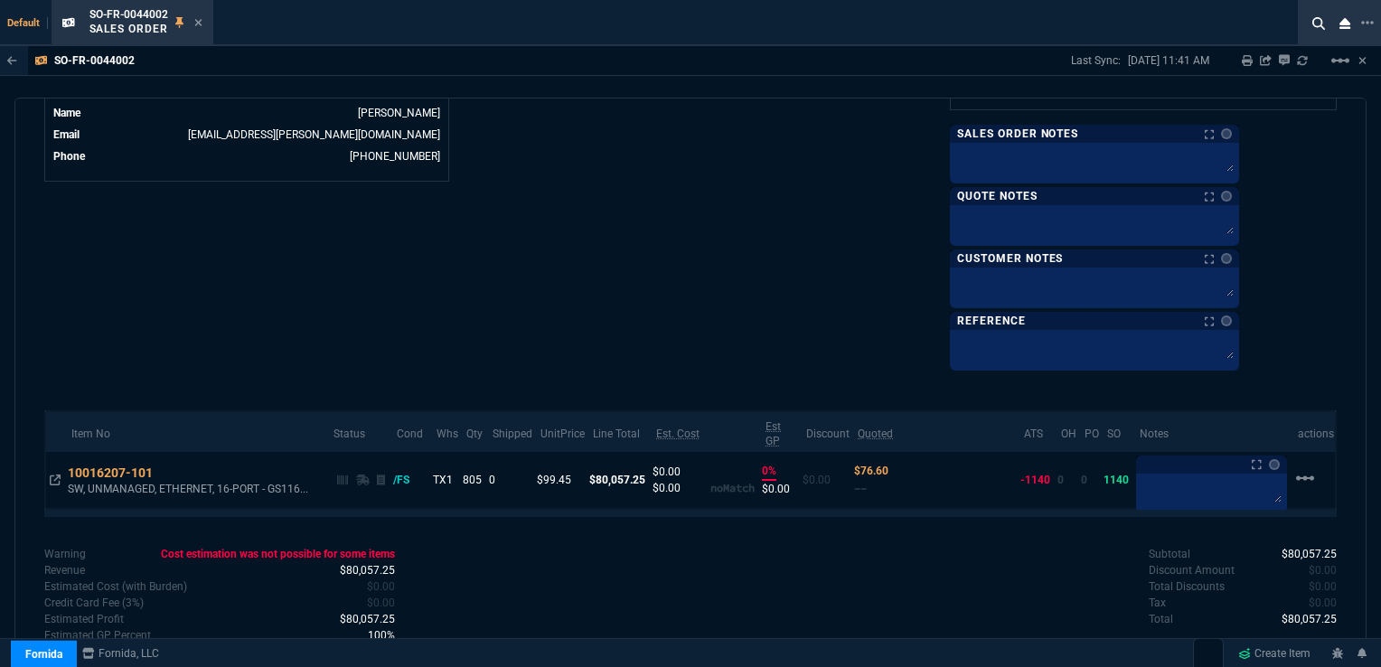
scroll to position [940, 0]
click at [554, 470] on p "$99.45" at bounding box center [559, 478] width 45 height 16
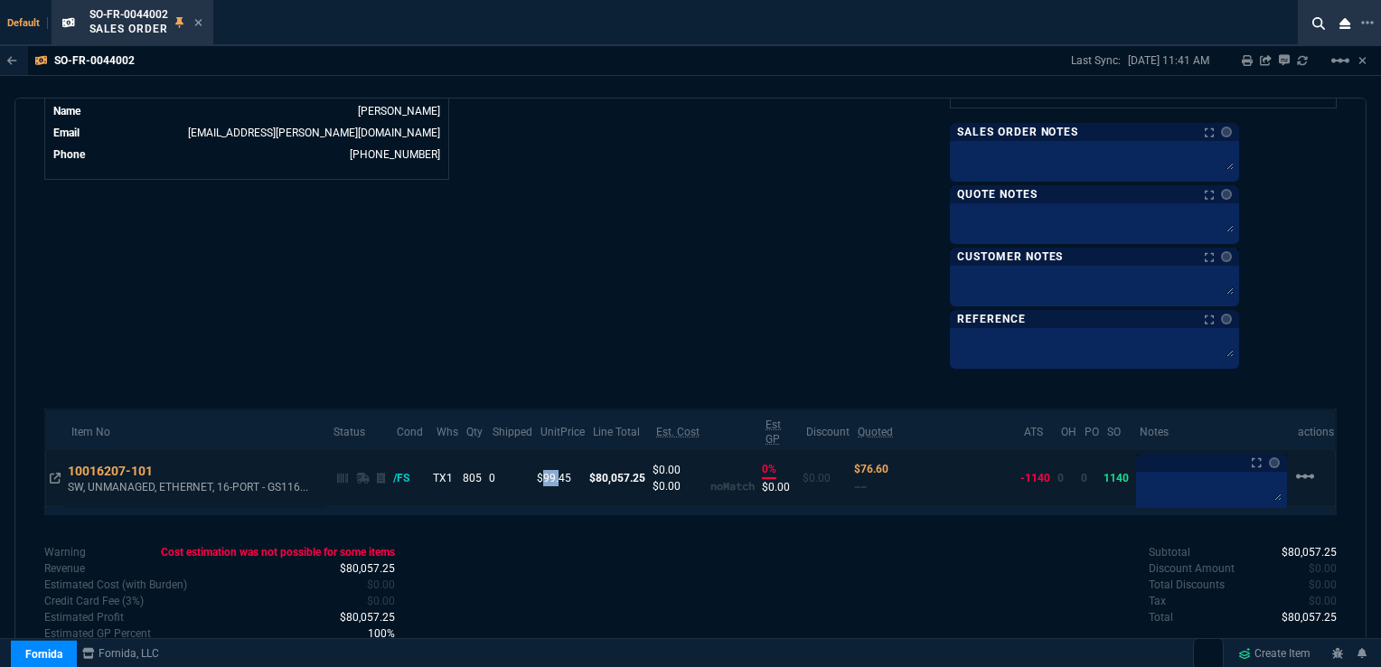
drag, startPoint x: 549, startPoint y: 459, endPoint x: 567, endPoint y: 459, distance: 18.1
click at [567, 470] on p "$99.45" at bounding box center [559, 478] width 45 height 16
click at [573, 470] on p "$99.45" at bounding box center [559, 478] width 45 height 16
click at [567, 470] on p "$99.45" at bounding box center [559, 478] width 45 height 16
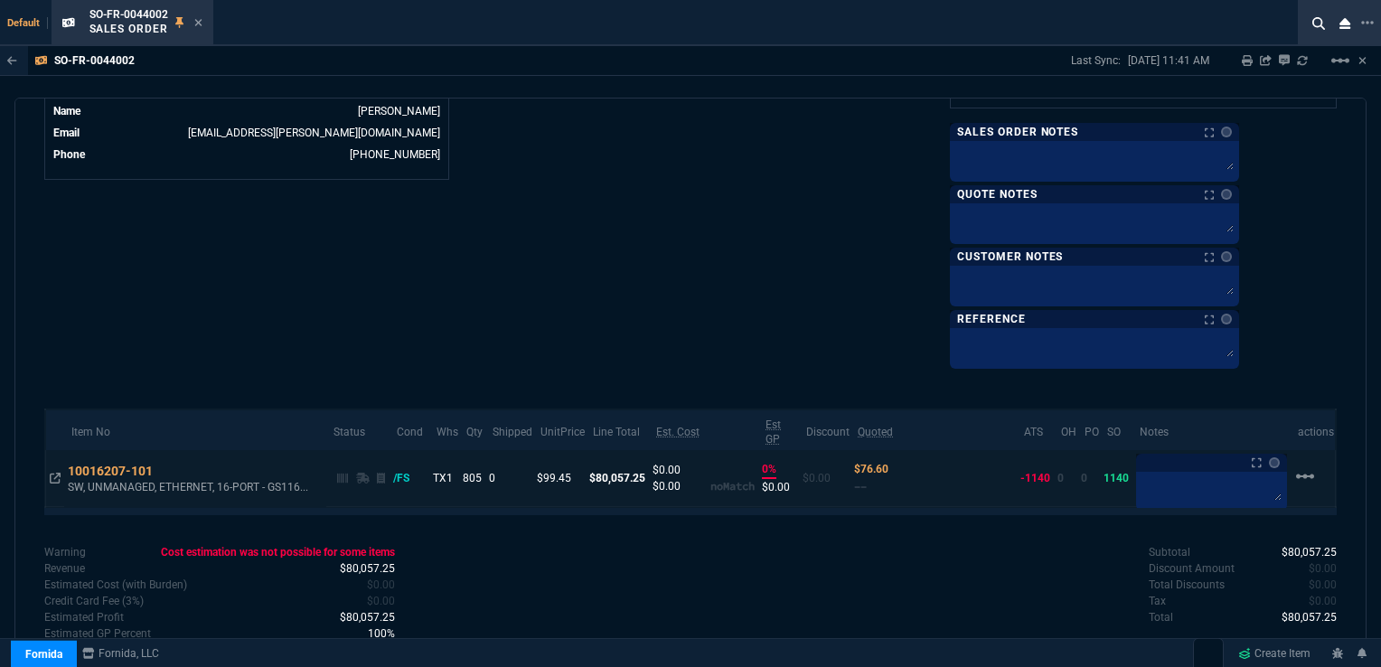
click at [572, 470] on p "$99.45" at bounding box center [559, 478] width 45 height 16
drag, startPoint x: 448, startPoint y: 458, endPoint x: 467, endPoint y: 462, distance: 19.3
click at [448, 458] on td "TX1" at bounding box center [444, 478] width 30 height 57
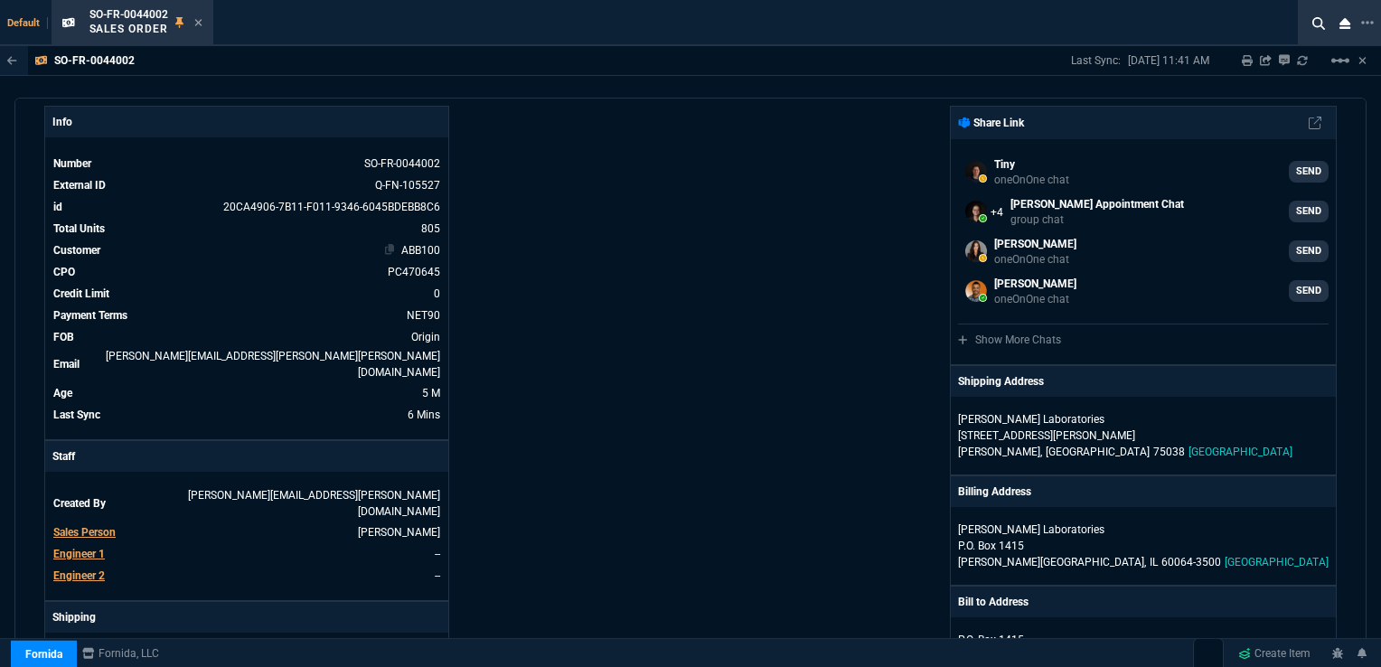
scroll to position [0, 0]
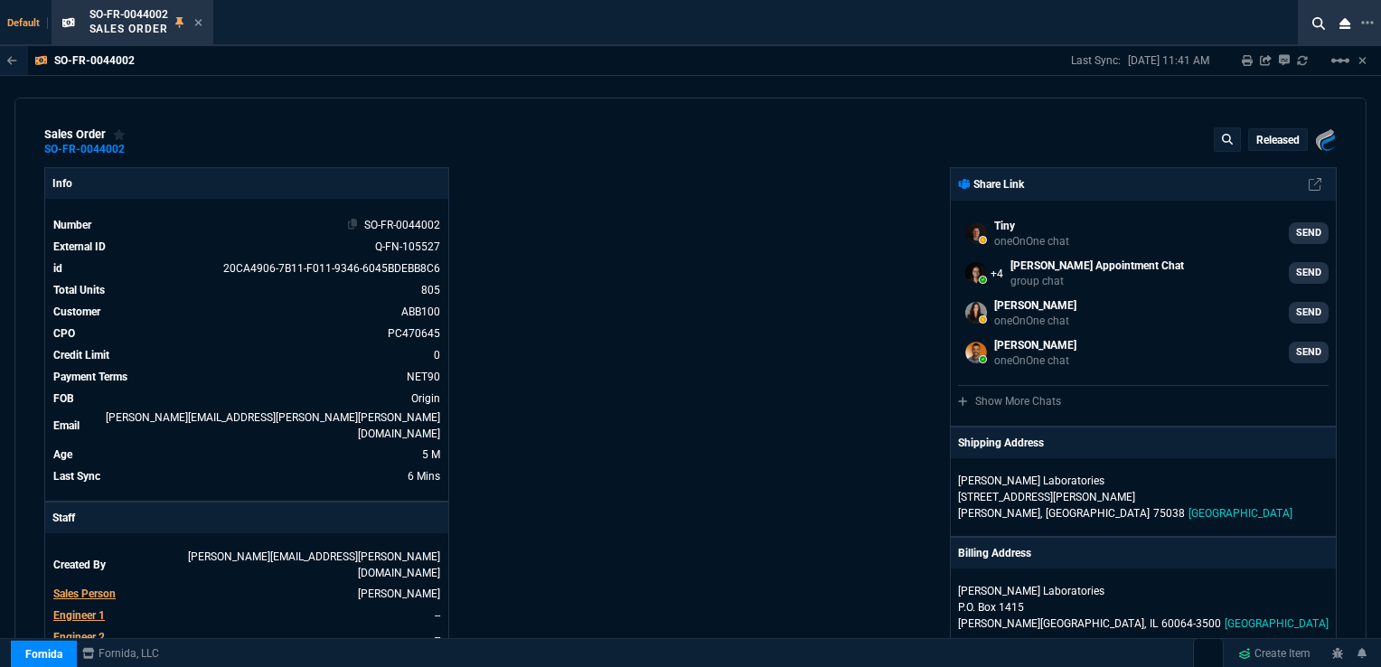
click at [354, 224] on icon at bounding box center [353, 224] width 10 height 11
click at [362, 247] on icon at bounding box center [364, 245] width 10 height 11
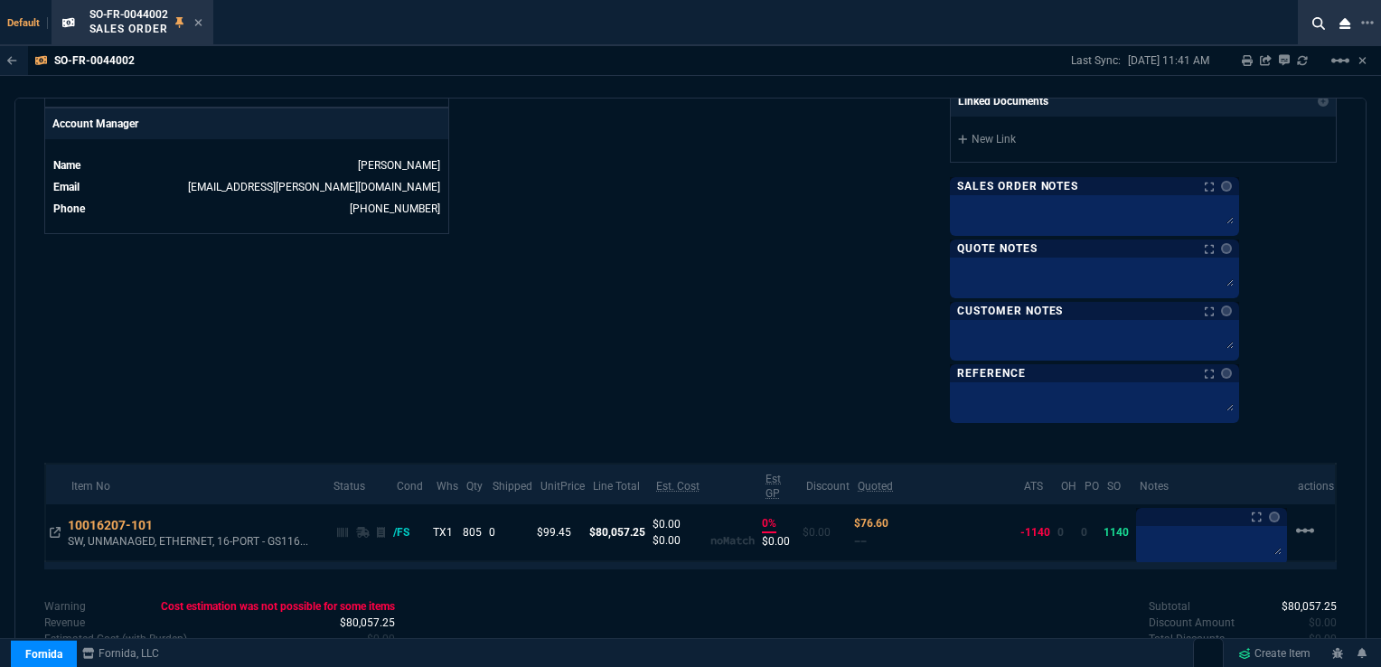
scroll to position [904, 0]
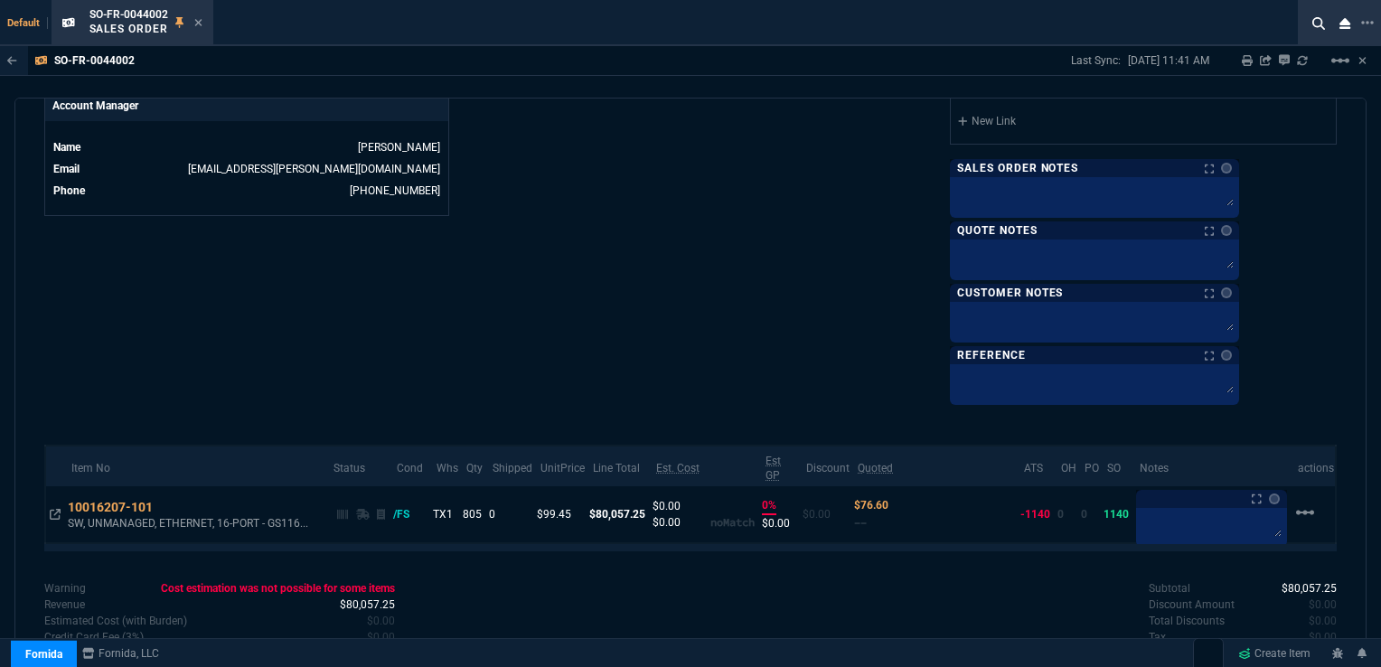
click at [1067, 378] on div "Sales Order Notes Sales Order Notes Quote Notes Quote Notes Customer Notes Cust…" at bounding box center [1094, 282] width 289 height 246
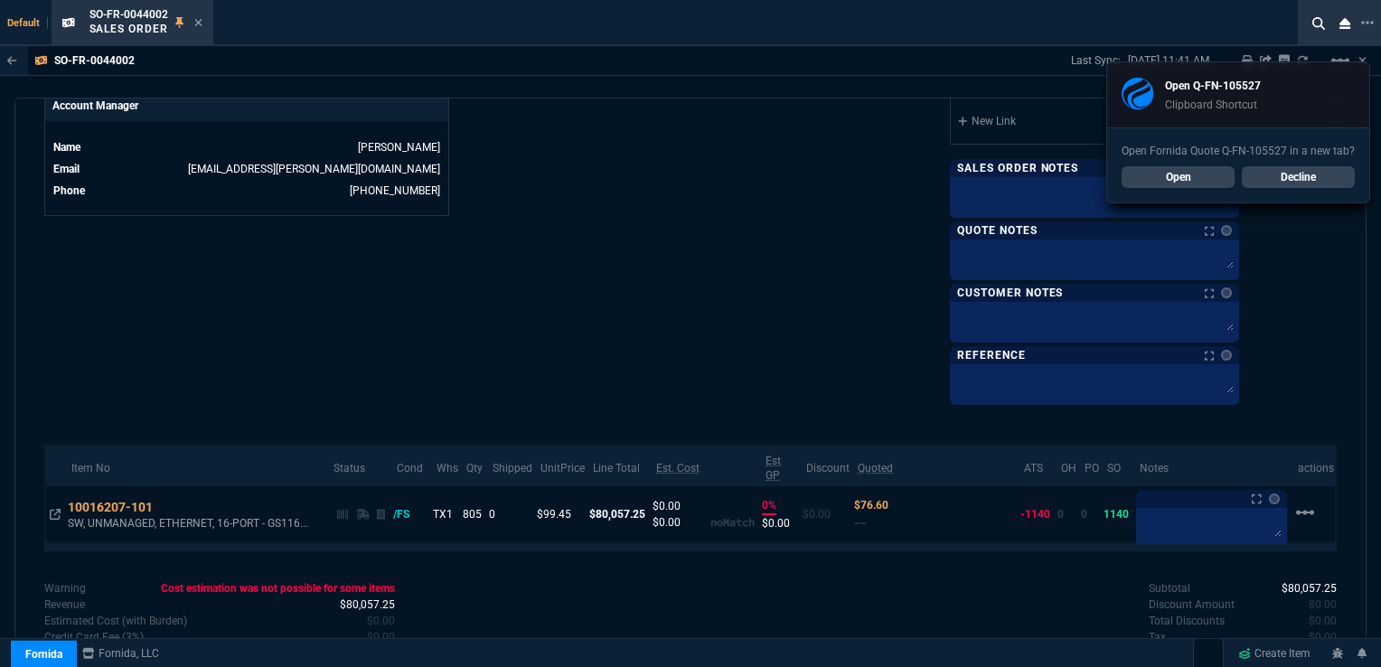
click at [1070, 374] on div "Sales Order Notes Sales Order Notes Quote Notes Quote Notes Customer Notes Cust…" at bounding box center [1094, 282] width 289 height 246
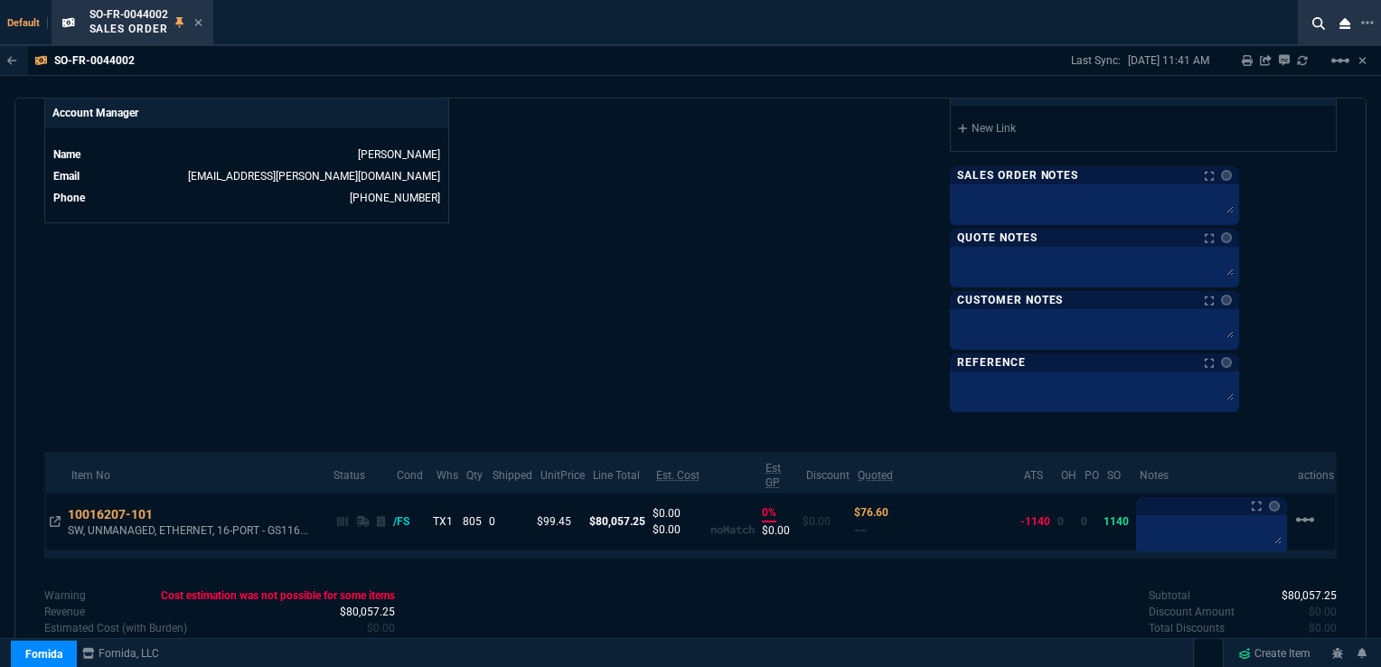
scroll to position [940, 0]
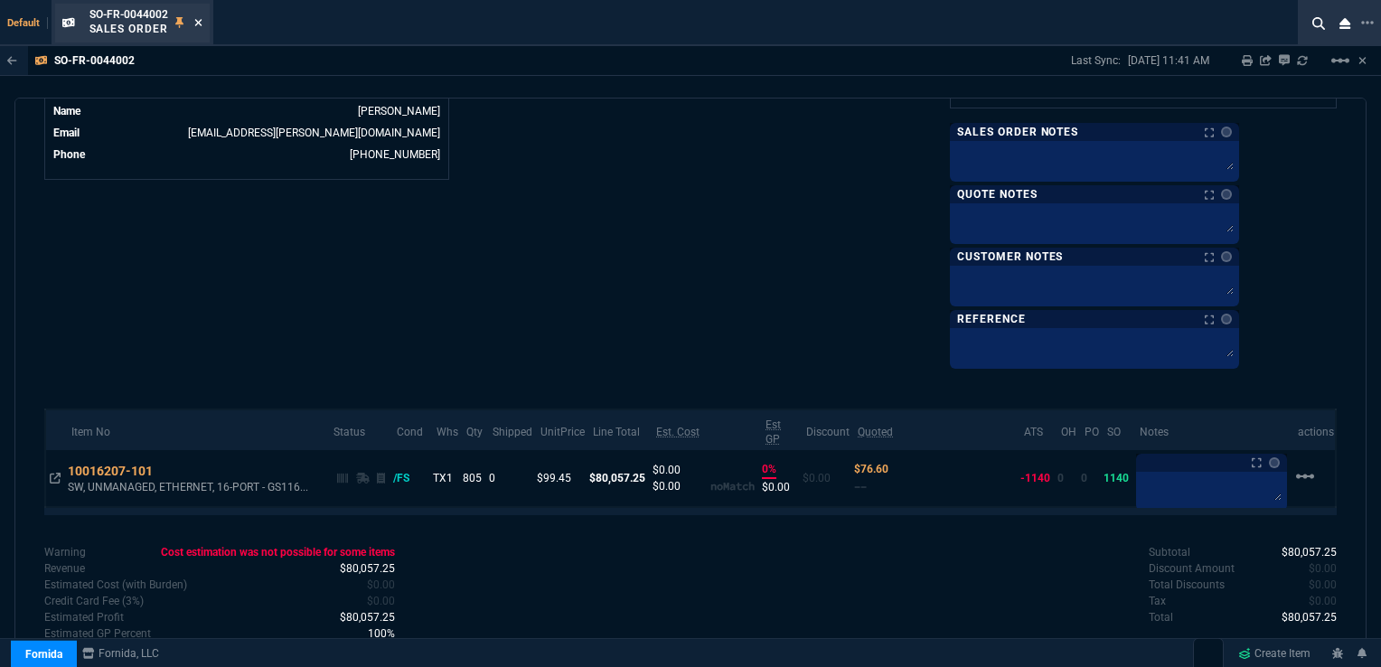
click at [194, 21] on icon at bounding box center [198, 22] width 8 height 11
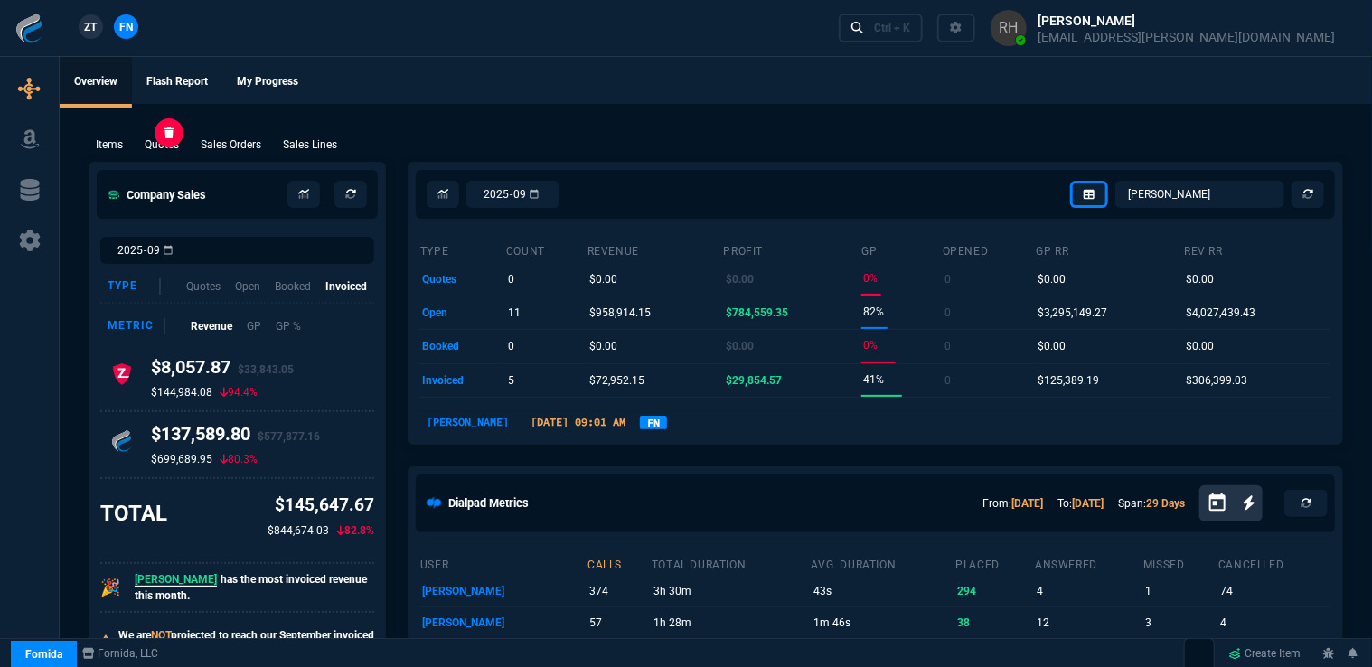
click at [177, 145] on p "Quotes" at bounding box center [162, 144] width 34 height 16
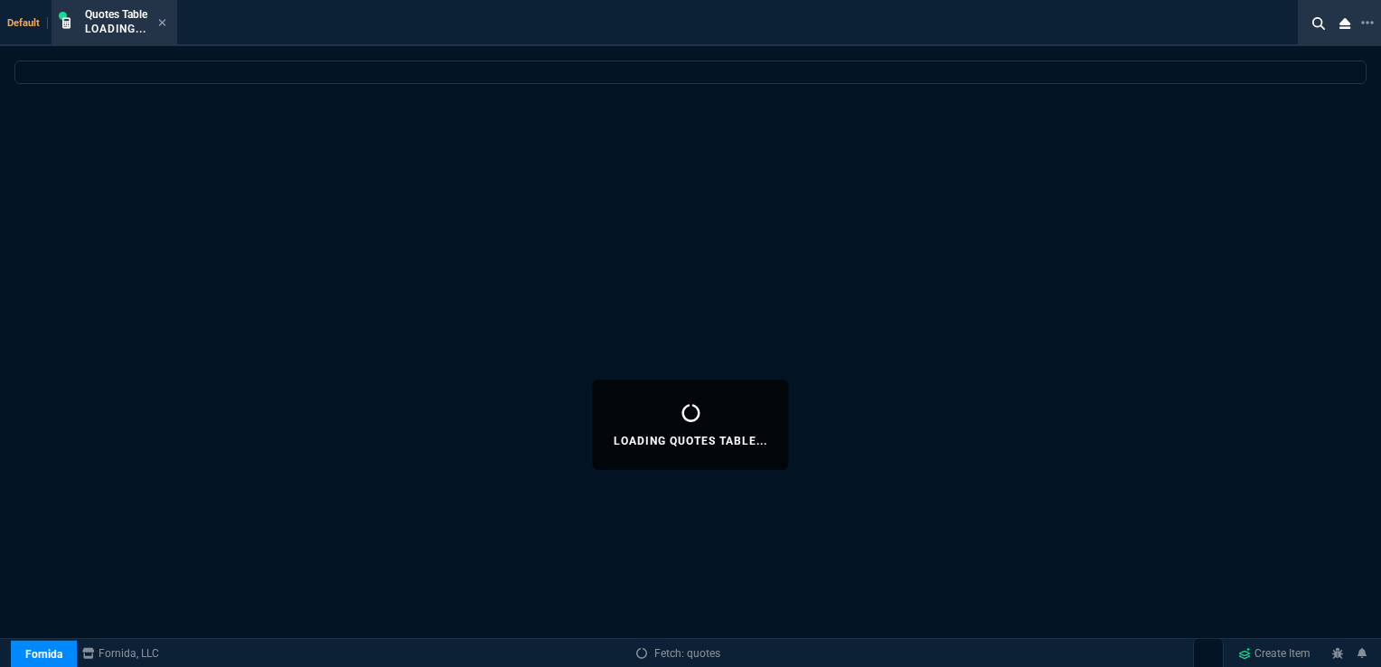
select select
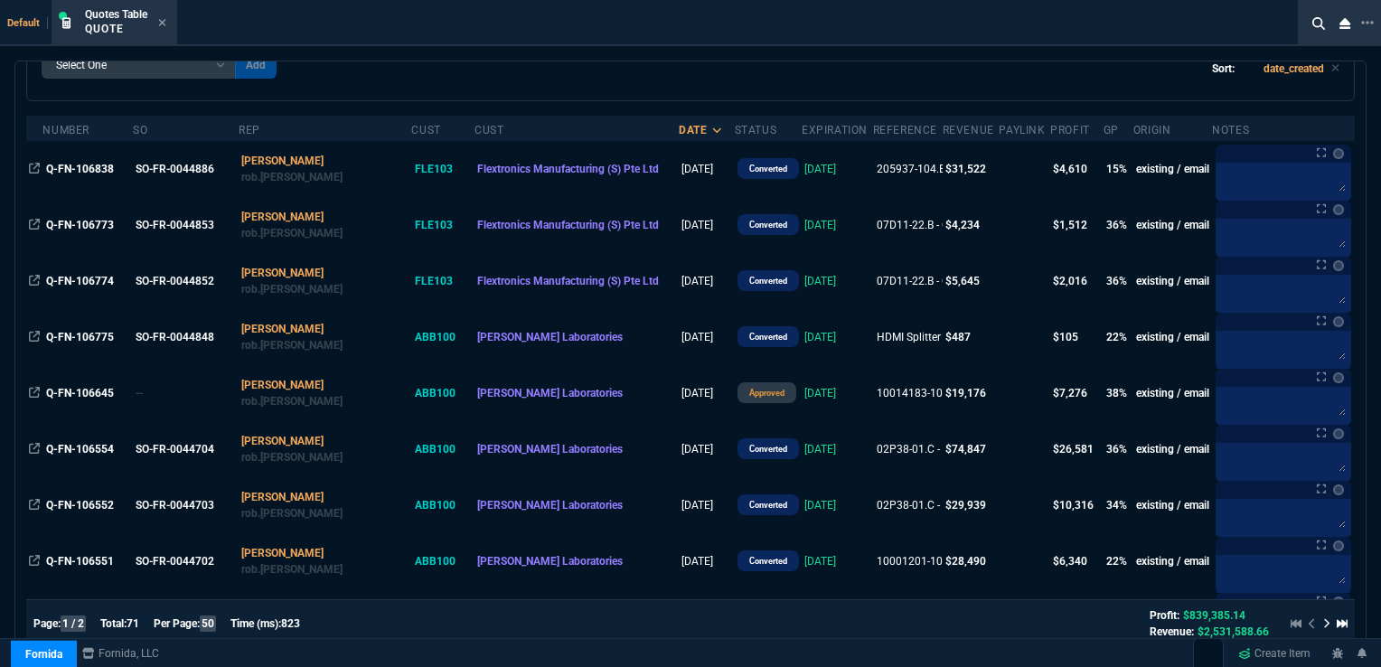
scroll to position [0, 0]
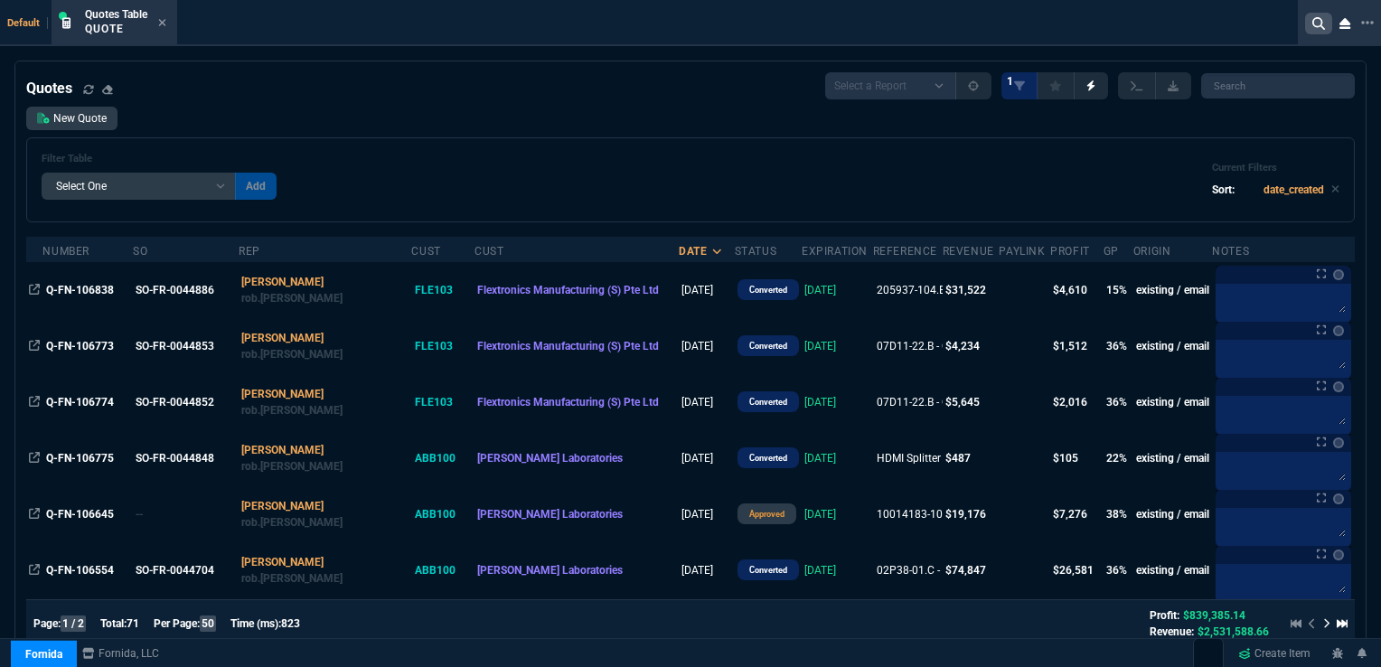
click at [1322, 24] on icon at bounding box center [1318, 23] width 13 height 13
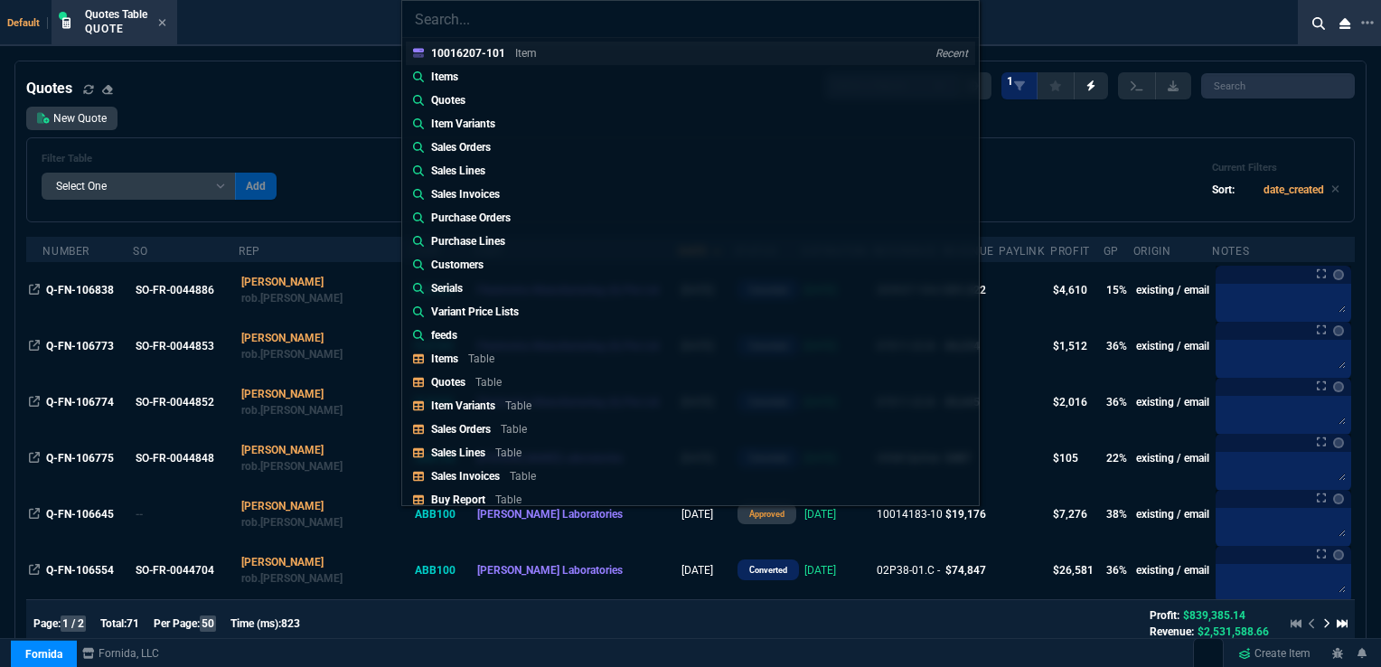
click at [486, 48] on p "10016207-101" at bounding box center [468, 53] width 74 height 13
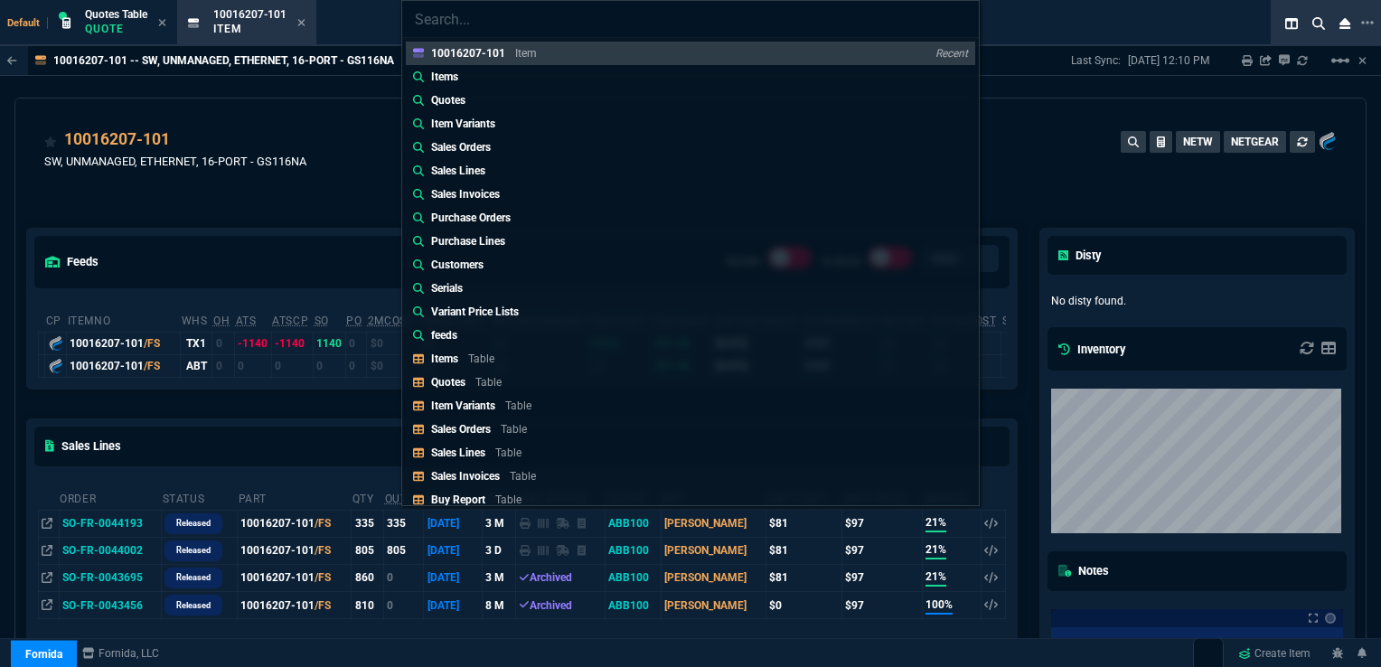
click at [97, 547] on div "10016207-101 Item Recent Items Quotes Item Variants Sales Orders Sales Lines Sa…" at bounding box center [690, 333] width 1381 height 667
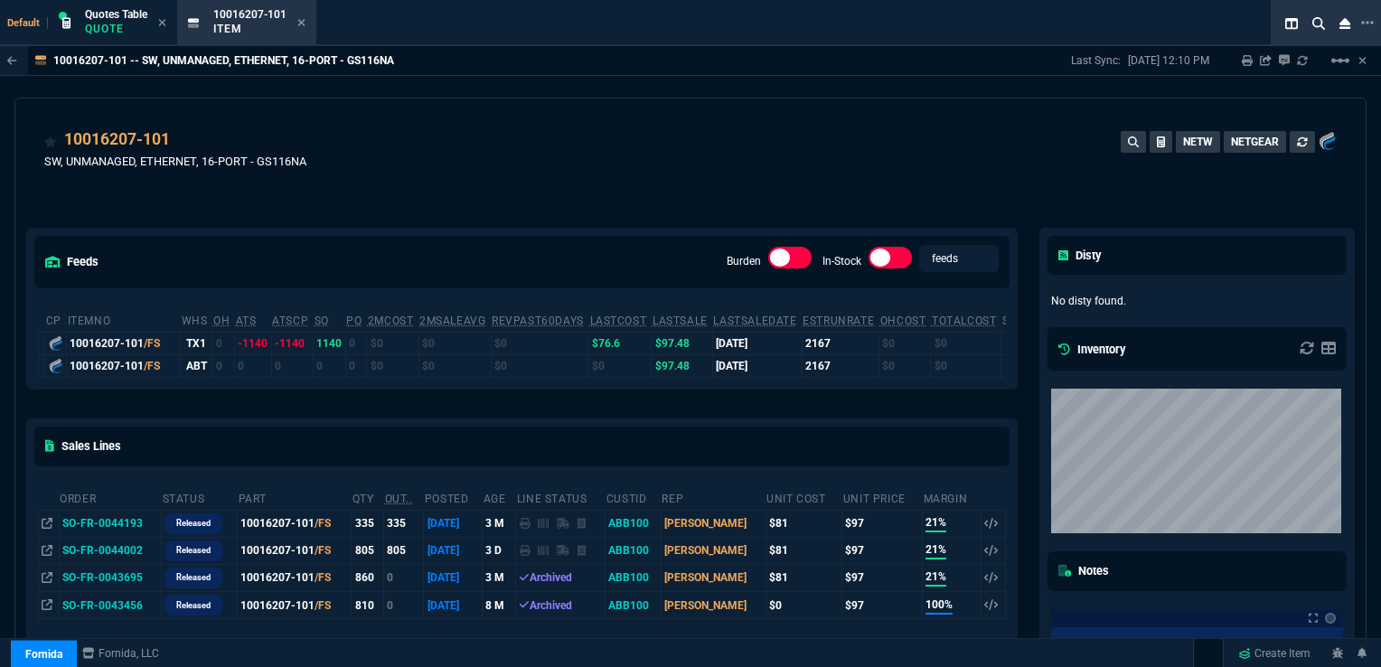
click at [97, 547] on td "SO-FR-0044002" at bounding box center [110, 550] width 102 height 27
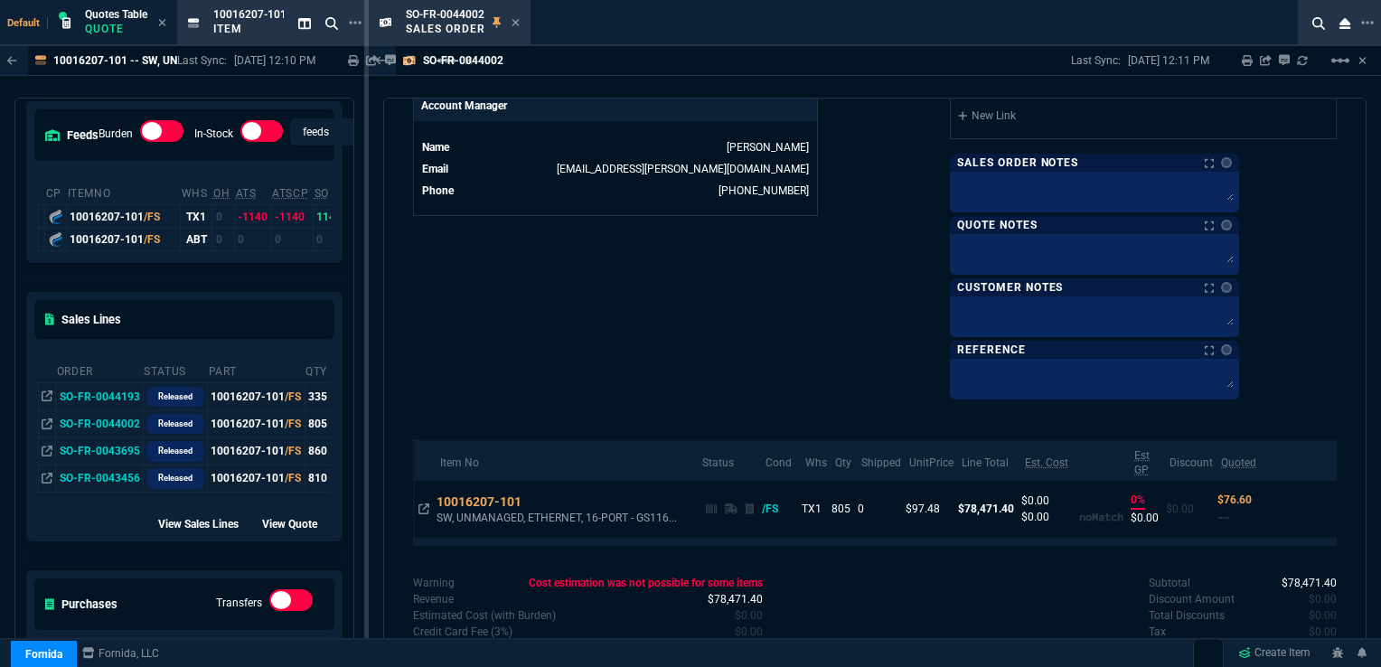
scroll to position [181, 0]
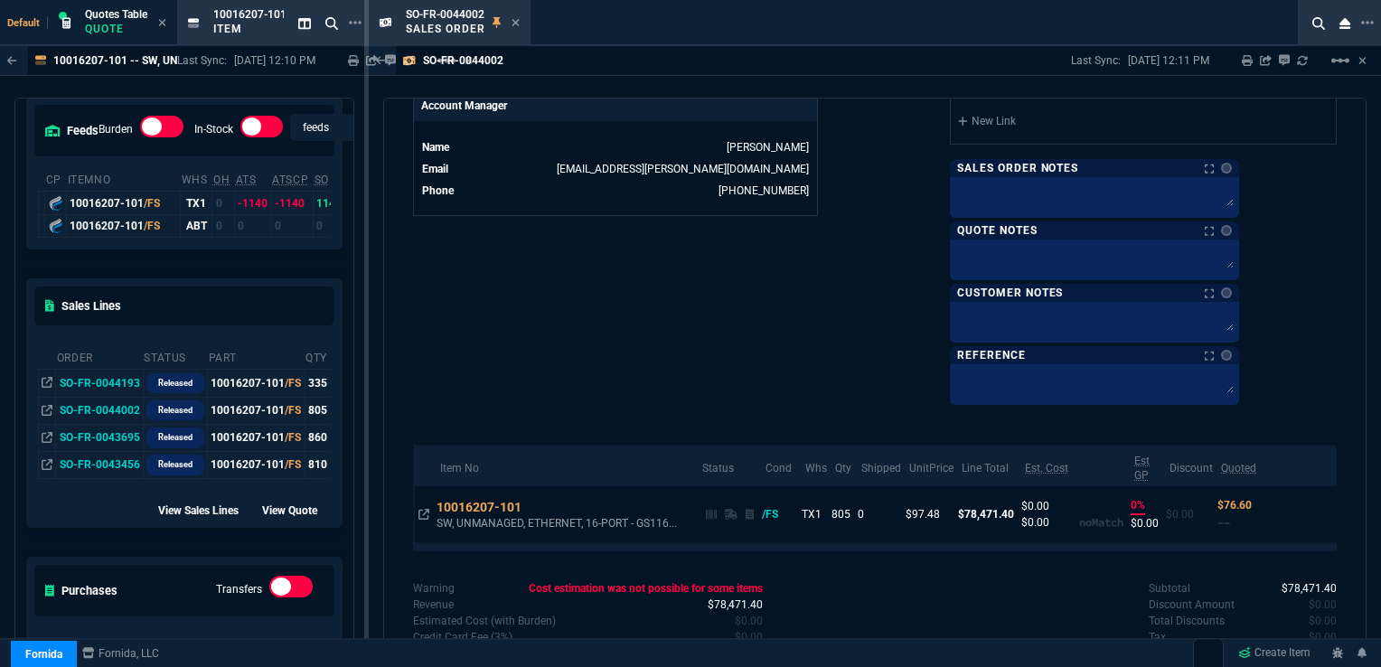
click at [117, 382] on td "SO-FR-0044193" at bounding box center [99, 383] width 87 height 27
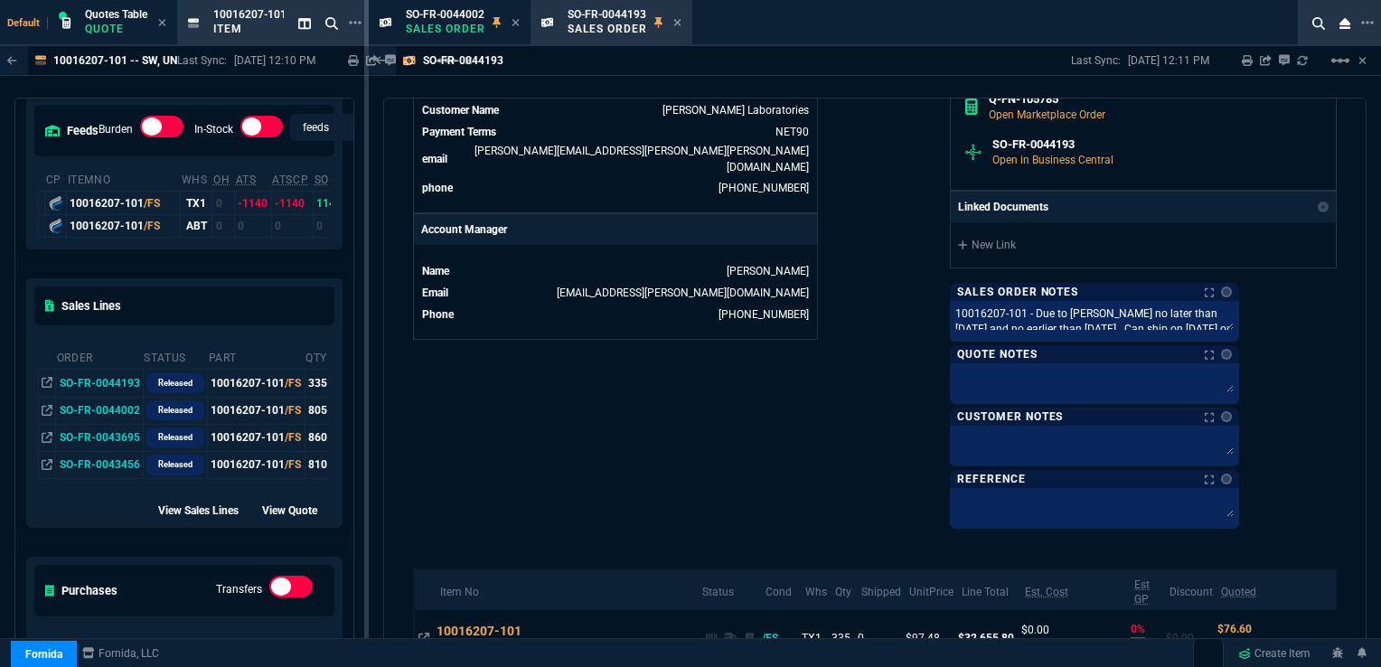
scroll to position [774, 0]
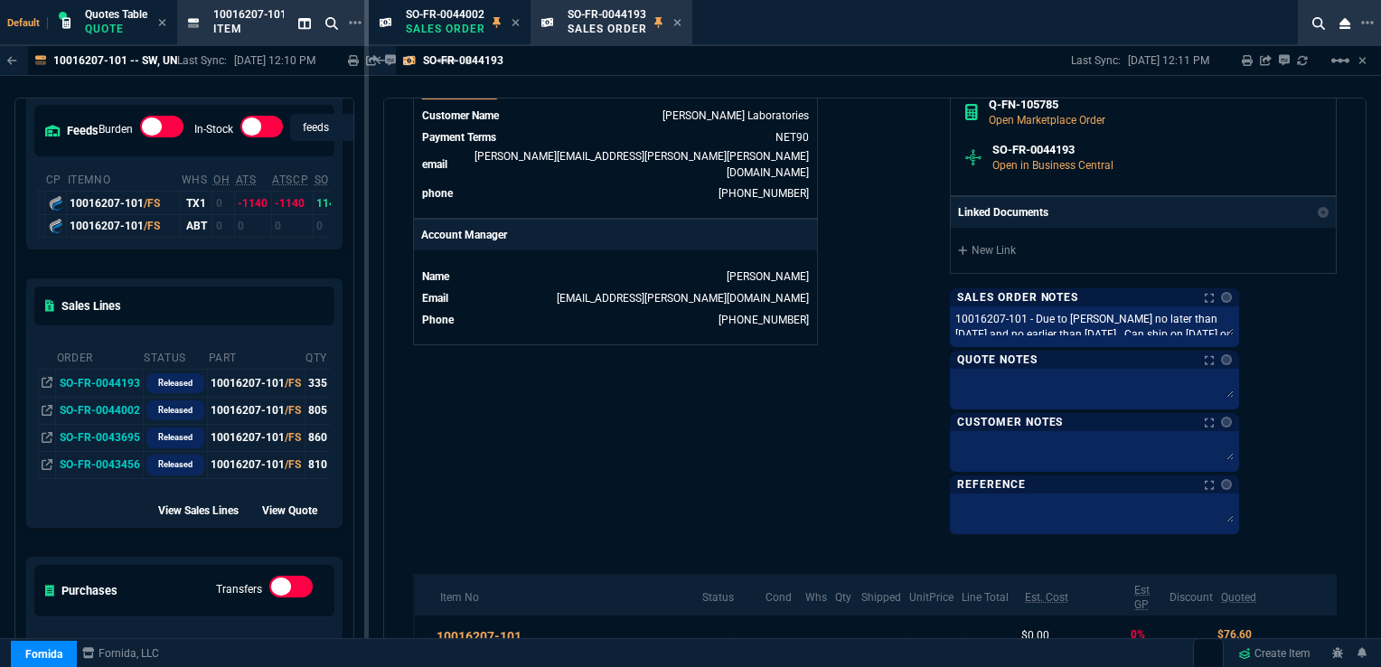
click at [1045, 310] on div "Sales Order Notes Notes Sales Order Notes Notes 10016207-101 - Due to [PERSON_N…" at bounding box center [1094, 411] width 289 height 246
click at [1047, 320] on div "Sales Order Notes Notes Sales Order Notes Notes 10016207-101 - Due to [PERSON_N…" at bounding box center [1094, 411] width 289 height 246
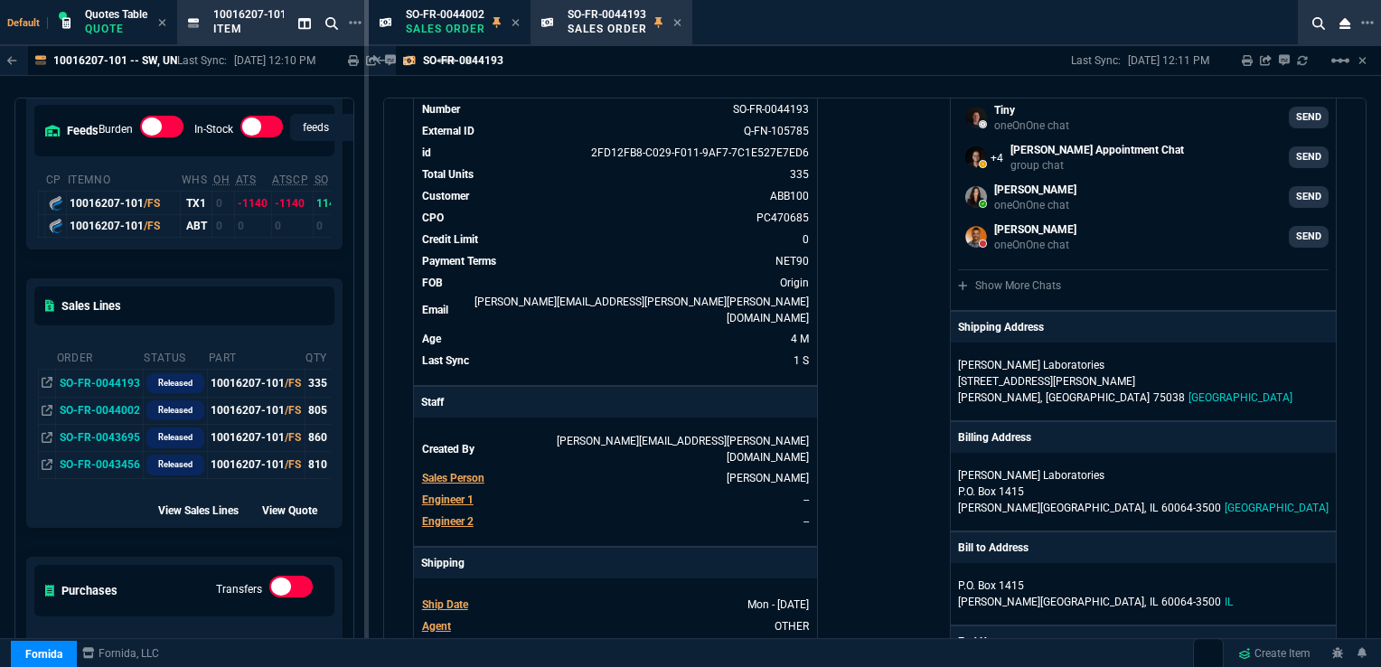
scroll to position [0, 0]
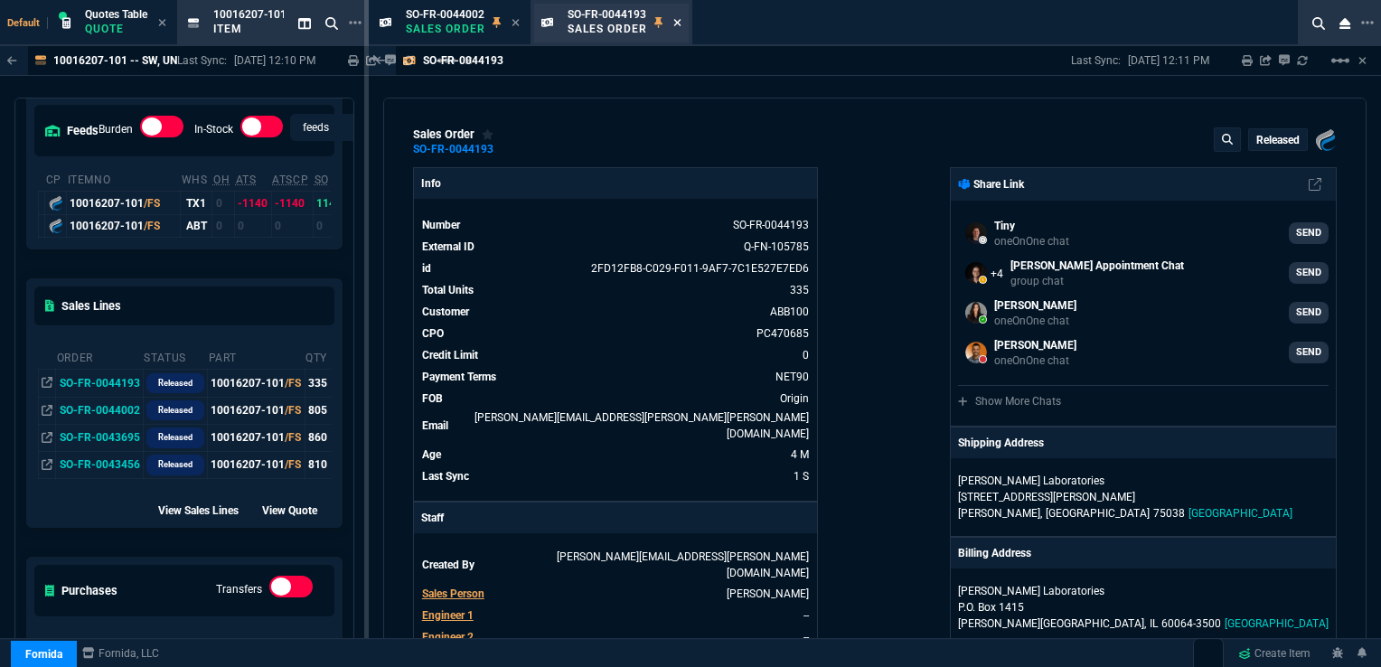
click at [681, 23] on div "SO-FR-0044193 Sales Order" at bounding box center [611, 23] width 155 height 39
click at [519, 24] on icon at bounding box center [515, 22] width 8 height 11
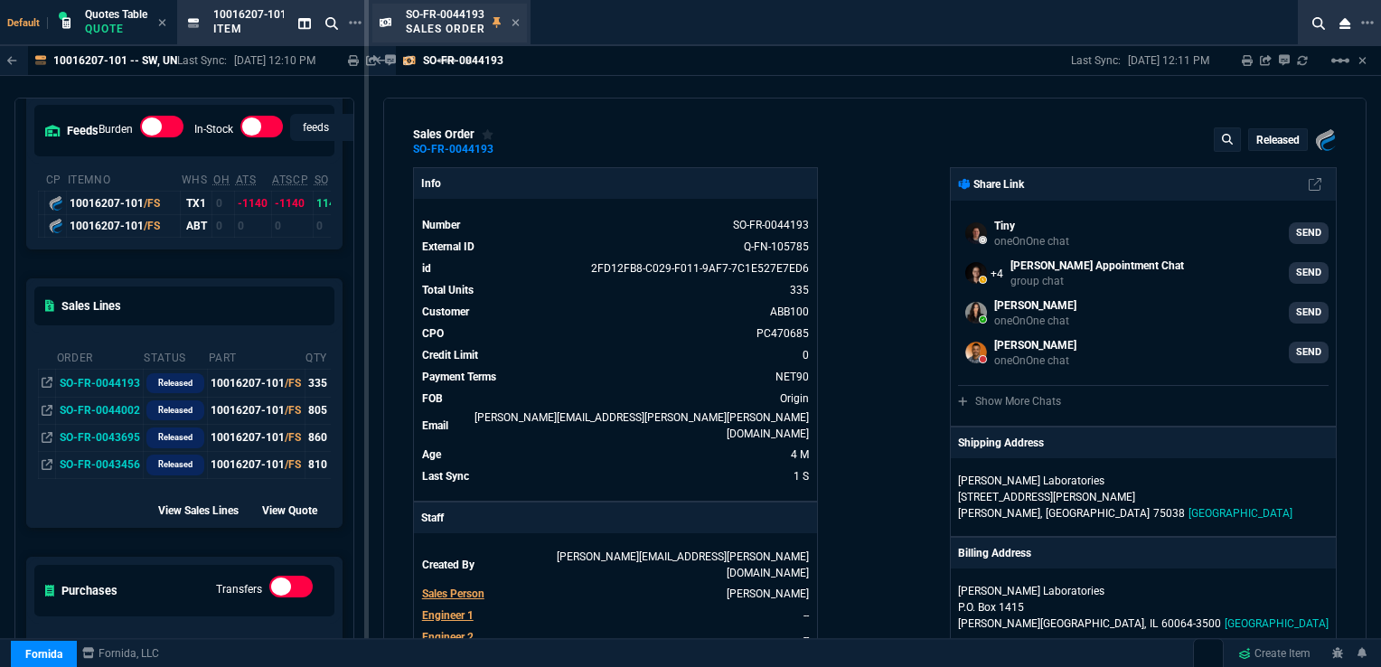
click at [505, 23] on div "SO-FR-0044193 Sales Order" at bounding box center [463, 23] width 114 height 32
click at [515, 24] on icon at bounding box center [515, 22] width 8 height 11
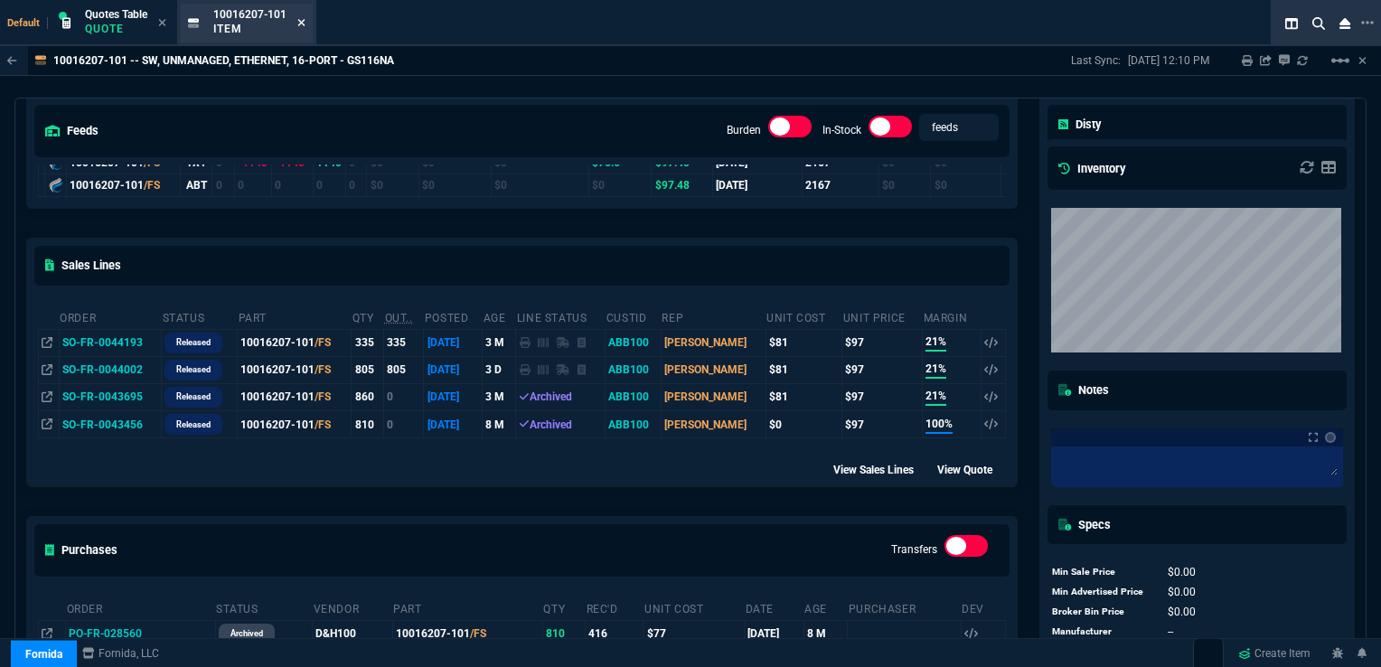
click at [302, 21] on icon at bounding box center [301, 22] width 7 height 7
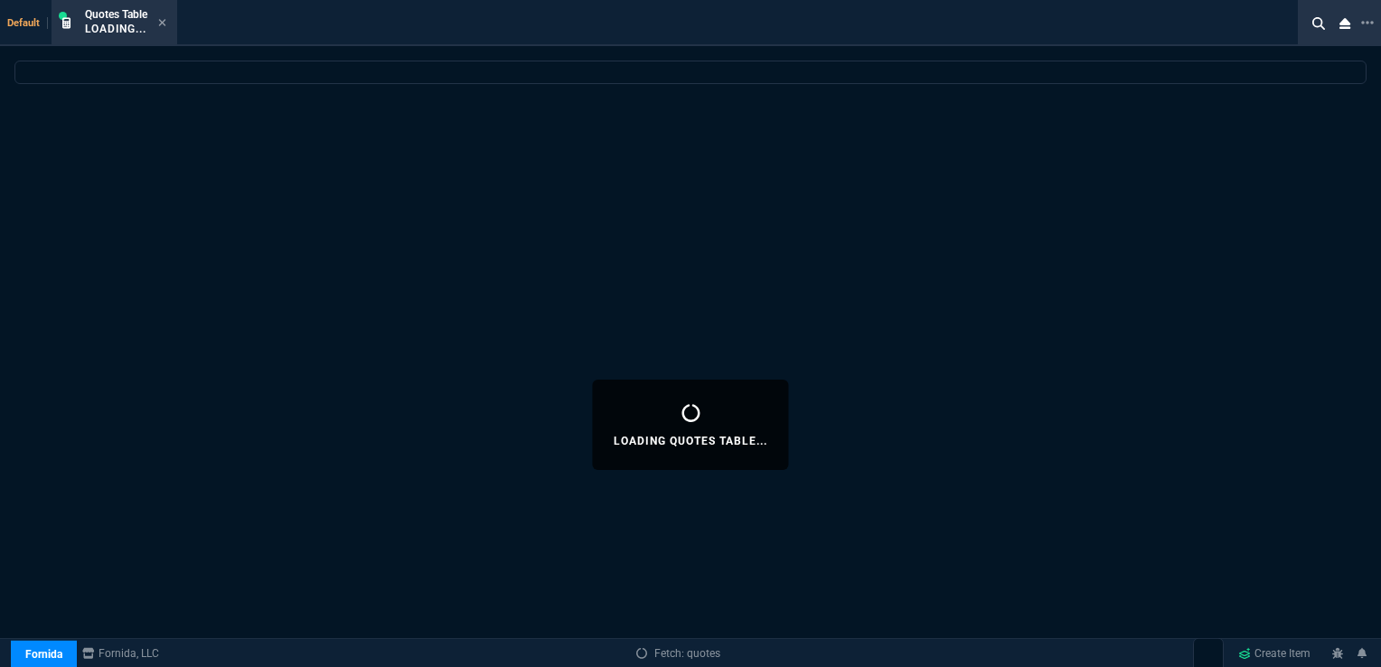
select select
